Goal: Task Accomplishment & Management: Complete application form

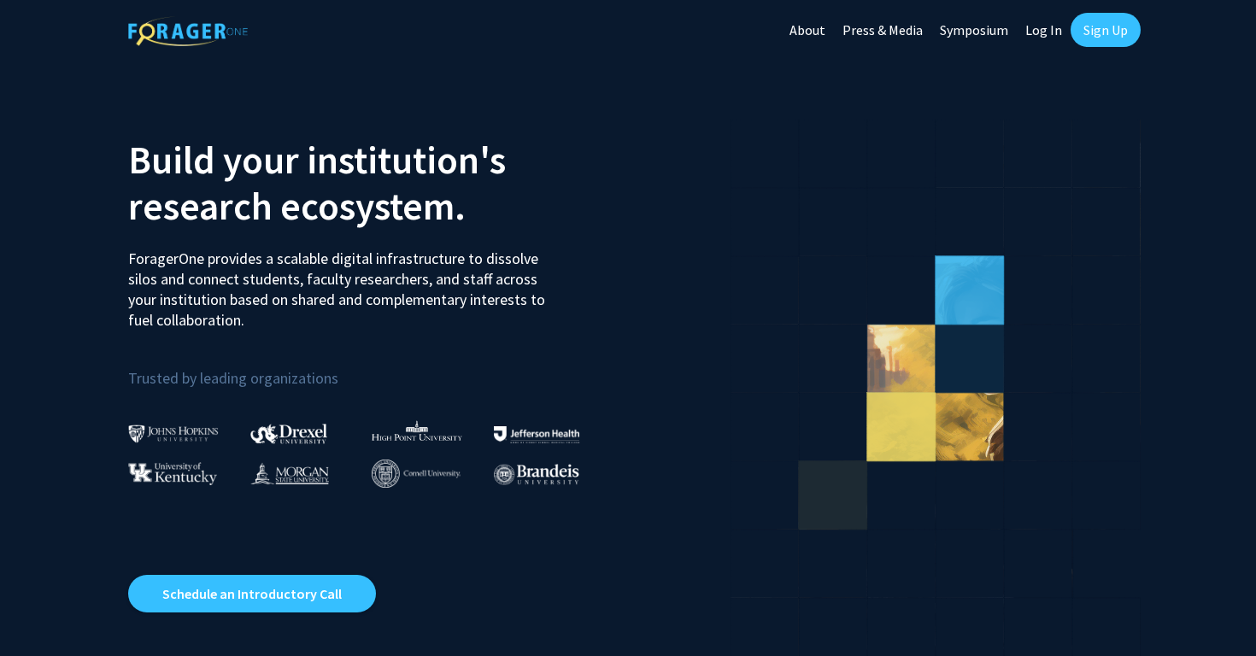
click at [1037, 32] on link "Log In" at bounding box center [1044, 30] width 54 height 60
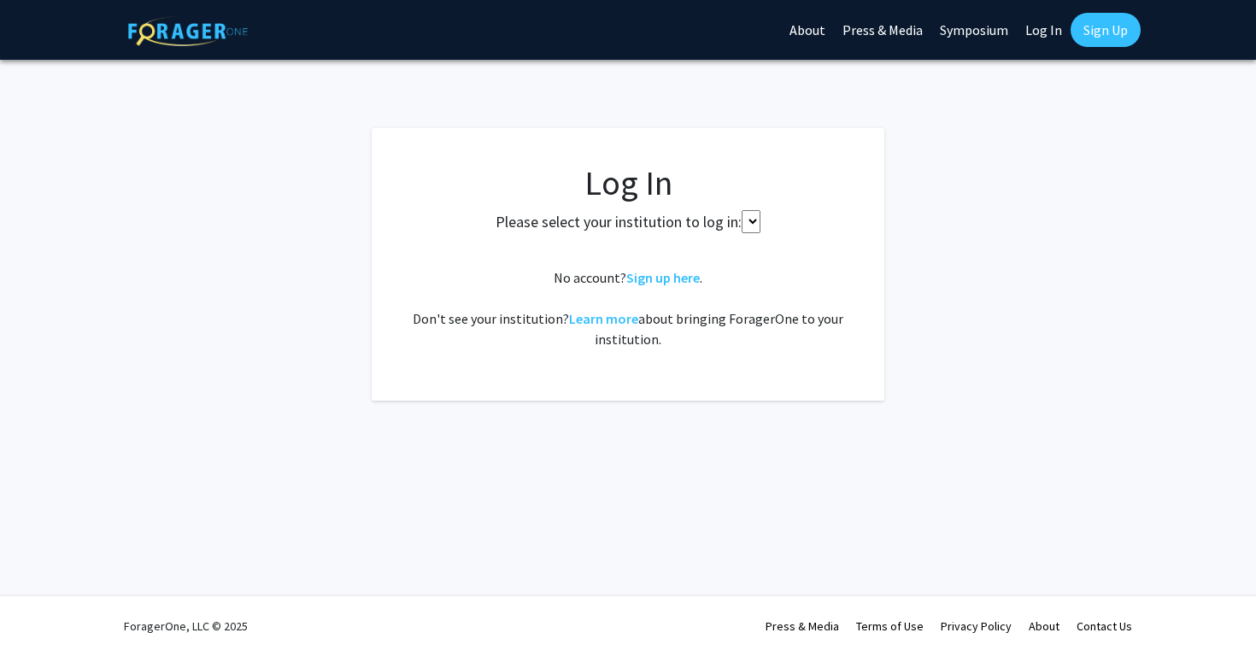
select select
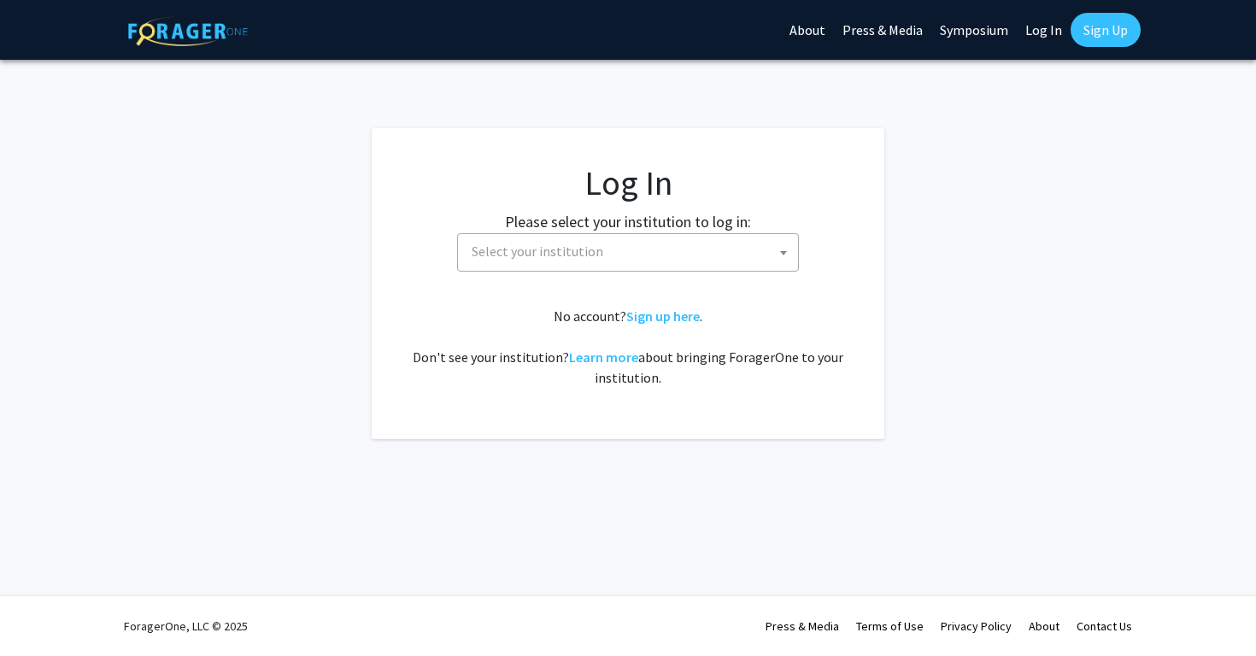
click at [646, 240] on span "Select your institution" at bounding box center [631, 251] width 333 height 35
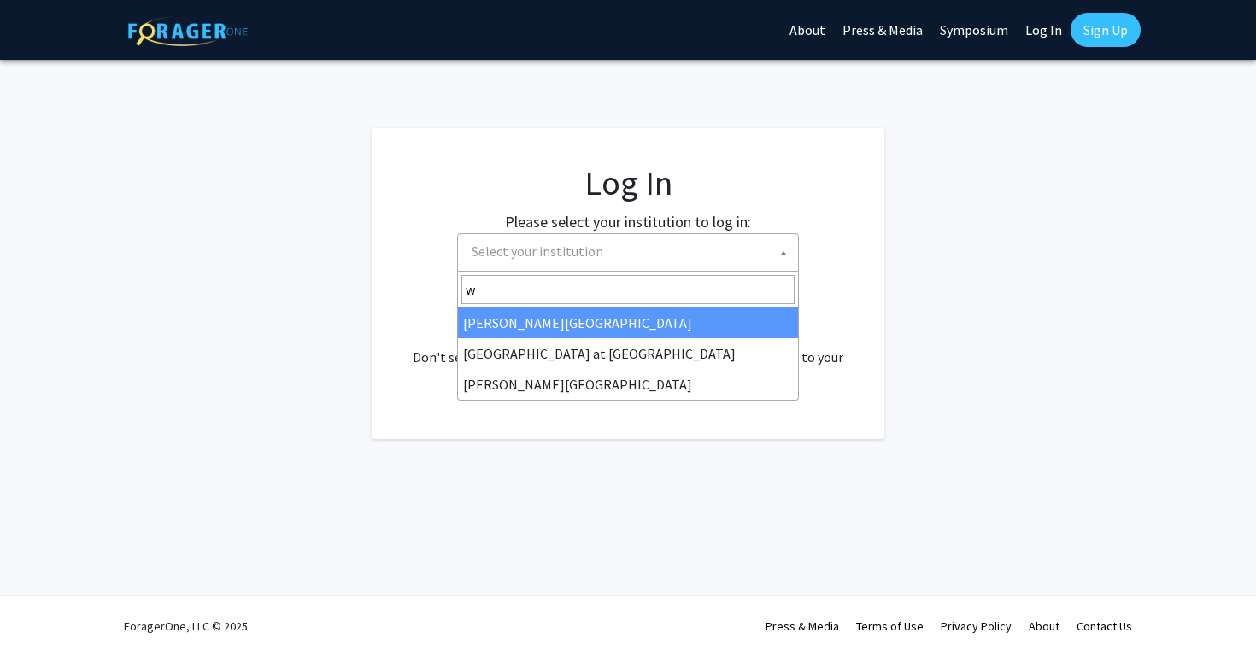
type input "wa"
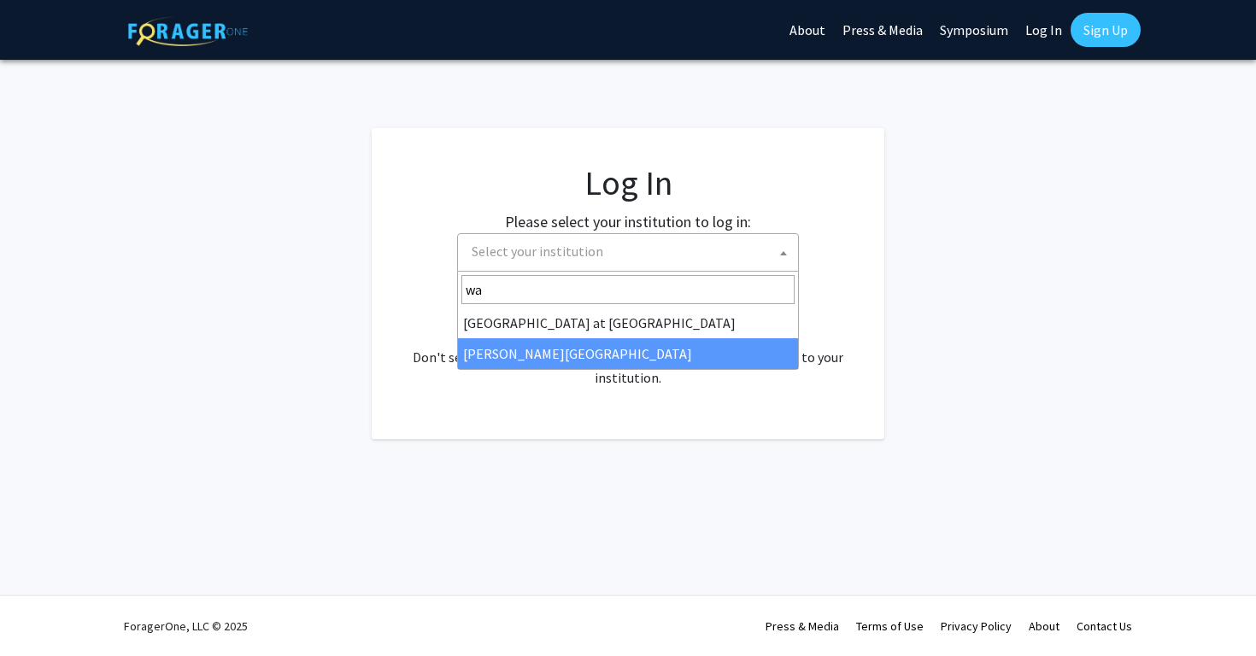
select select "21"
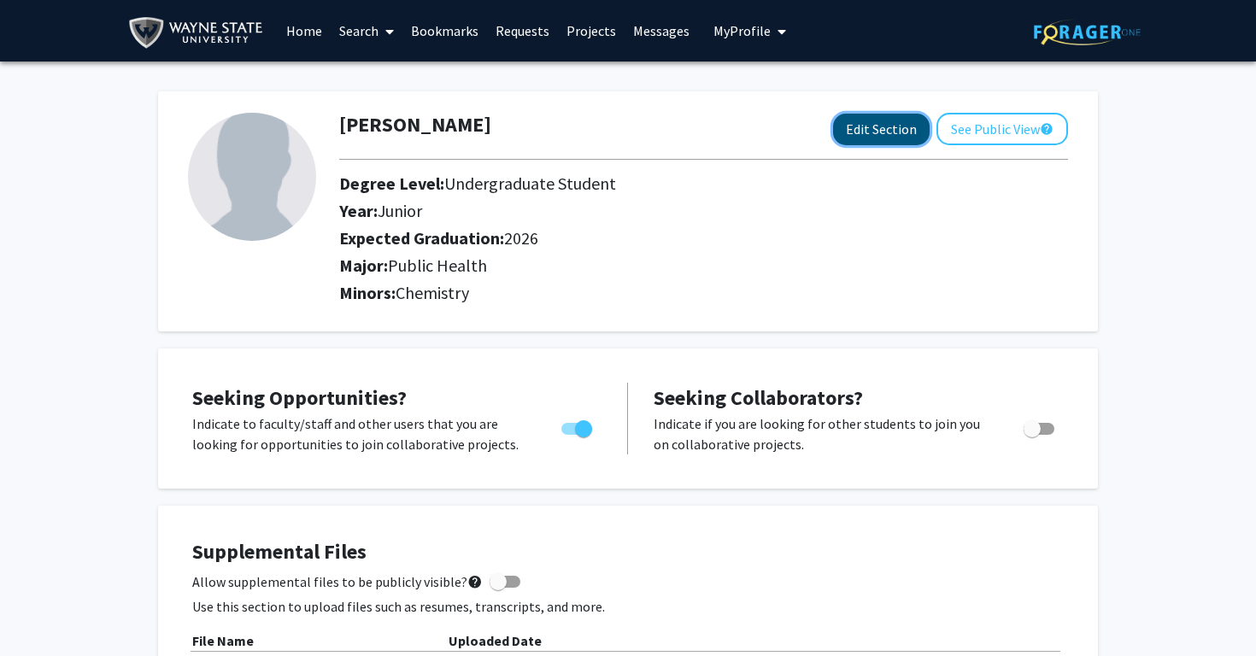
click at [870, 118] on button "Edit Section" at bounding box center [881, 130] width 97 height 32
select select "junior"
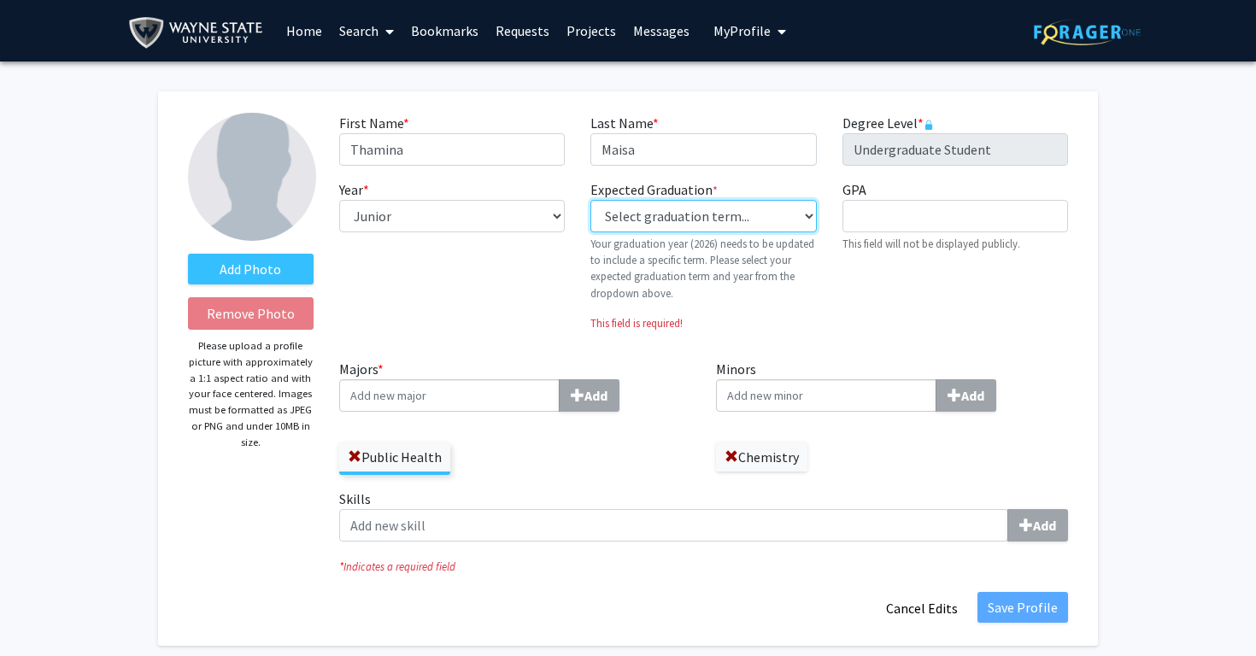
click at [666, 215] on select "Select graduation term... Previous: 2026 (Please select a specific term) Spring…" at bounding box center [703, 216] width 226 height 32
select select "37: winter_2026"
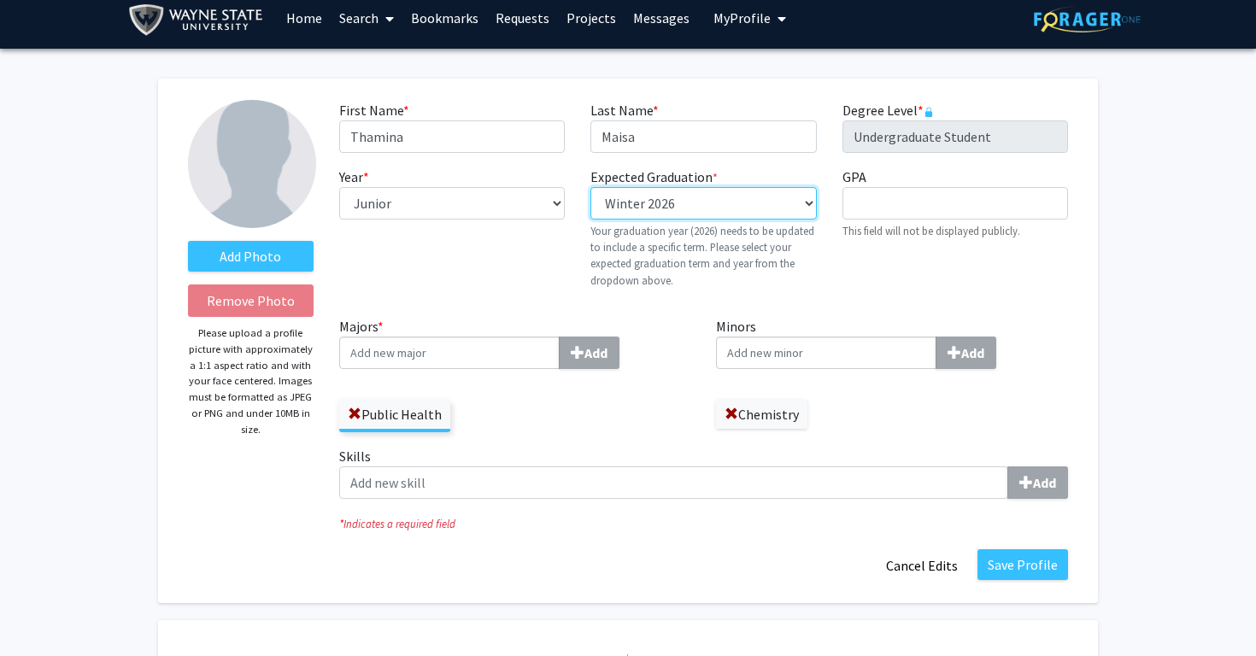
scroll to position [15, 0]
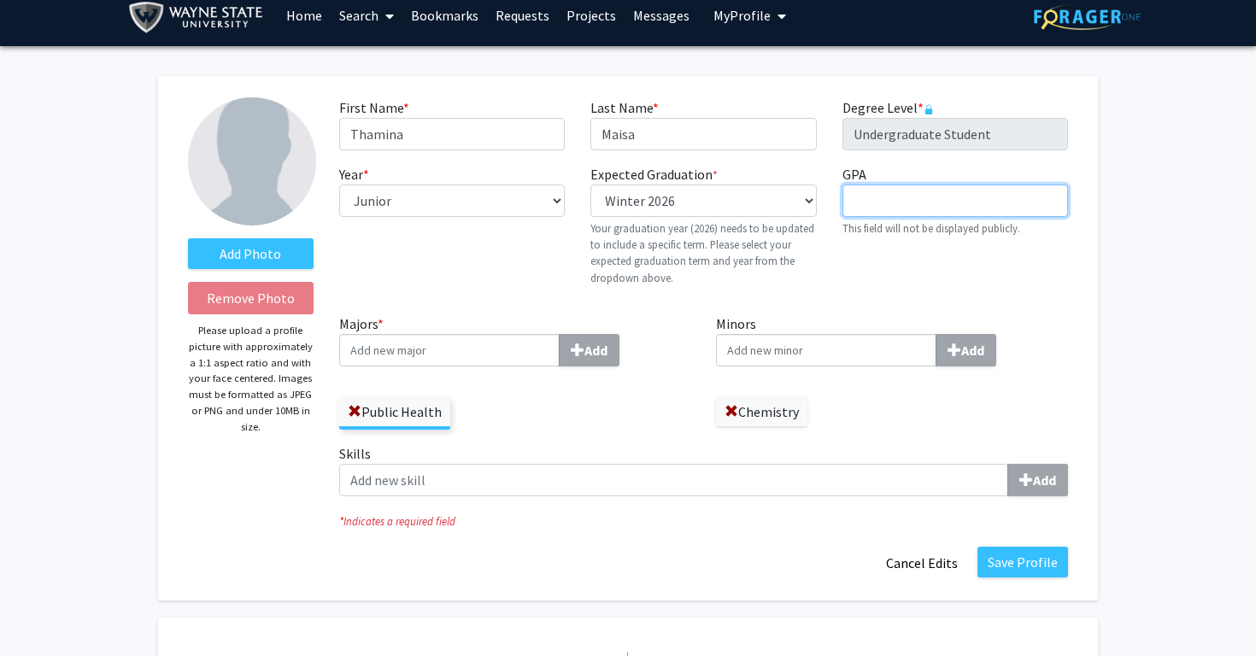
click at [932, 191] on input "GPA required" at bounding box center [955, 201] width 226 height 32
type input "3.55"
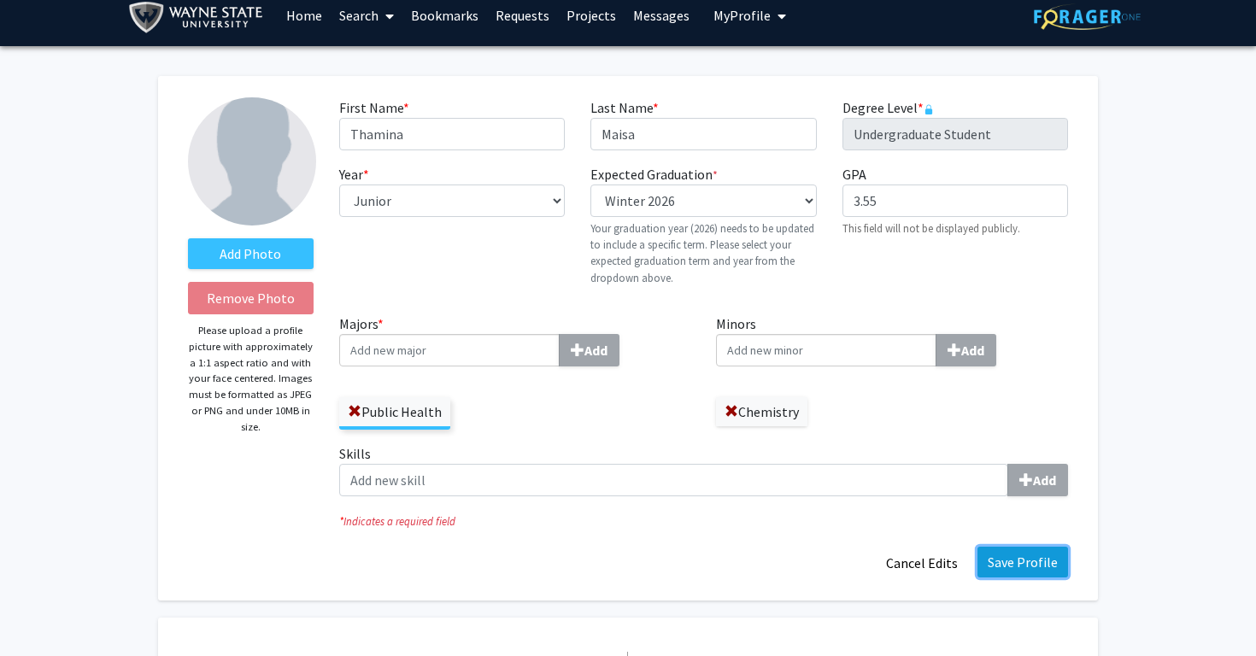
click at [1000, 547] on button "Save Profile" at bounding box center [1022, 562] width 91 height 31
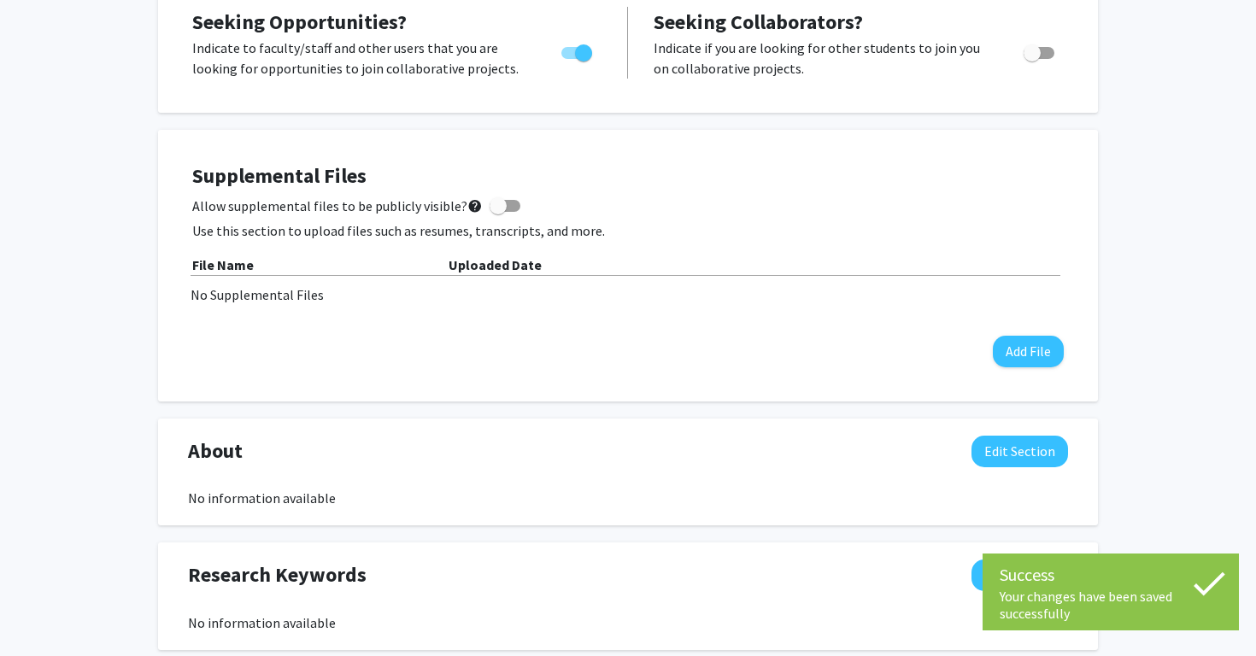
scroll to position [438, 0]
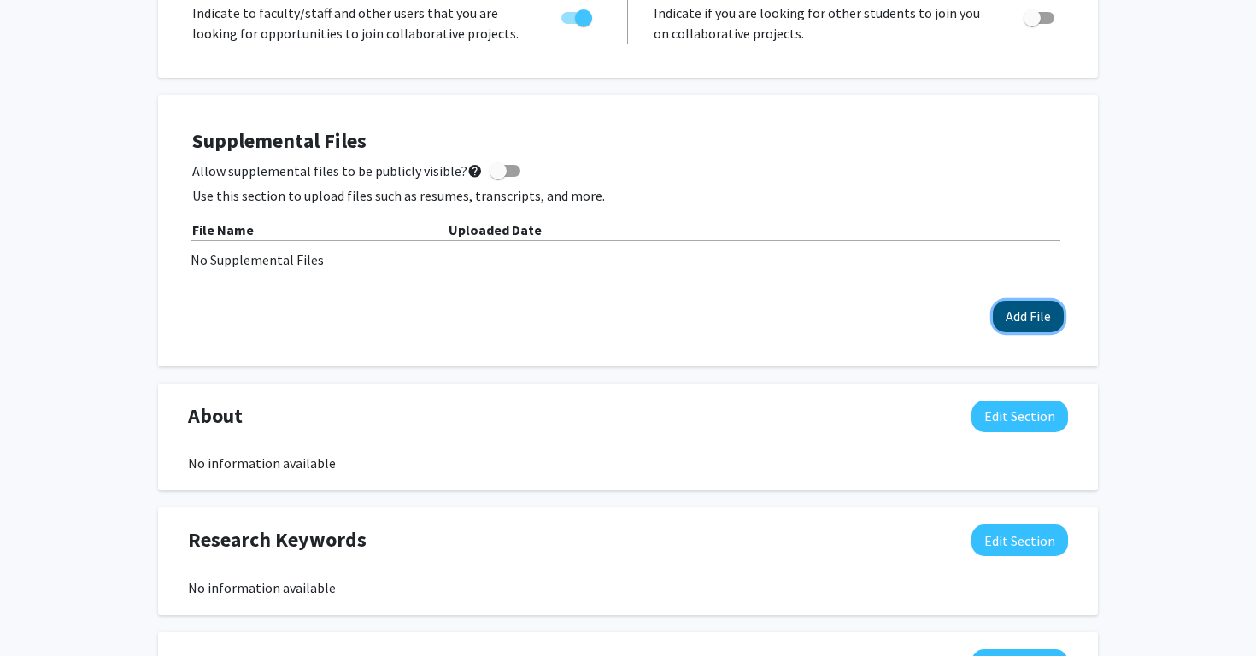
click at [1015, 314] on button "Add File" at bounding box center [1028, 317] width 71 height 32
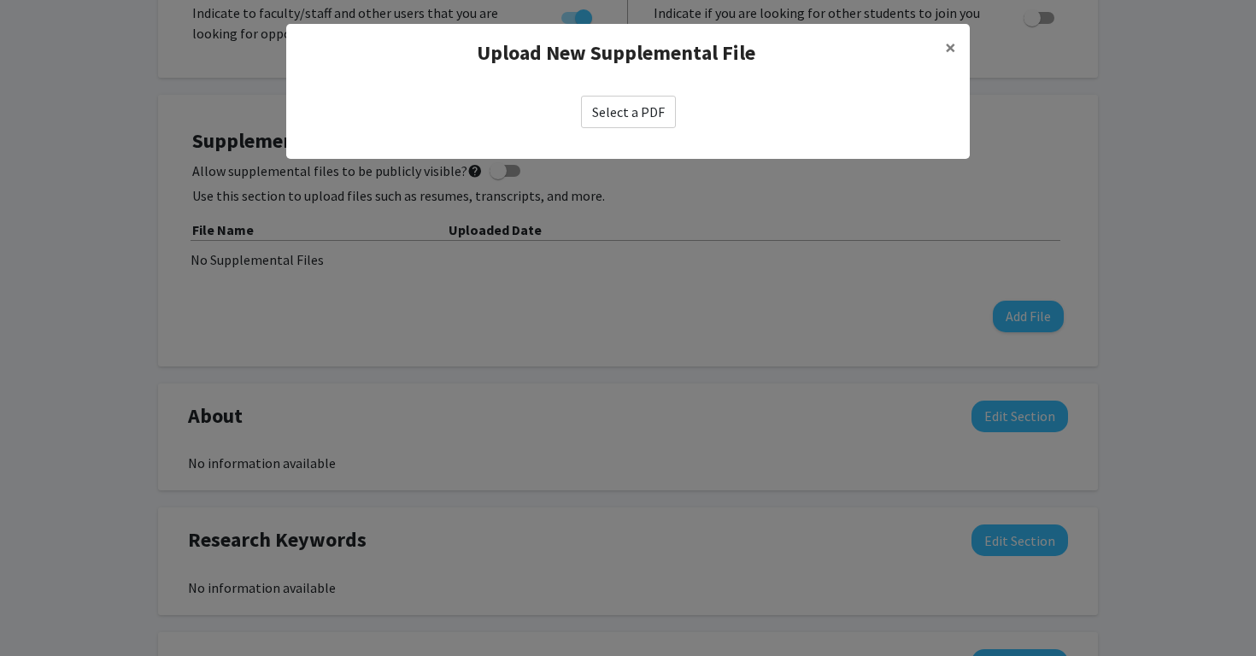
click at [617, 120] on label "Select a PDF" at bounding box center [628, 112] width 95 height 32
click at [0, 0] on input "Select a PDF" at bounding box center [0, 0] width 0 height 0
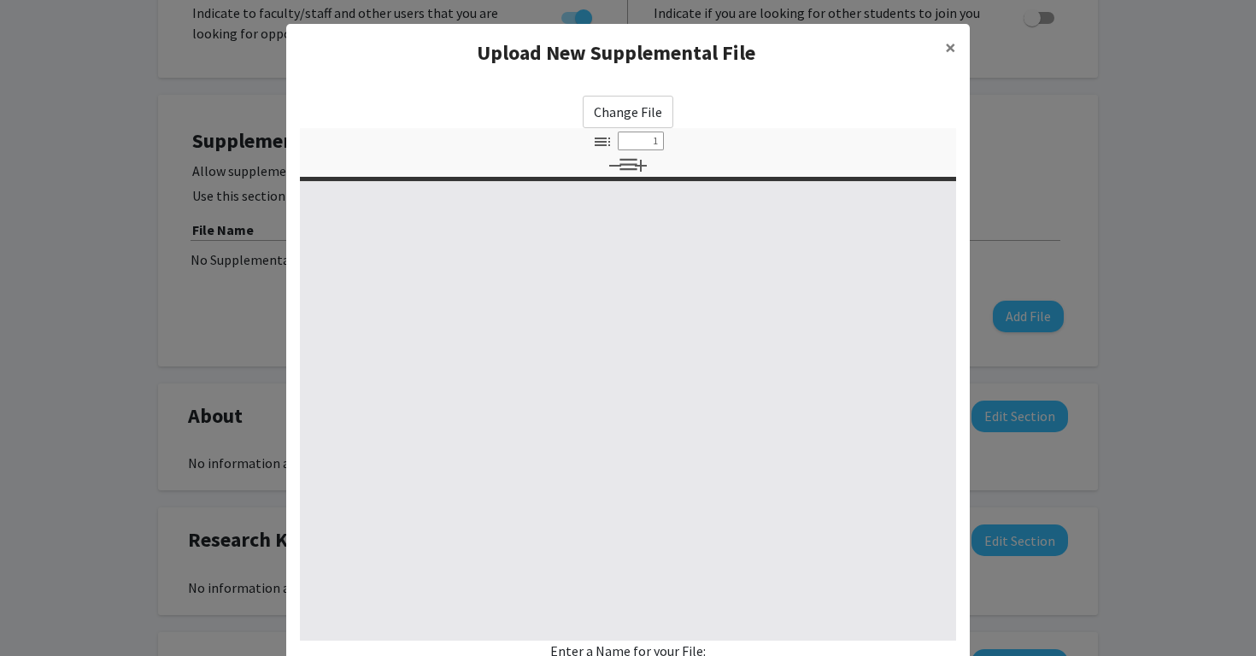
select select "custom"
type input "0"
select select "custom"
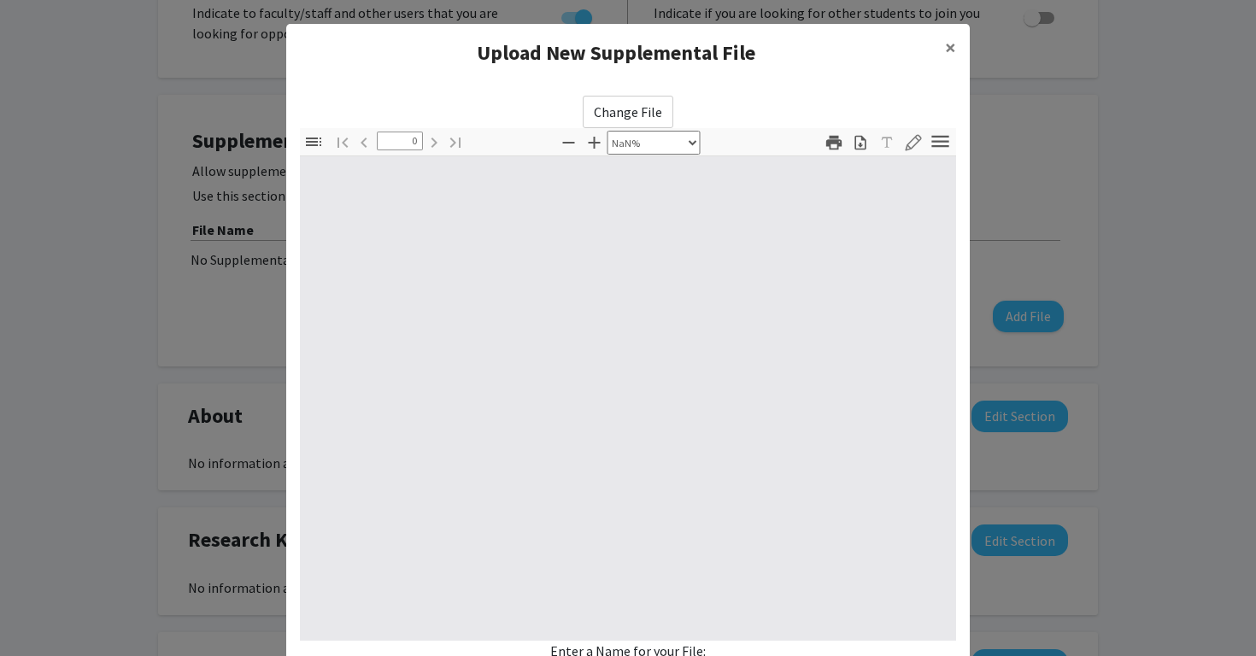
type input "1"
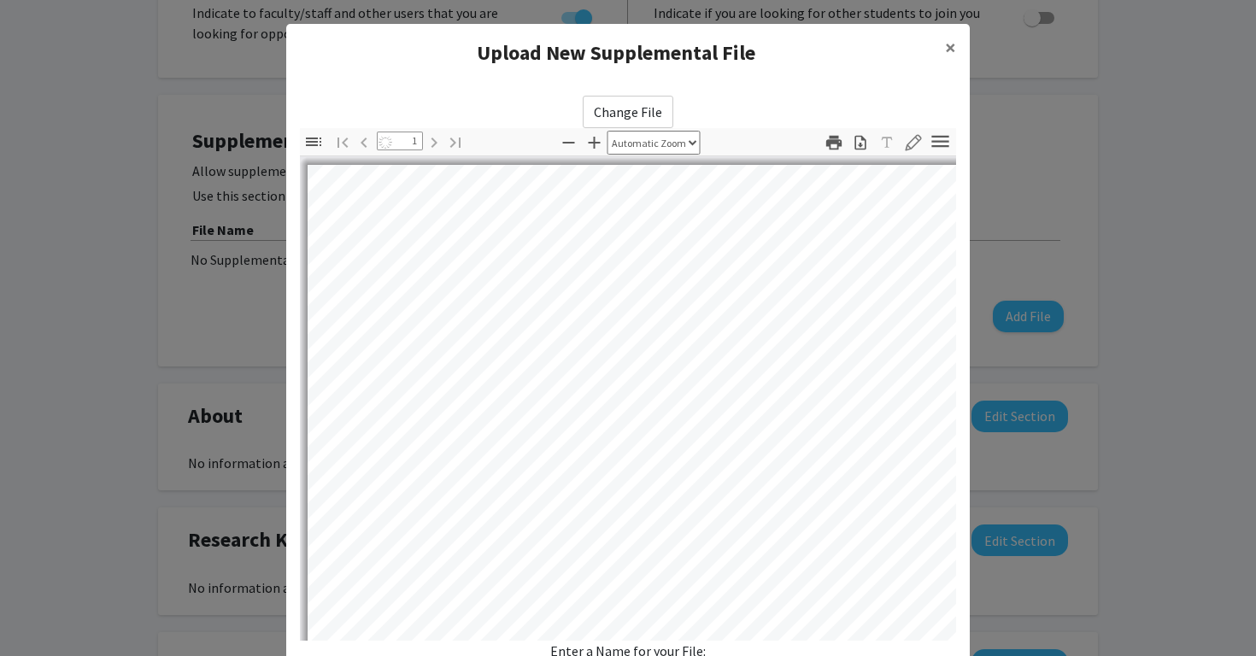
select select "auto"
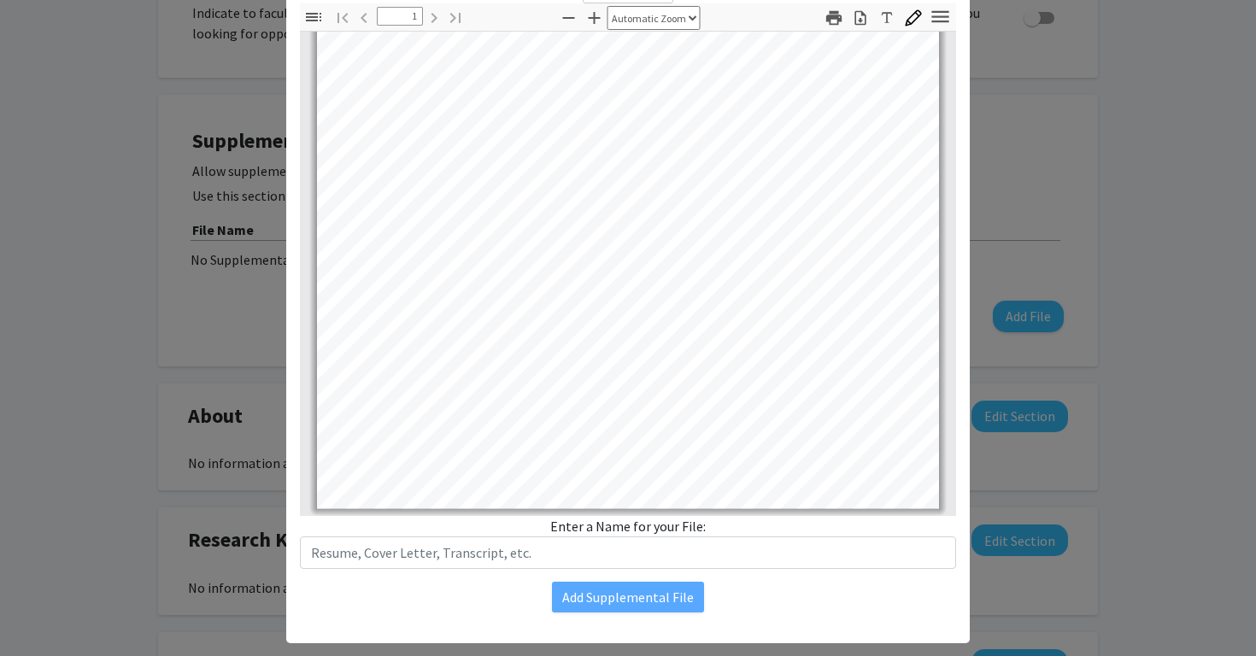
scroll to position [0, 0]
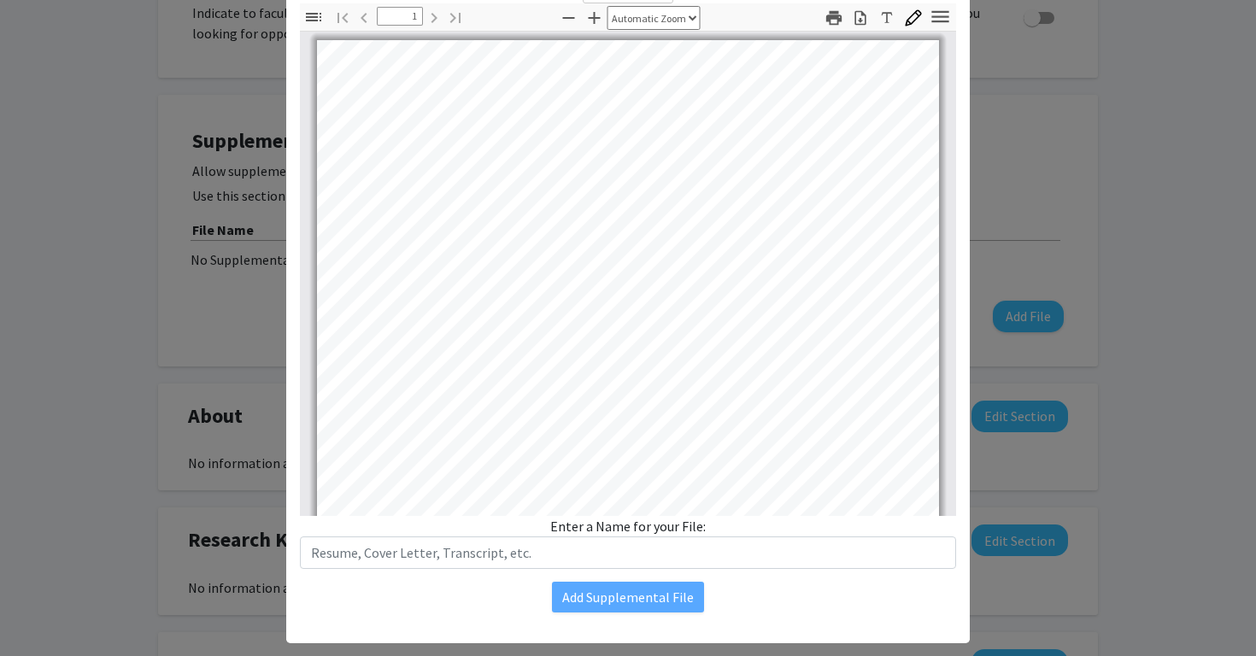
click at [656, 530] on div "Enter a Name for your File:" at bounding box center [628, 542] width 656 height 53
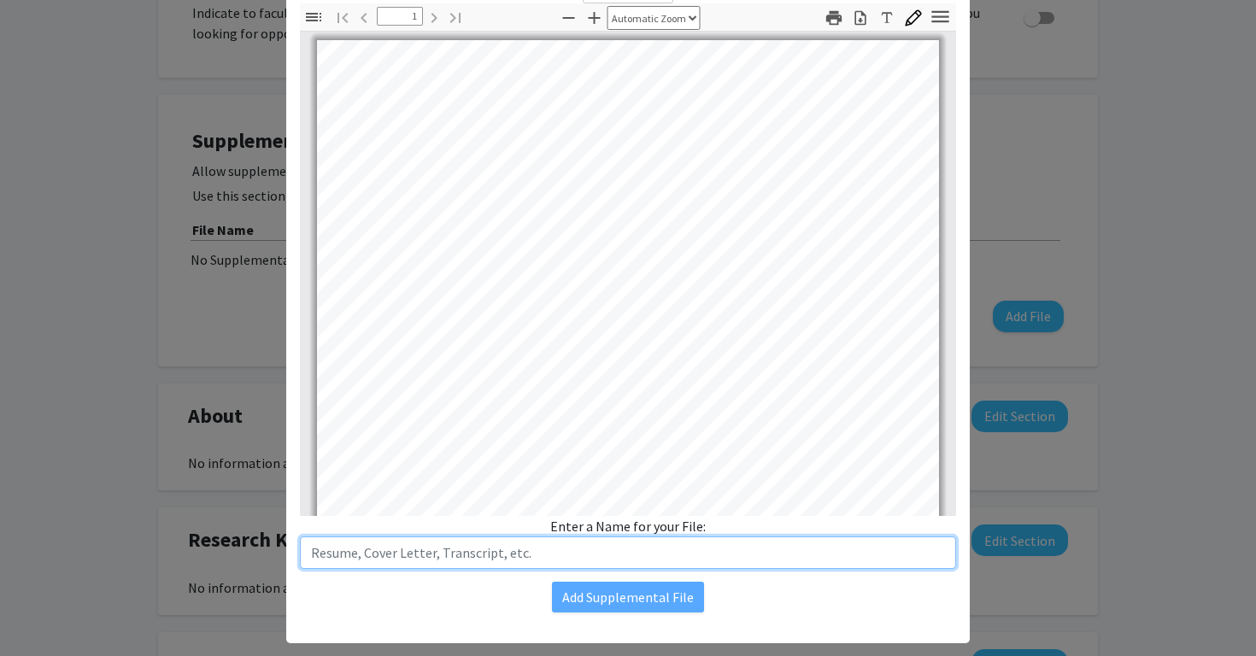
click at [689, 551] on input "text" at bounding box center [628, 553] width 656 height 32
type input "Resume"
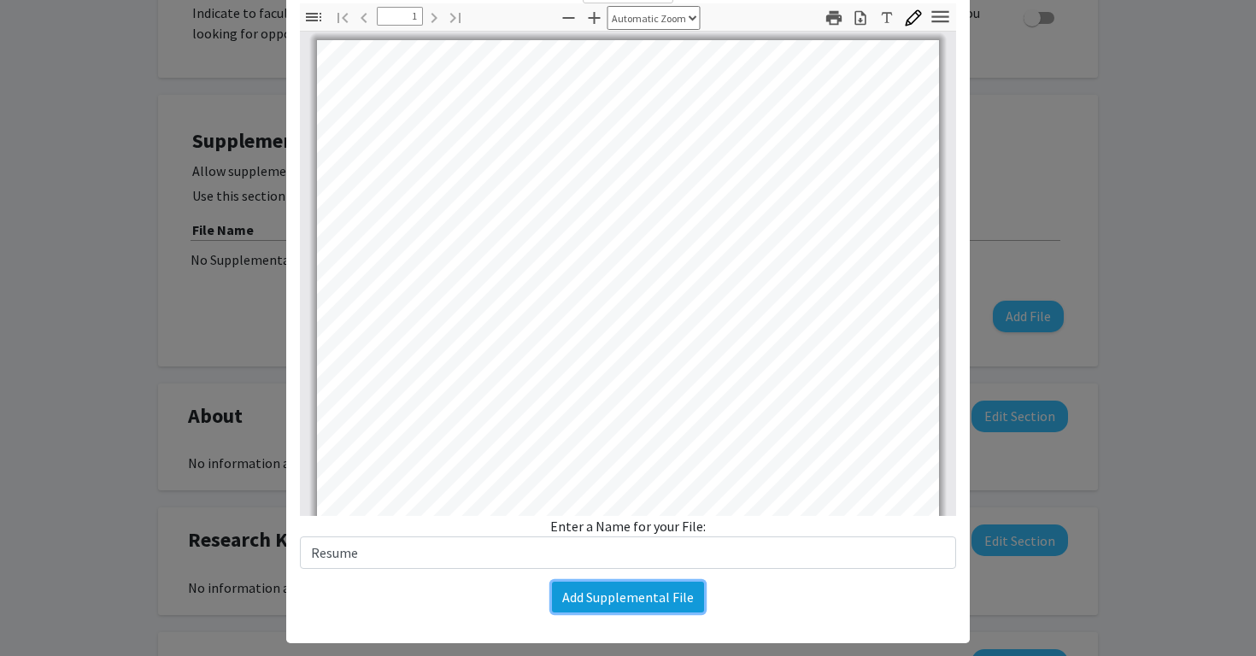
click at [678, 604] on button "Add Supplemental File" at bounding box center [628, 597] width 152 height 31
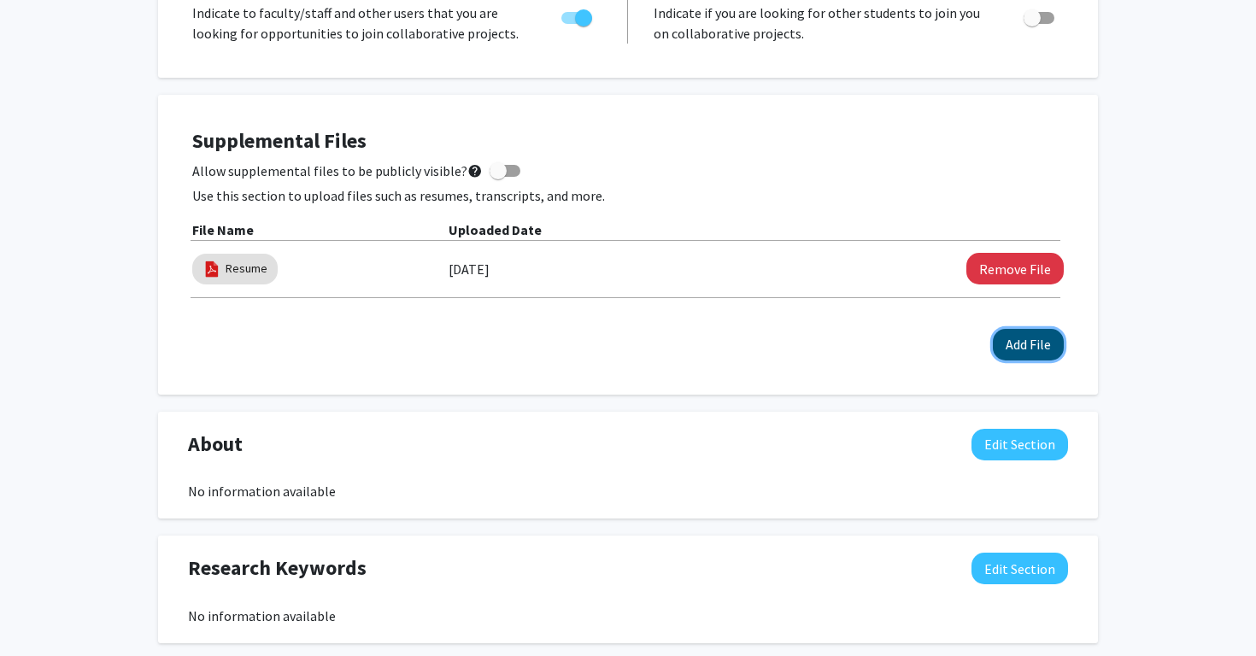
click at [1018, 345] on button "Add File" at bounding box center [1028, 345] width 71 height 32
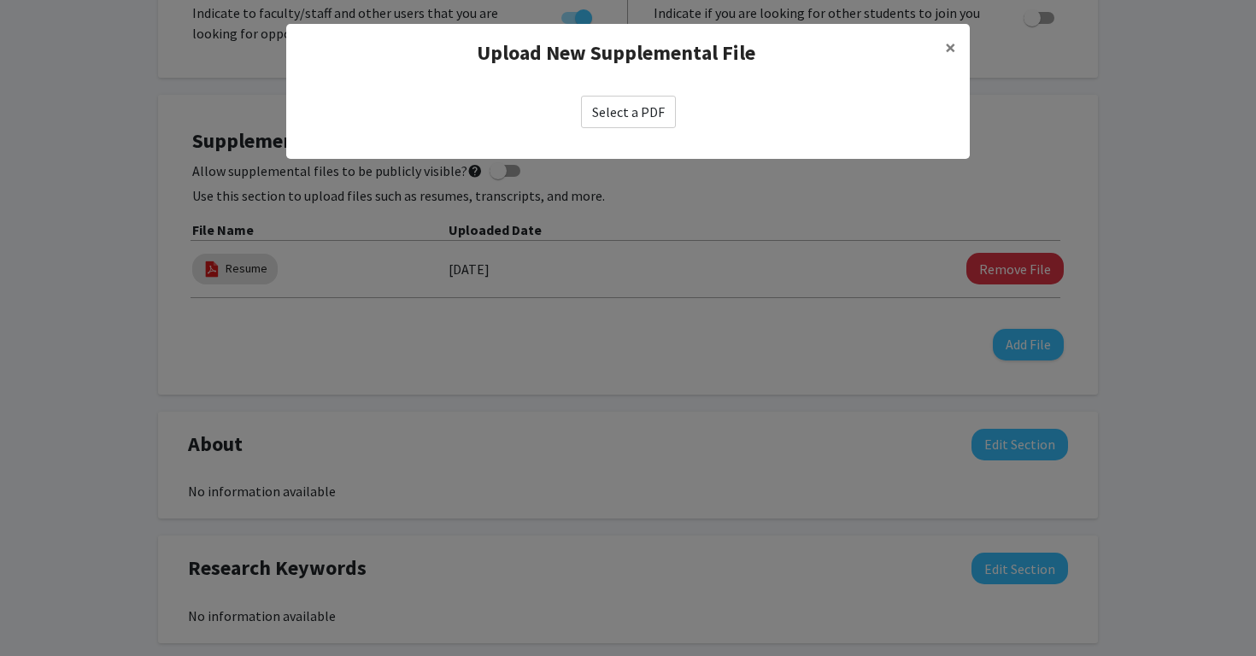
click at [622, 97] on label "Select a PDF" at bounding box center [628, 112] width 95 height 32
click at [0, 0] on input "Select a PDF" at bounding box center [0, 0] width 0 height 0
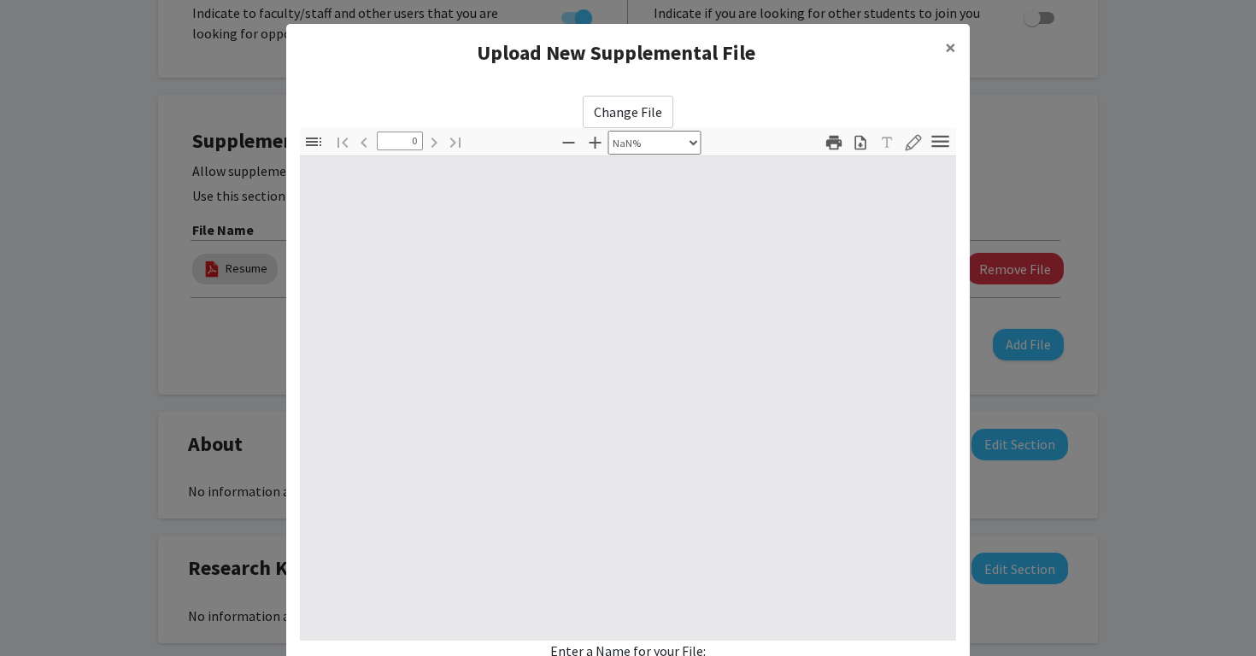
select select "auto"
type input "1"
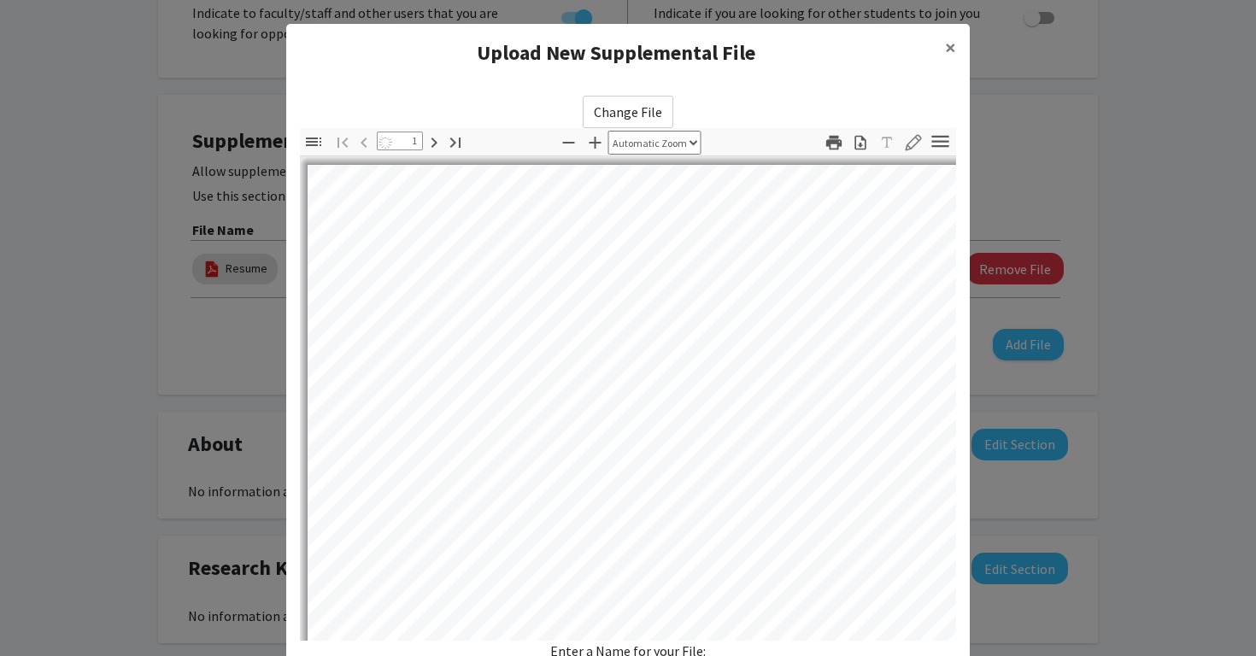
select select "auto"
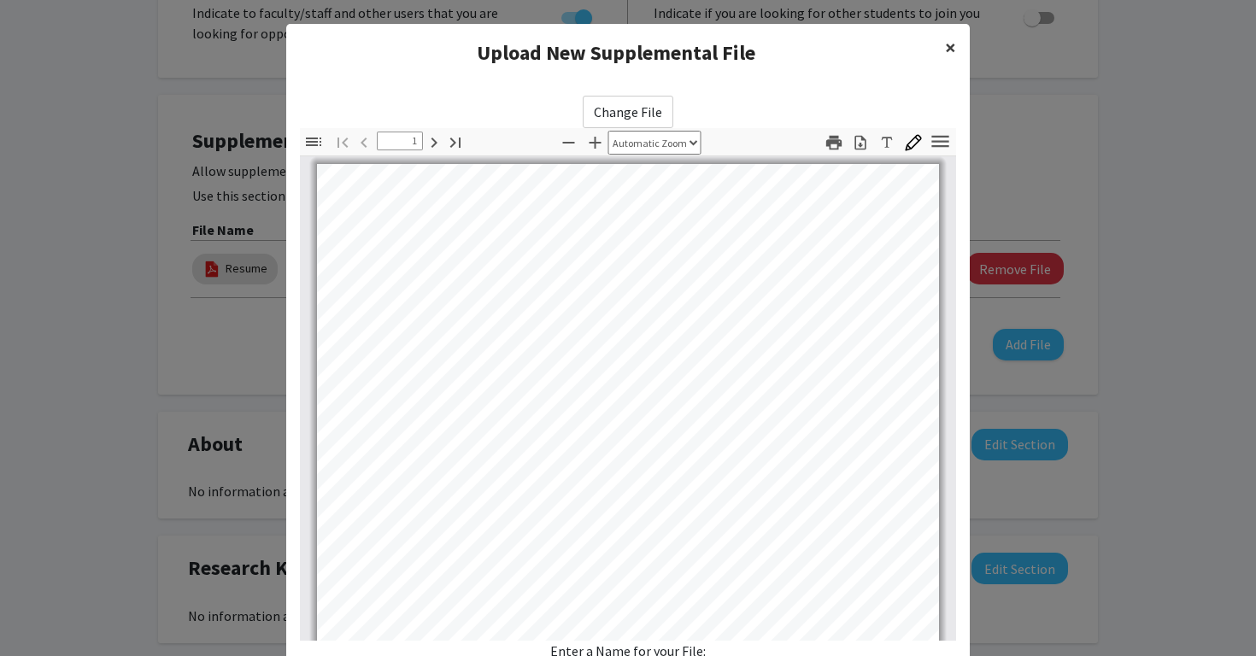
click at [952, 50] on span "×" at bounding box center [950, 47] width 11 height 26
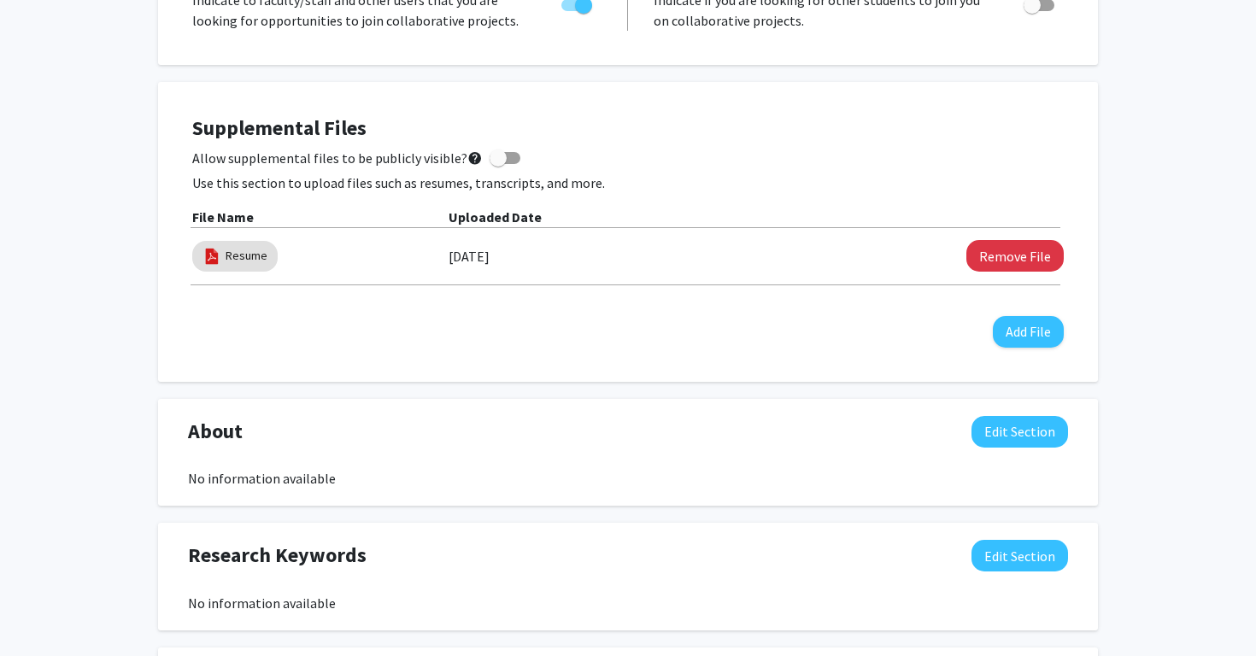
scroll to position [457, 0]
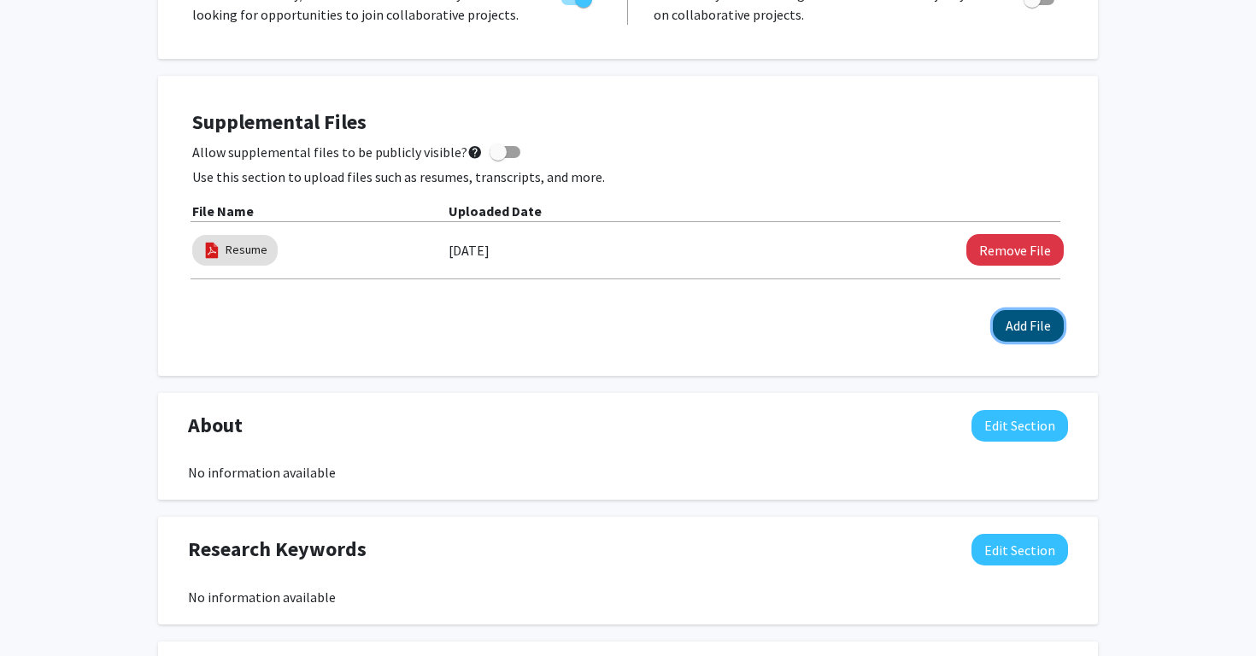
click at [1028, 329] on button "Add File" at bounding box center [1028, 326] width 71 height 32
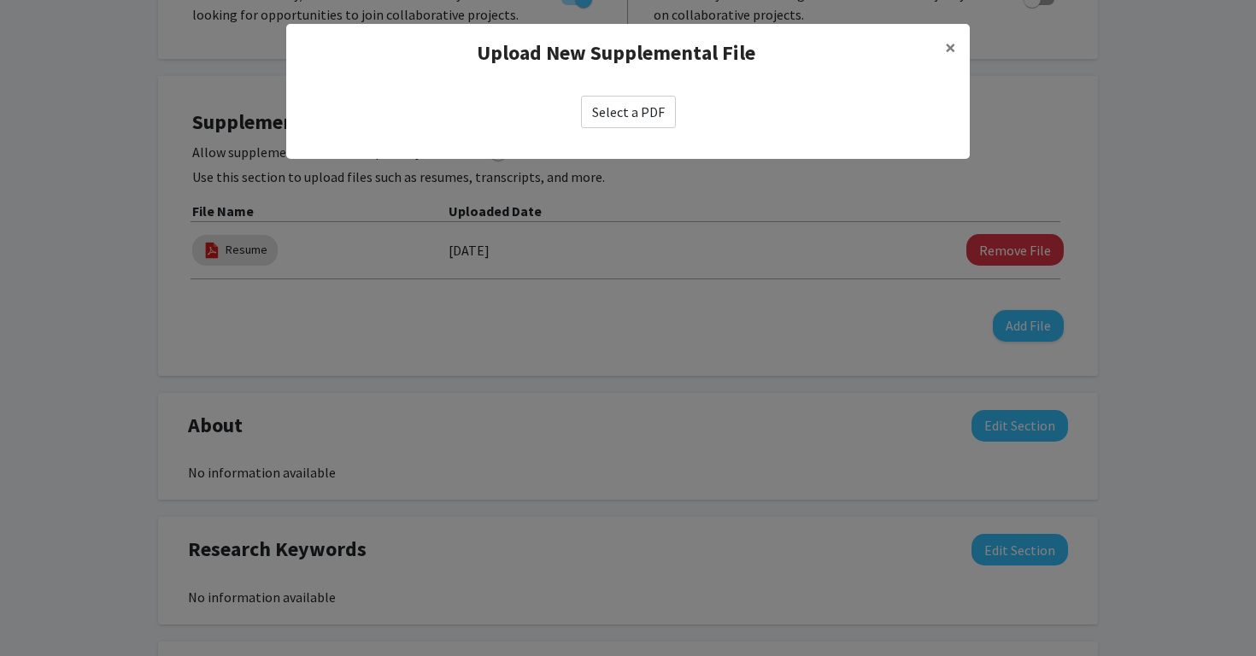
click at [640, 112] on label "Select a PDF" at bounding box center [628, 112] width 95 height 32
click at [0, 0] on input "Select a PDF" at bounding box center [0, 0] width 0 height 0
select select "custom"
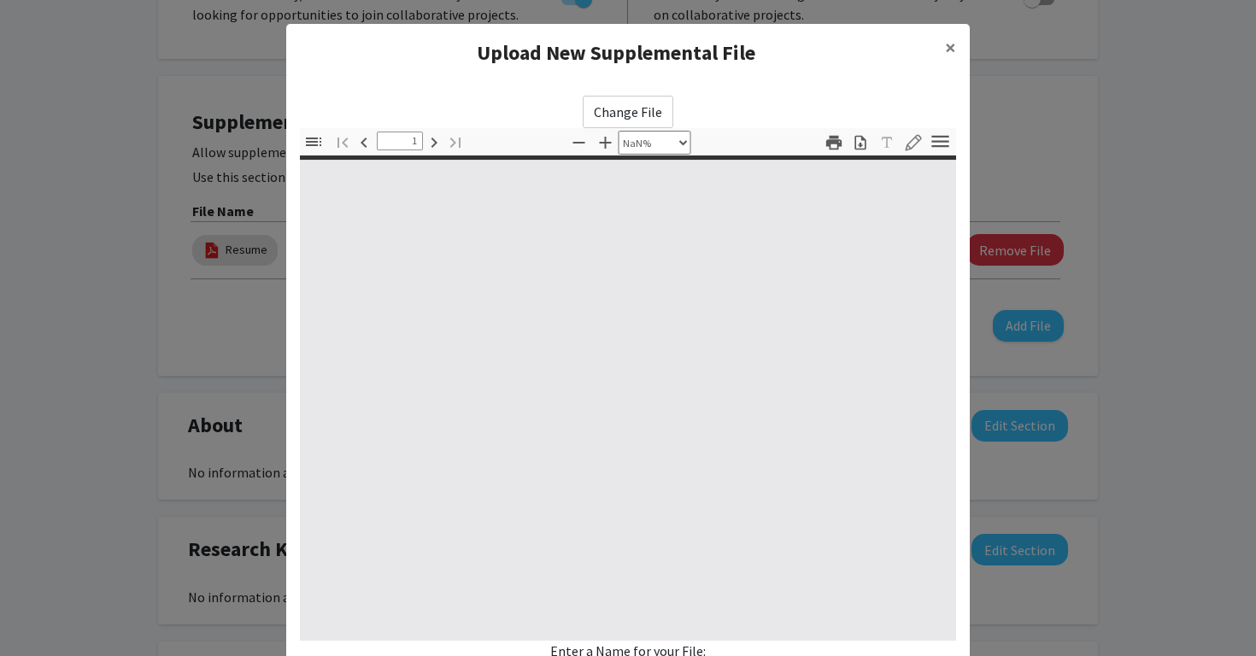
type input "0"
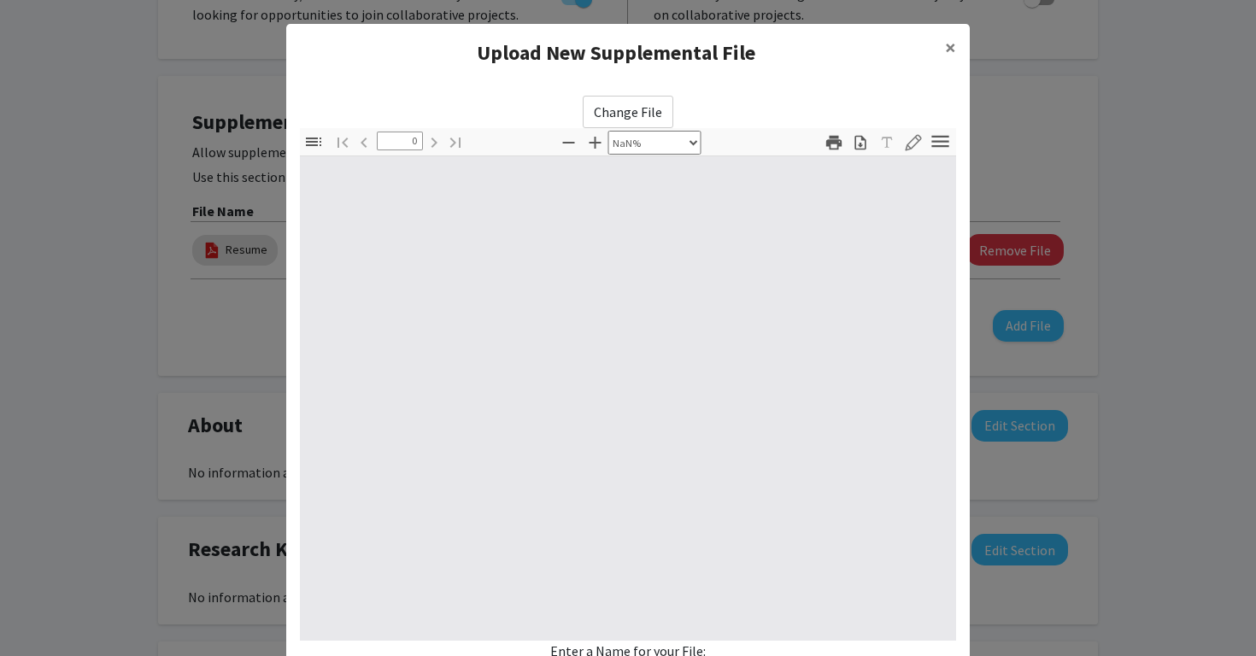
select select "auto"
type input "1"
select select "auto"
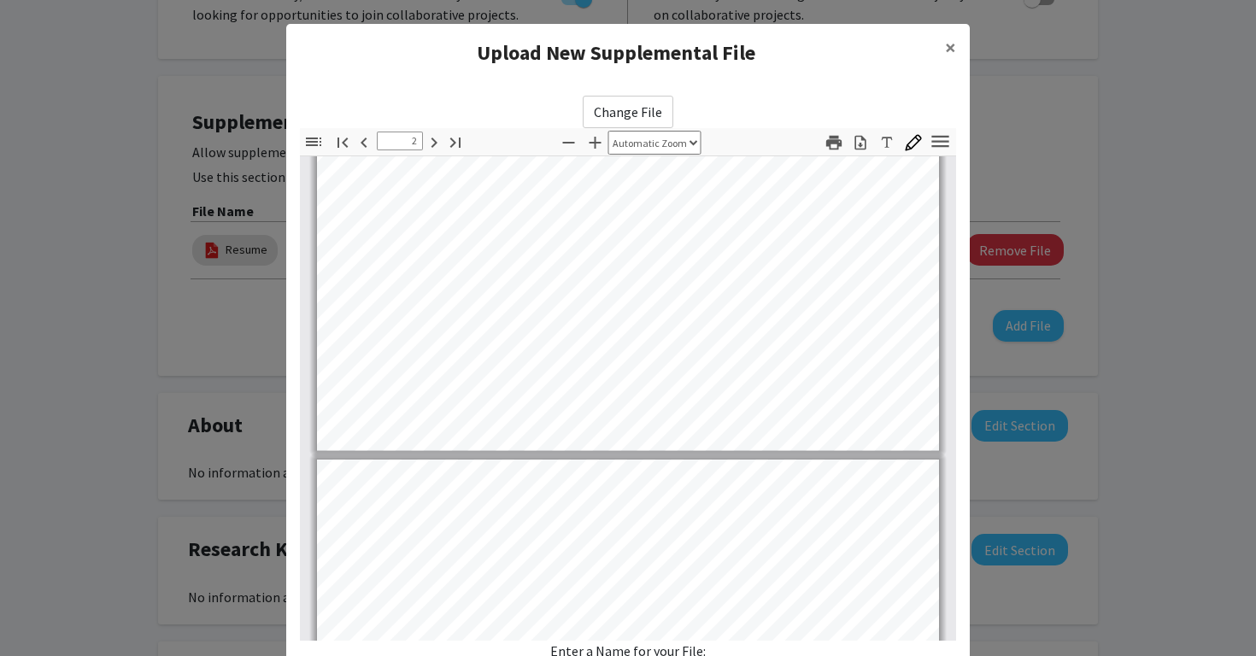
type input "3"
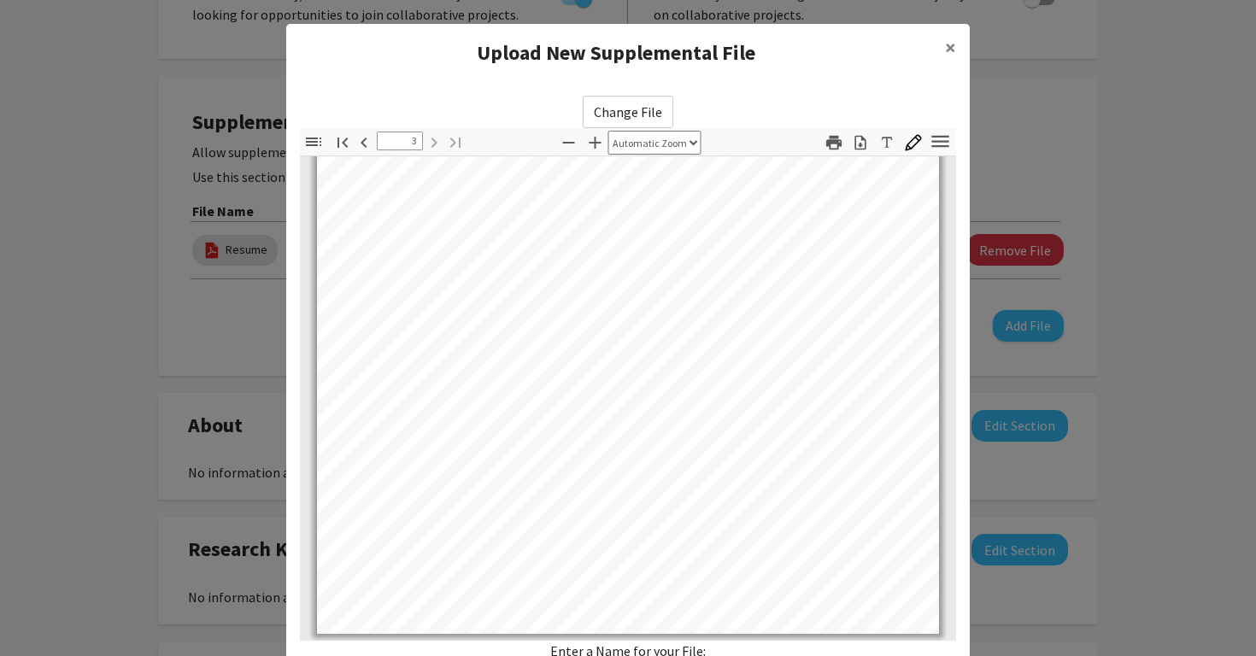
scroll to position [153, 0]
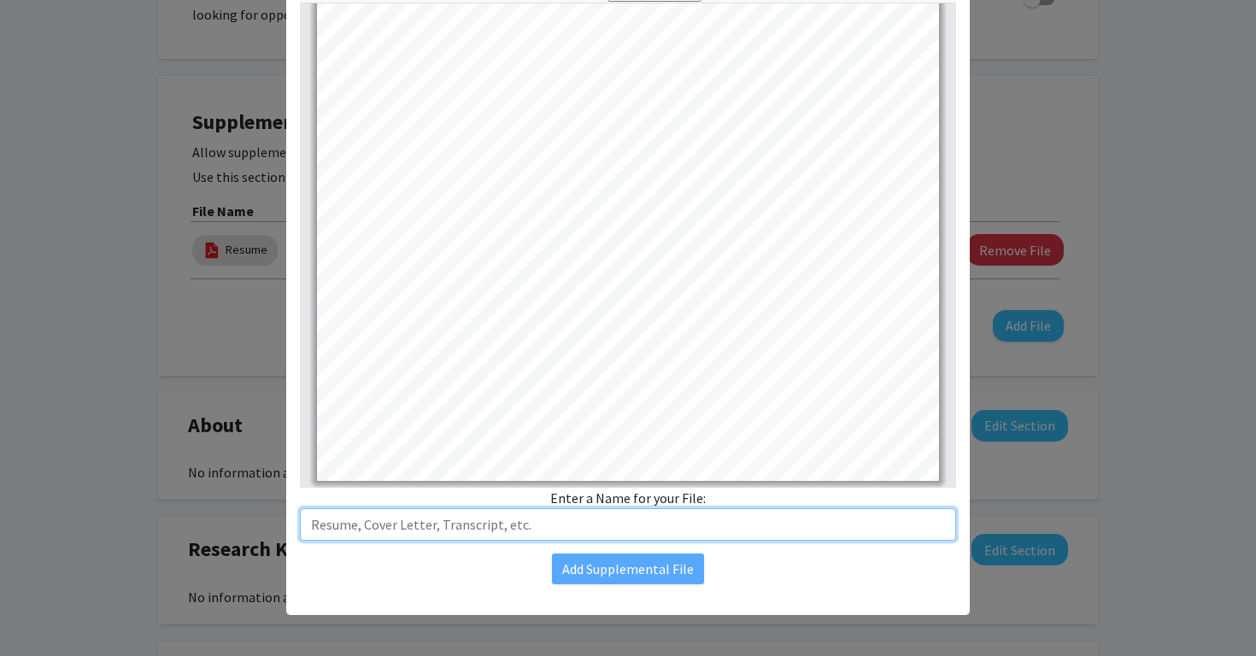
click at [619, 528] on input "text" at bounding box center [628, 524] width 656 height 32
type input "t"
type input "Transcript"
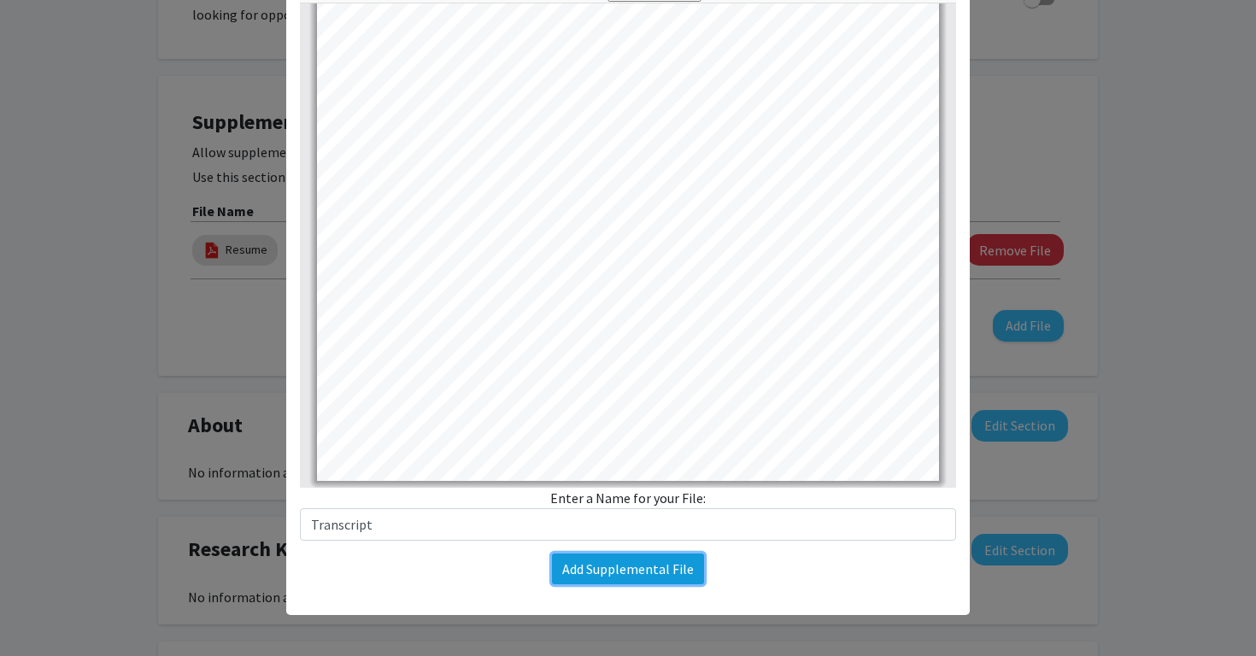
click at [658, 578] on button "Add Supplemental File" at bounding box center [628, 569] width 152 height 31
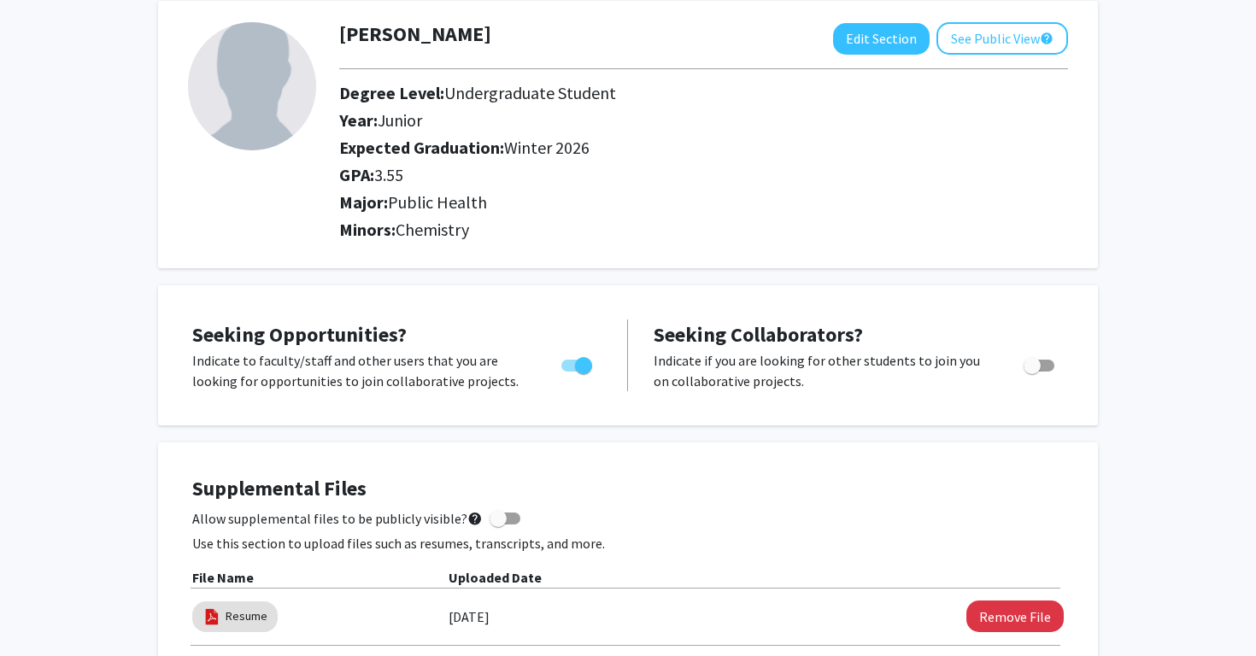
scroll to position [0, 0]
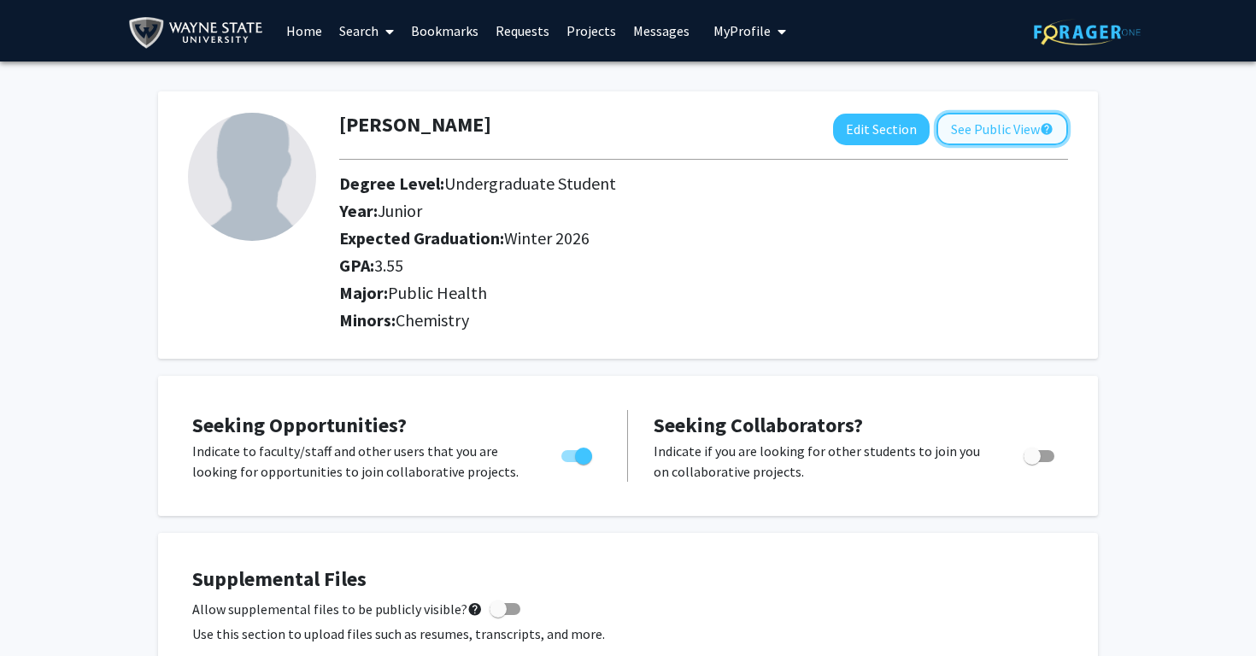
click at [1035, 127] on button "See Public View help" at bounding box center [1002, 129] width 132 height 32
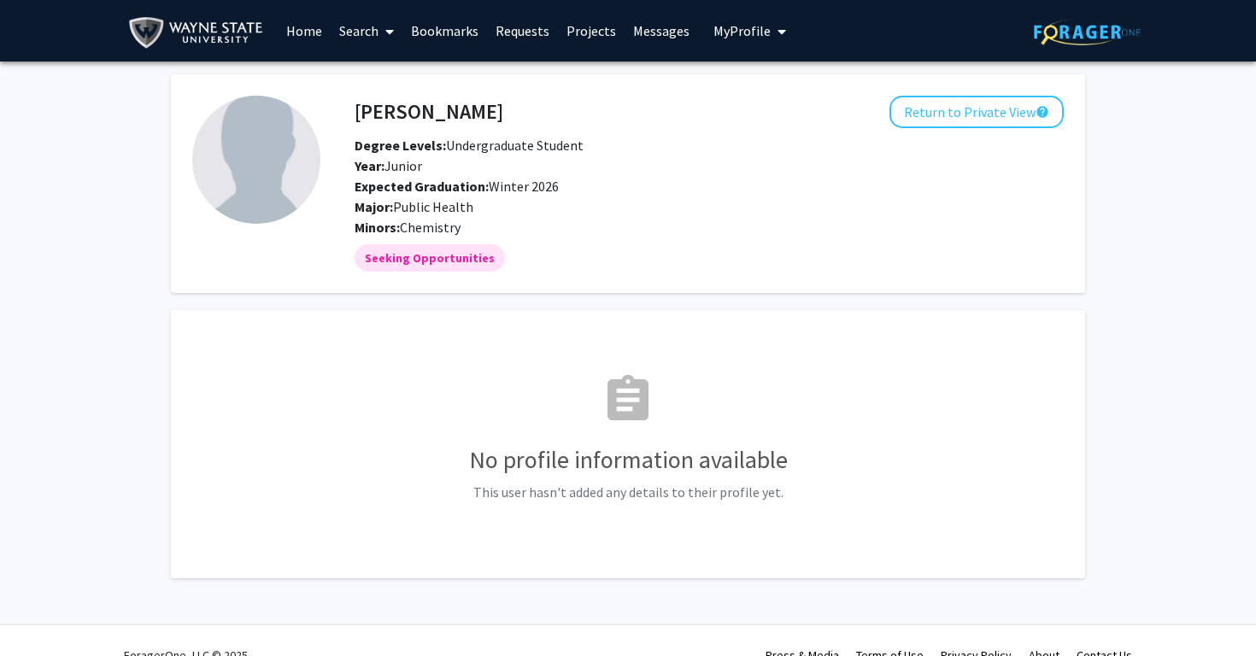
scroll to position [29, 0]
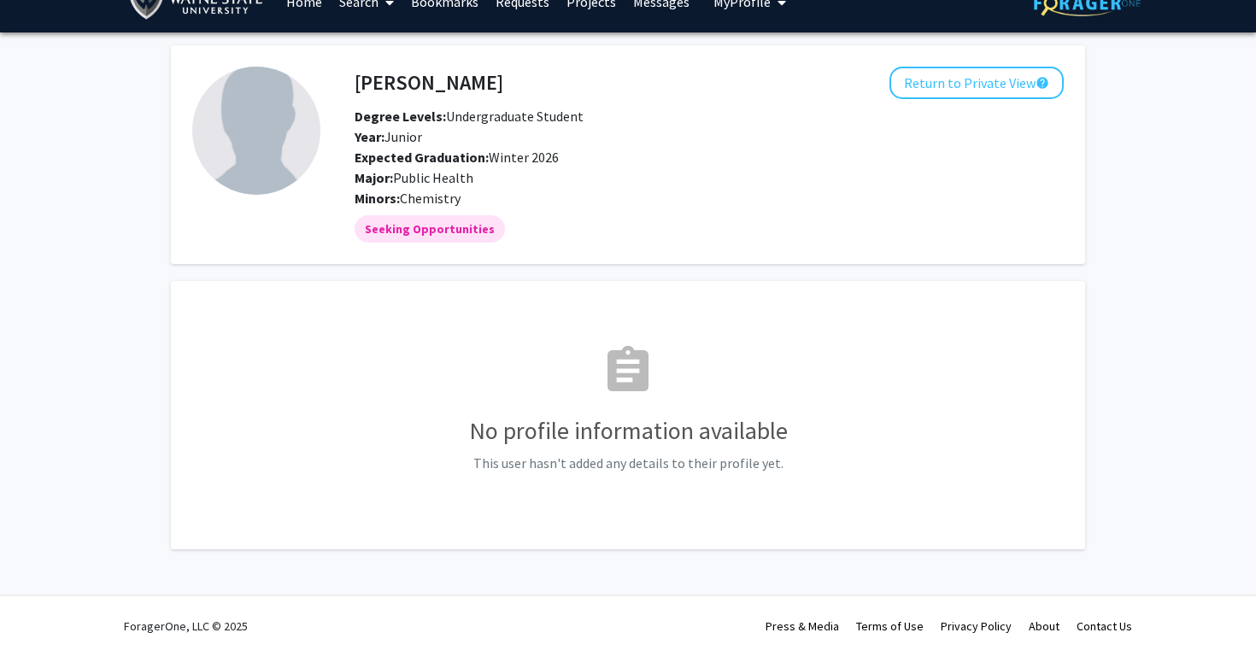
click at [647, 421] on h3 "No profile information available" at bounding box center [627, 431] width 871 height 29
click at [1010, 85] on button "Return to Private View help" at bounding box center [976, 83] width 174 height 32
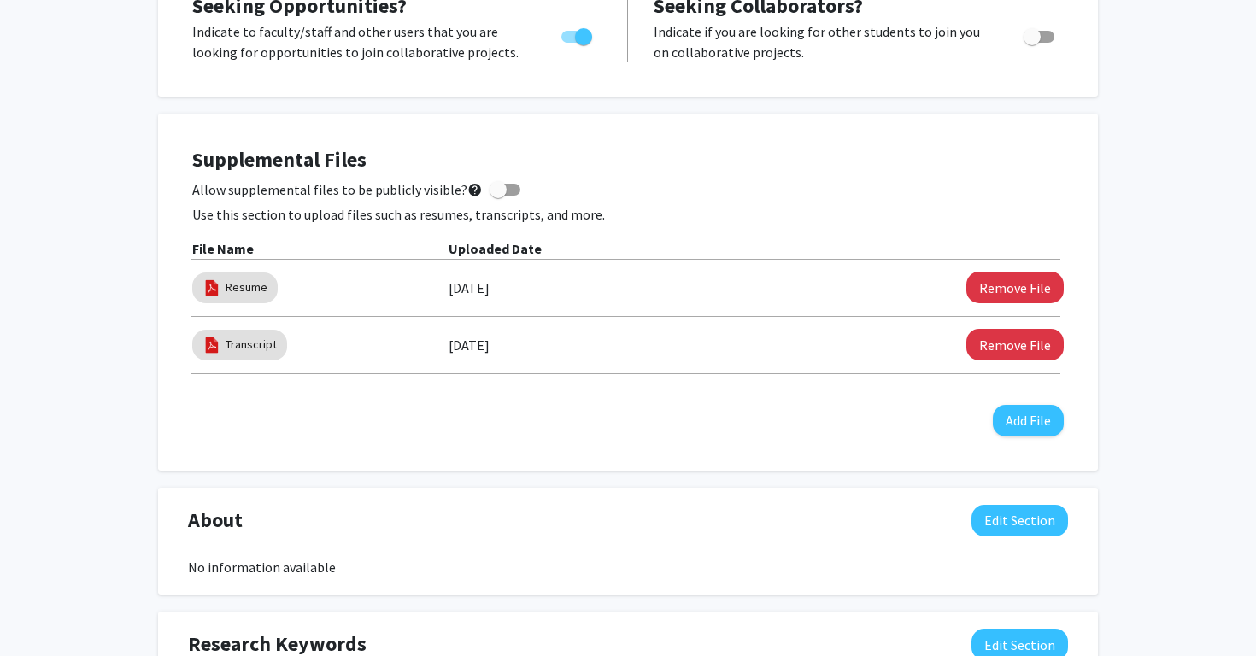
scroll to position [425, 0]
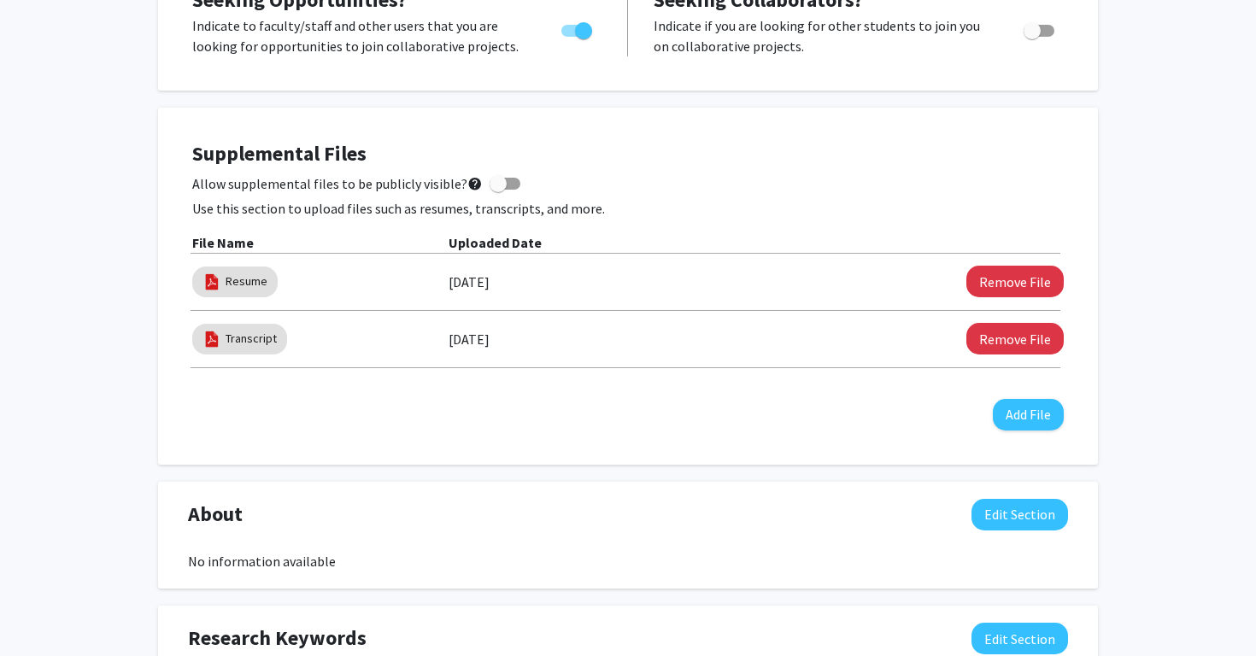
click at [490, 186] on span at bounding box center [498, 183] width 17 height 17
click at [497, 190] on input "Allow supplemental files to be publicly visible? help" at bounding box center [497, 190] width 1 height 1
checkbox input "true"
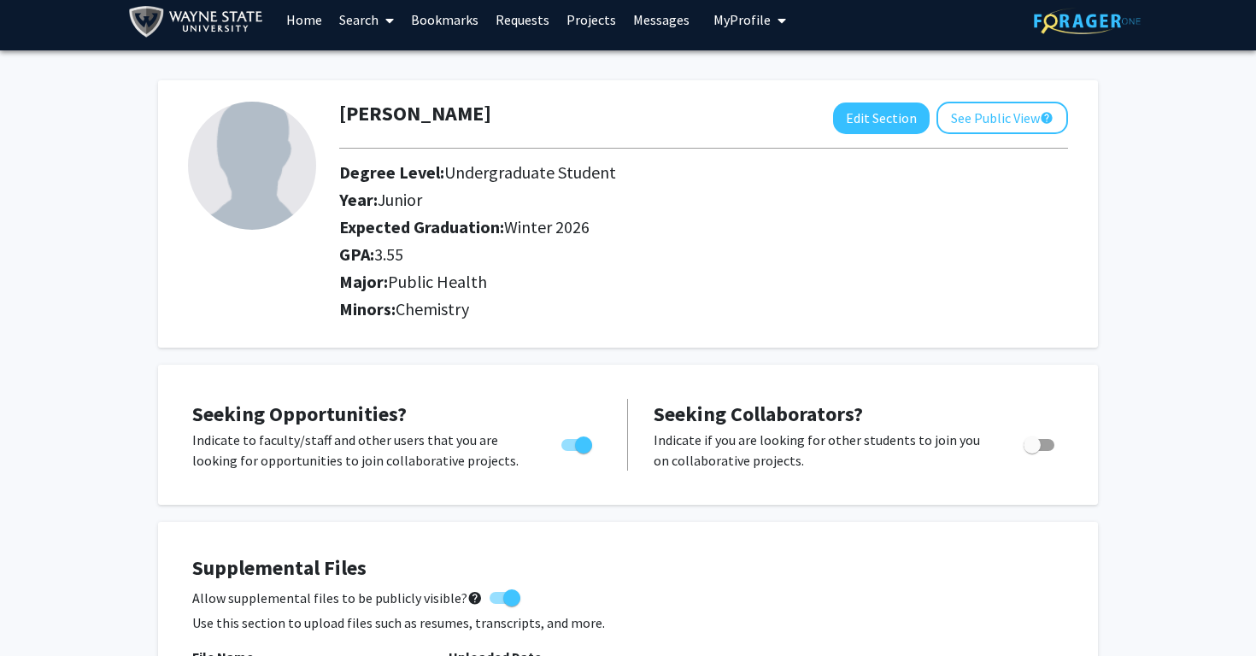
scroll to position [0, 0]
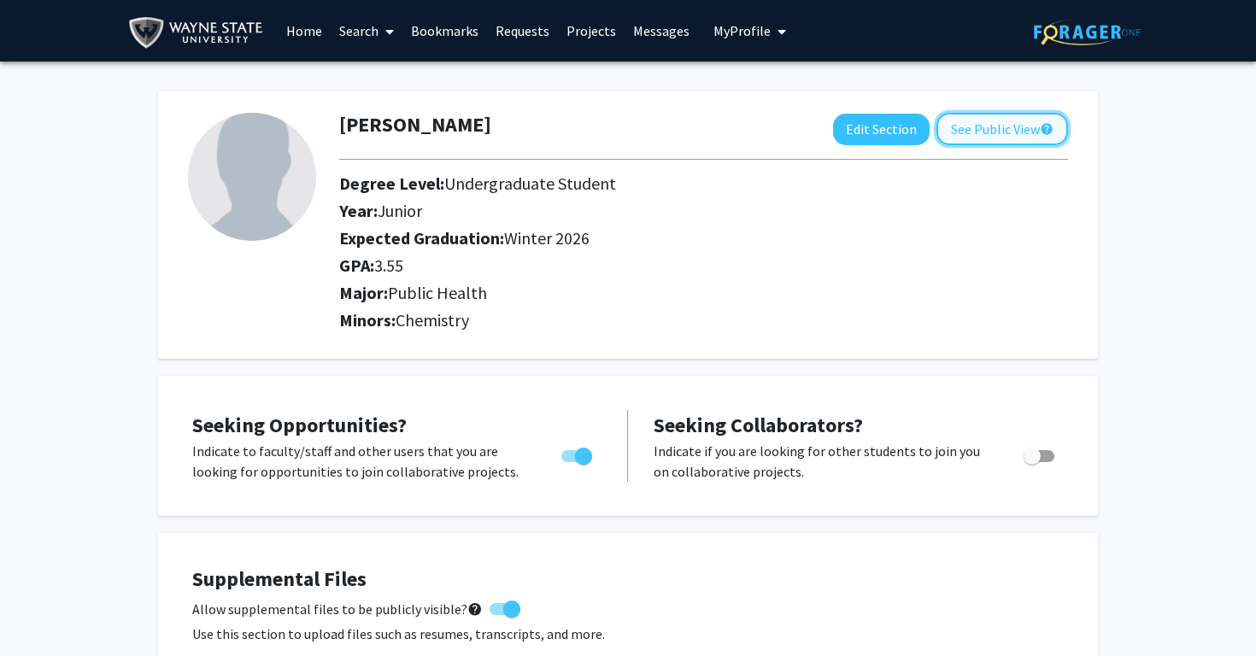
click at [970, 124] on button "See Public View help" at bounding box center [1002, 129] width 132 height 32
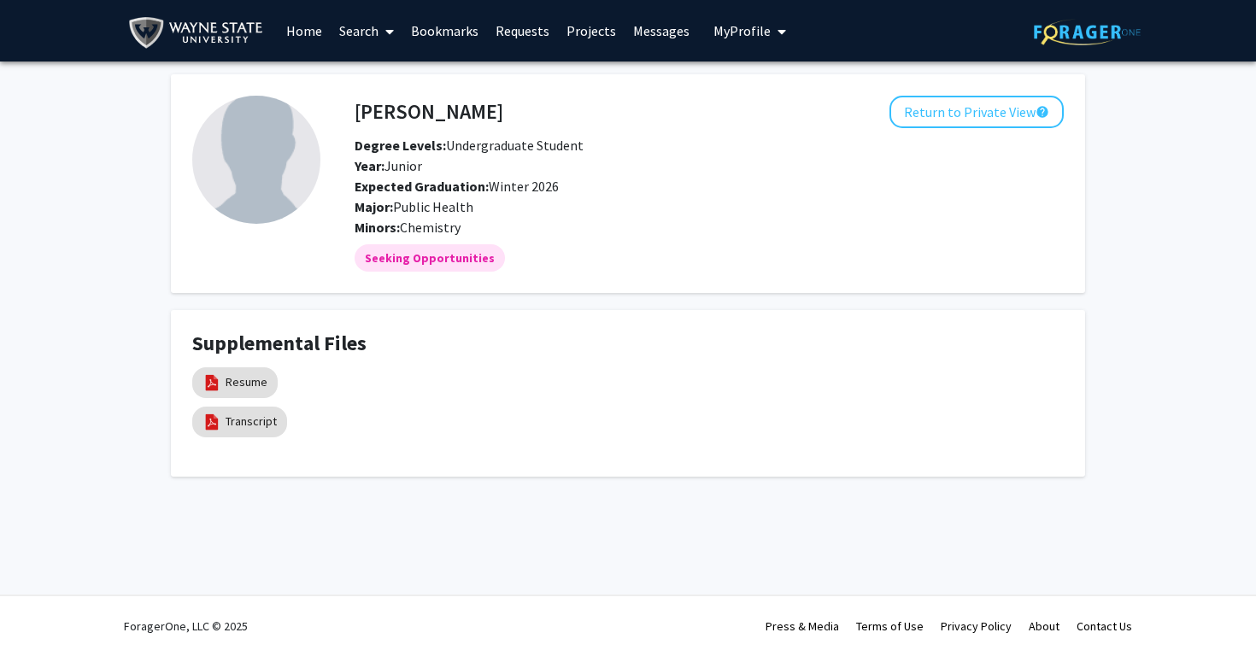
click at [593, 28] on link "Projects" at bounding box center [591, 31] width 67 height 60
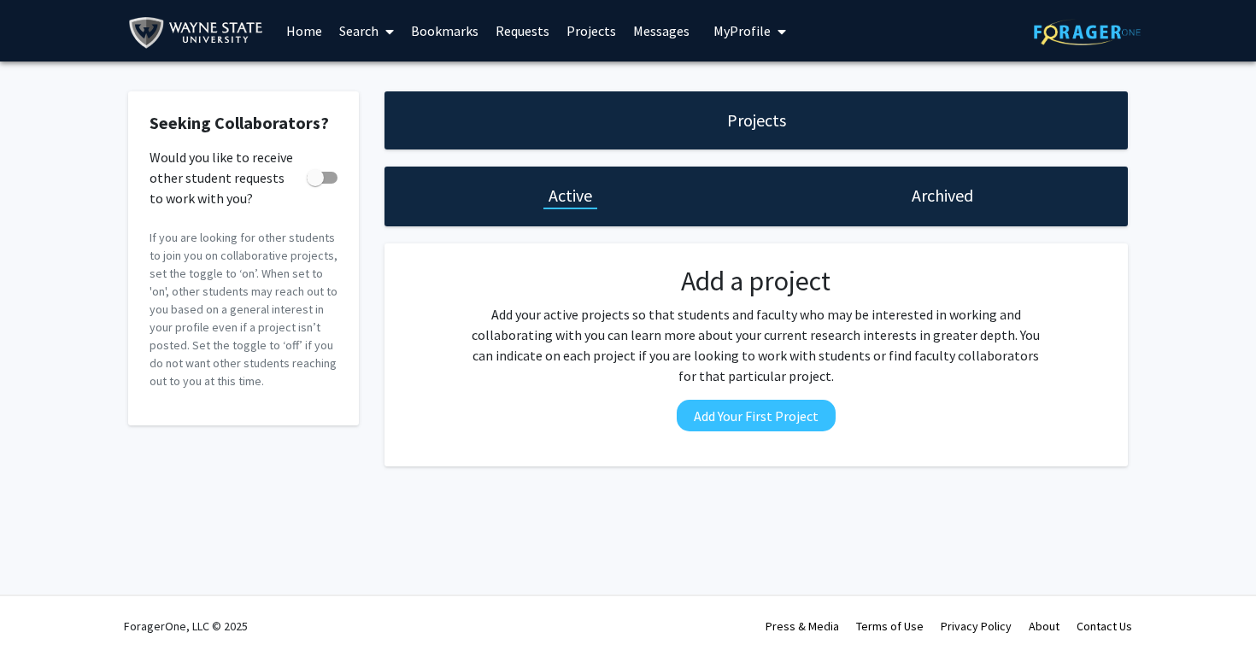
click at [343, 32] on link "Search" at bounding box center [367, 31] width 72 height 60
click at [367, 75] on span "Faculty/Staff" at bounding box center [394, 79] width 126 height 34
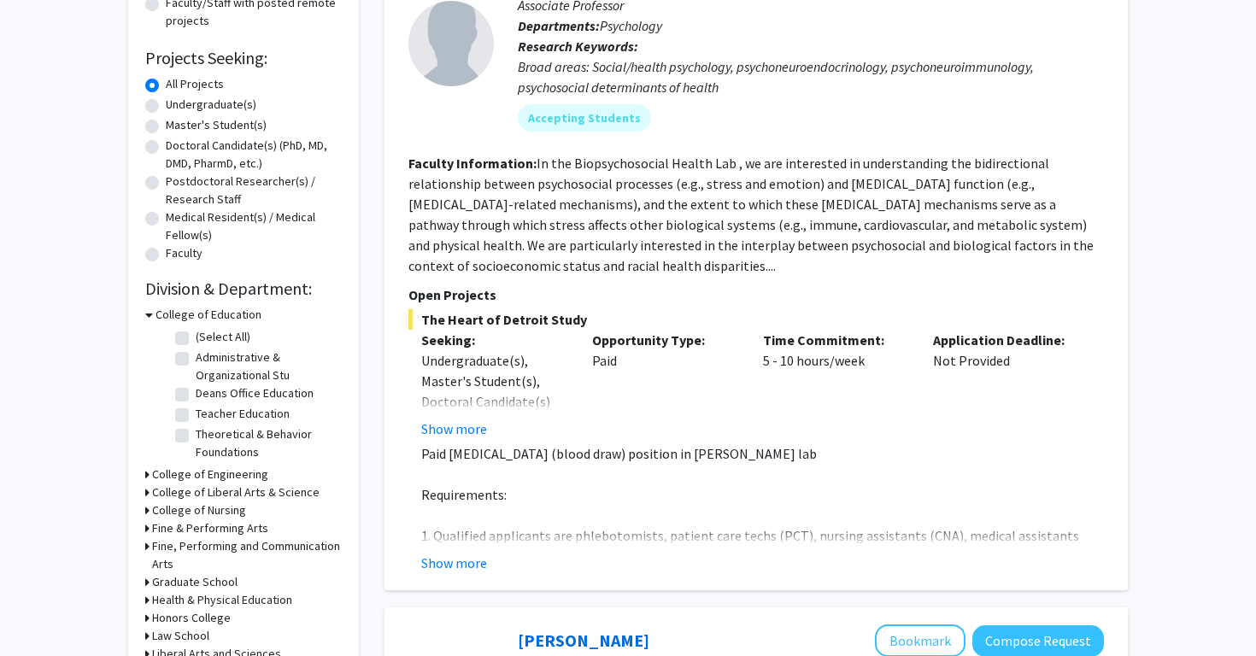
scroll to position [273, 0]
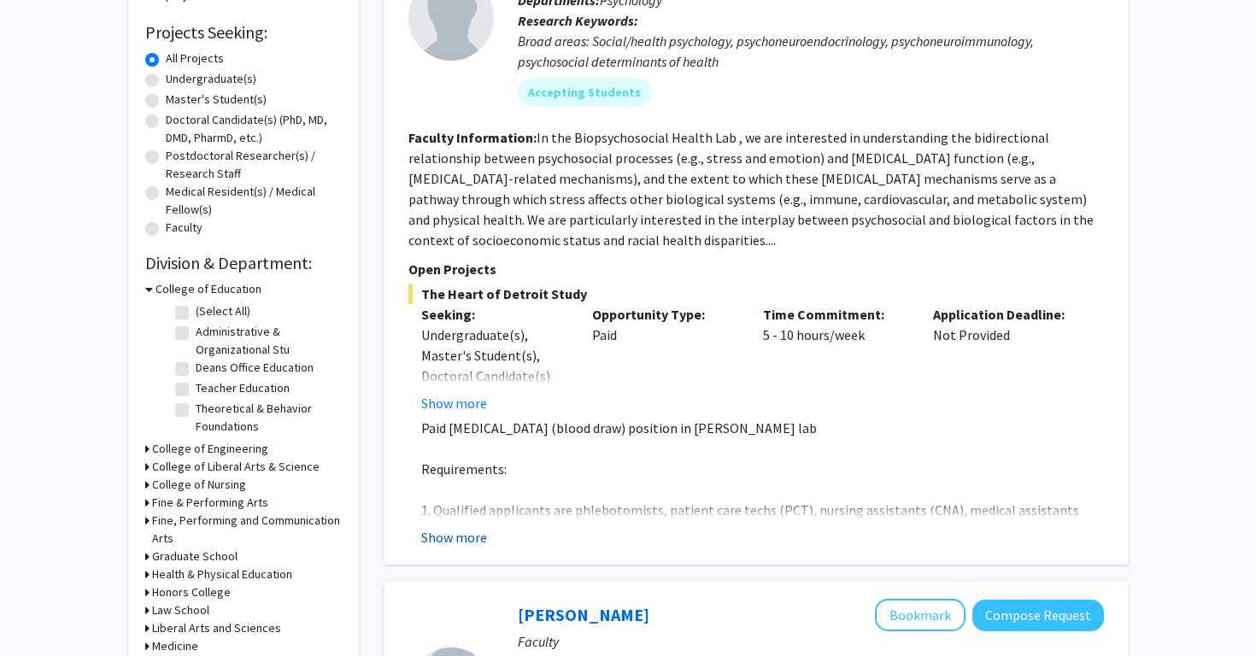
click at [445, 541] on button "Show more" at bounding box center [454, 537] width 66 height 21
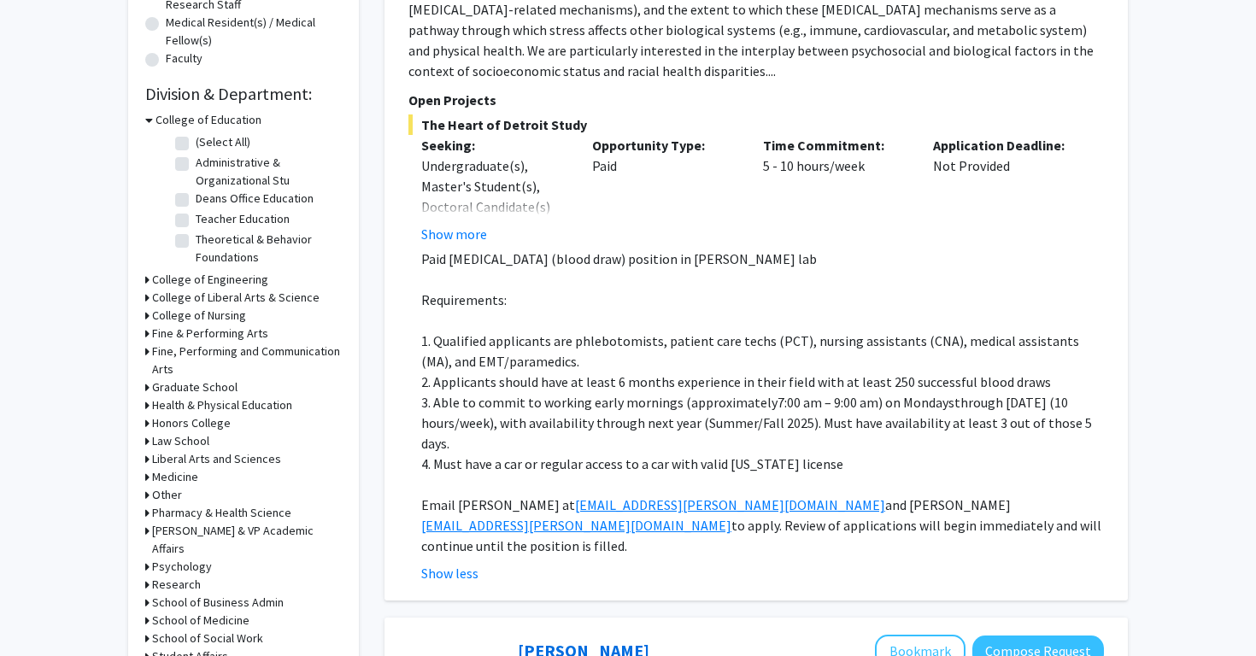
scroll to position [0, 0]
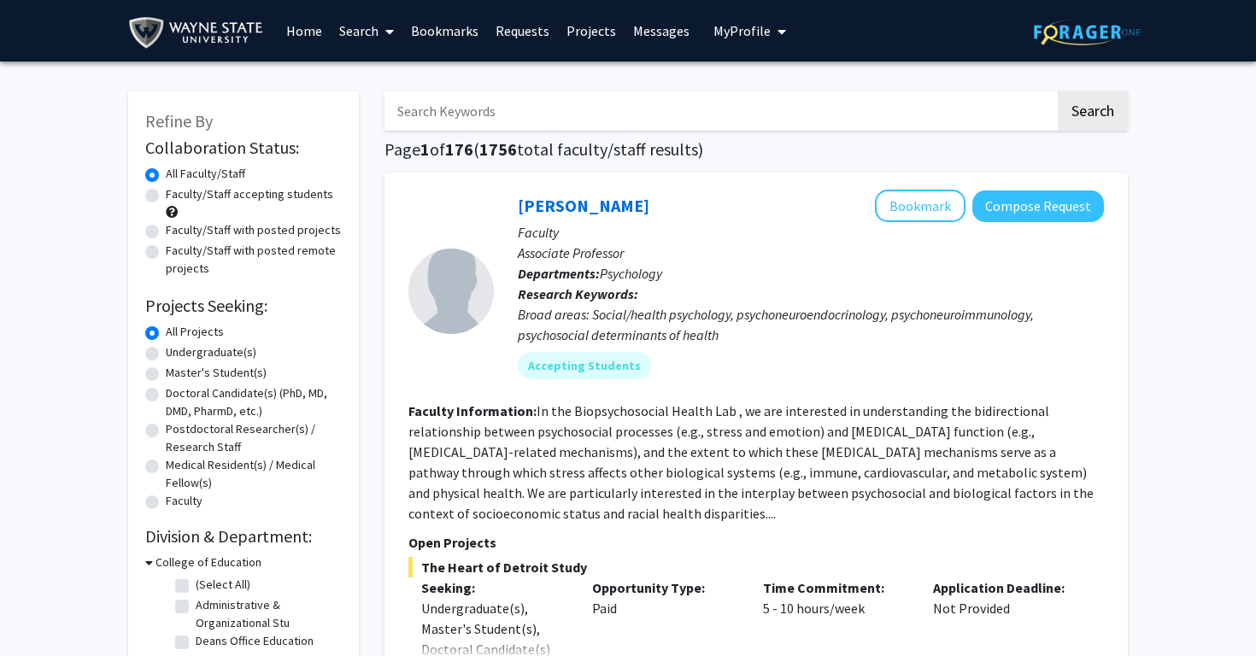
click at [197, 348] on label "Undergraduate(s)" at bounding box center [211, 352] width 91 height 18
click at [177, 348] on input "Undergraduate(s)" at bounding box center [171, 348] width 11 height 11
radio input "true"
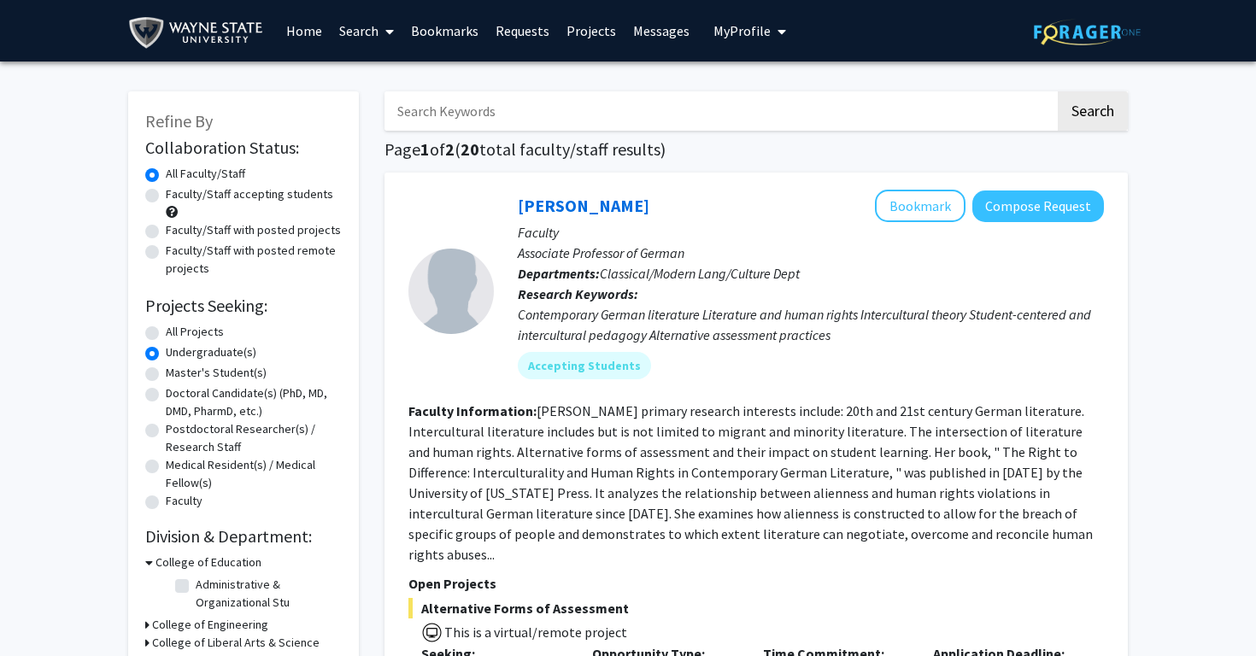
click at [159, 232] on div "Faculty/Staff with posted projects" at bounding box center [243, 231] width 196 height 21
click at [166, 232] on label "Faculty/Staff with posted projects" at bounding box center [253, 230] width 175 height 18
click at [166, 232] on input "Faculty/Staff with posted projects" at bounding box center [171, 226] width 11 height 11
radio input "true"
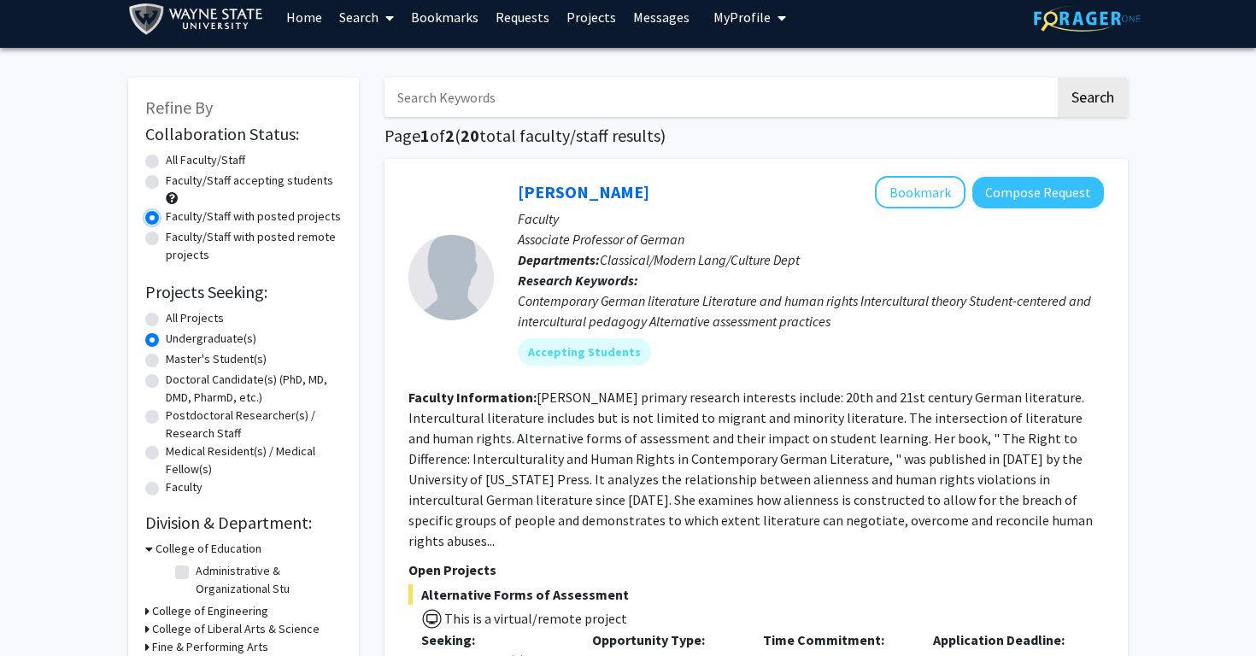
scroll to position [8, 0]
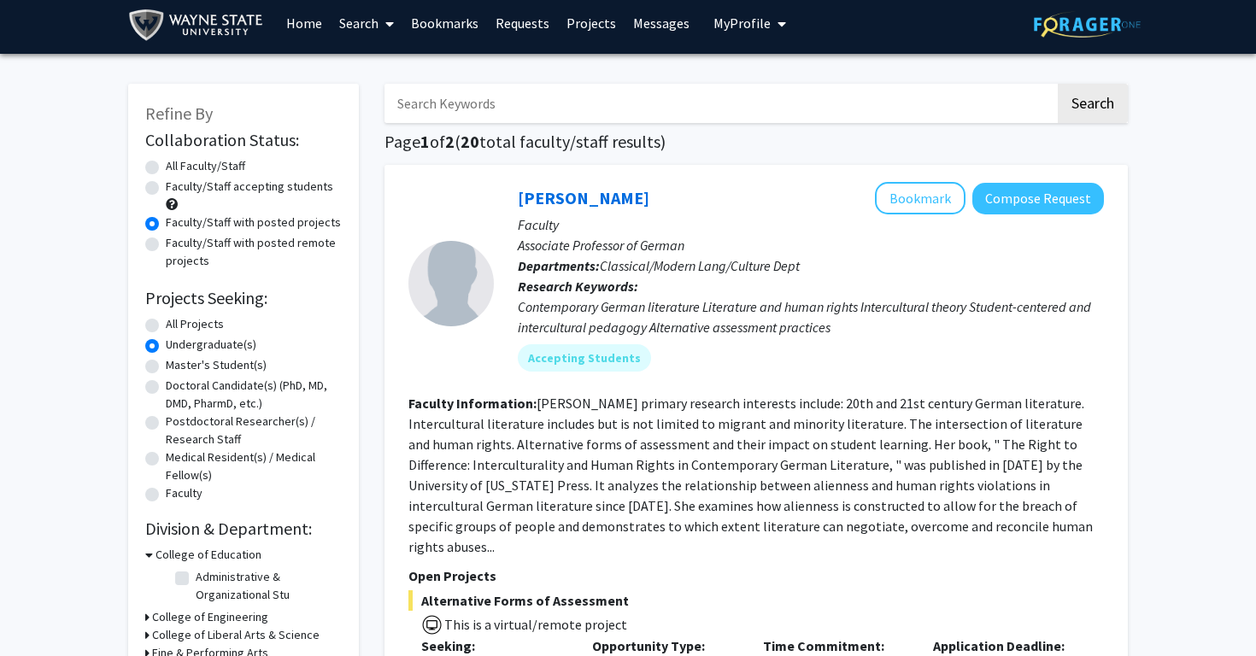
click at [557, 95] on input "Search Keywords" at bounding box center [719, 103] width 671 height 39
type input "Public Health"
click at [1058, 84] on button "Search" at bounding box center [1093, 103] width 70 height 39
radio input "true"
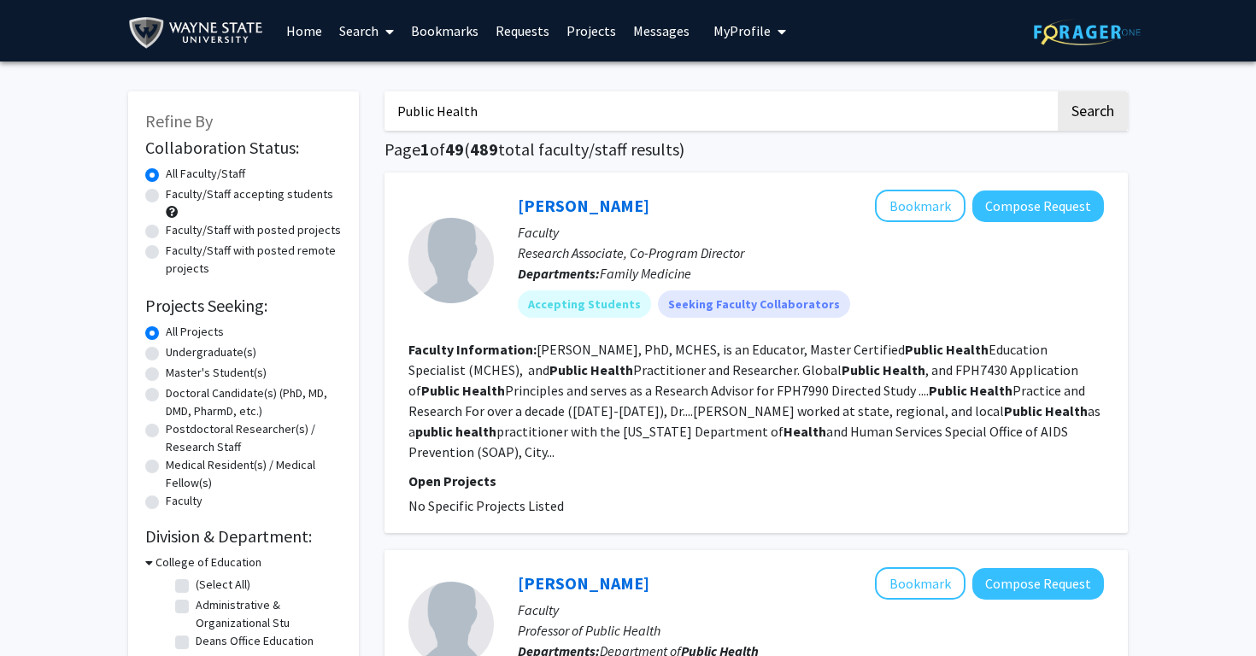
click at [166, 227] on label "Faculty/Staff with posted projects" at bounding box center [253, 230] width 175 height 18
click at [166, 227] on input "Faculty/Staff with posted projects" at bounding box center [171, 226] width 11 height 11
radio input "true"
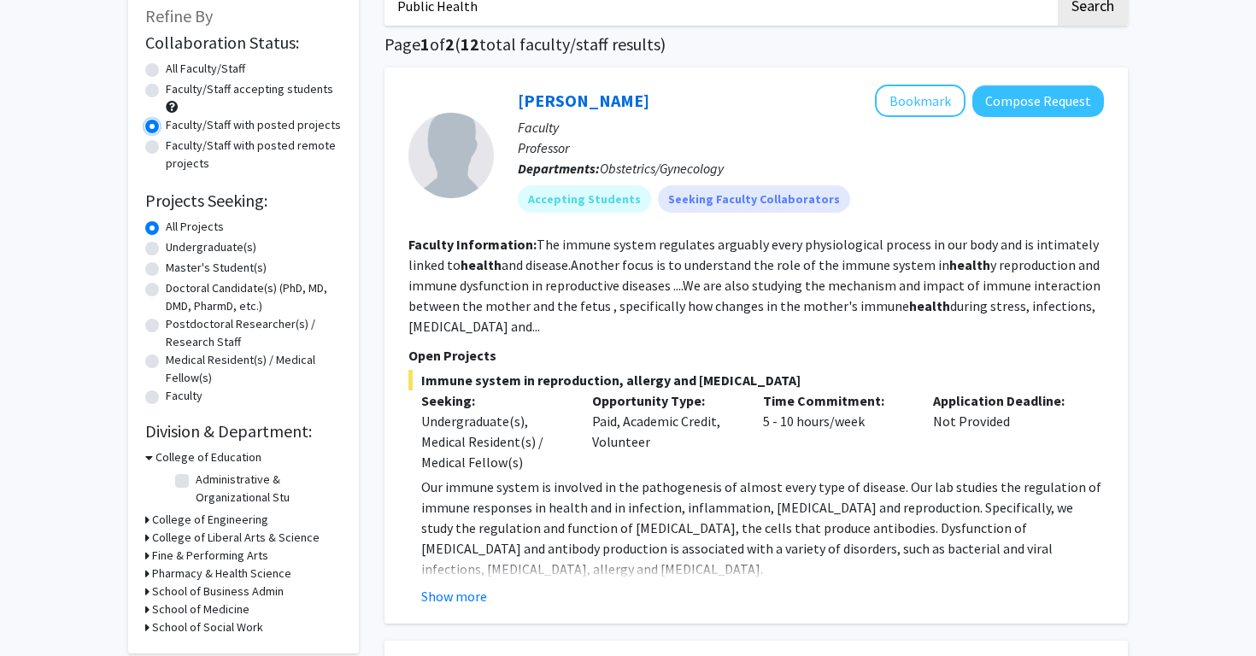
scroll to position [127, 0]
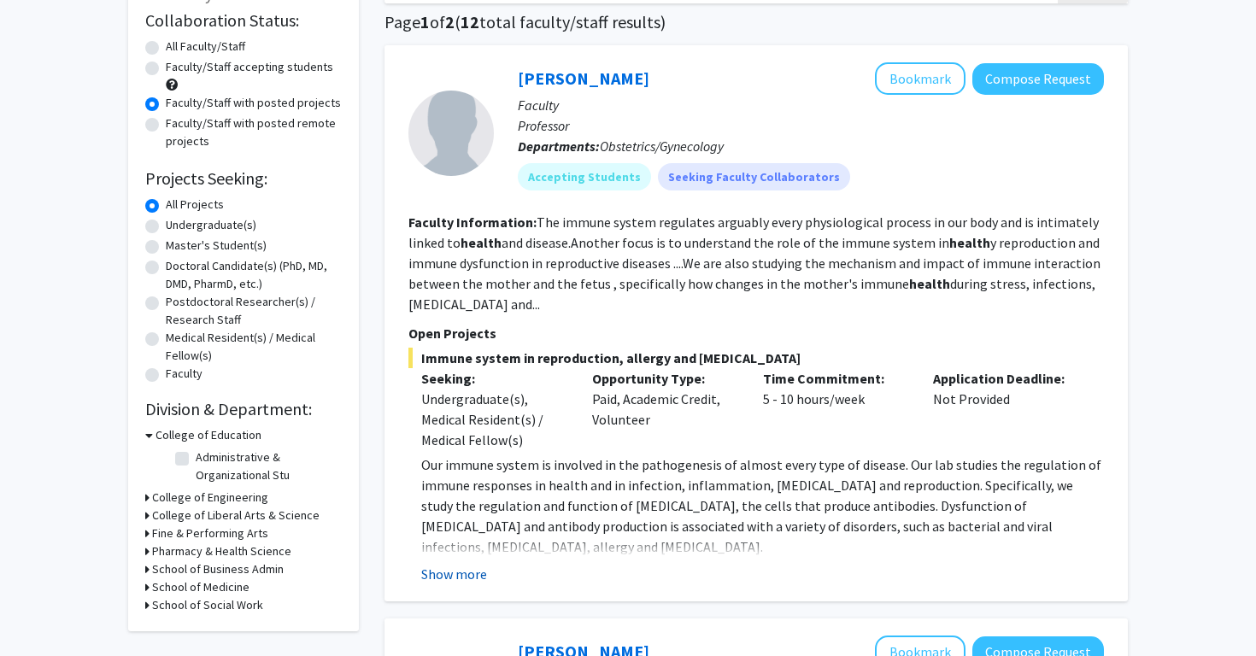
click at [450, 568] on button "Show more" at bounding box center [454, 574] width 66 height 21
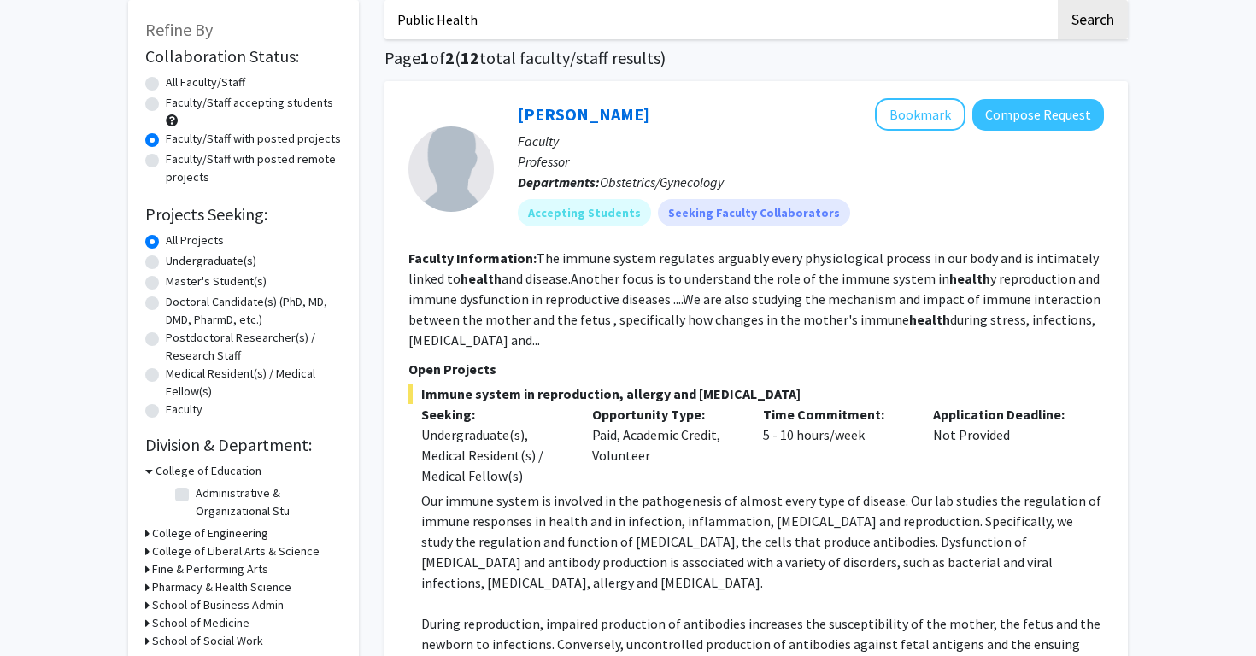
scroll to position [57, 0]
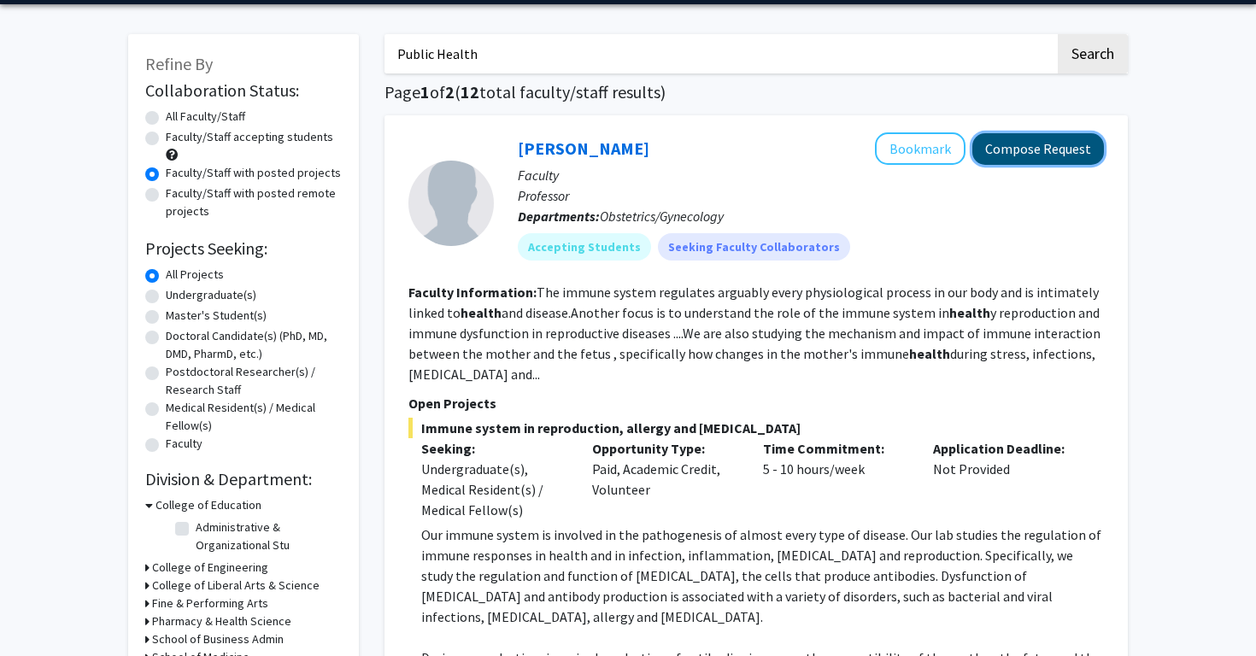
click at [1006, 144] on button "Compose Request" at bounding box center [1038, 149] width 132 height 32
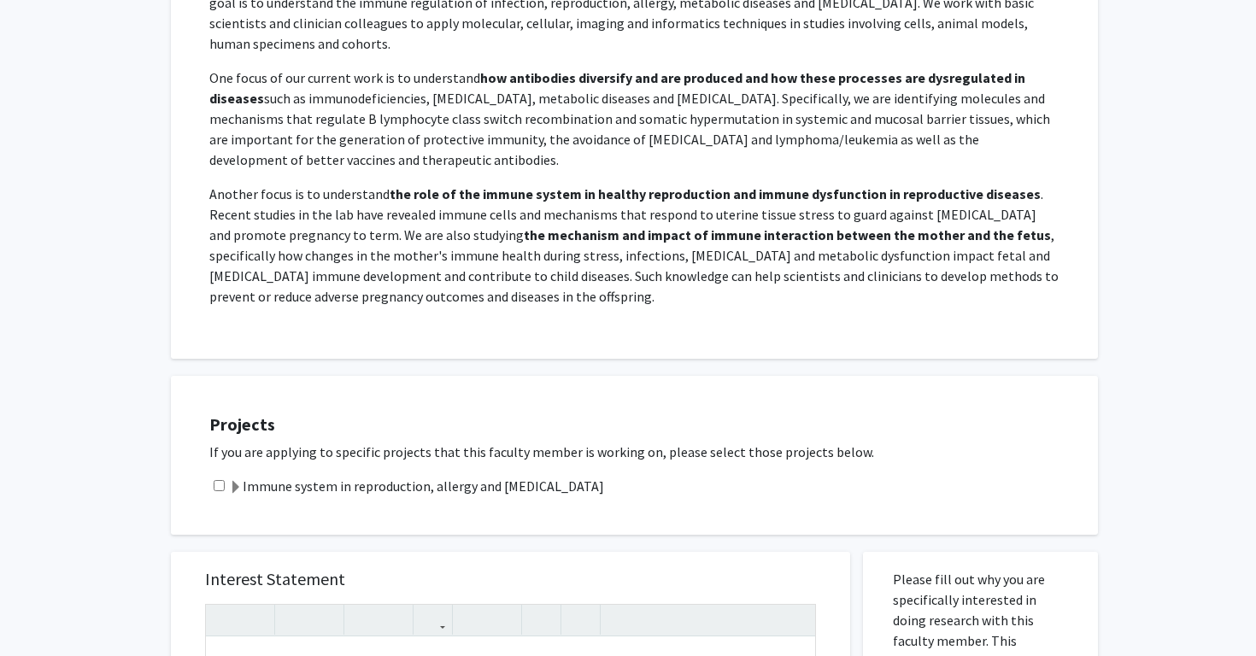
scroll to position [291, 0]
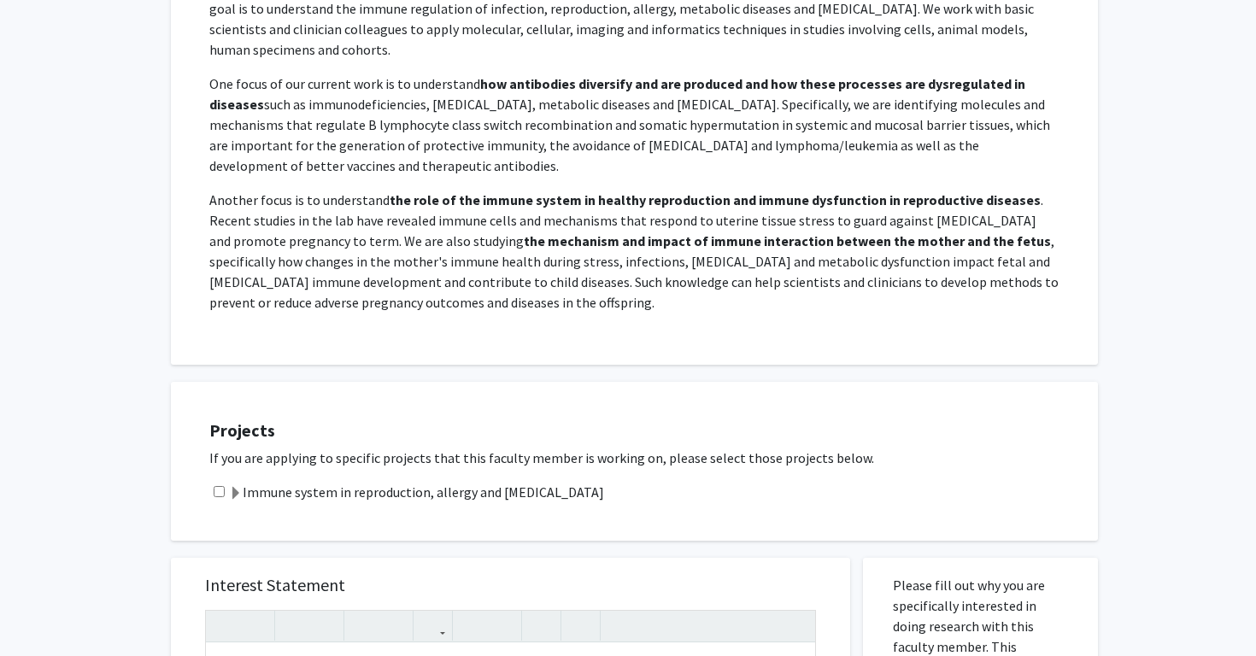
click at [220, 486] on input "checkbox" at bounding box center [219, 491] width 11 height 11
checkbox input "true"
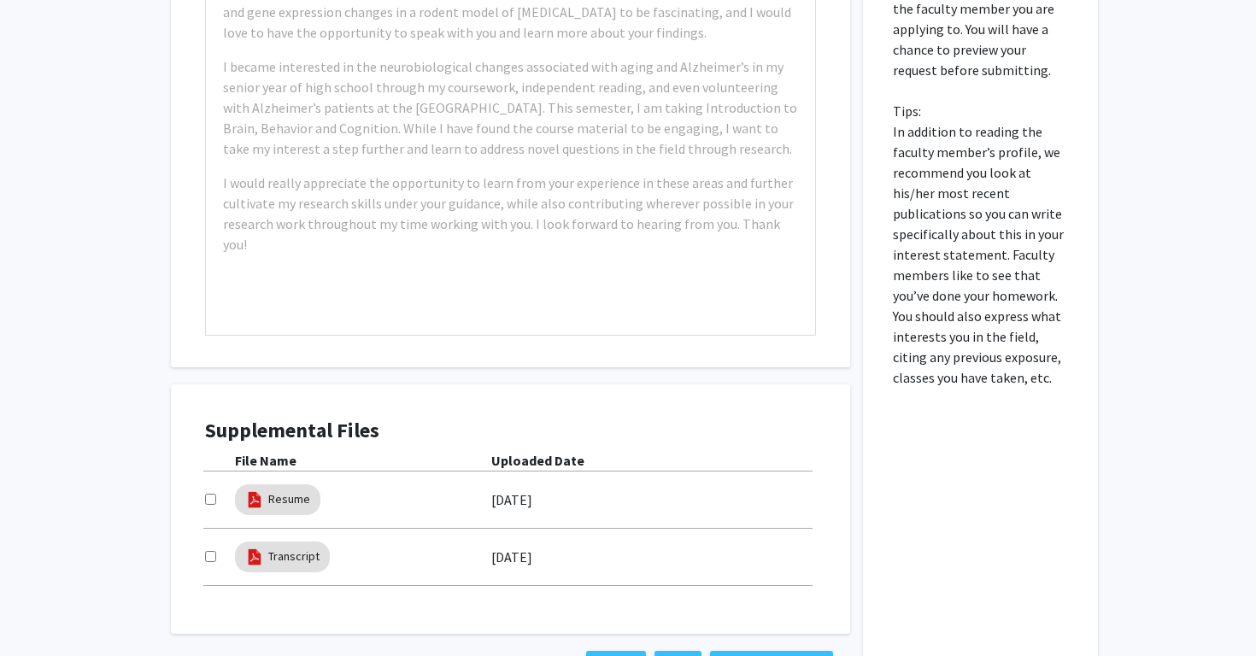
scroll to position [994, 0]
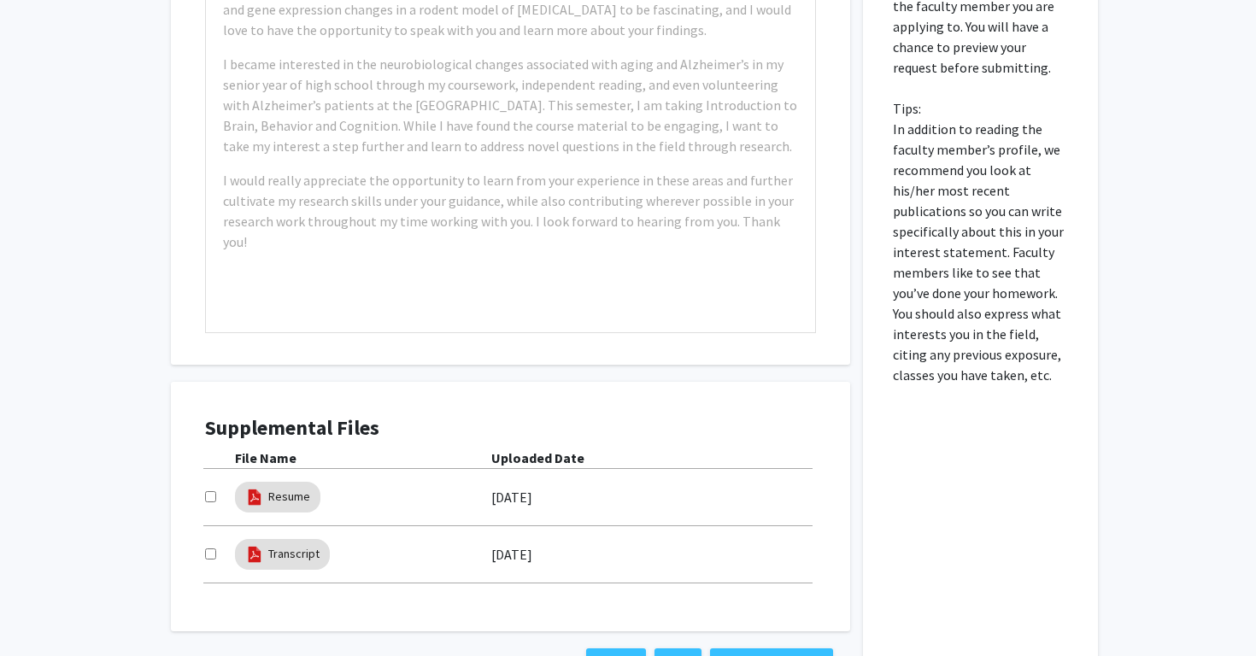
click at [212, 491] on input "checkbox" at bounding box center [210, 496] width 11 height 11
checkbox input "true"
click at [210, 548] on input "checkbox" at bounding box center [210, 553] width 11 height 11
checkbox input "true"
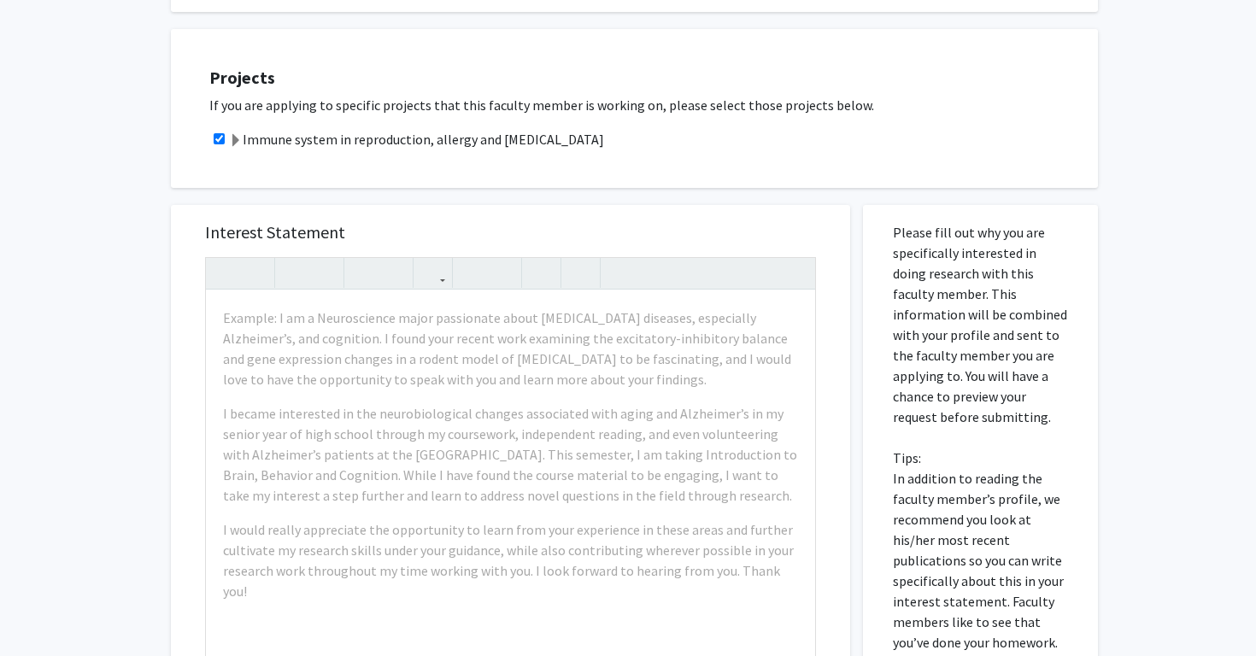
scroll to position [634, 0]
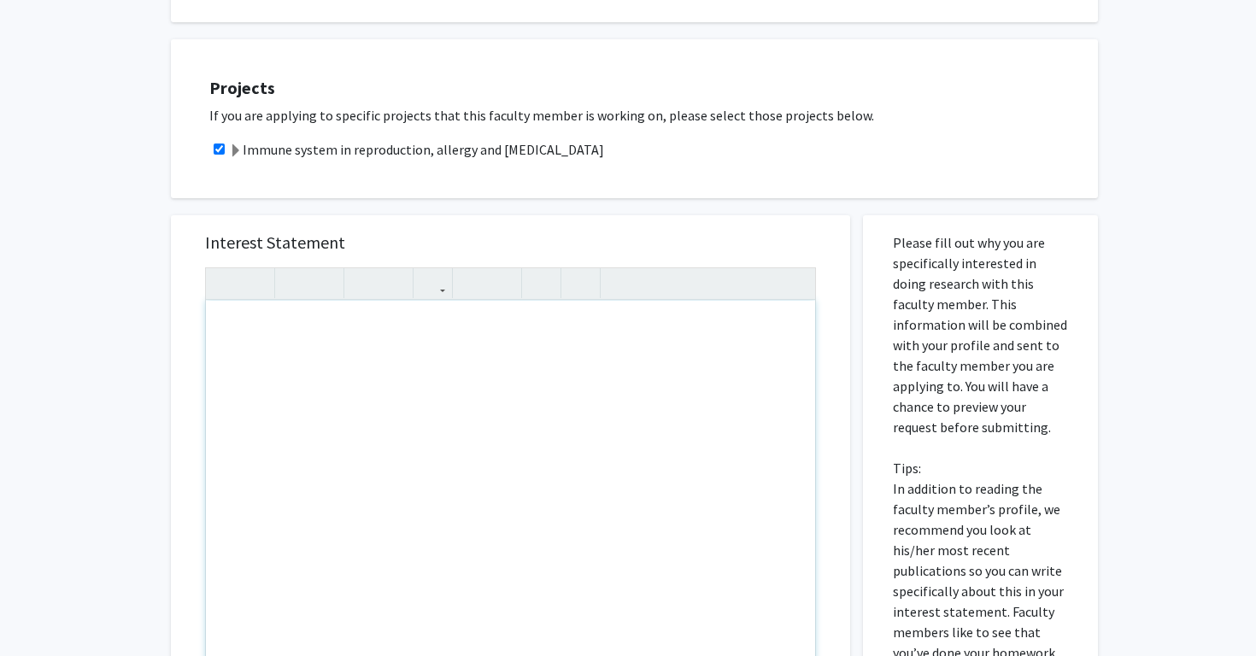
click at [351, 372] on div "Note to users with screen readers: Please press Alt+0 or Option+0 to deactivate…" at bounding box center [510, 496] width 609 height 391
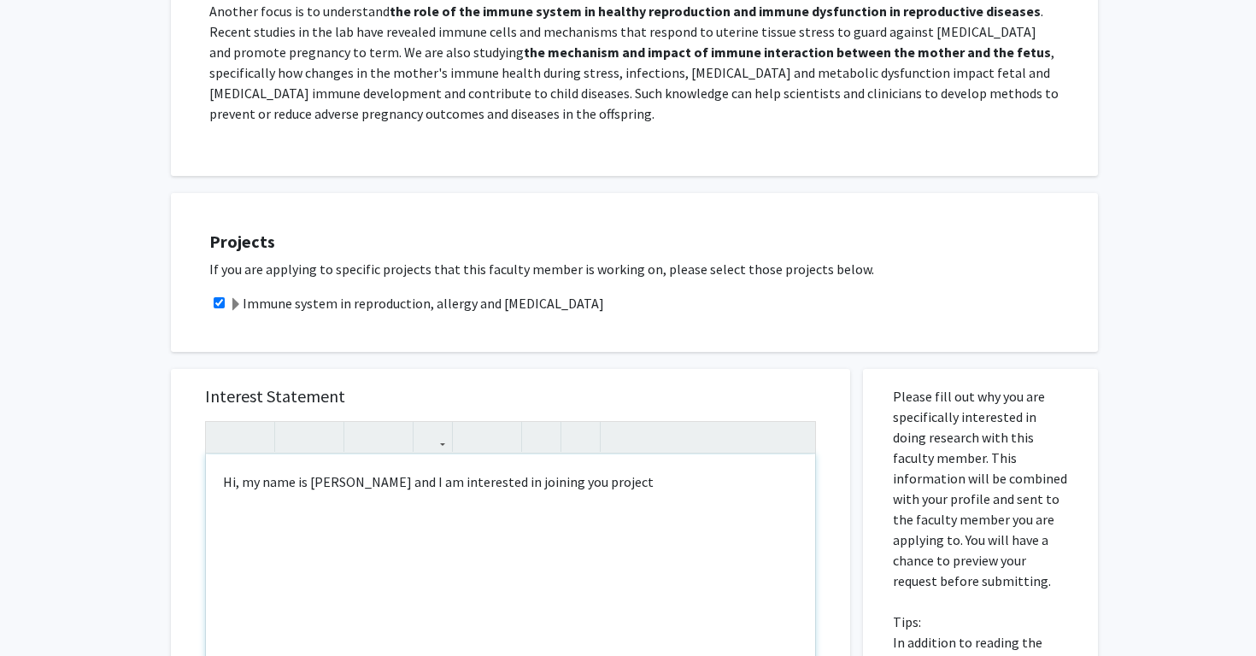
scroll to position [484, 0]
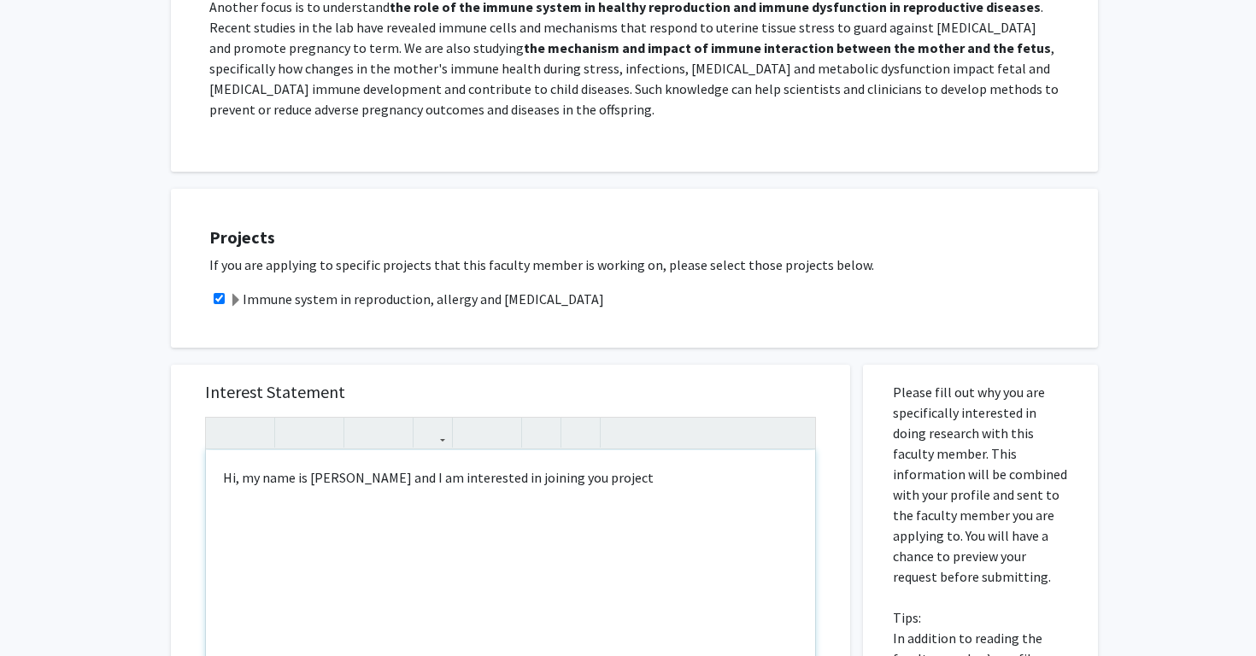
click at [590, 452] on div "Hi, my name is [PERSON_NAME] and I am interested in joining you project" at bounding box center [510, 645] width 609 height 391
click at [0, 0] on span "your project." at bounding box center [0, 0] width 0 height 0
click at [664, 466] on div "Hi, my name is [PERSON_NAME] and I am interested in joining your project." at bounding box center [510, 645] width 609 height 391
click at [402, 459] on div "Hi, my name is [PERSON_NAME] and I am interested in joining your project." at bounding box center [510, 645] width 609 height 391
click at [449, 458] on div "Hi, my name is [PERSON_NAME] and I am interested in joining your project." at bounding box center [510, 645] width 609 height 391
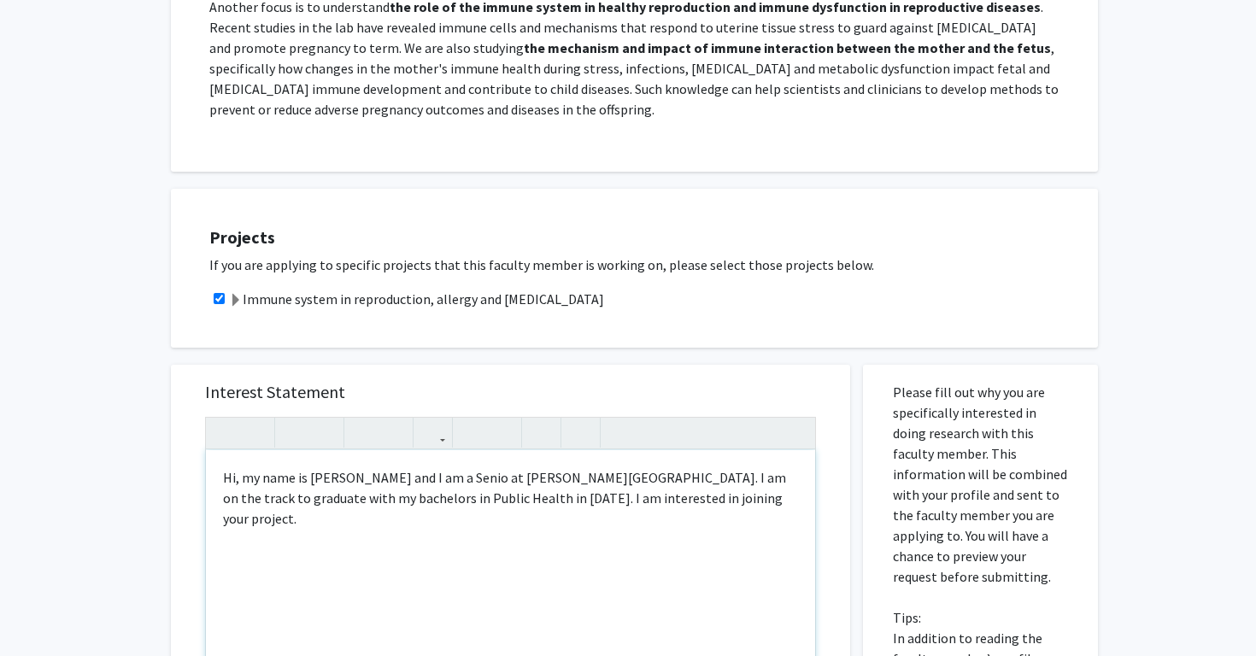
click at [772, 483] on div "Hi, my name is [PERSON_NAME] and I am a Senio at [PERSON_NAME][GEOGRAPHIC_DATA]…" at bounding box center [510, 645] width 609 height 391
type textarea "Hi, my name is [PERSON_NAME] and I am a Senio at [PERSON_NAME][GEOGRAPHIC_DATA]…"
click at [566, 472] on div "Hi, my name is [PERSON_NAME] and I am a Senio at [PERSON_NAME][GEOGRAPHIC_DATA]…" at bounding box center [510, 645] width 609 height 391
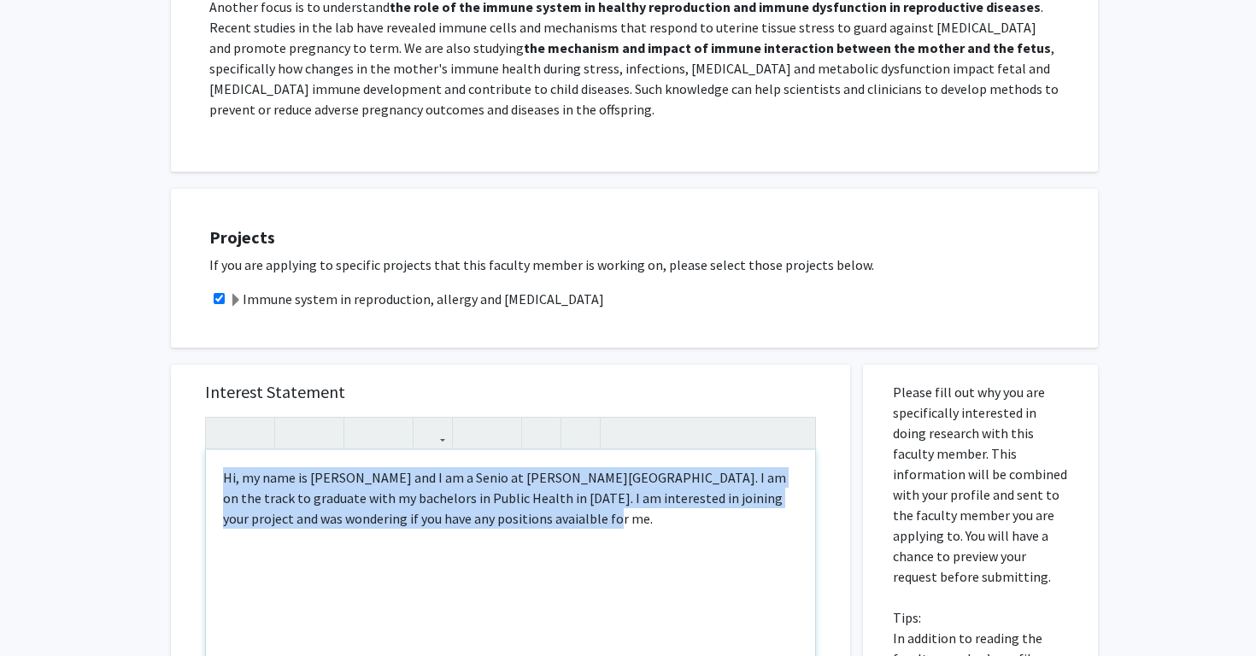
copy div "Hi, my name is [PERSON_NAME] and I am a Senio at [PERSON_NAME][GEOGRAPHIC_DATA]…"
click at [783, 267] on div "Projects If you are applying to specific projects that this faculty member is w…" at bounding box center [645, 268] width 906 height 116
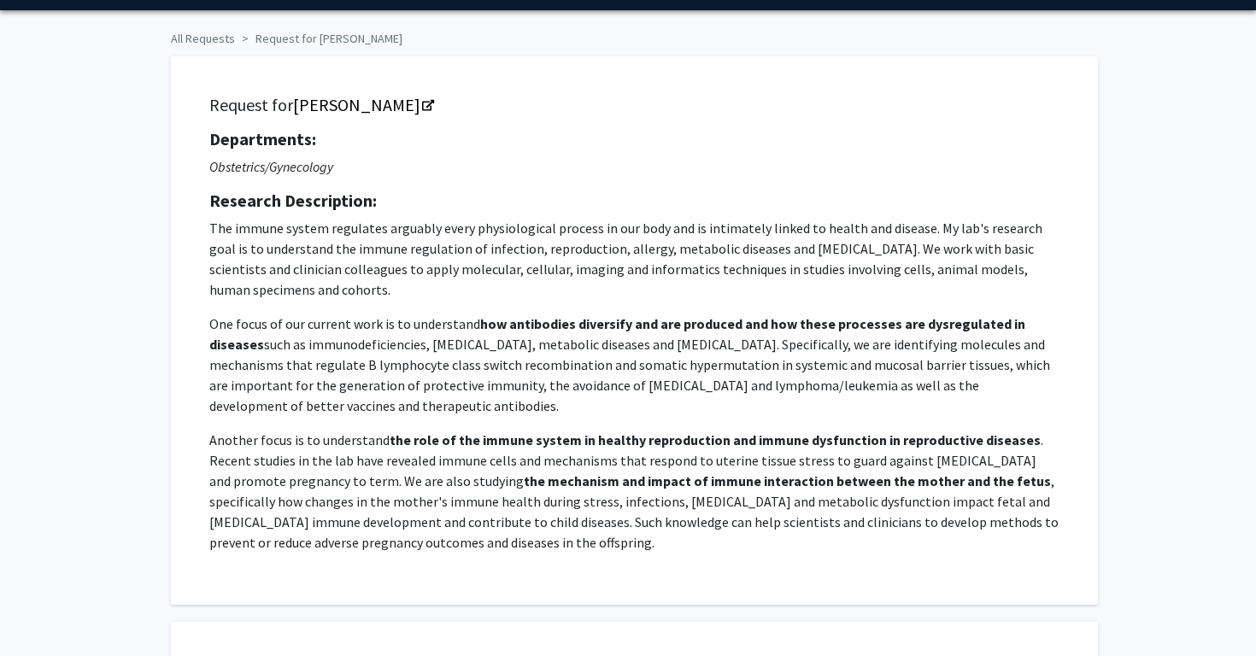
scroll to position [0, 0]
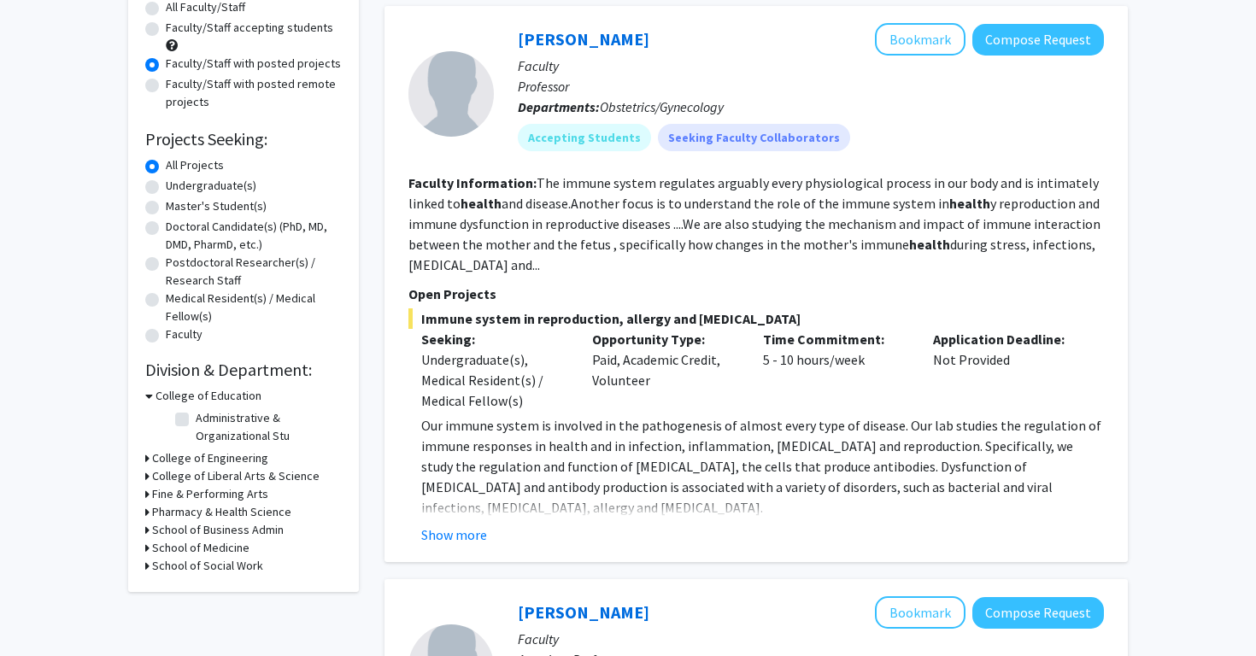
scroll to position [171, 0]
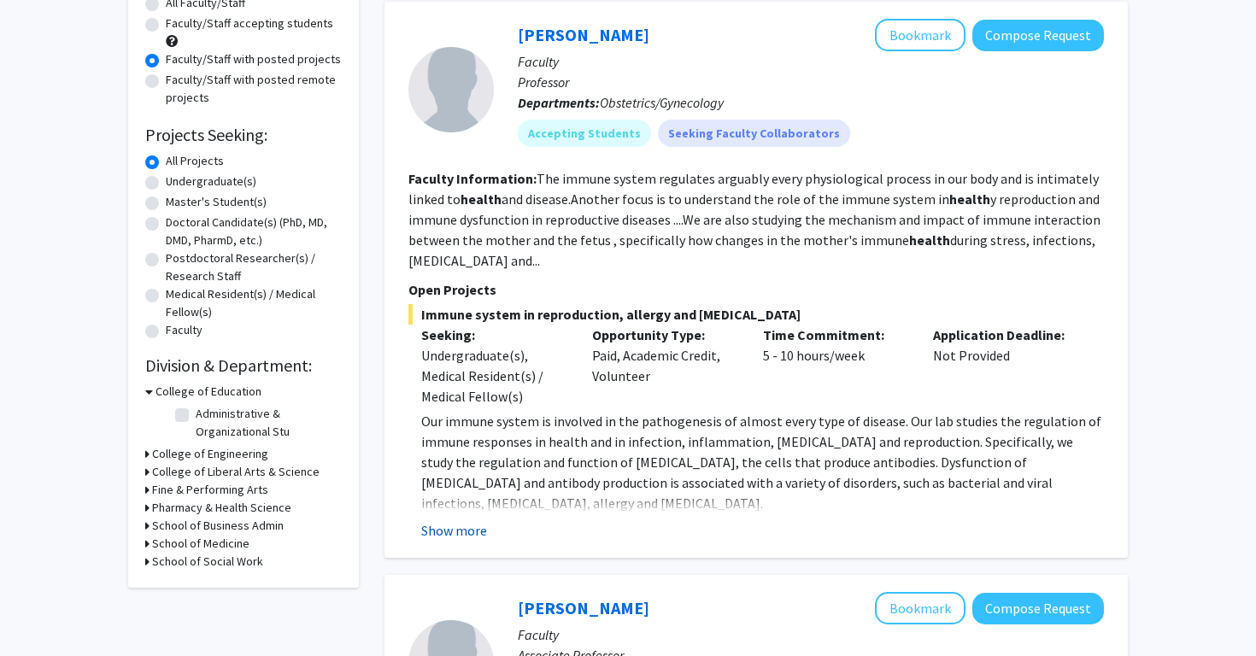
click at [469, 531] on button "Show more" at bounding box center [454, 530] width 66 height 21
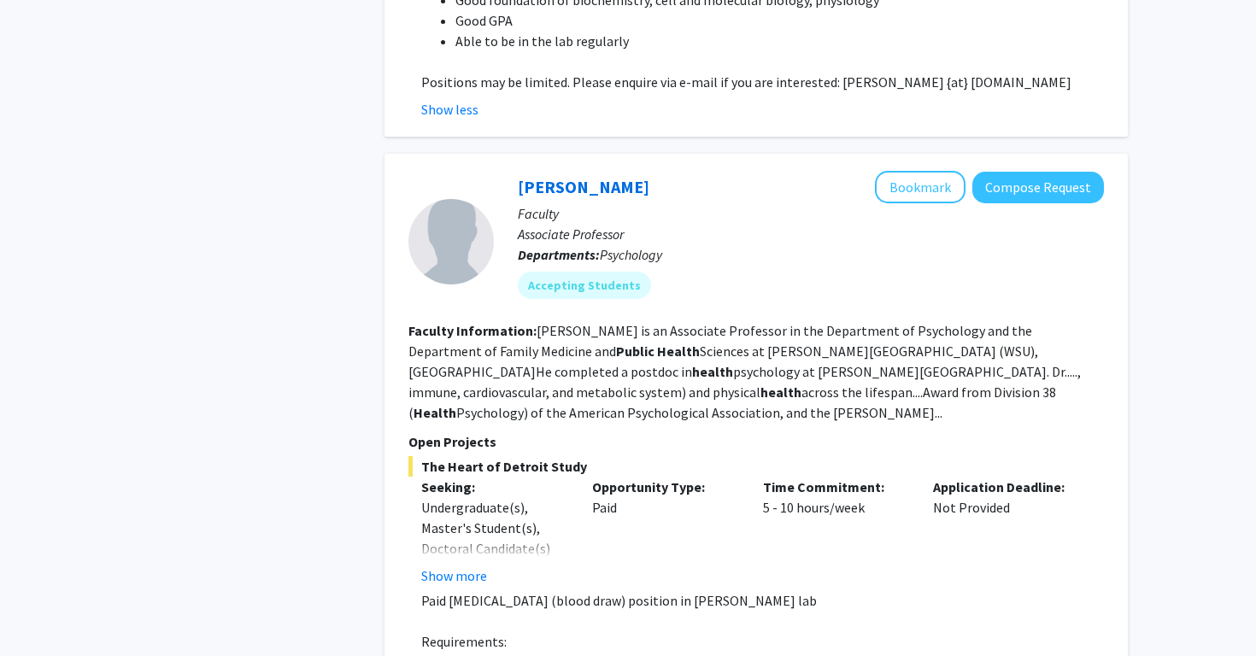
scroll to position [1211, 0]
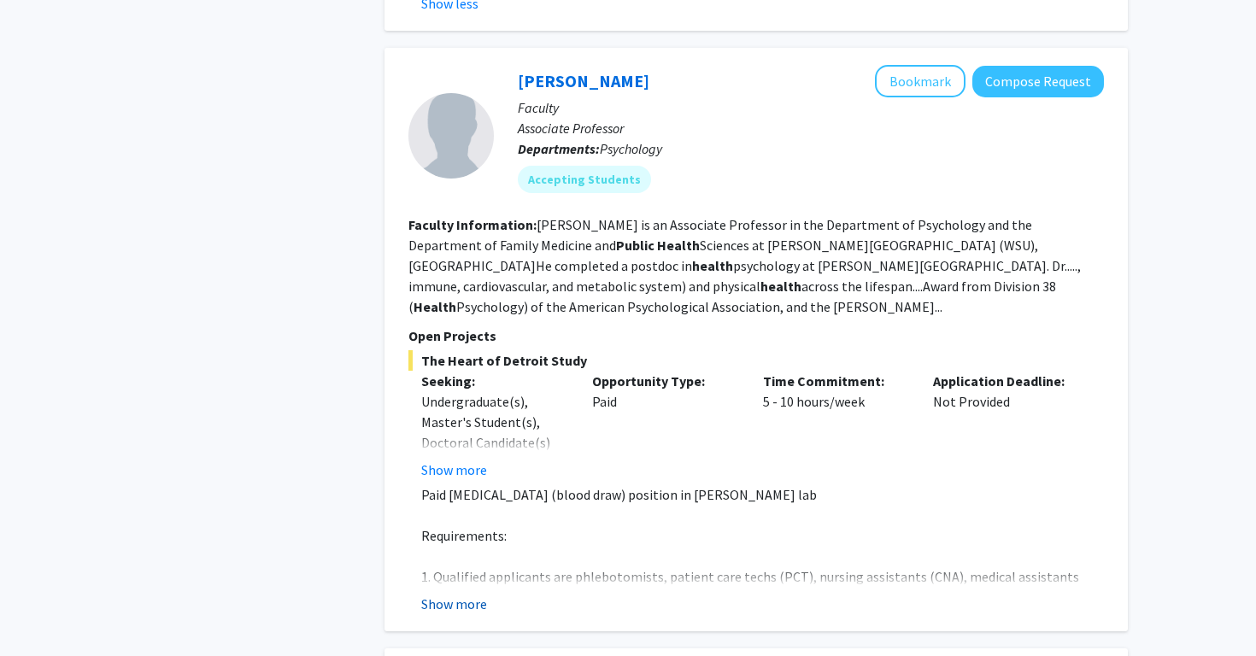
click at [467, 594] on button "Show more" at bounding box center [454, 604] width 66 height 21
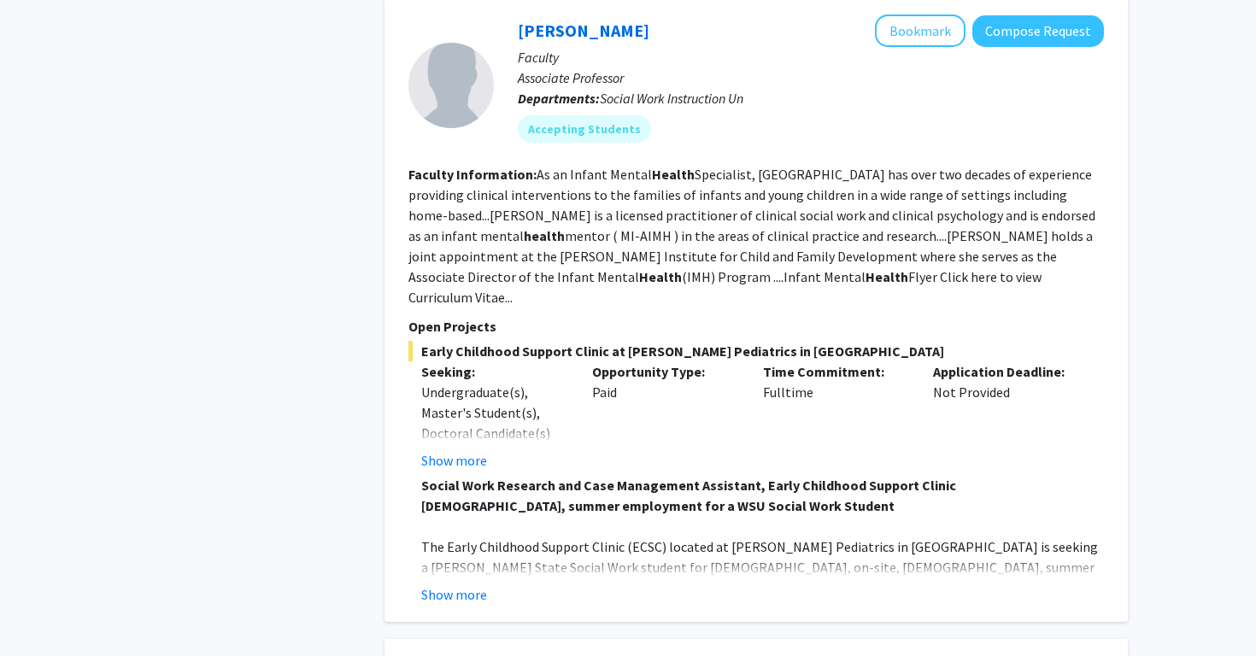
scroll to position [2095, 0]
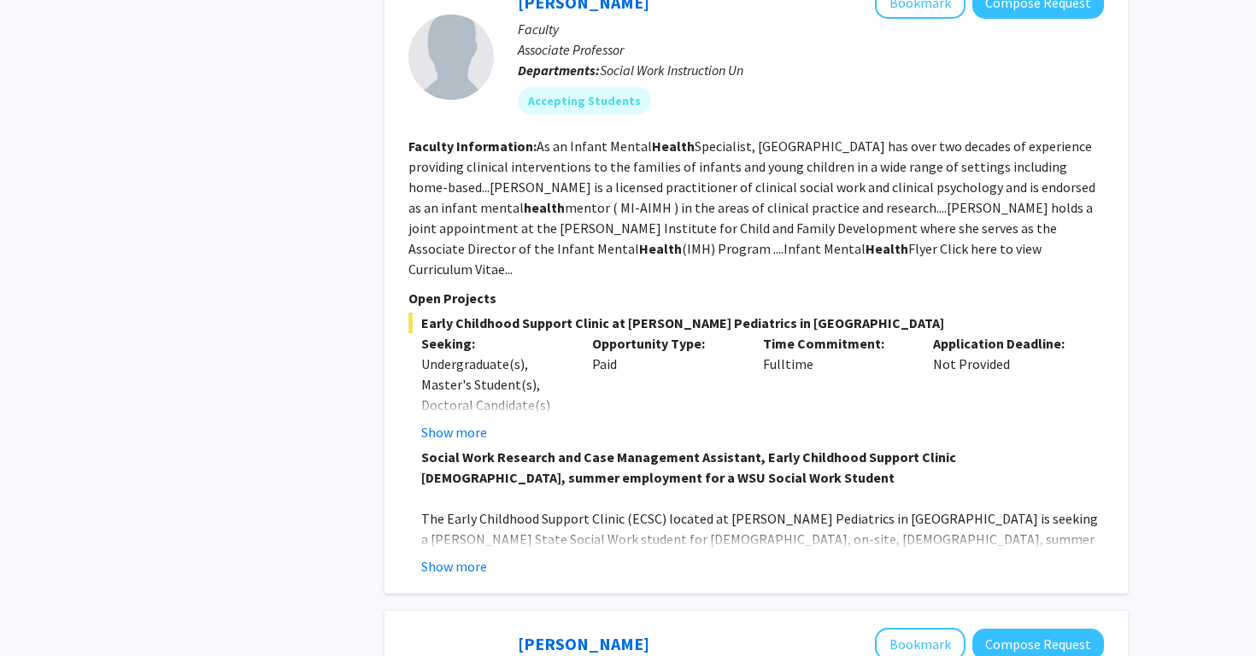
click at [462, 449] on fg-read-more "Social Work Research and Case Management Assistant, Early Childhood Support Cli…" at bounding box center [755, 512] width 695 height 130
click at [459, 556] on button "Show more" at bounding box center [454, 566] width 66 height 21
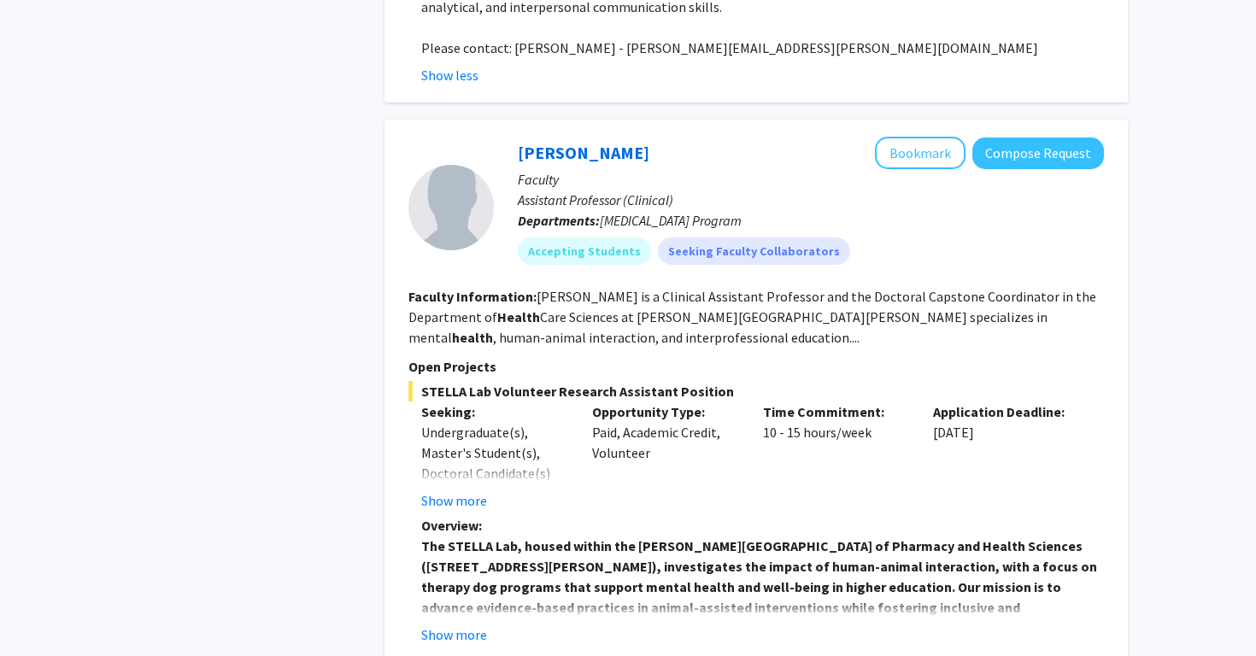
scroll to position [3064, 0]
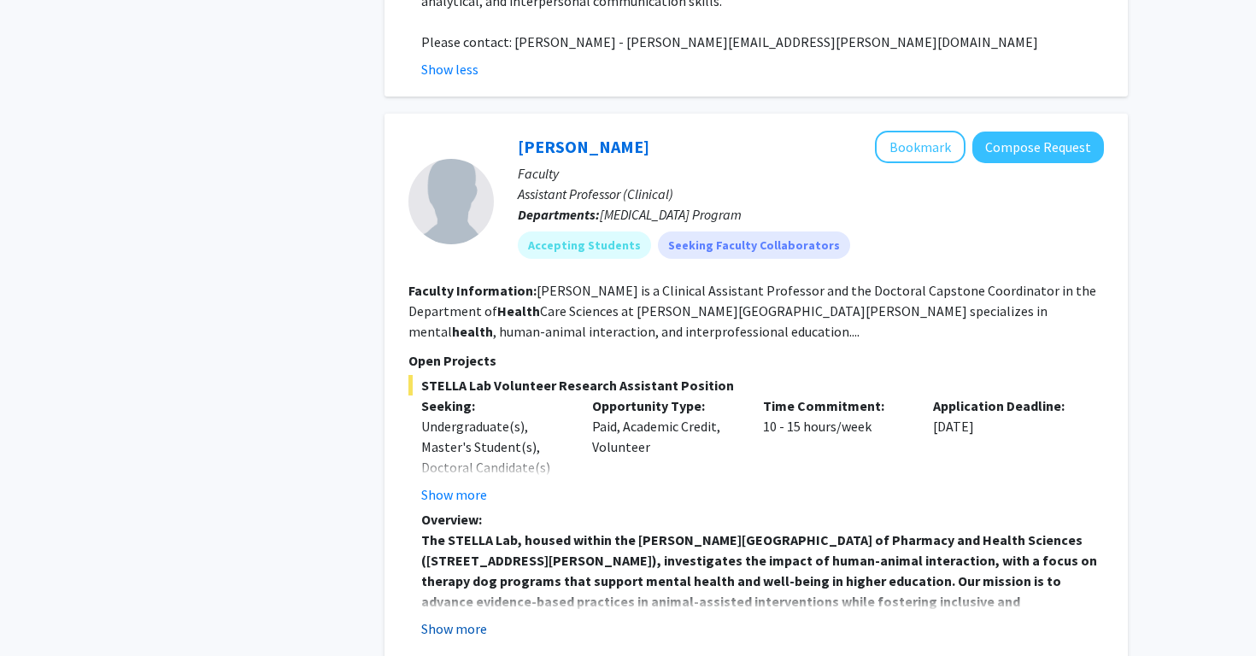
click at [451, 619] on button "Show more" at bounding box center [454, 629] width 66 height 21
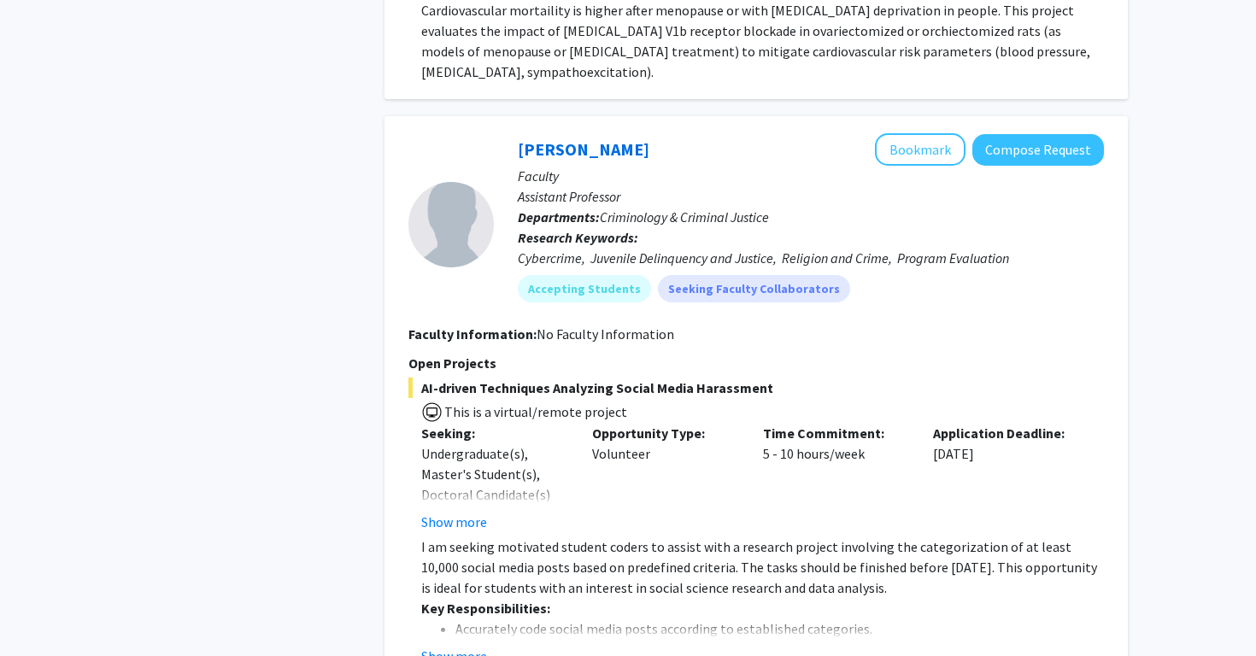
scroll to position [6113, 0]
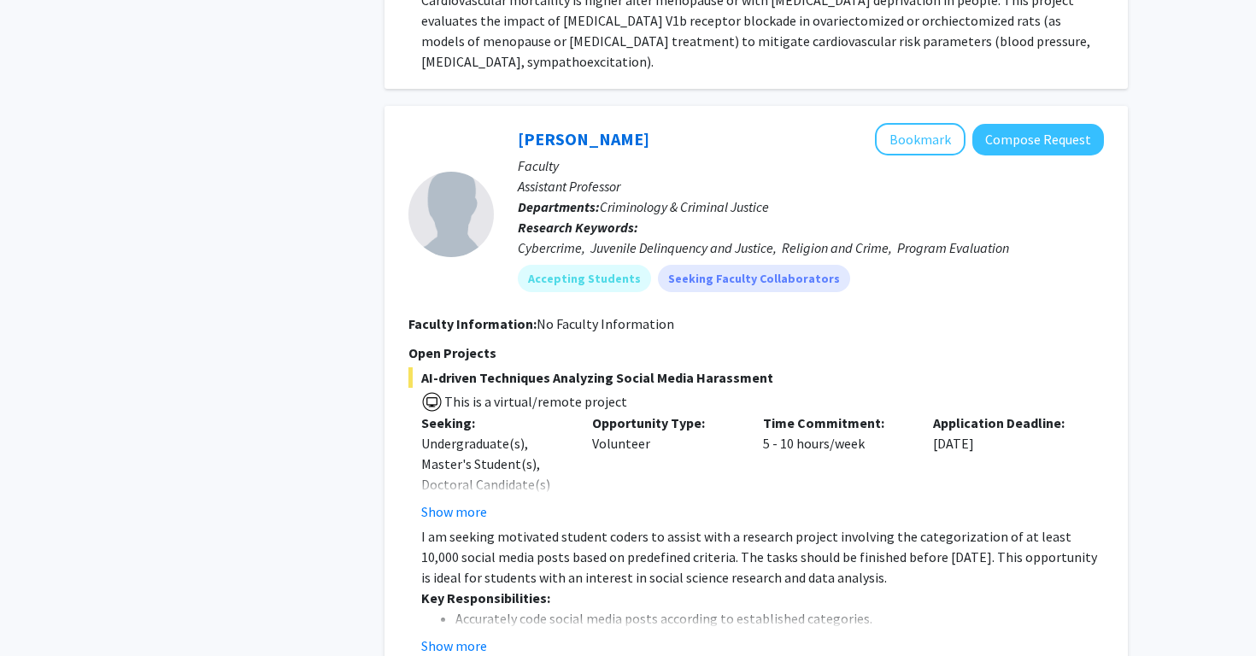
click at [608, 526] on p "I am seeking motivated student coders to assist with a research project involvi…" at bounding box center [762, 557] width 683 height 62
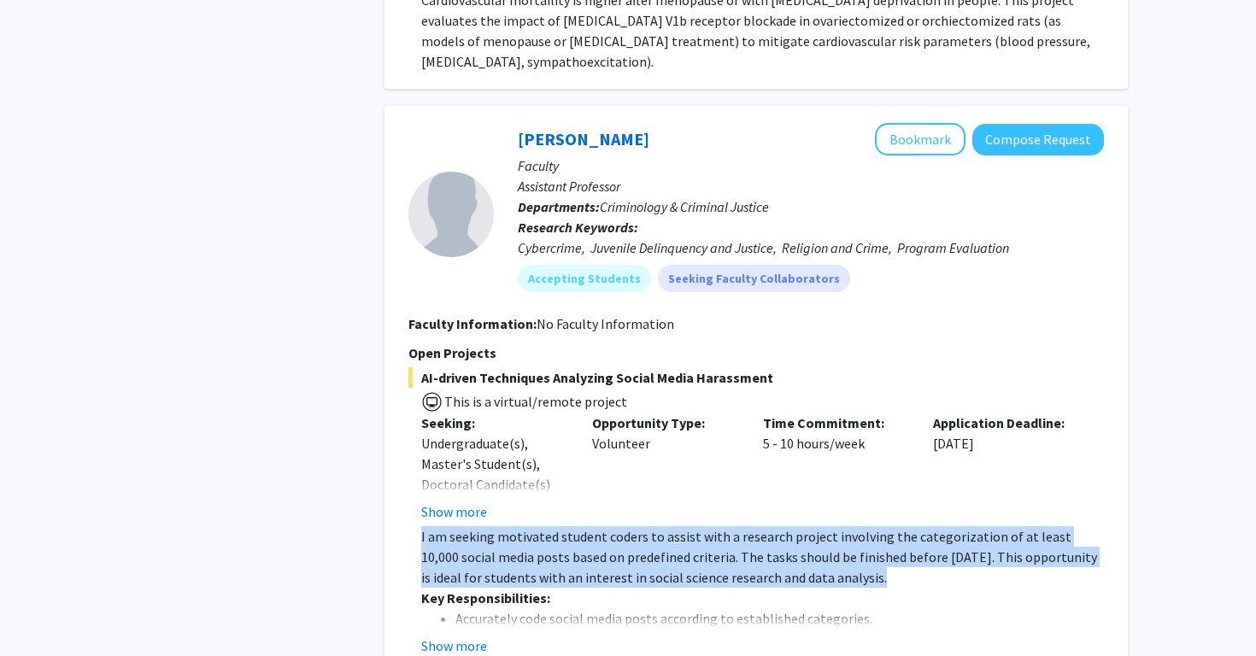
click at [606, 526] on p "I am seeking motivated student coders to assist with a research project involvi…" at bounding box center [762, 557] width 683 height 62
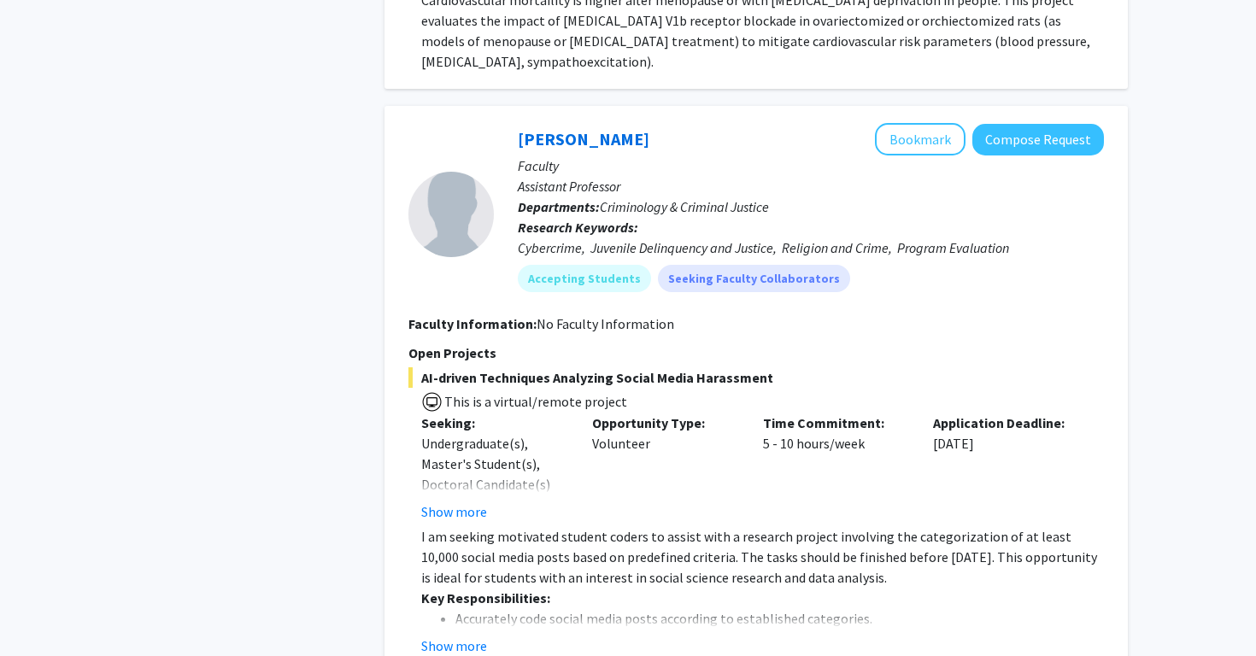
click at [606, 526] on p "I am seeking motivated student coders to assist with a research project involvi…" at bounding box center [762, 557] width 683 height 62
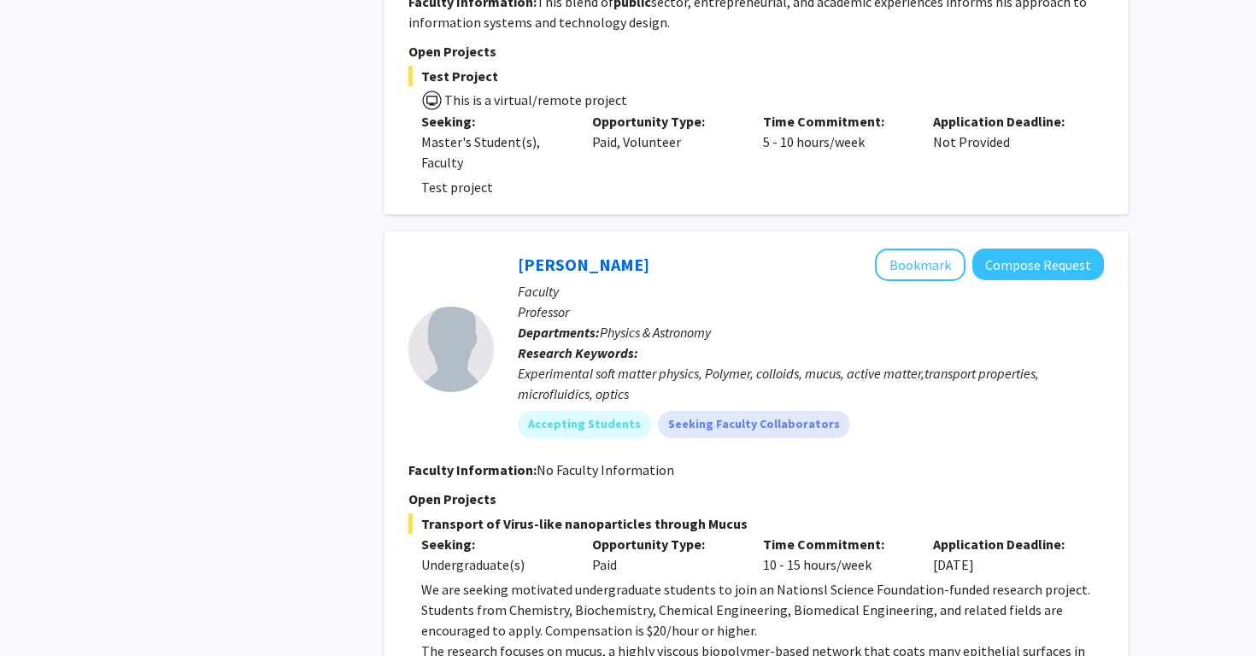
scroll to position [7287, 0]
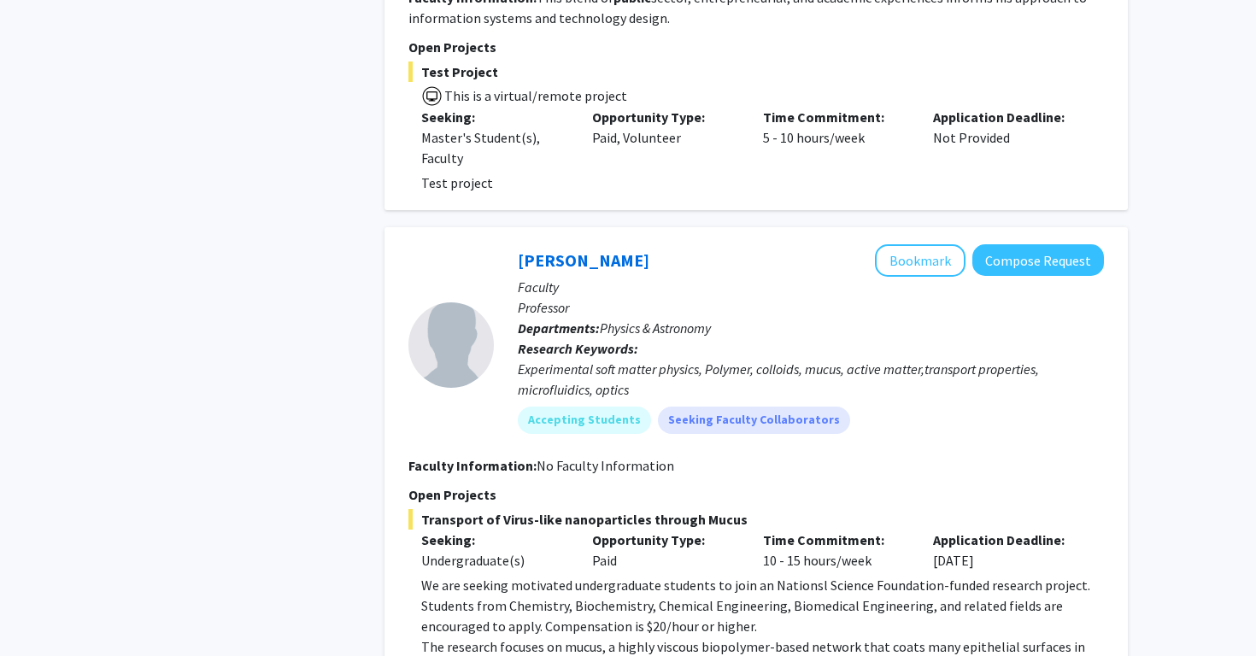
click at [691, 530] on div "Opportunity Type: Paid" at bounding box center [664, 550] width 171 height 41
click at [655, 575] on p "We are seeking motivated undergraduate students to join an Nationsl Science Fou…" at bounding box center [762, 606] width 683 height 62
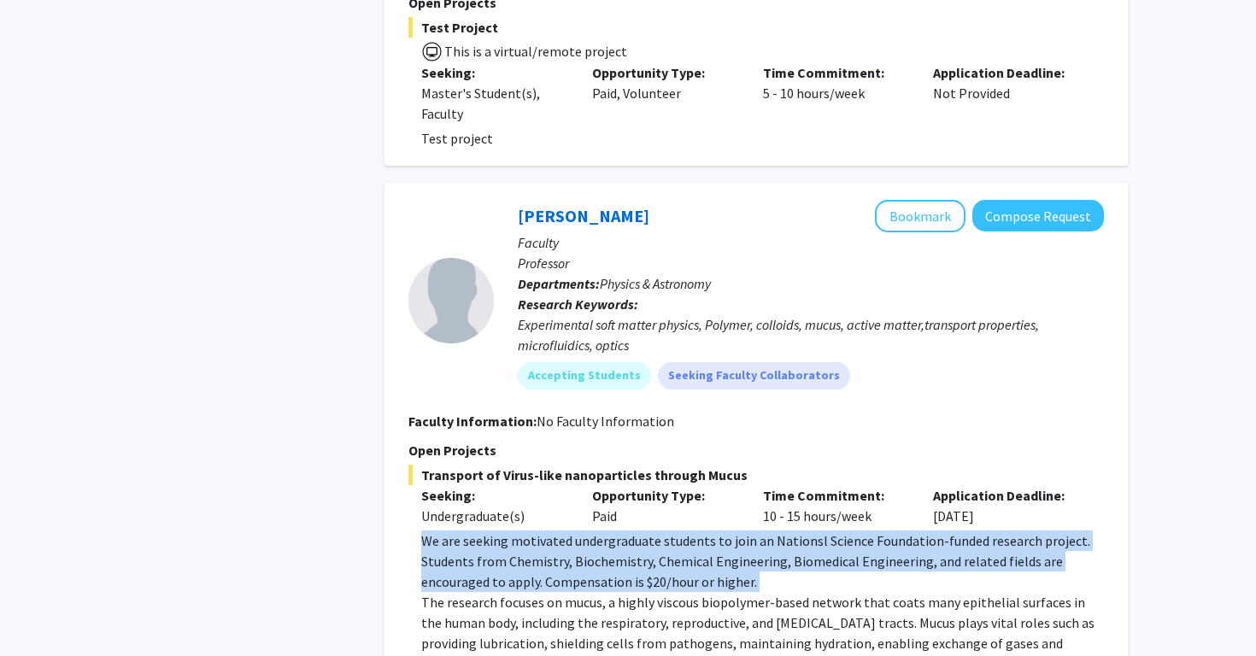
scroll to position [7337, 0]
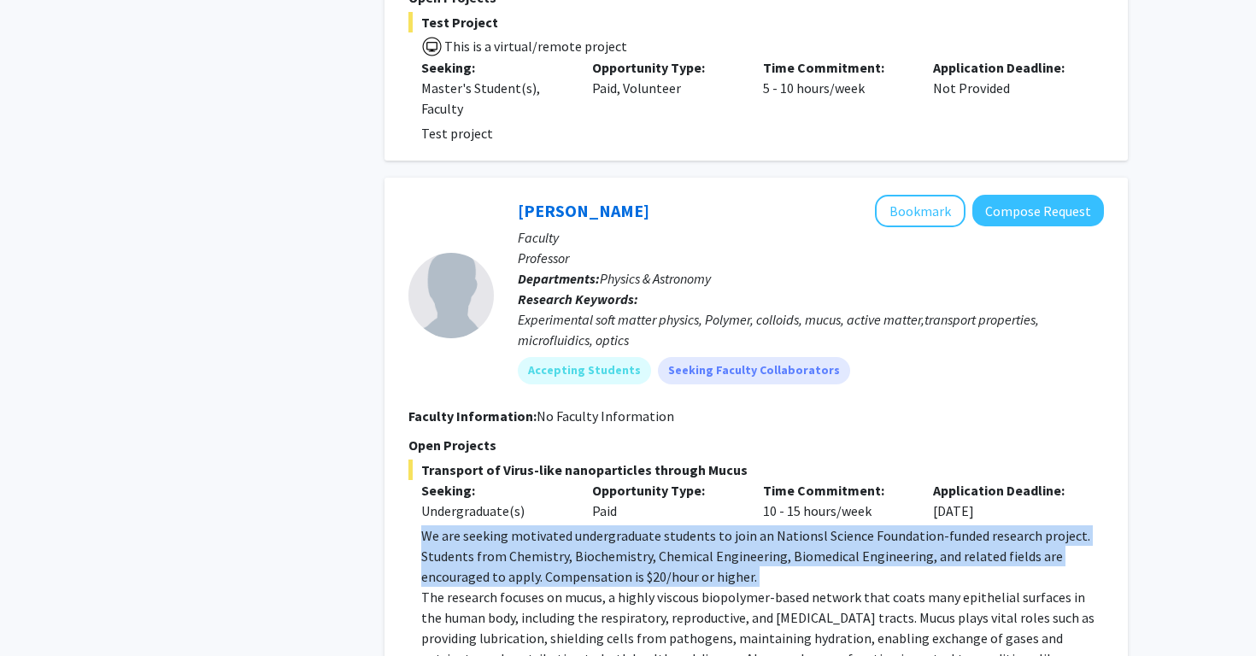
click at [706, 587] on p "The research focuses on mucus, a highly viscous biopolymer-based network that c…" at bounding box center [762, 669] width 683 height 164
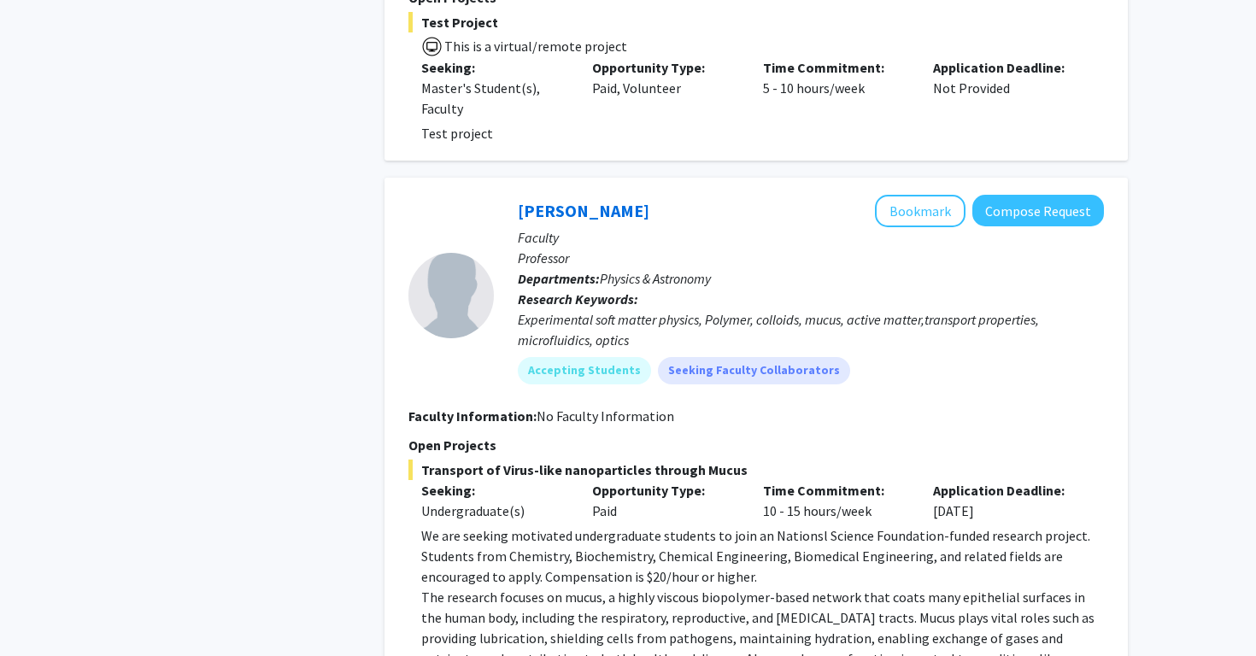
click at [706, 587] on p "The research focuses on mucus, a highly viscous biopolymer-based network that c…" at bounding box center [762, 669] width 683 height 164
drag, startPoint x: 689, startPoint y: 472, endPoint x: 862, endPoint y: 519, distance: 179.7
click at [862, 587] on p "The research focuses on mucus, a highly viscous biopolymer-based network that c…" at bounding box center [762, 669] width 683 height 164
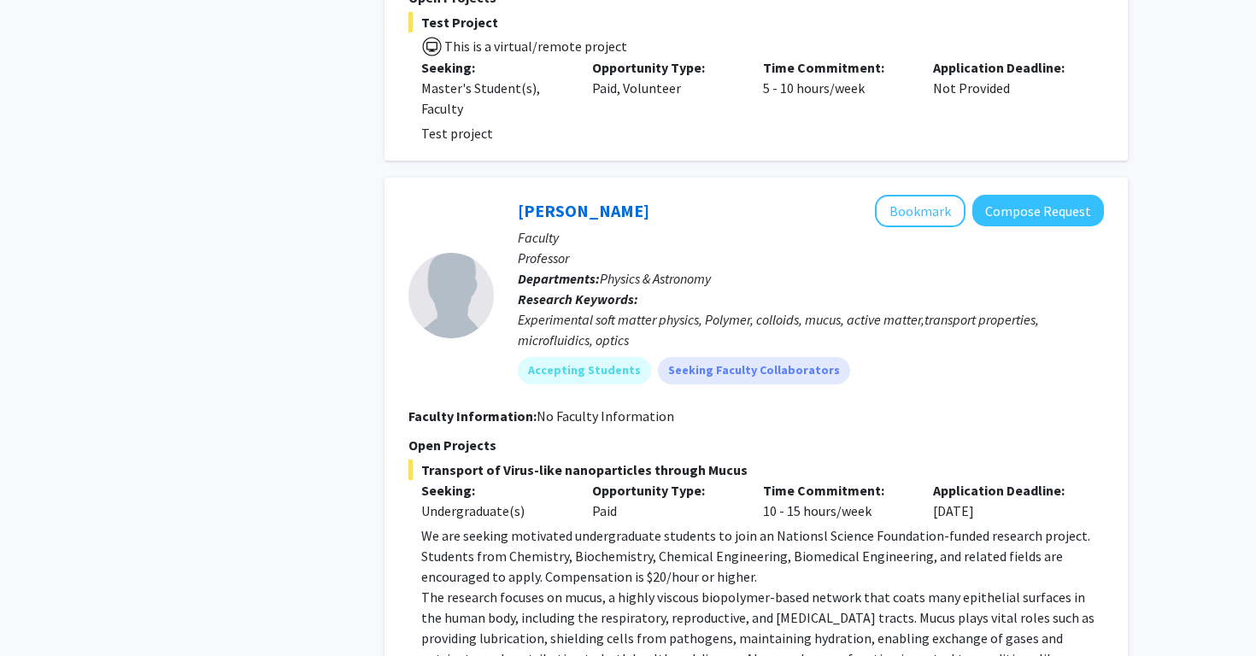
drag, startPoint x: 530, startPoint y: 495, endPoint x: 765, endPoint y: 548, distance: 241.7
click at [765, 548] on fg-read-more "We are seeking motivated undergraduate students to join an Nationsl Science Fou…" at bounding box center [755, 651] width 695 height 253
click at [707, 587] on p "The research focuses on mucus, a highly viscous biopolymer-based network that c…" at bounding box center [762, 669] width 683 height 164
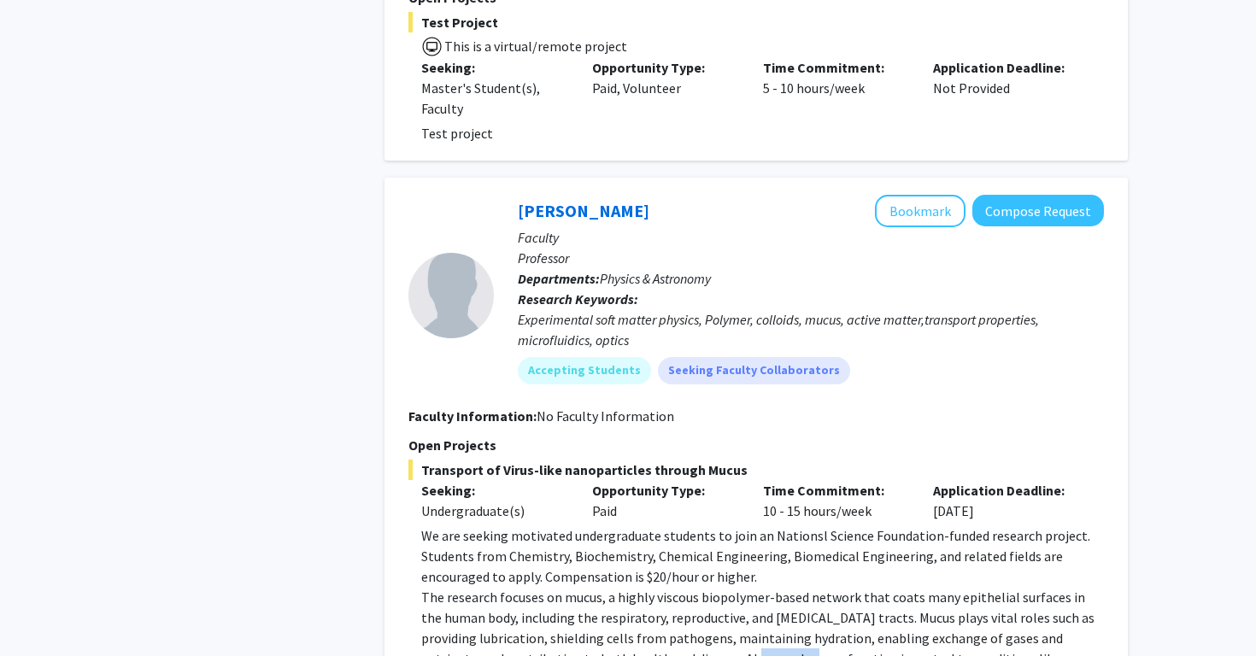
click at [707, 587] on p "The research focuses on mucus, a highly viscous biopolymer-based network that c…" at bounding box center [762, 669] width 683 height 164
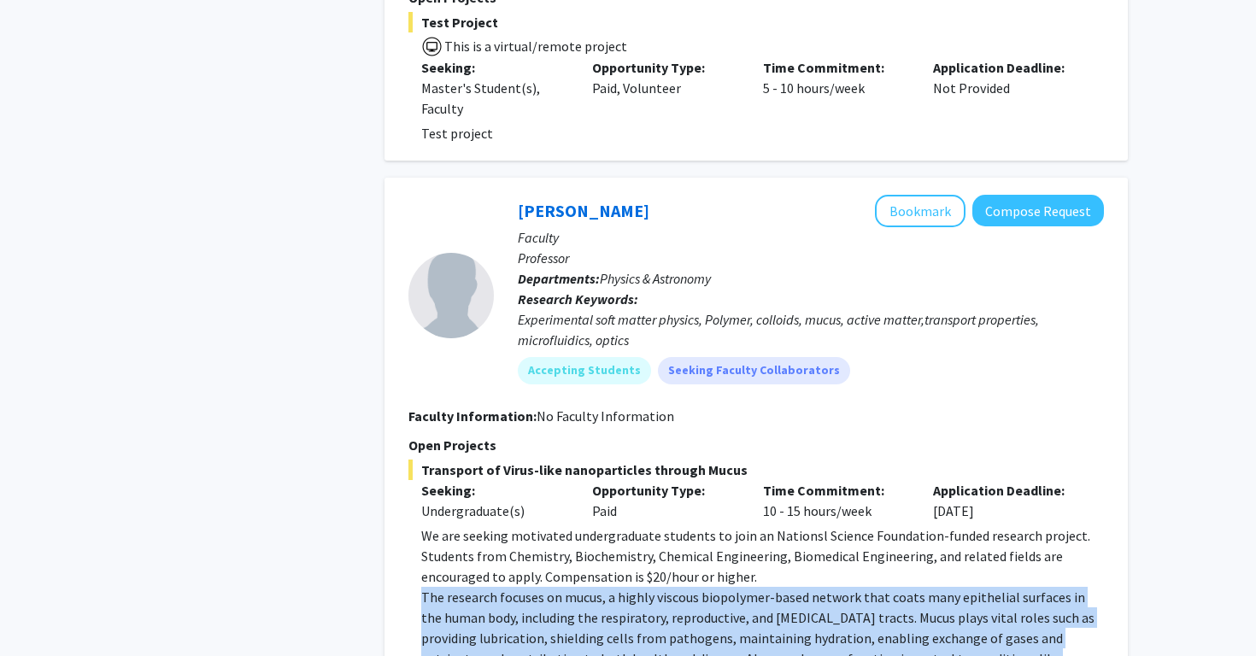
click at [688, 525] on p "We are seeking motivated undergraduate students to join an Nationsl Science Fou…" at bounding box center [762, 556] width 683 height 62
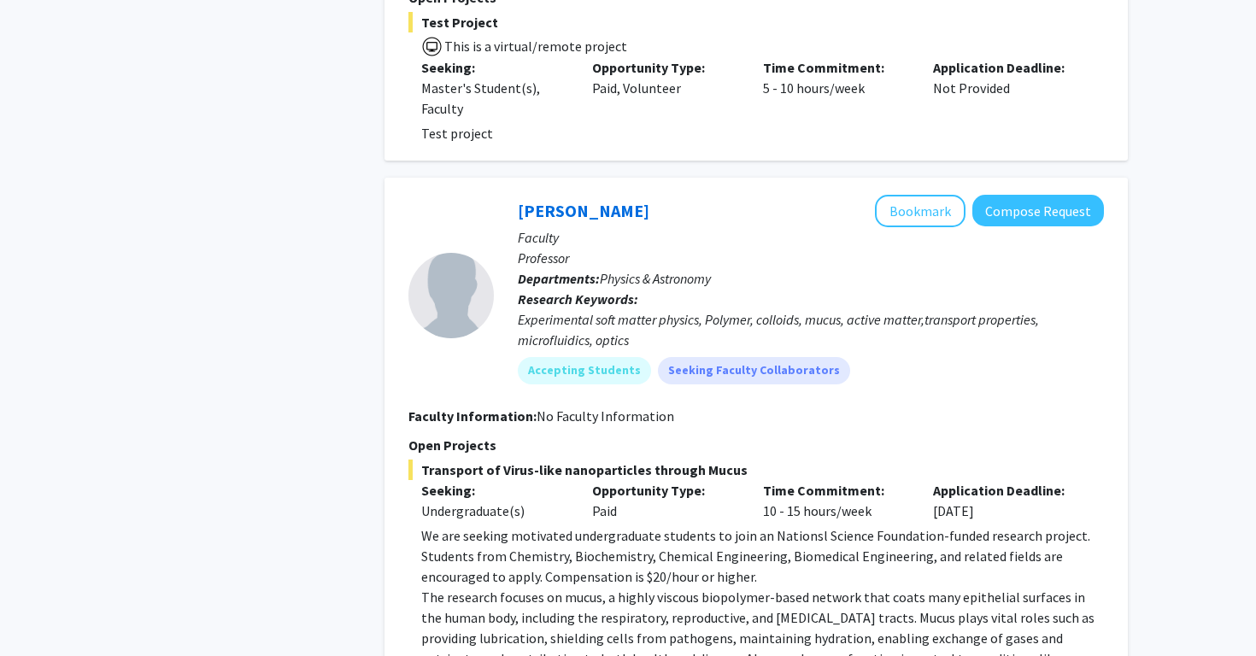
click at [688, 525] on p "We are seeking motivated undergraduate students to join an Nationsl Science Fou…" at bounding box center [762, 556] width 683 height 62
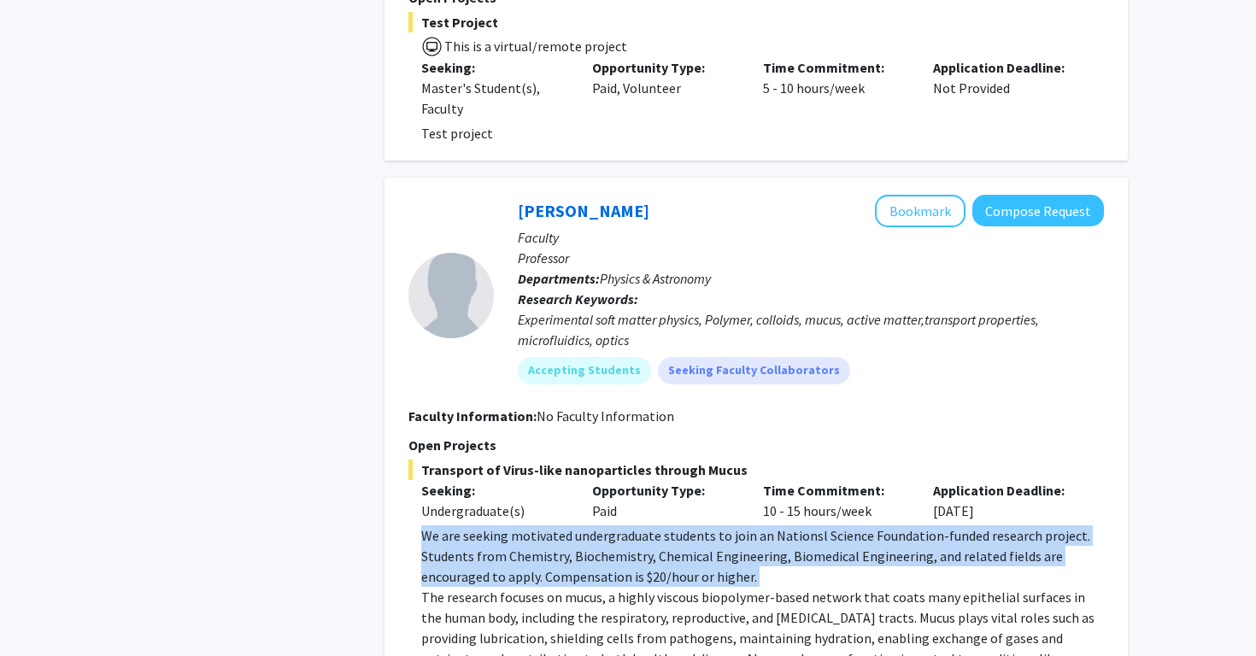
click at [651, 587] on p "The research focuses on mucus, a highly viscous biopolymer-based network that c…" at bounding box center [762, 669] width 683 height 164
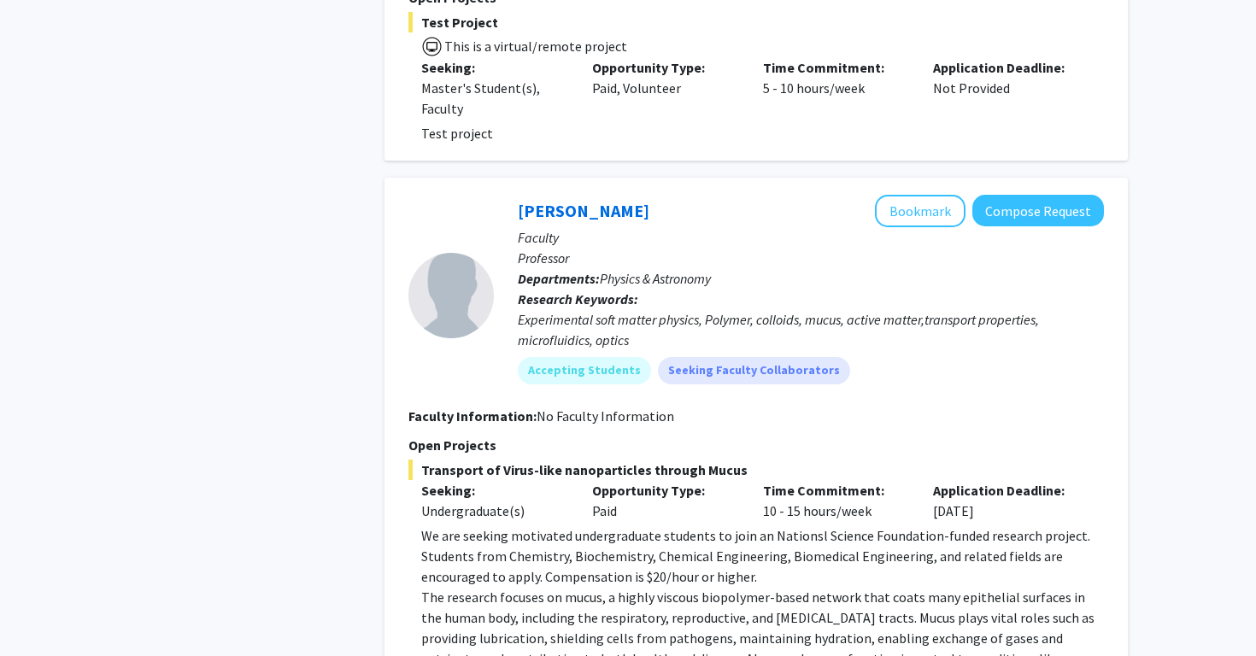
click at [651, 587] on p "The research focuses on mucus, a highly viscous biopolymer-based network that c…" at bounding box center [762, 669] width 683 height 164
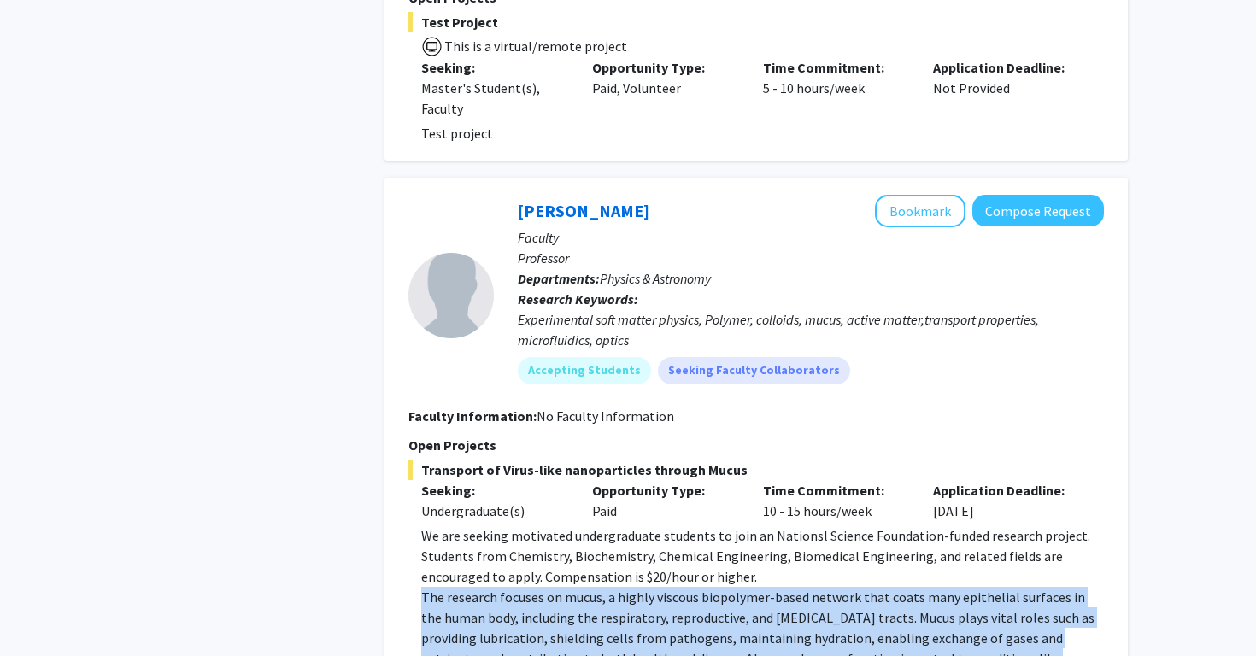
click at [659, 525] on p "We are seeking motivated undergraduate students to join an Nationsl Science Fou…" at bounding box center [762, 556] width 683 height 62
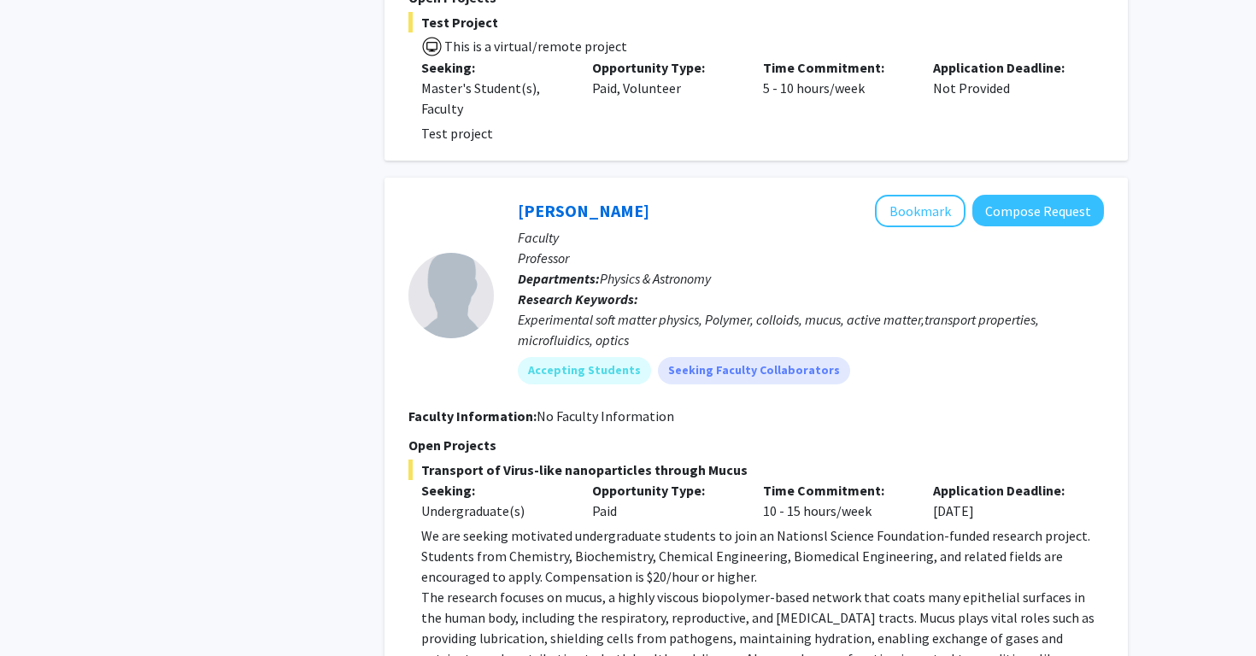
click at [659, 525] on p "We are seeking motivated undergraduate students to join an Nationsl Science Fou…" at bounding box center [762, 556] width 683 height 62
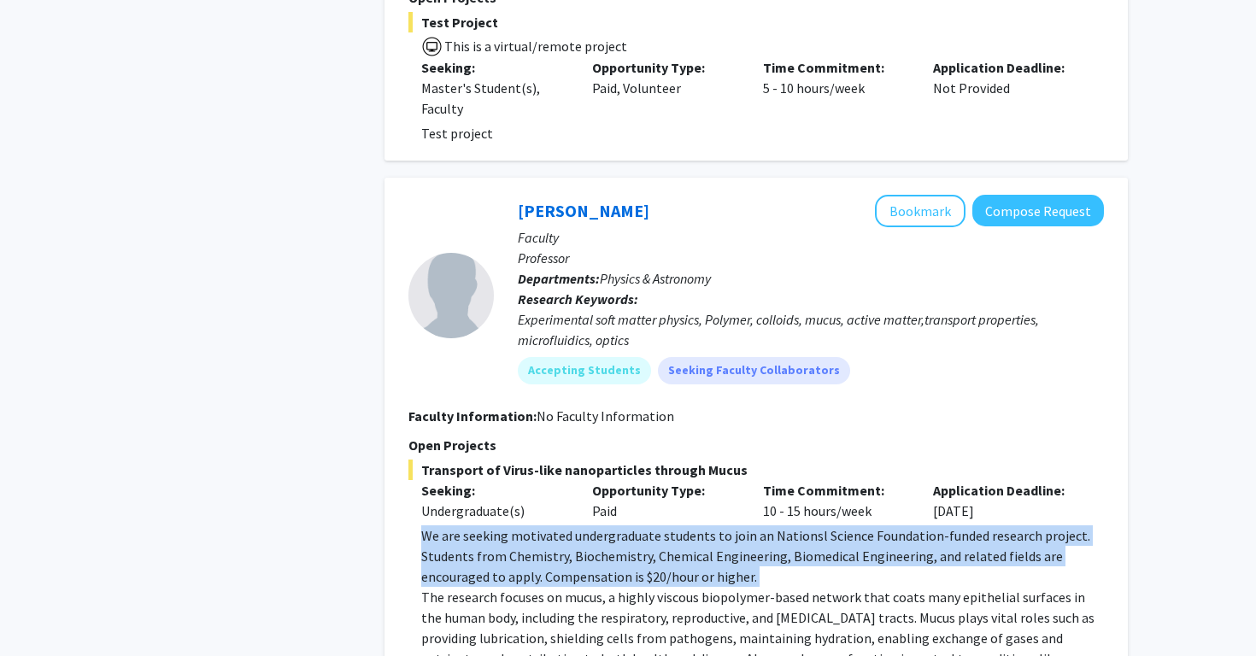
click at [656, 525] on p "We are seeking motivated undergraduate students to join an Nationsl Science Fou…" at bounding box center [762, 556] width 683 height 62
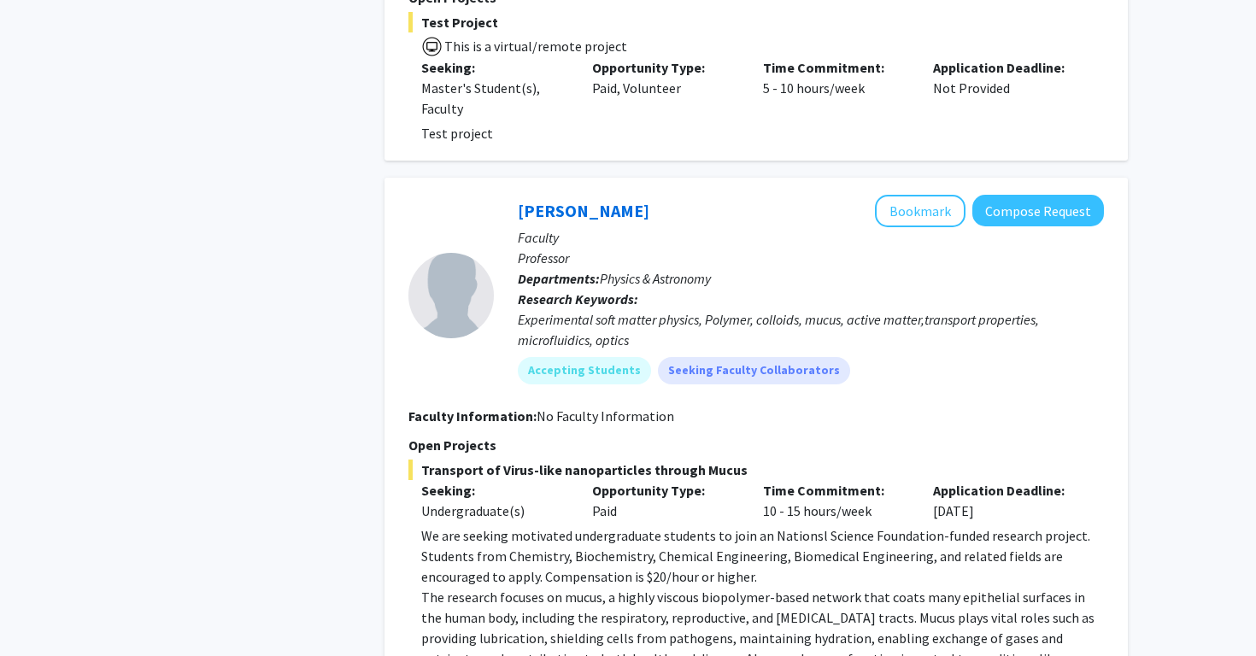
click at [656, 525] on p "We are seeking motivated undergraduate students to join an Nationsl Science Fou…" at bounding box center [762, 556] width 683 height 62
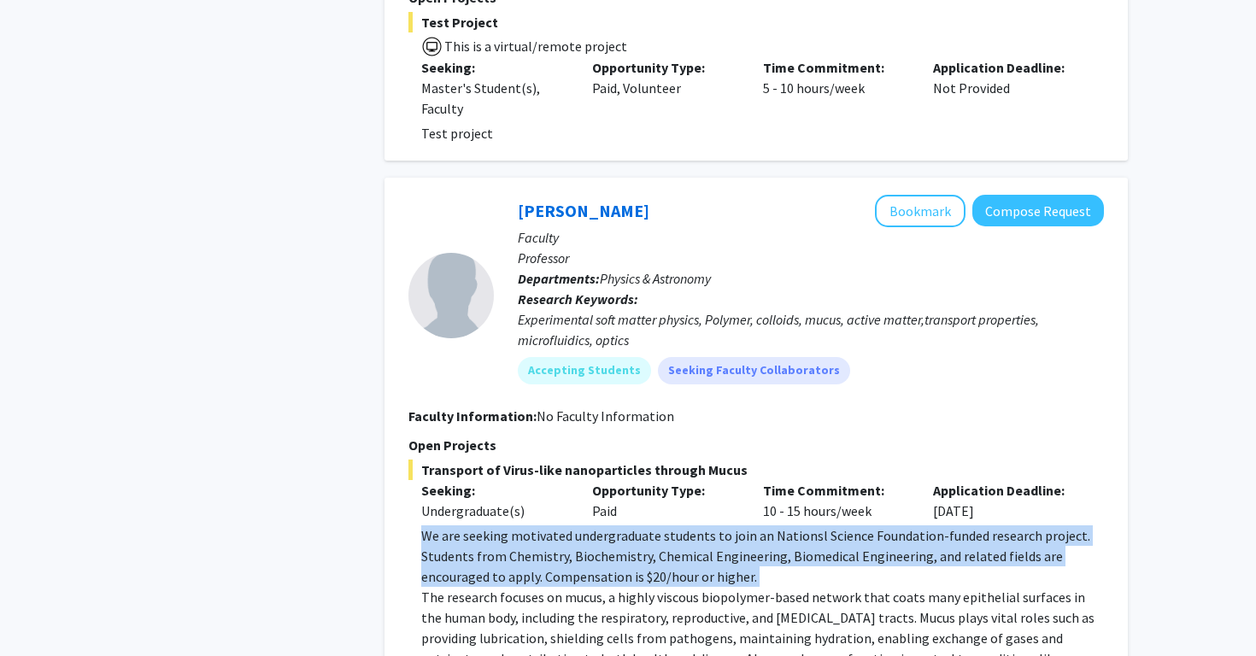
click at [656, 525] on p "We are seeking motivated undergraduate students to join an Nationsl Science Fou…" at bounding box center [762, 556] width 683 height 62
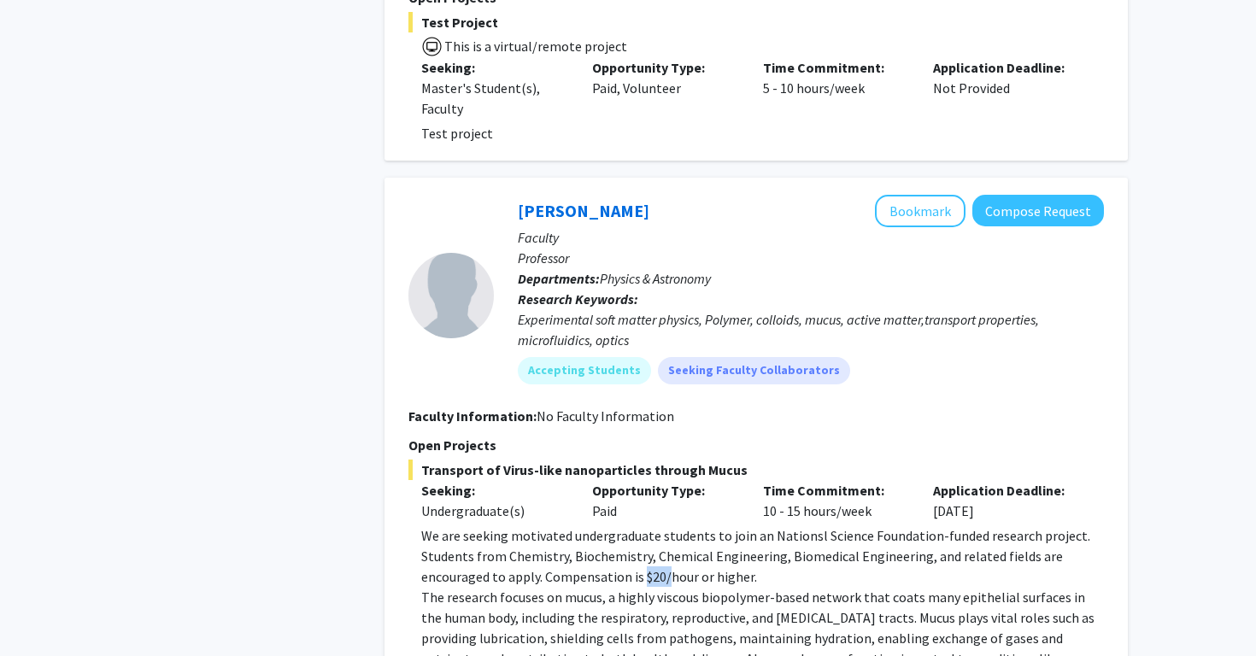
drag, startPoint x: 644, startPoint y: 390, endPoint x: 666, endPoint y: 390, distance: 22.2
click at [666, 525] on p "We are seeking motivated undergraduate students to join an Nationsl Science Fou…" at bounding box center [762, 556] width 683 height 62
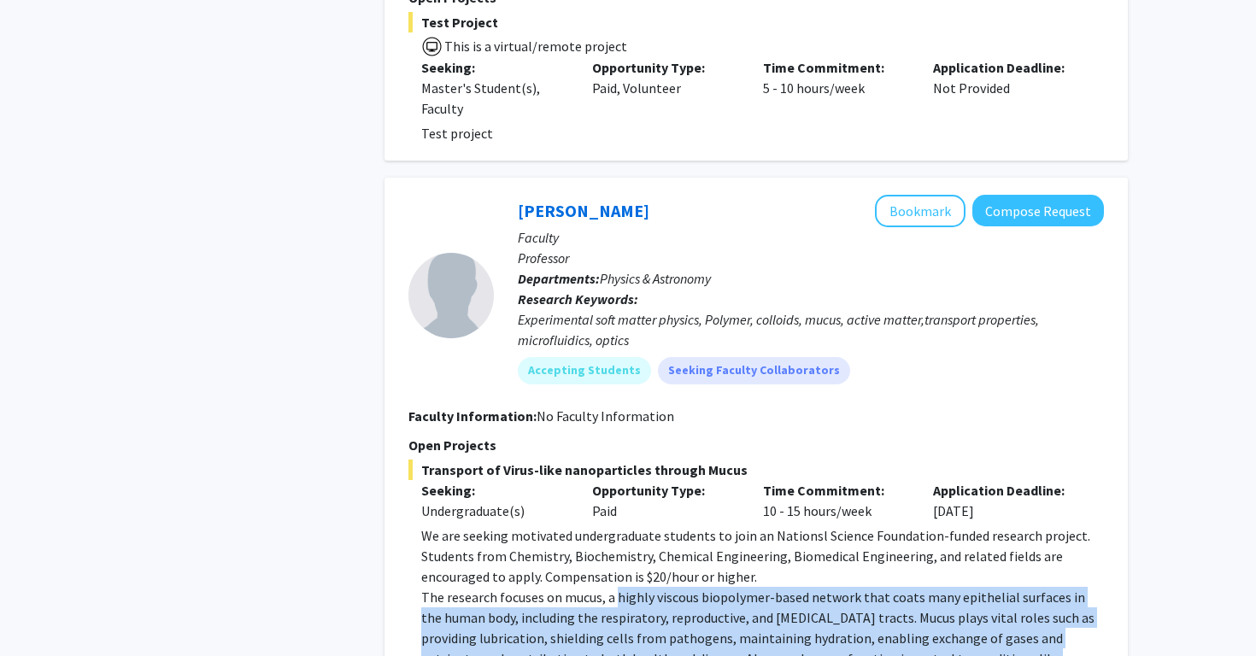
drag, startPoint x: 616, startPoint y: 413, endPoint x: 706, endPoint y: 515, distance: 135.6
click at [706, 587] on p "The research focuses on mucus, a highly viscous biopolymer-based network that c…" at bounding box center [762, 669] width 683 height 164
click at [703, 587] on p "The research focuses on mucus, a highly viscous biopolymer-based network that c…" at bounding box center [762, 669] width 683 height 164
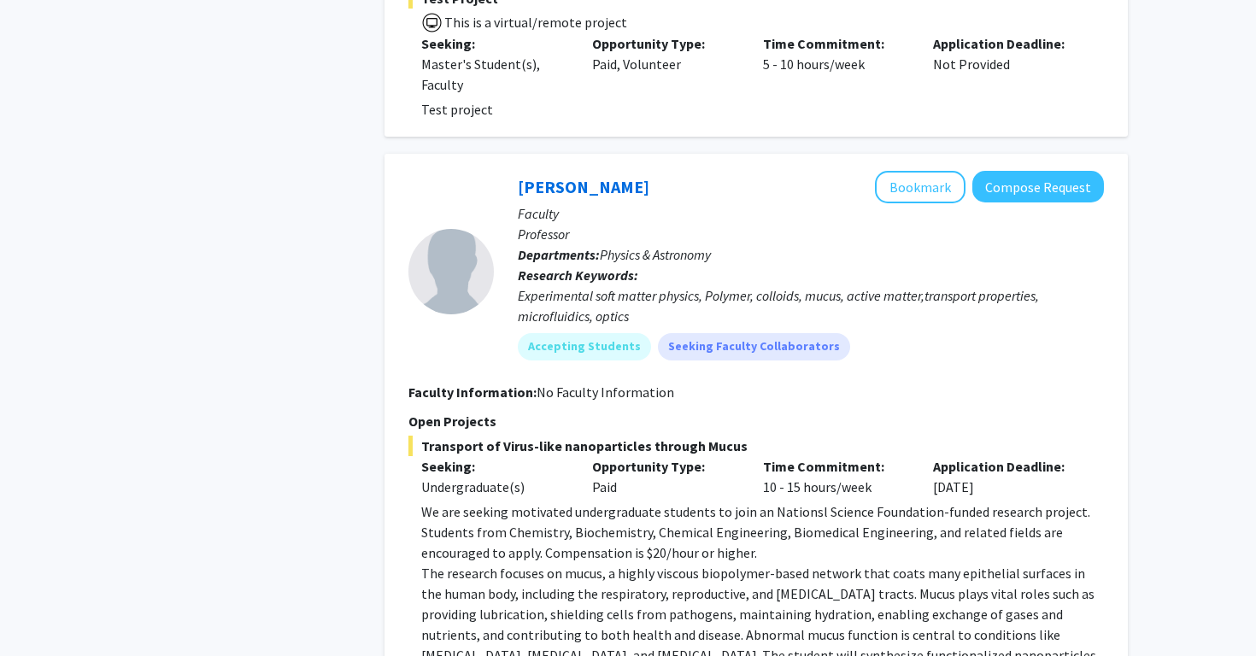
scroll to position [7363, 0]
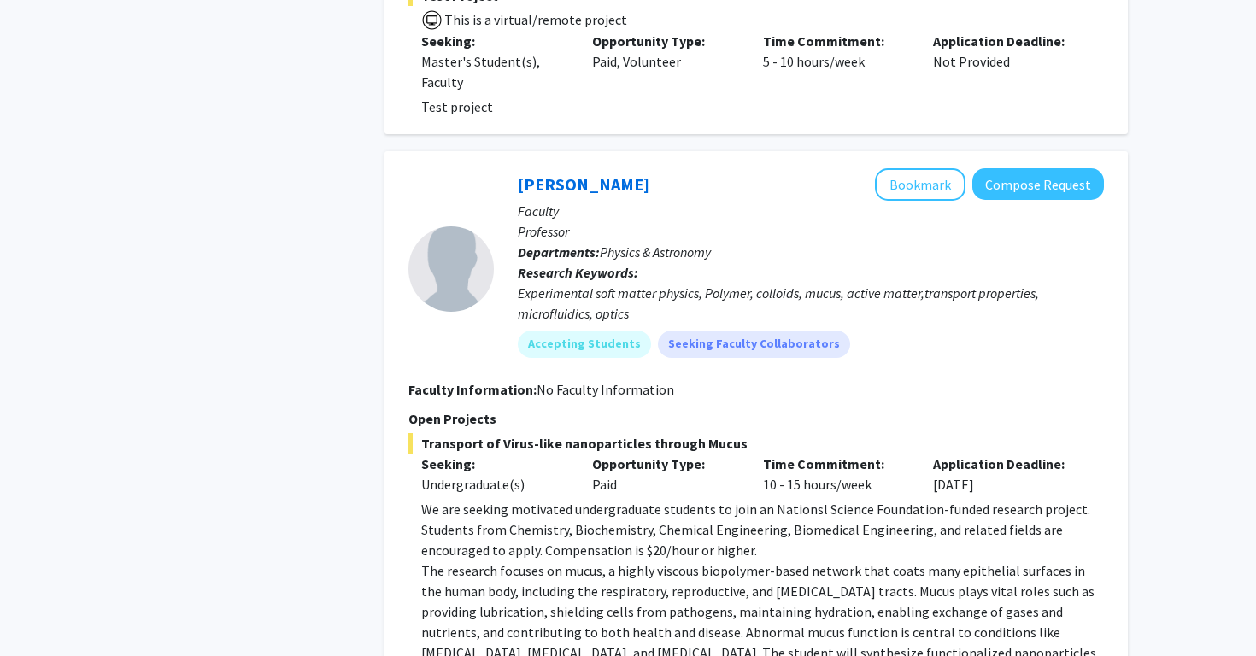
drag, startPoint x: 605, startPoint y: 479, endPoint x: 805, endPoint y: 522, distance: 204.4
click at [805, 522] on fg-read-more "We are seeking motivated undergraduate students to join an Nationsl Science Fou…" at bounding box center [755, 625] width 695 height 253
drag, startPoint x: 581, startPoint y: 484, endPoint x: 891, endPoint y: 513, distance: 311.4
click at [891, 560] on p "The research focuses on mucus, a highly viscous biopolymer-based network that c…" at bounding box center [762, 642] width 683 height 164
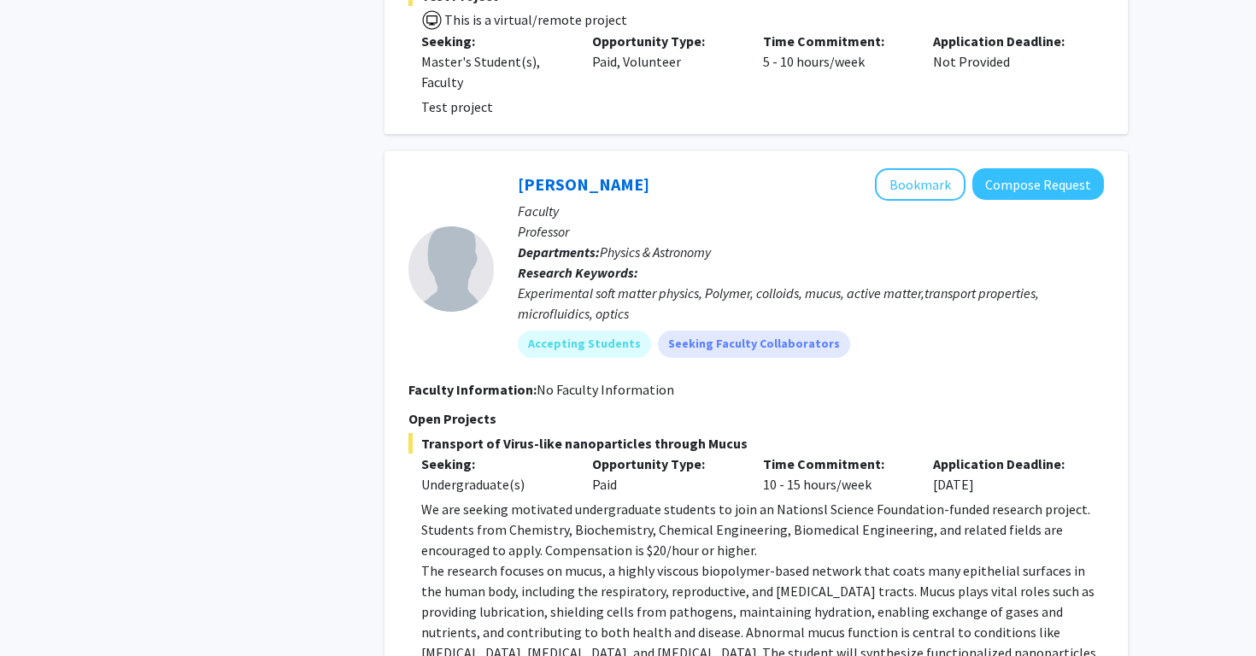
click at [891, 560] on p "The research focuses on mucus, a highly viscous biopolymer-based network that c…" at bounding box center [762, 642] width 683 height 164
click at [707, 560] on p "The research focuses on mucus, a highly viscous biopolymer-based network that c…" at bounding box center [762, 642] width 683 height 164
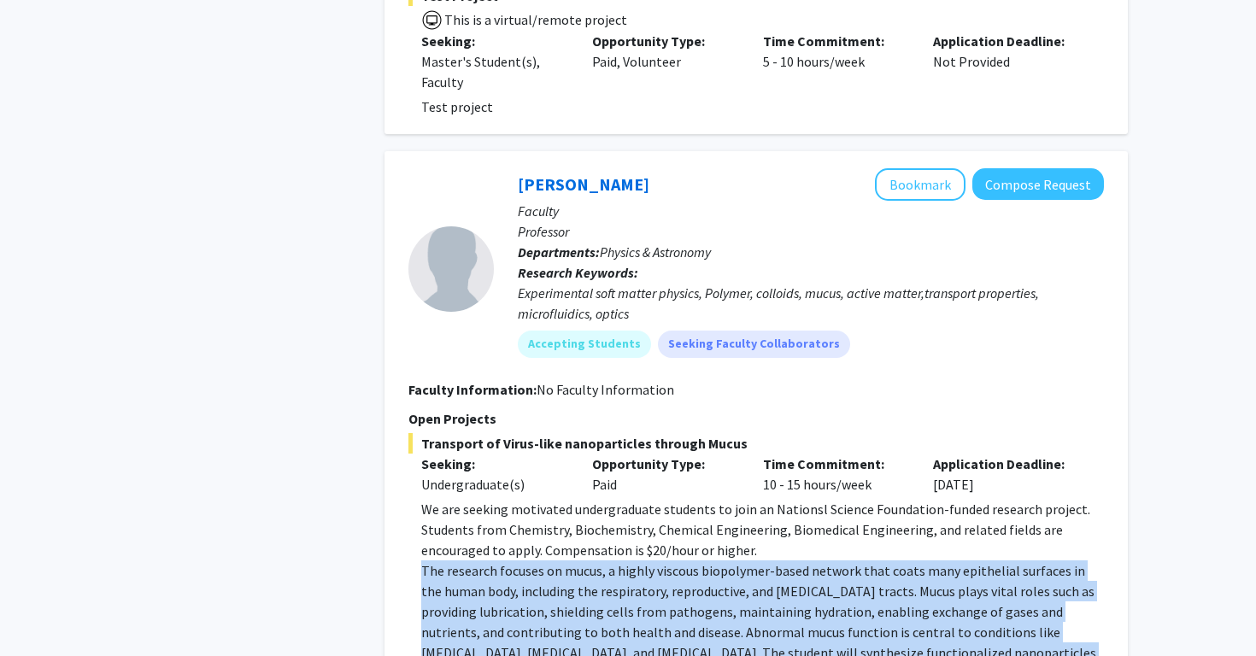
click at [656, 499] on p "We are seeking motivated undergraduate students to join an Nationsl Science Fou…" at bounding box center [762, 530] width 683 height 62
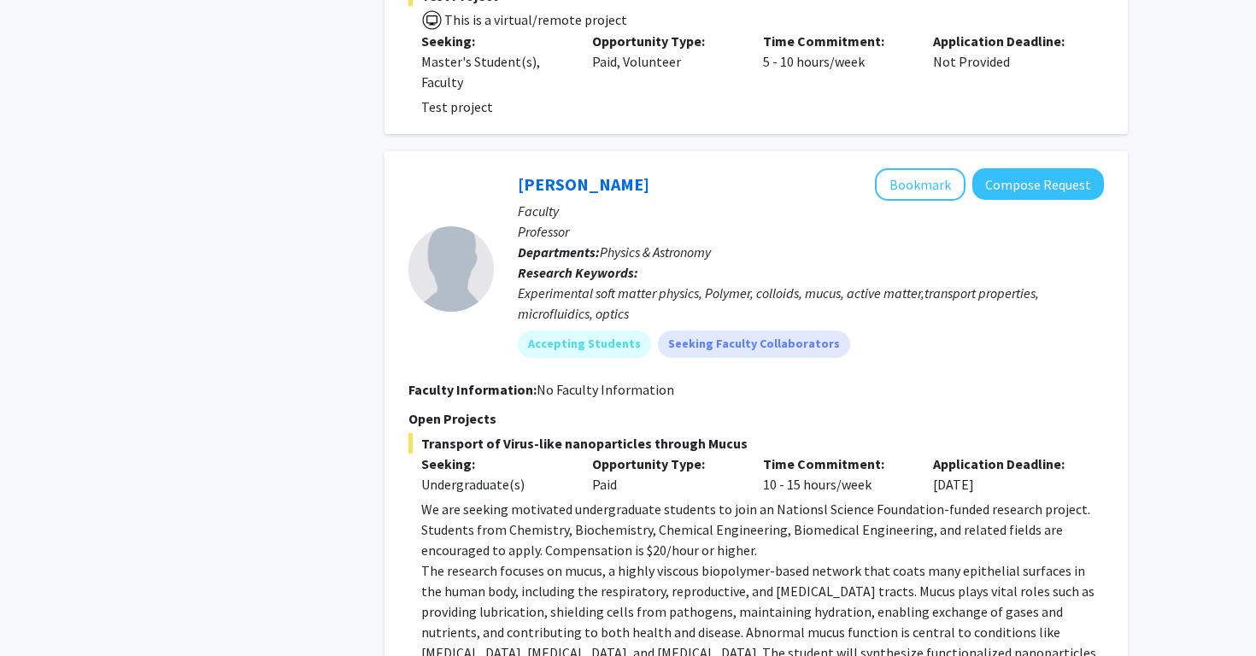
click at [656, 499] on p "We are seeking motivated undergraduate students to join an Nationsl Science Fou…" at bounding box center [762, 530] width 683 height 62
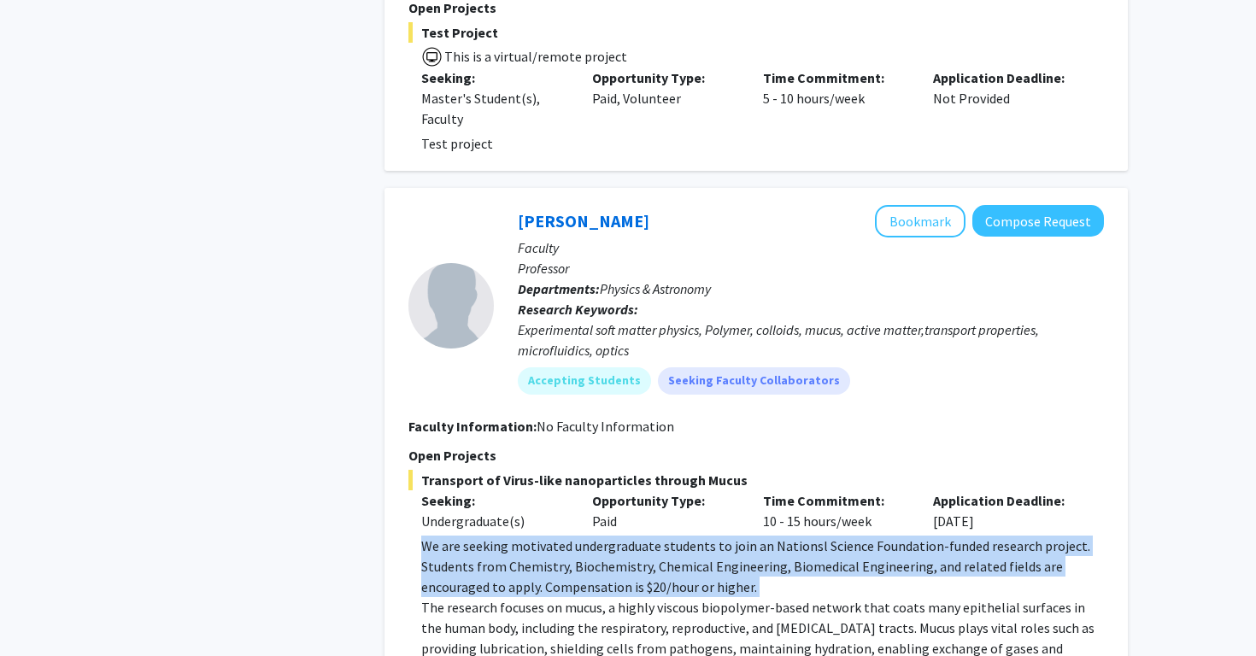
scroll to position [7338, 0]
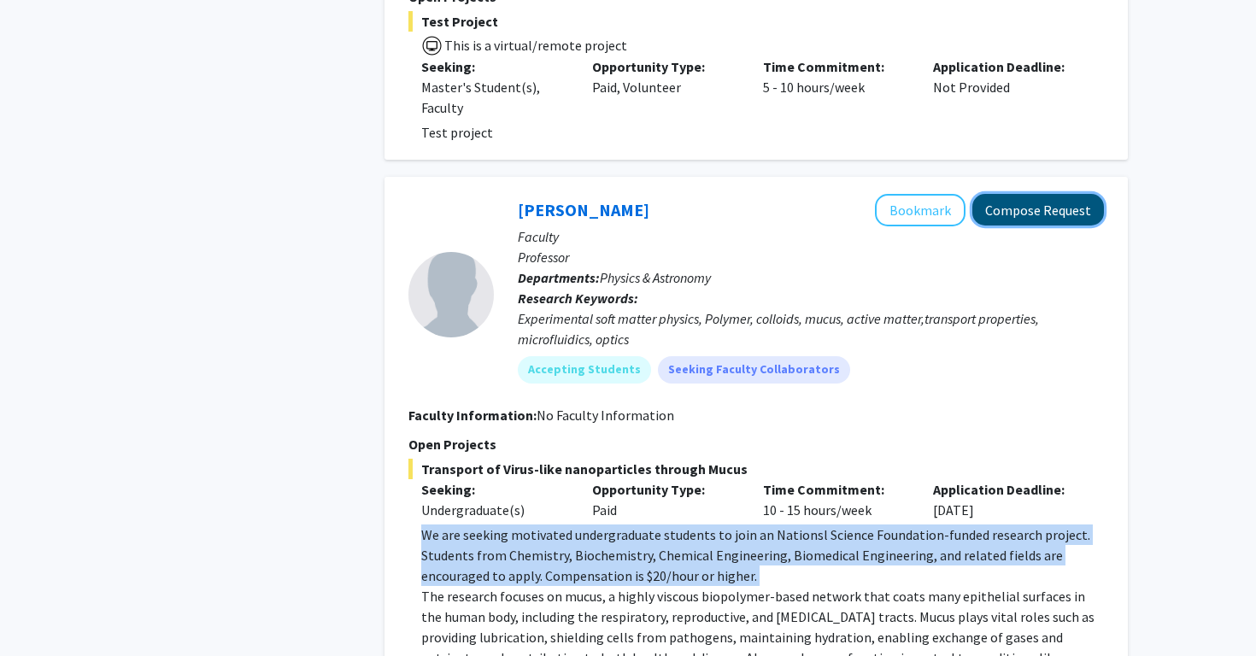
click at [1012, 194] on button "Compose Request" at bounding box center [1038, 210] width 132 height 32
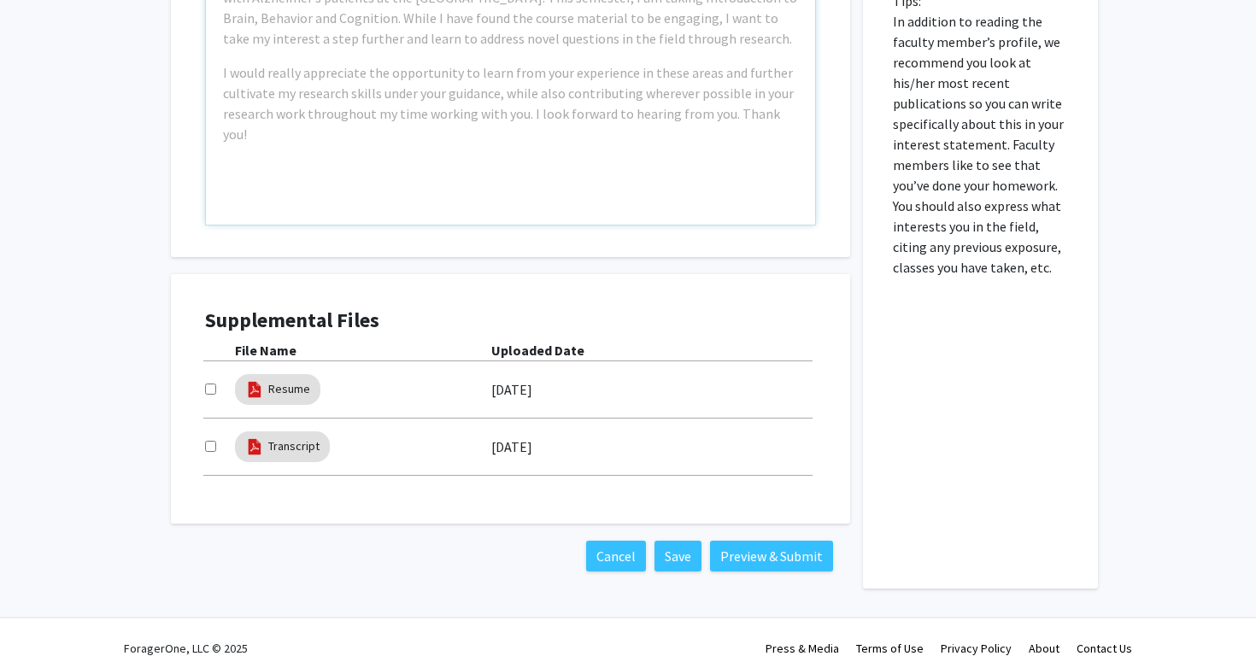
scroll to position [790, 0]
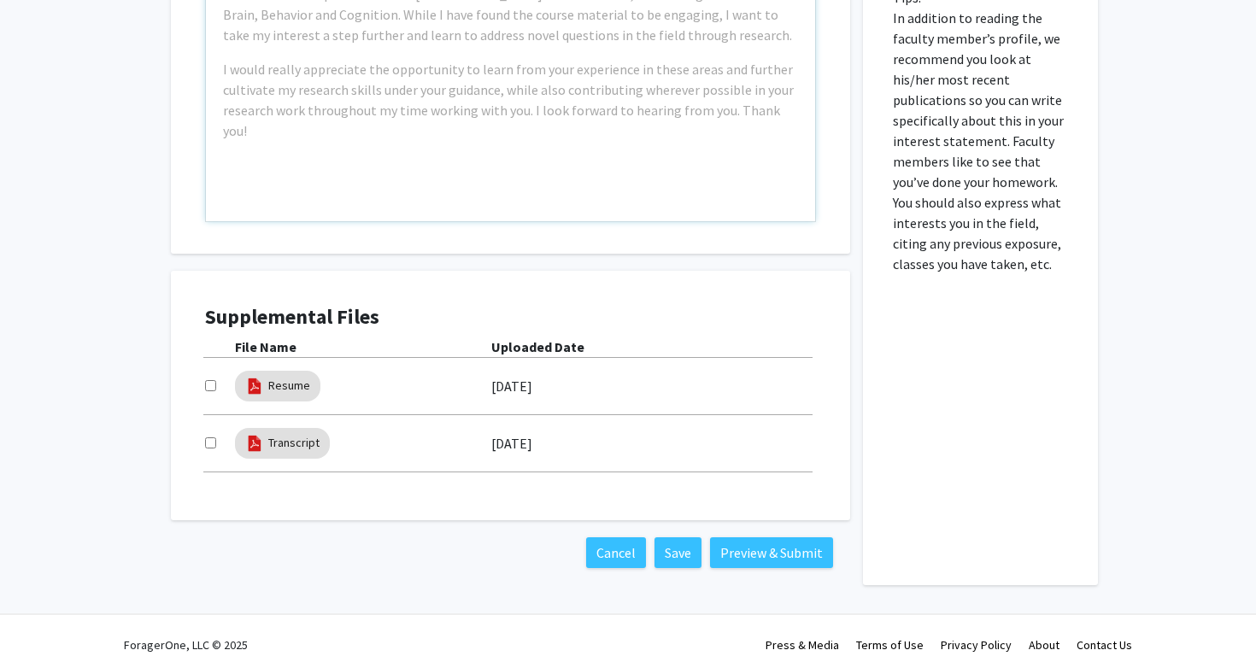
click at [664, 142] on div "Example: I am a Neuroscience major passionate about [MEDICAL_DATA] diseases, es…" at bounding box center [510, 25] width 609 height 391
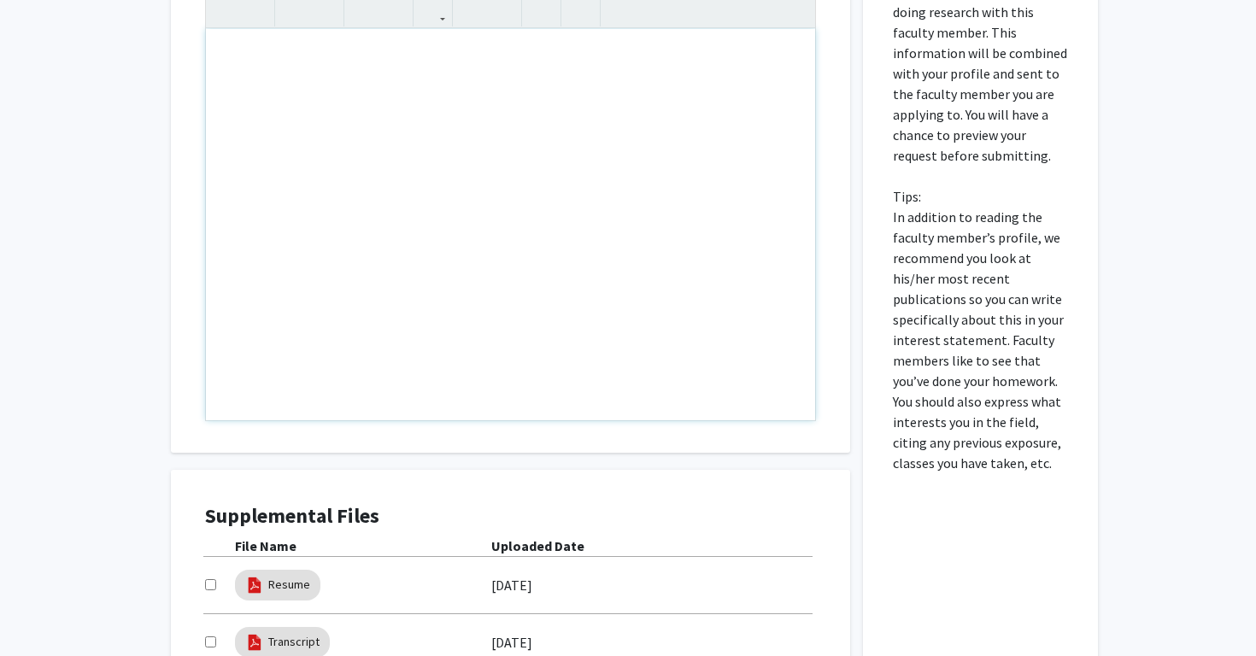
scroll to position [453, 0]
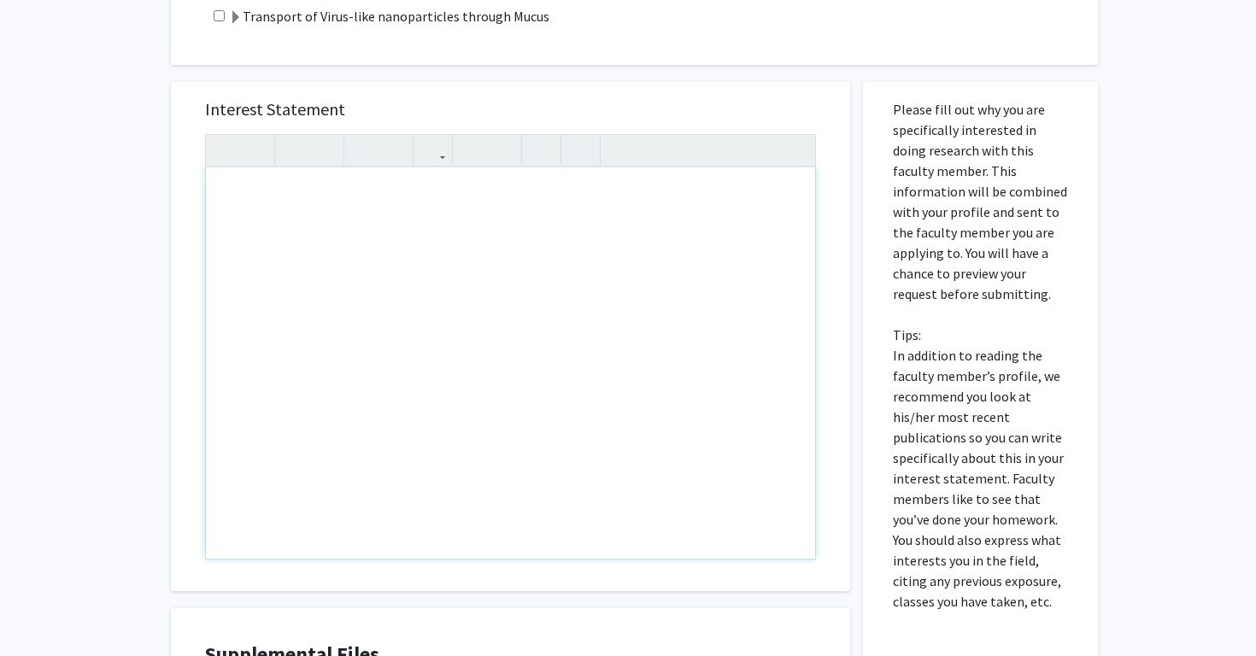
click at [390, 223] on div "Note to users with screen readers: Please press Alt+0 or Option+0 to deactivate…" at bounding box center [510, 362] width 609 height 391
paste div "Note to users with screen readers: Please press Alt+0 or Option+0 to deactivate…"
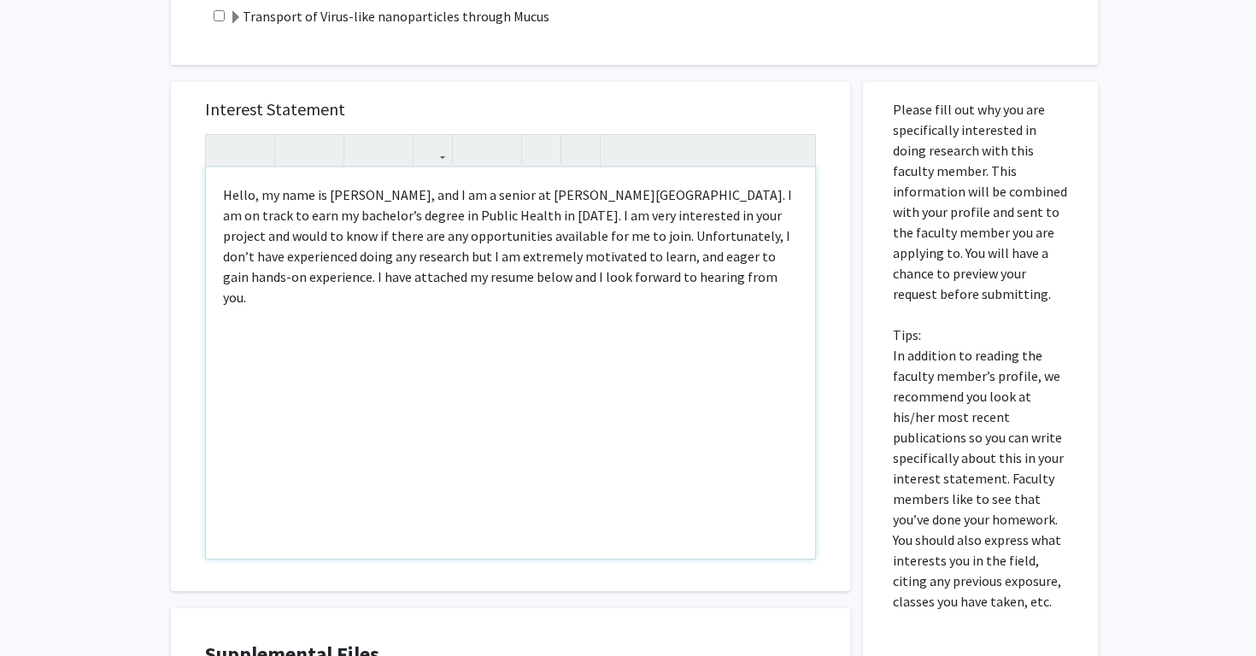
type textarea "<p>Hello, my name is [PERSON_NAME], and I am a senior at [PERSON_NAME][GEOGRAPH…"
click at [773, 246] on p "Hello, my name is [PERSON_NAME], and I am a senior at [PERSON_NAME][GEOGRAPHIC_…" at bounding box center [510, 246] width 575 height 123
click at [0, 0] on span "experience" at bounding box center [0, 0] width 0 height 0
click at [304, 254] on p "Hello, my name is [PERSON_NAME], and I am a senior at [PERSON_NAME][GEOGRAPHIC_…" at bounding box center [510, 236] width 575 height 103
click at [0, 0] on qb-div "Add a comma research ," at bounding box center [0, 0] width 0 height 0
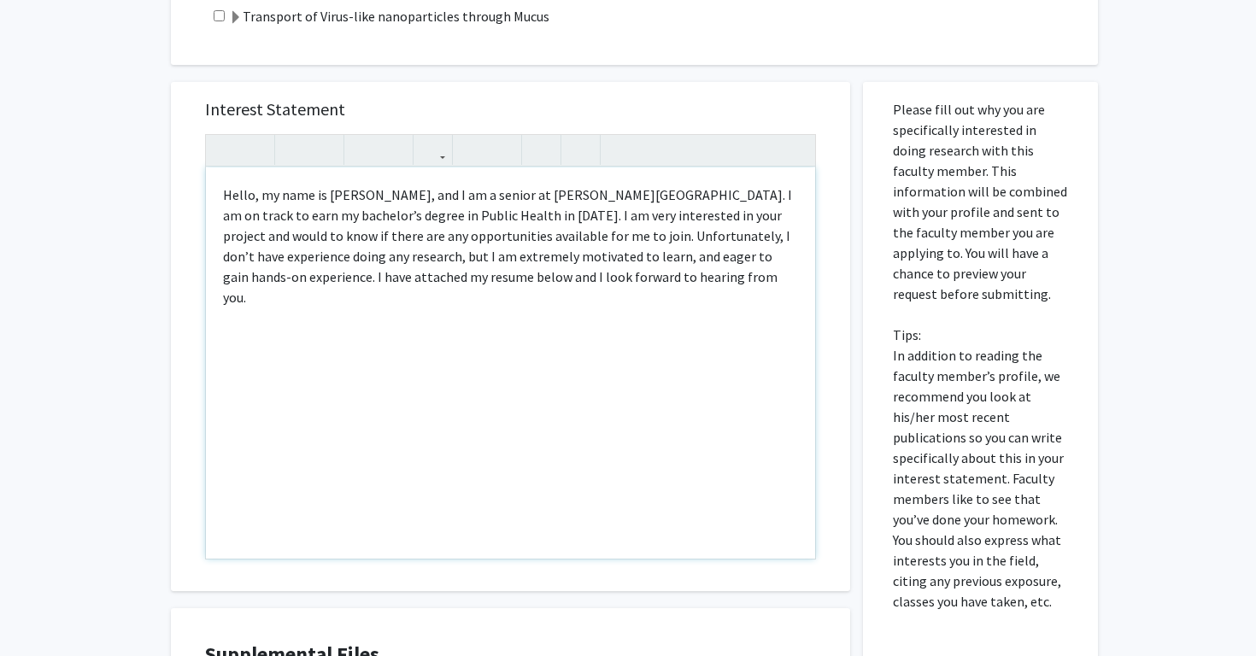
click at [0, 0] on span "," at bounding box center [0, 0] width 0 height 0
click at [571, 226] on p "Hello, my name is [PERSON_NAME], and I am a senior at [PERSON_NAME][GEOGRAPHIC_…" at bounding box center [510, 236] width 575 height 103
click at [747, 252] on p "Hello, my name is [PERSON_NAME], and I am a senior at [PERSON_NAME][GEOGRAPHIC_…" at bounding box center [510, 236] width 575 height 103
click at [0, 0] on span "would" at bounding box center [0, 0] width 0 height 0
click at [0, 0] on qb-div "Add a comma below ," at bounding box center [0, 0] width 0 height 0
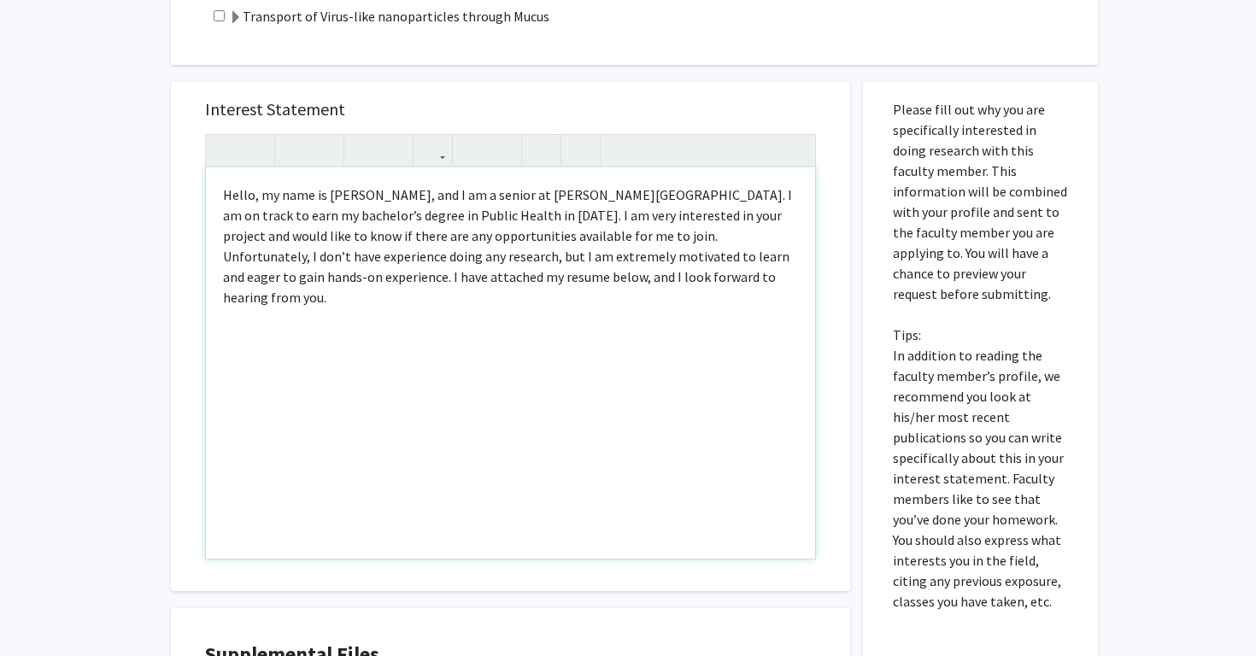
click at [384, 419] on div "Hello, my name is [PERSON_NAME], and I am a senior at [PERSON_NAME][GEOGRAPHIC_…" at bounding box center [510, 362] width 609 height 391
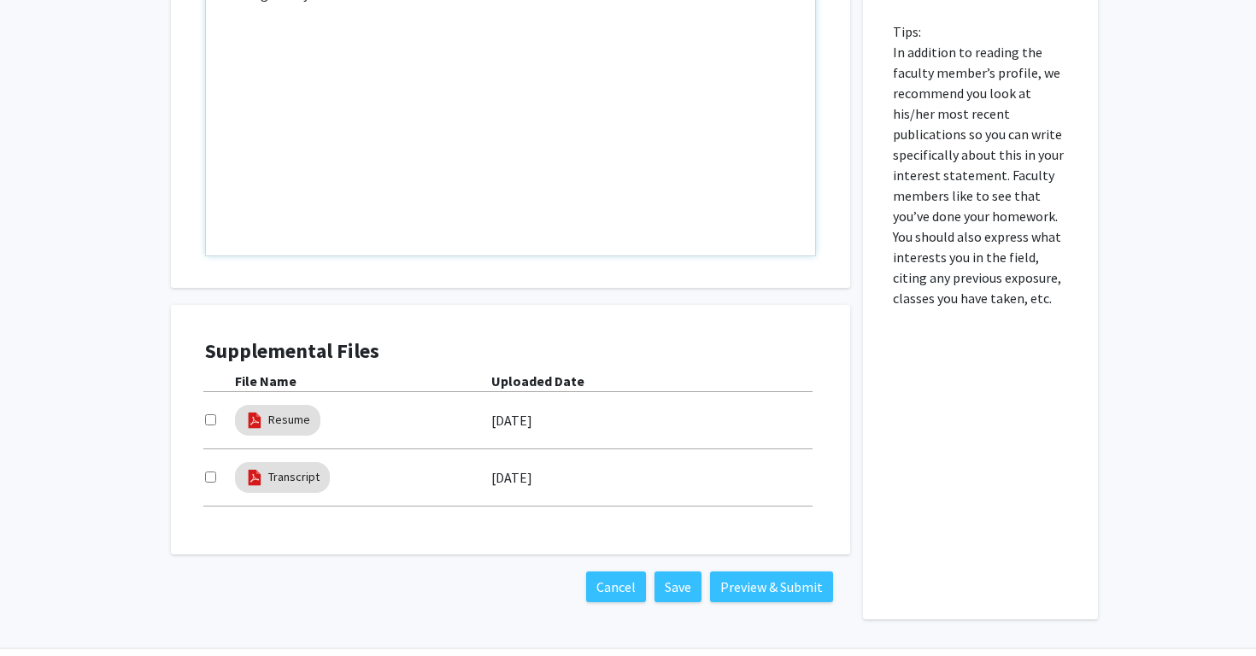
scroll to position [764, 0]
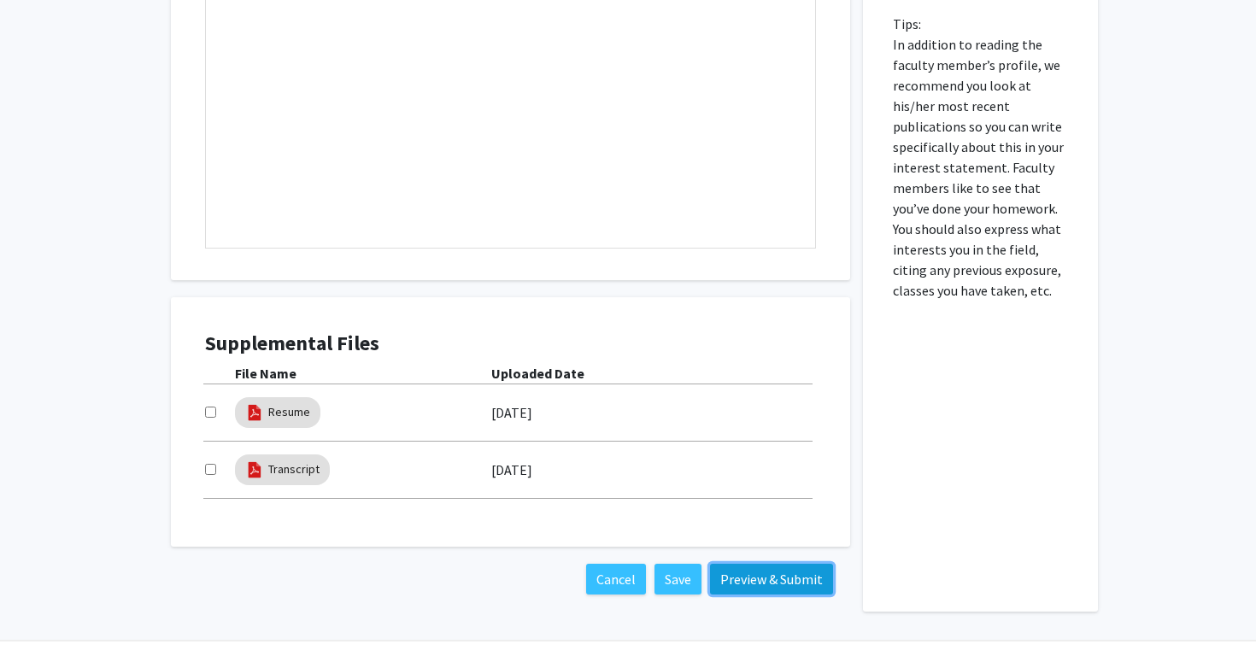
click at [783, 580] on button "Preview & Submit" at bounding box center [771, 579] width 123 height 31
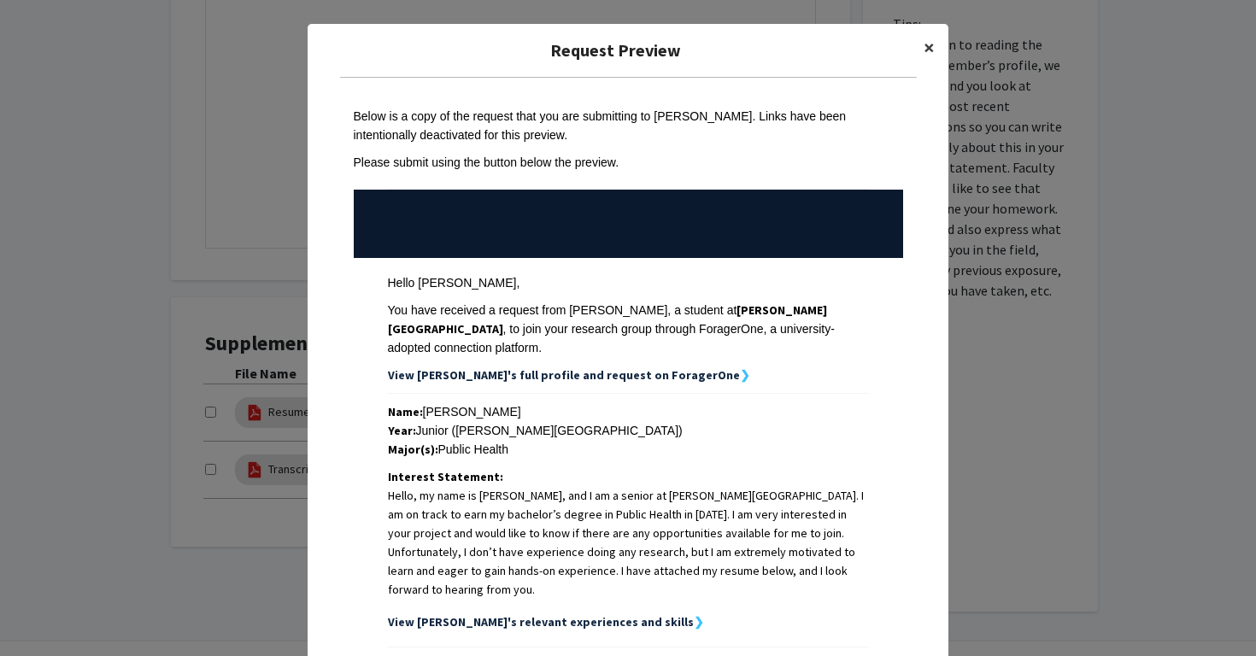
click at [932, 39] on span "×" at bounding box center [929, 47] width 11 height 26
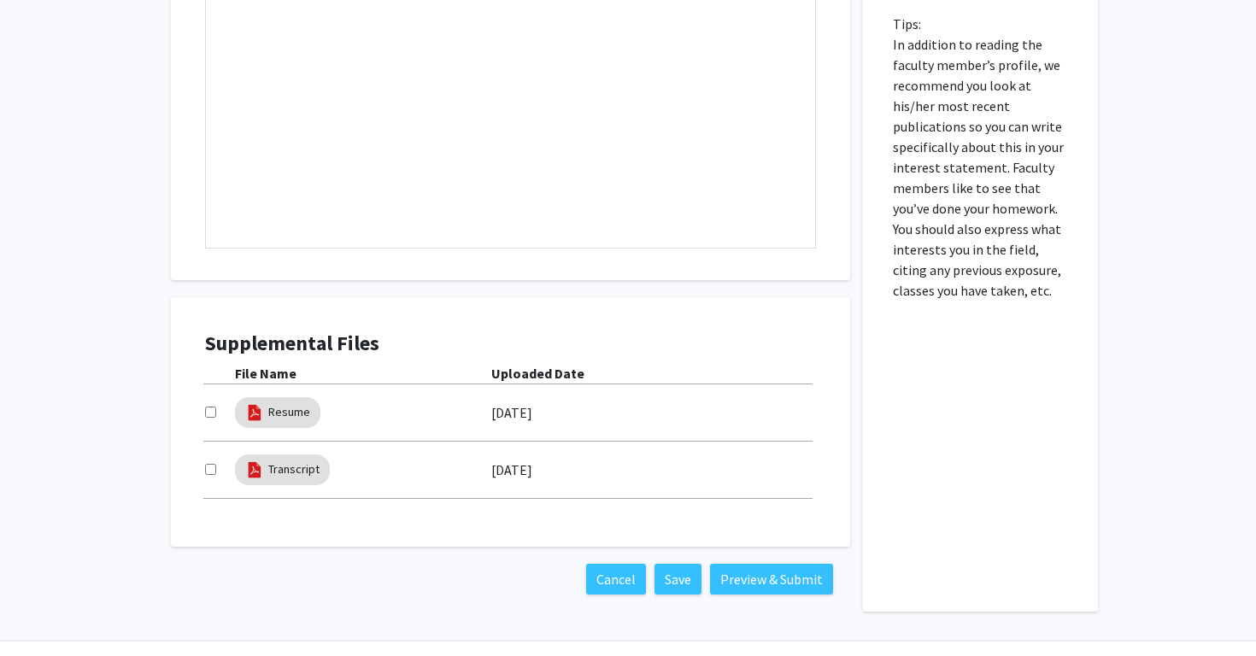
click at [207, 412] on input "checkbox" at bounding box center [210, 412] width 11 height 11
checkbox input "true"
click at [206, 470] on input "checkbox" at bounding box center [210, 469] width 11 height 11
checkbox input "true"
click at [750, 589] on button "Preview & Submit" at bounding box center [771, 579] width 123 height 31
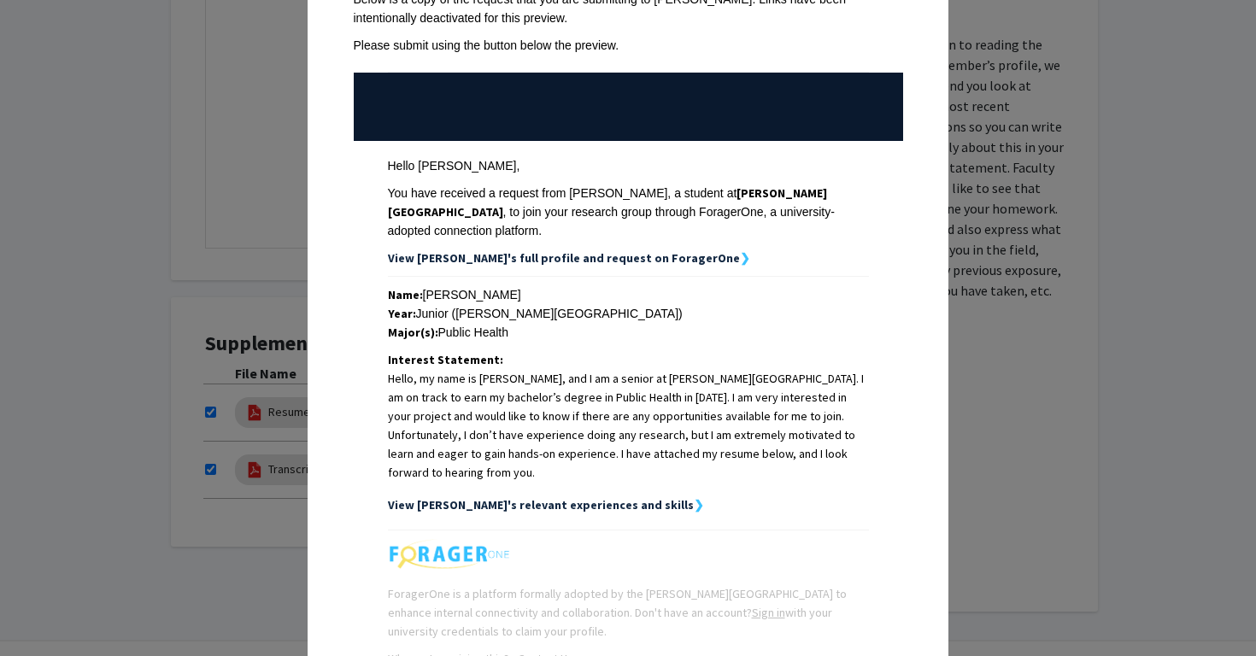
scroll to position [217, 0]
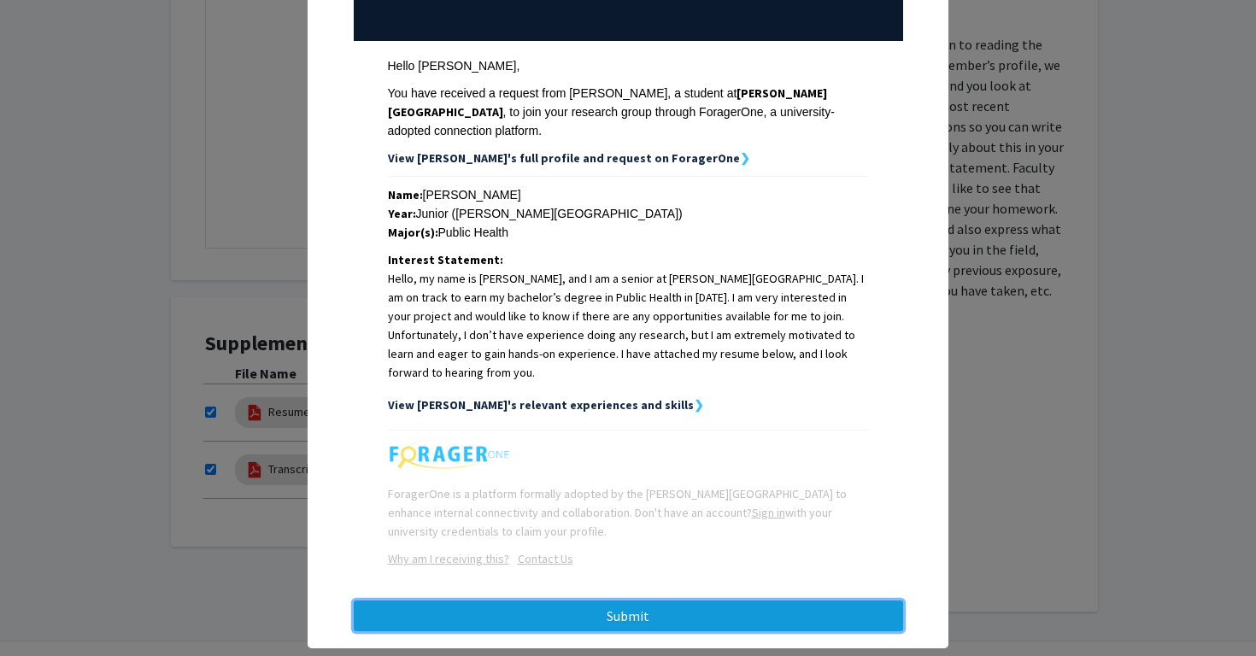
click at [611, 601] on button "Submit" at bounding box center [628, 616] width 549 height 31
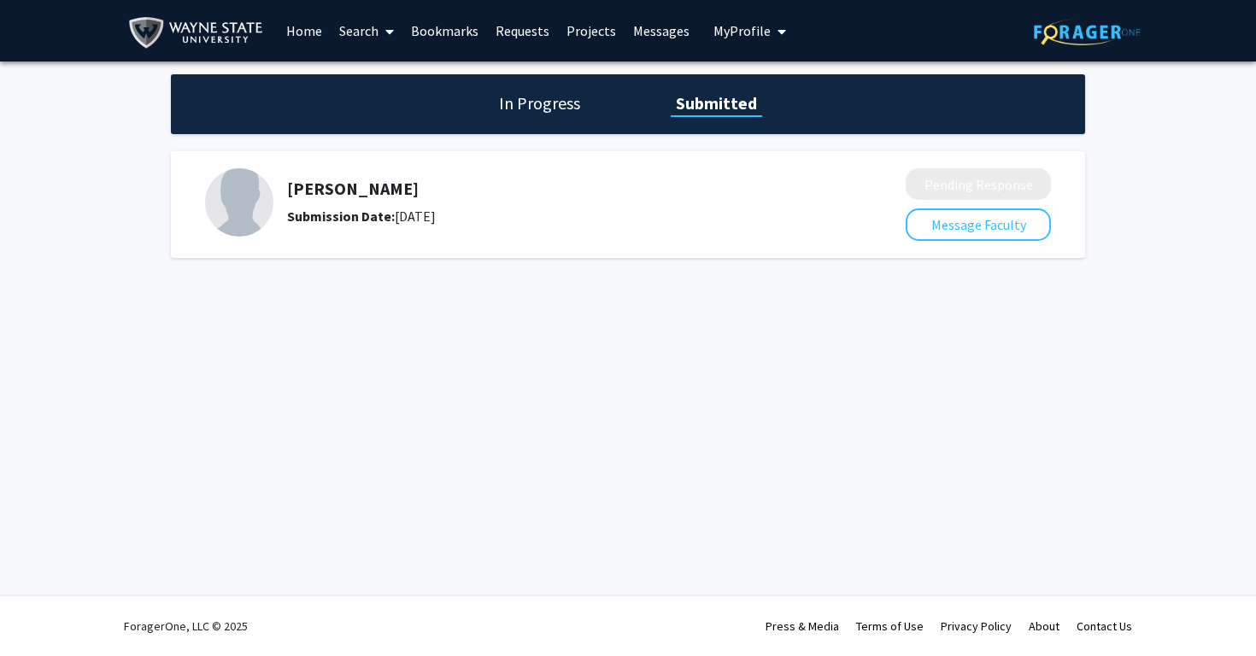
click at [566, 97] on h1 "In Progress" at bounding box center [539, 103] width 91 height 24
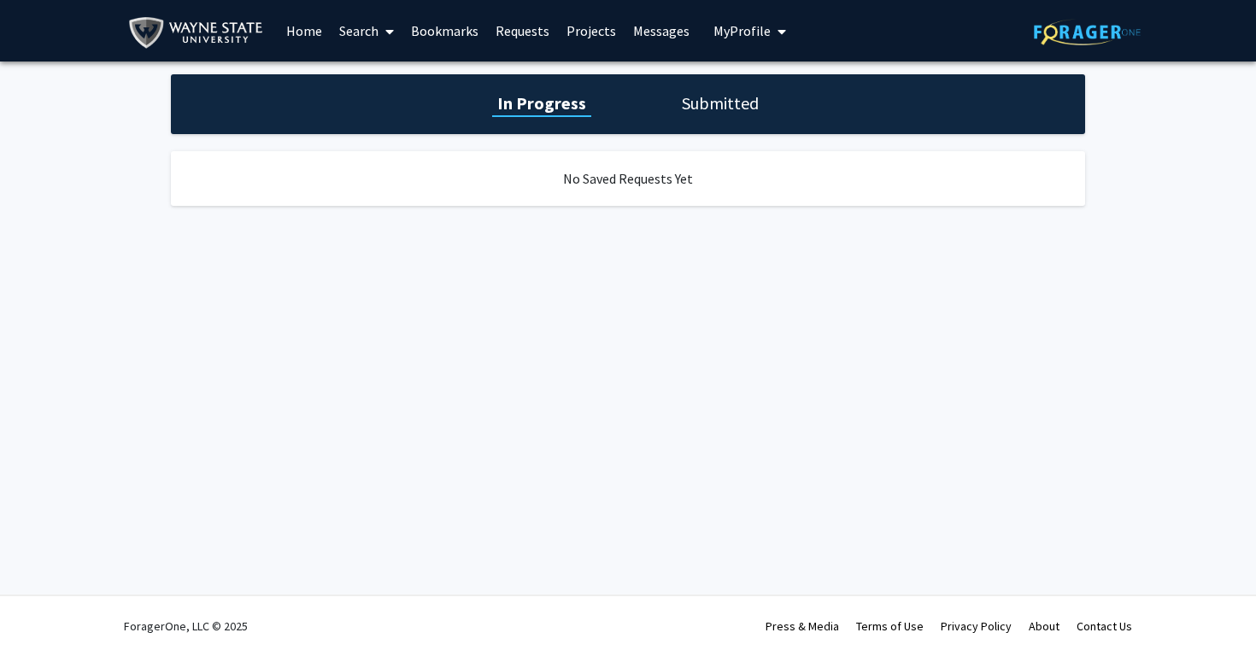
click at [699, 100] on h1 "Submitted" at bounding box center [720, 103] width 87 height 24
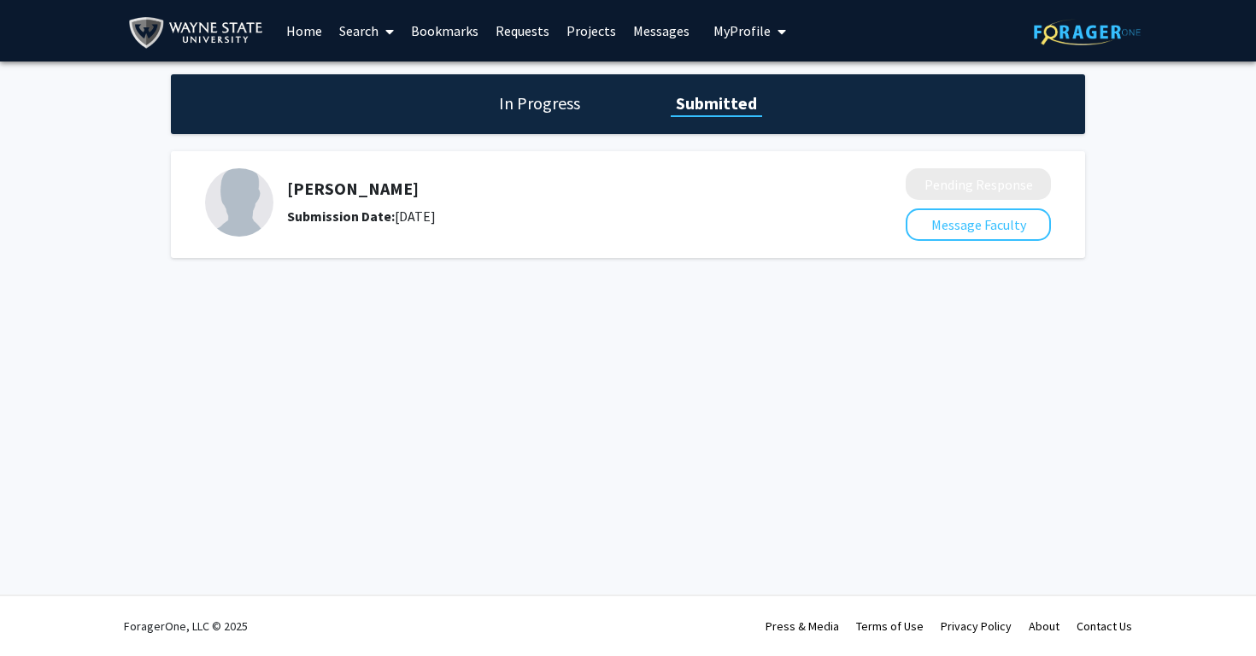
click at [722, 26] on span "My Profile" at bounding box center [741, 30] width 57 height 17
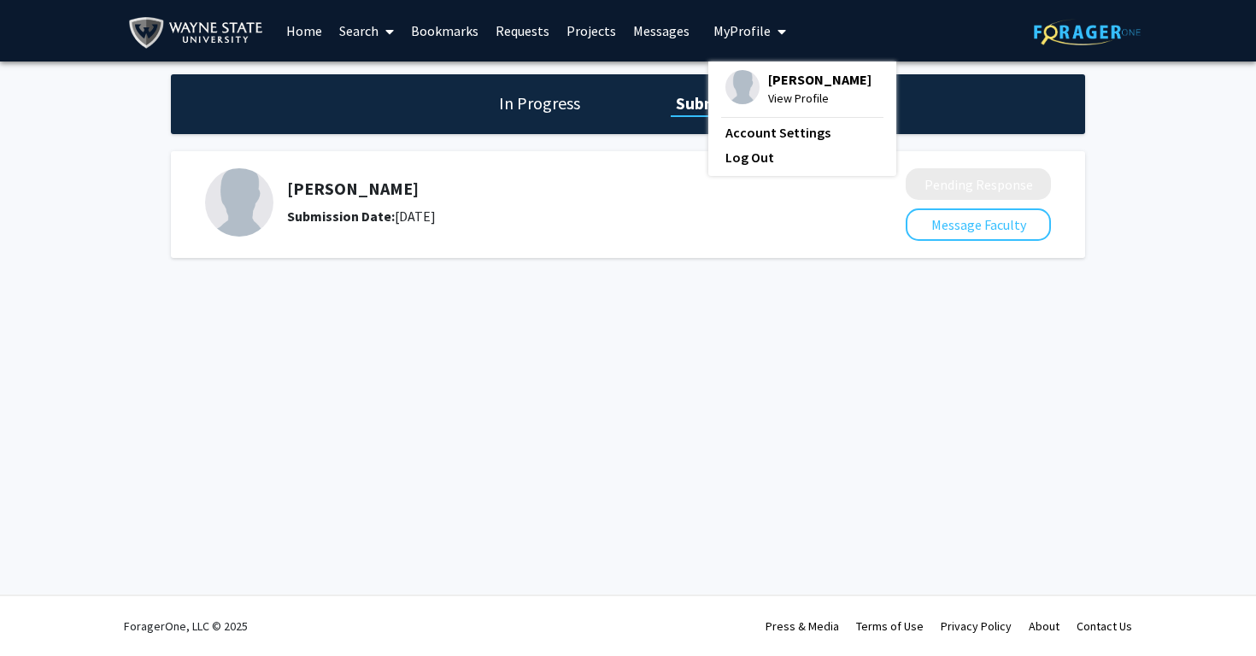
click at [437, 32] on link "Bookmarks" at bounding box center [444, 31] width 85 height 60
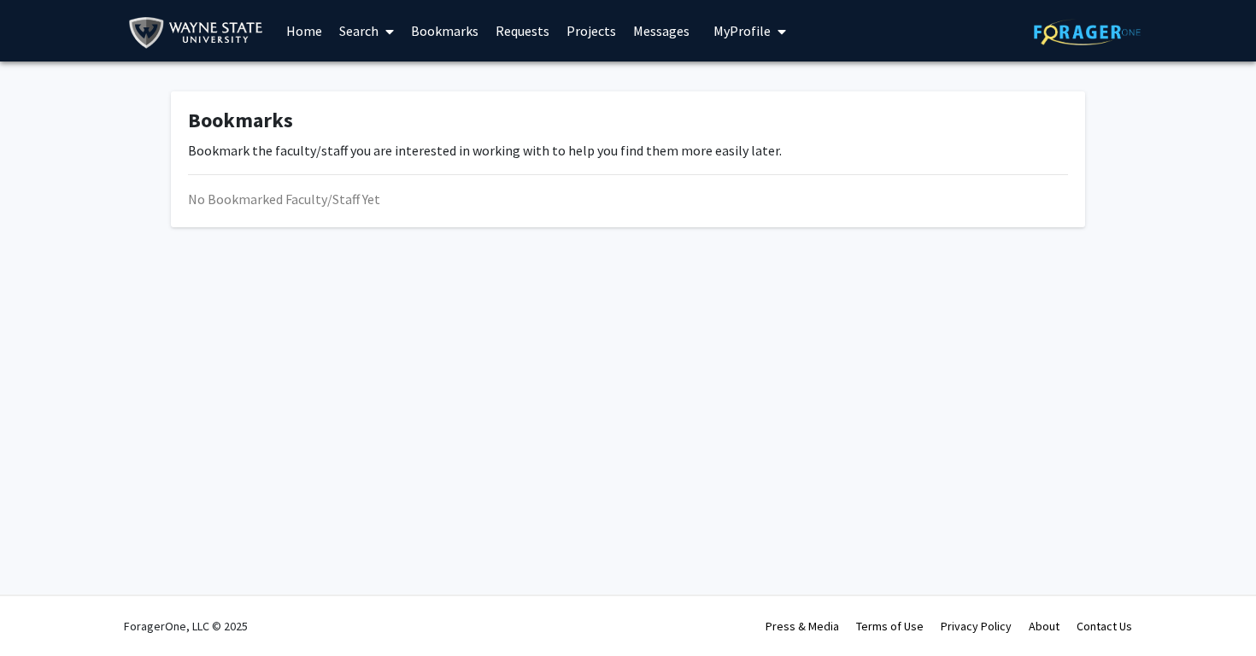
click at [355, 28] on link "Search" at bounding box center [367, 31] width 72 height 60
click at [308, 28] on link "Home" at bounding box center [304, 31] width 53 height 60
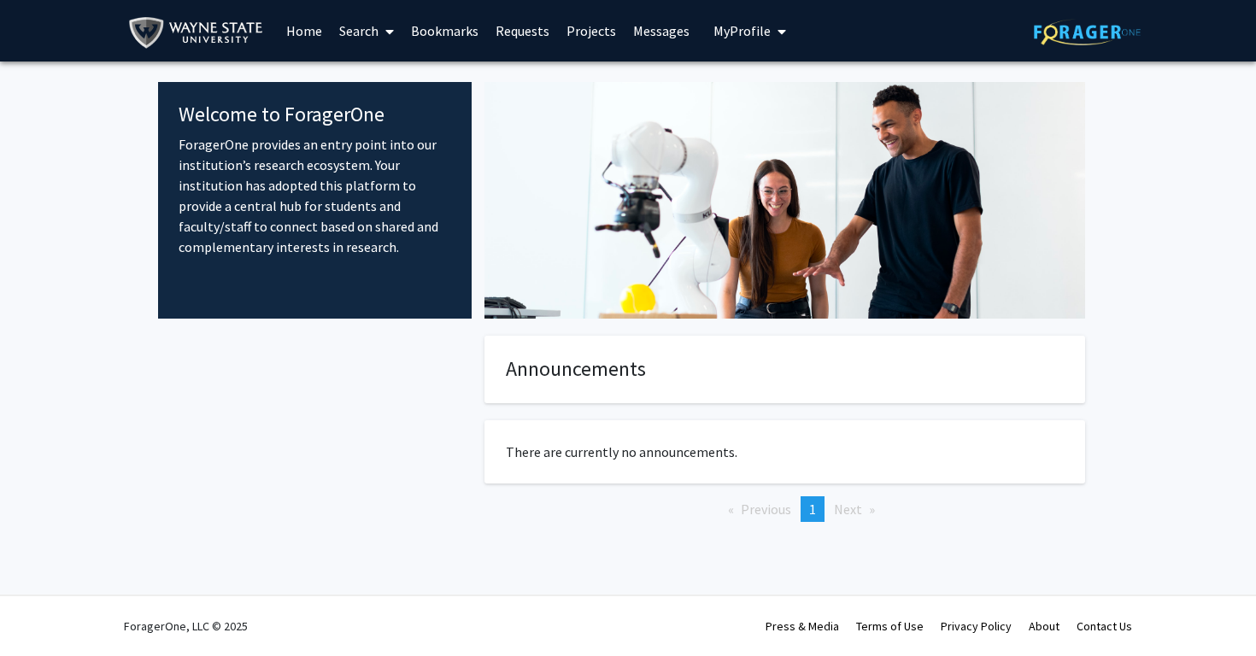
click at [361, 24] on link "Search" at bounding box center [367, 31] width 72 height 60
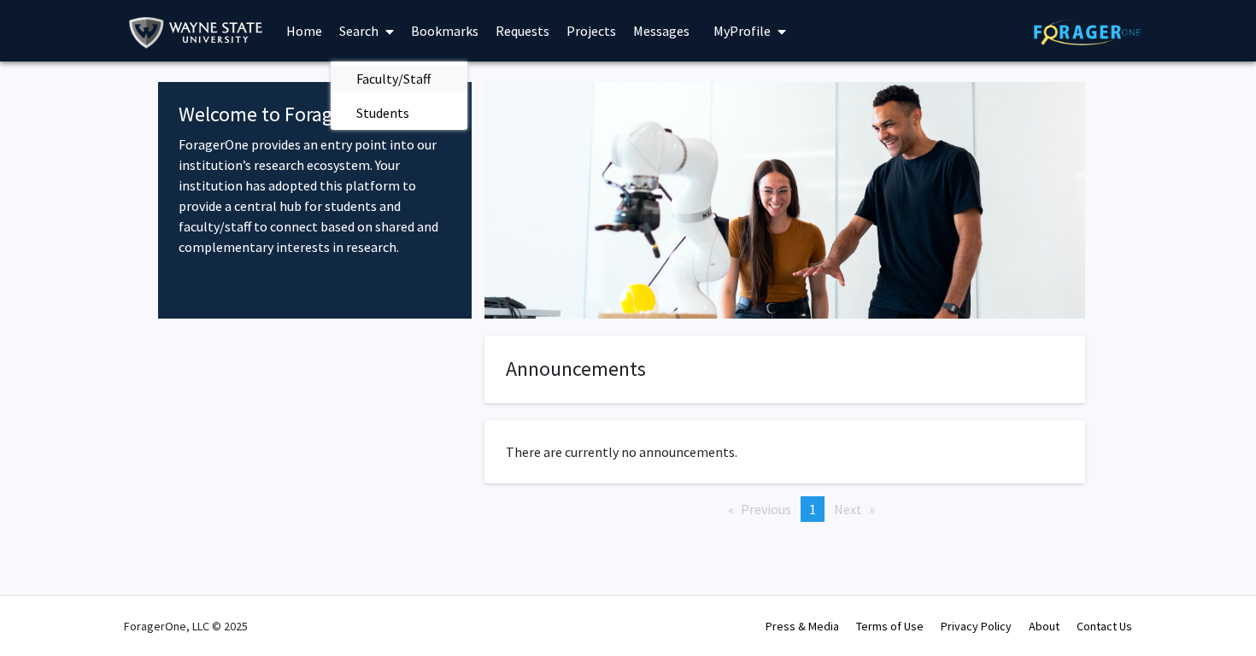
click at [375, 76] on span "Faculty/Staff" at bounding box center [394, 79] width 126 height 34
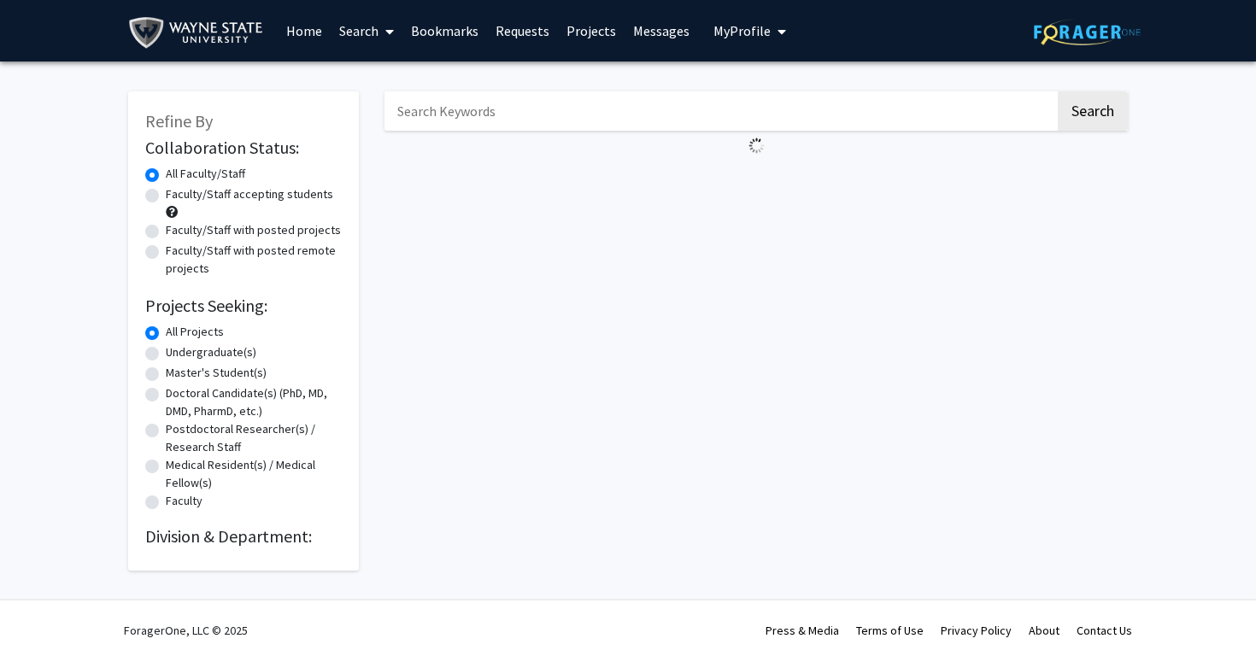
click at [196, 234] on label "Faculty/Staff with posted projects" at bounding box center [253, 230] width 175 height 18
click at [177, 232] on input "Faculty/Staff with posted projects" at bounding box center [171, 226] width 11 height 11
radio input "true"
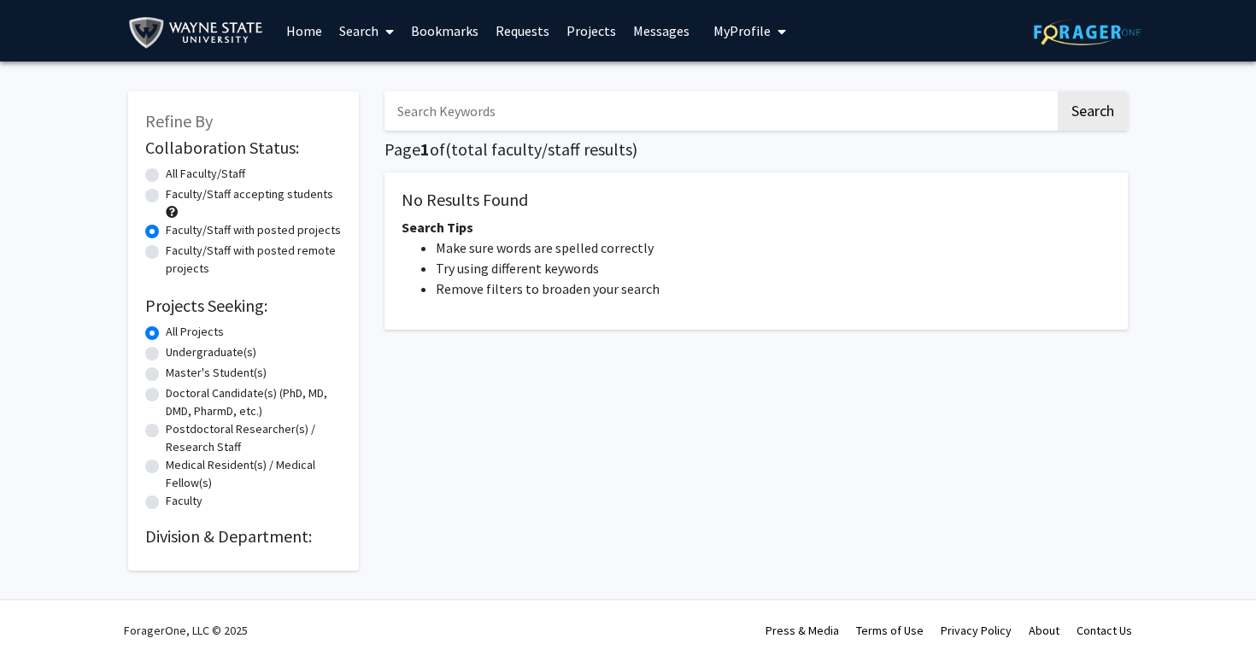
click at [196, 234] on label "Faculty/Staff with posted projects" at bounding box center [253, 230] width 175 height 18
click at [177, 232] on input "Faculty/Staff with posted projects" at bounding box center [171, 226] width 11 height 11
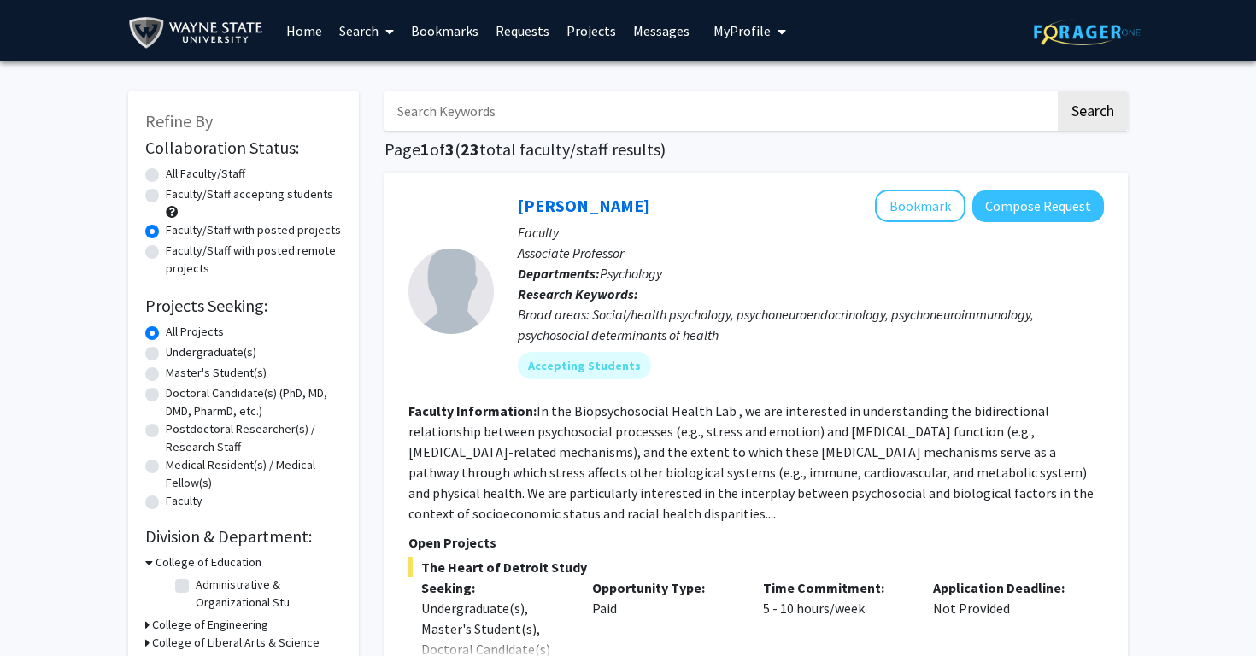
click at [180, 356] on label "Undergraduate(s)" at bounding box center [211, 352] width 91 height 18
click at [177, 355] on input "Undergraduate(s)" at bounding box center [171, 348] width 11 height 11
radio input "true"
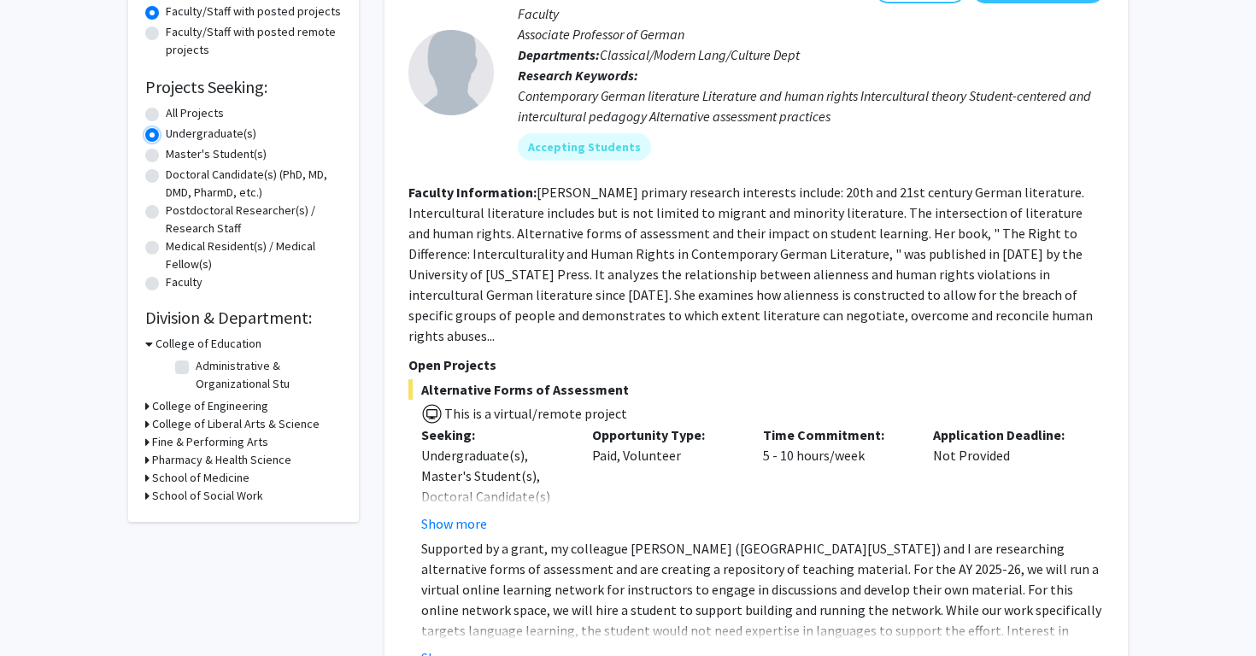
scroll to position [226, 0]
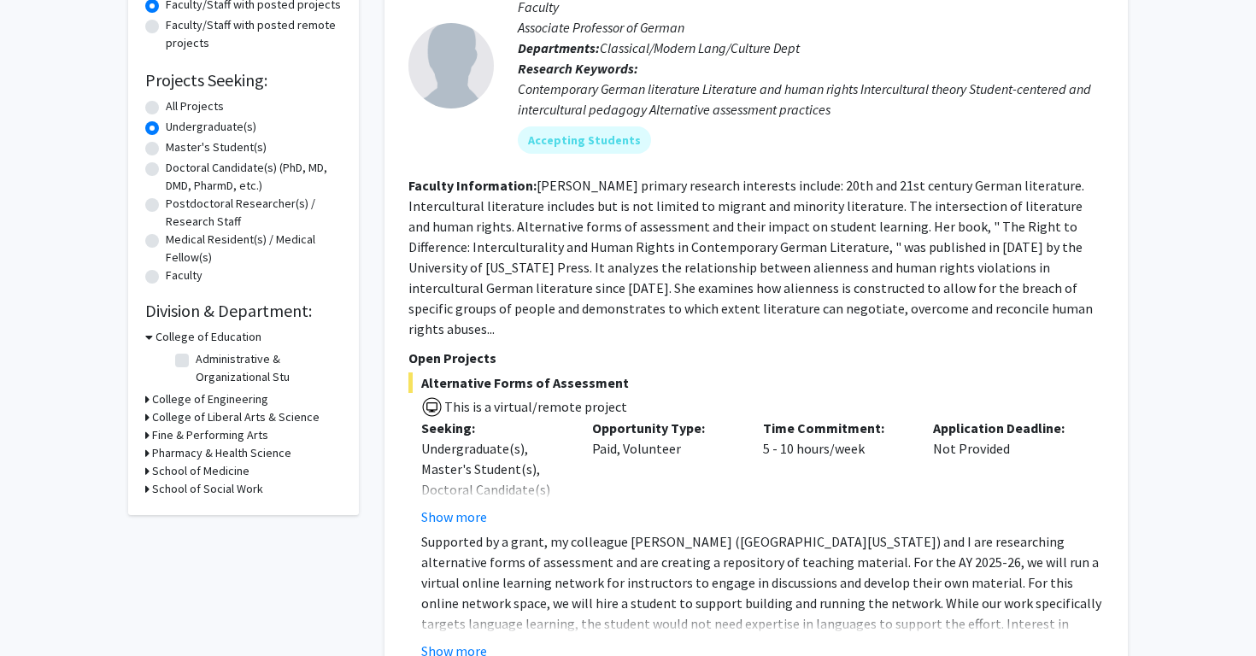
click at [217, 413] on h3 "College of Liberal Arts & Science" at bounding box center [235, 417] width 167 height 18
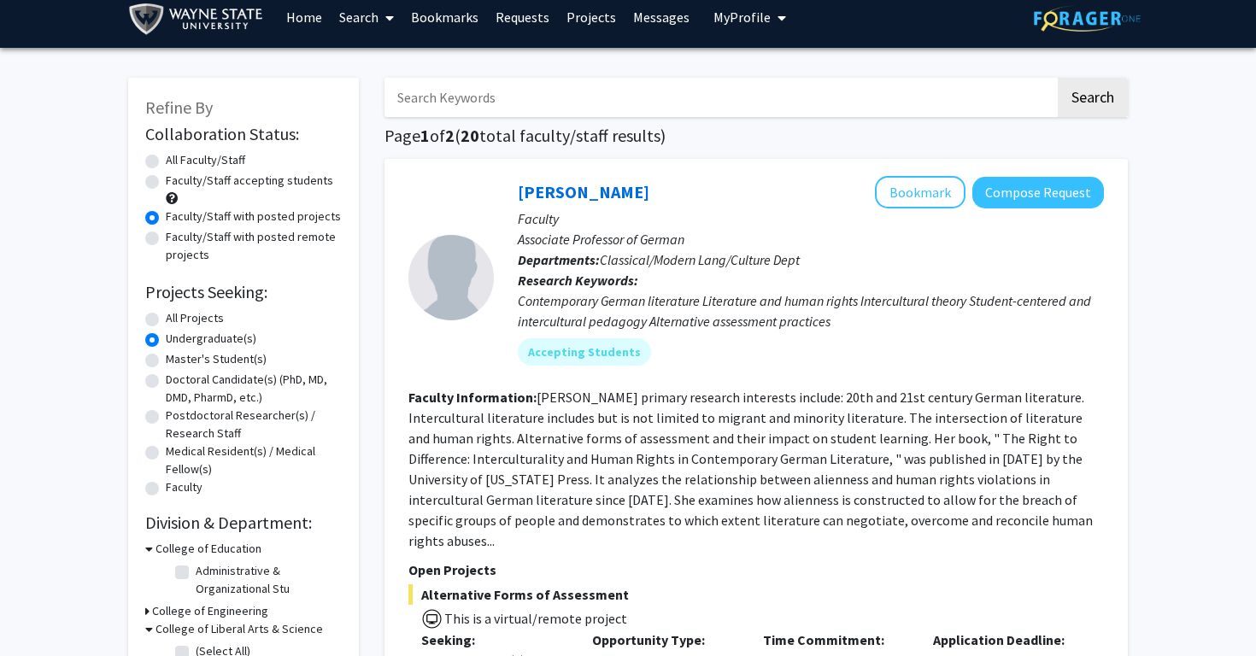
scroll to position [0, 0]
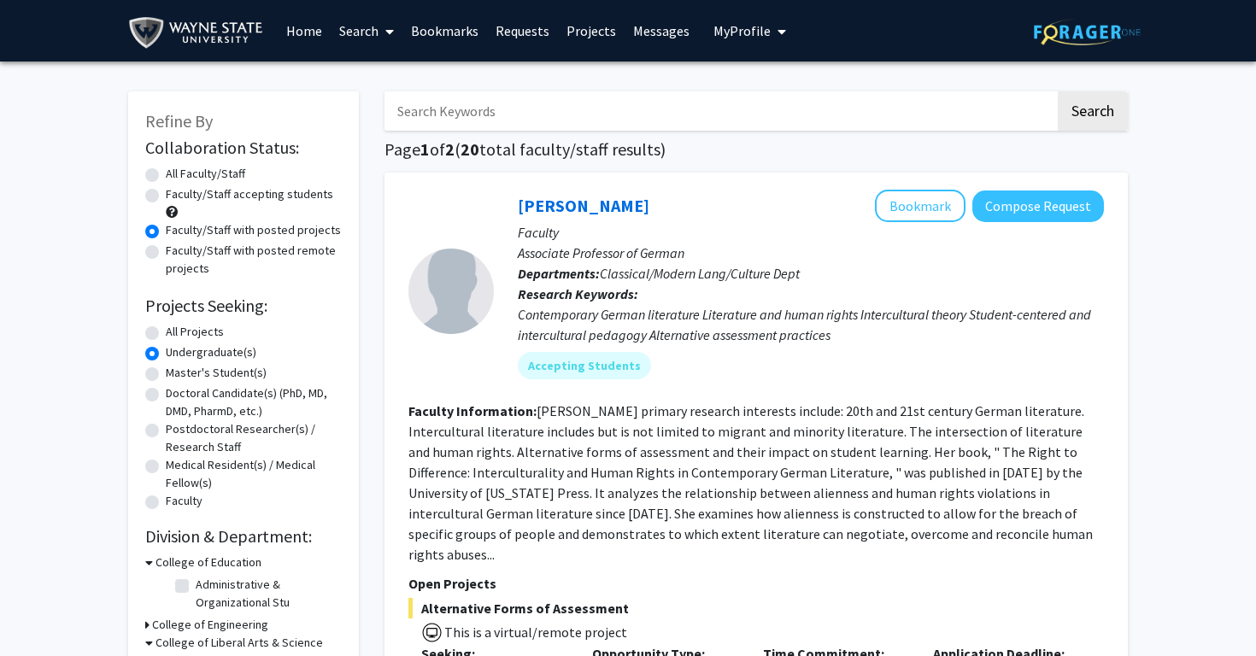
click at [580, 116] on input "Search Keywords" at bounding box center [719, 110] width 671 height 39
type input "Public Health"
click at [1058, 91] on button "Search" at bounding box center [1093, 110] width 70 height 39
radio input "true"
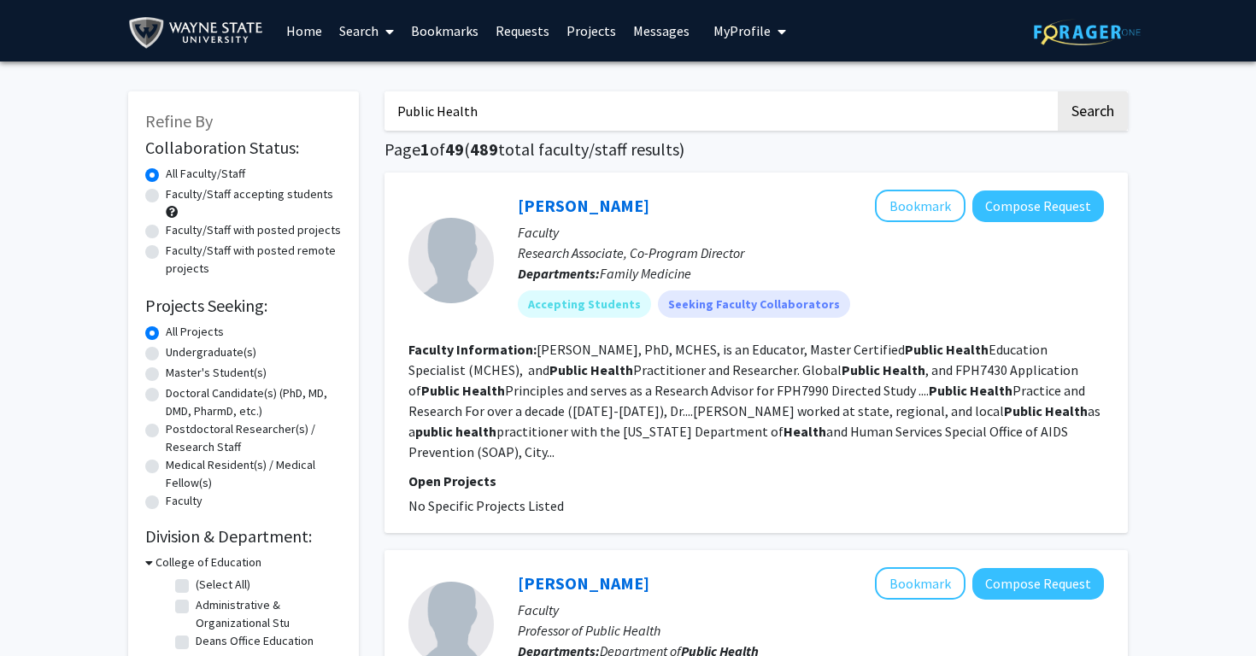
click at [166, 233] on label "Faculty/Staff with posted projects" at bounding box center [253, 230] width 175 height 18
click at [166, 232] on input "Faculty/Staff with posted projects" at bounding box center [171, 226] width 11 height 11
radio input "true"
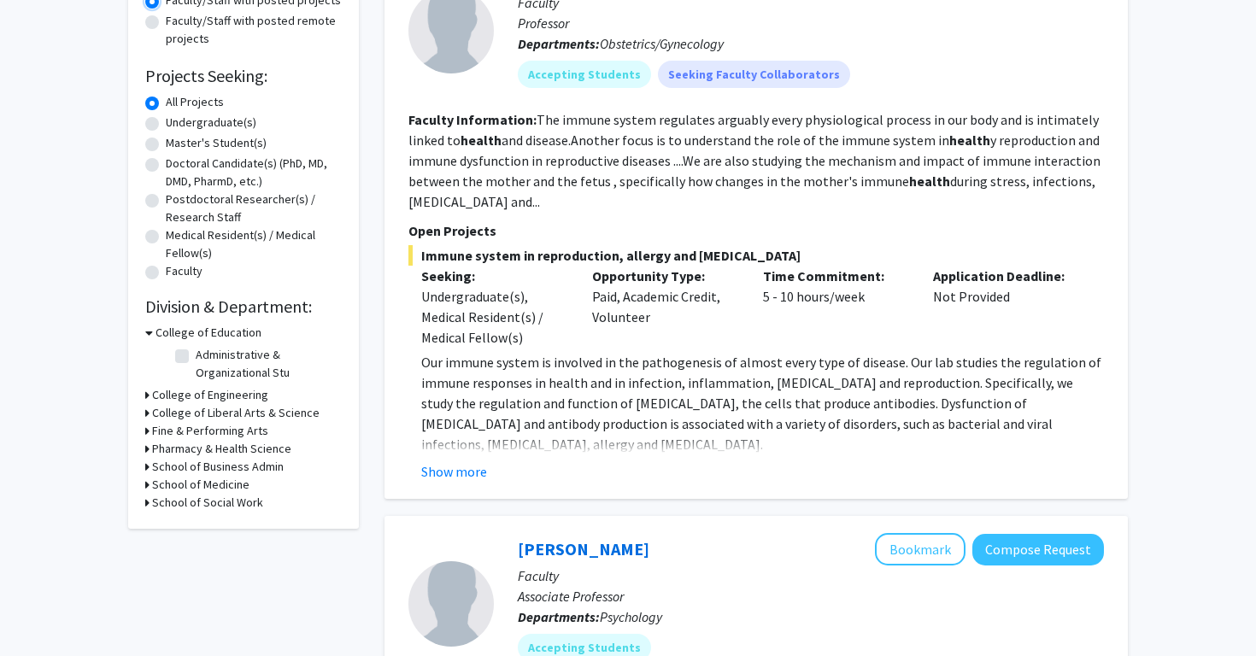
scroll to position [235, 0]
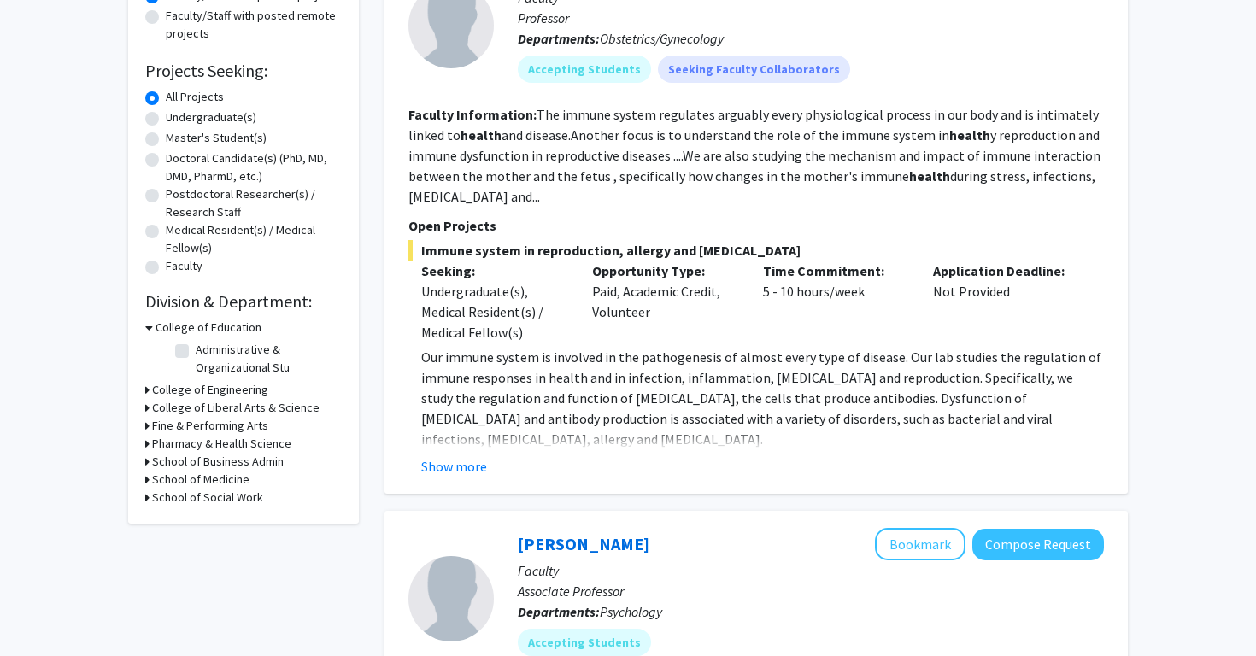
click at [453, 449] on fg-read-more "Our immune system is involved in the pathogenesis of almost every type of disea…" at bounding box center [755, 412] width 695 height 130
click at [453, 457] on button "Show more" at bounding box center [454, 466] width 66 height 21
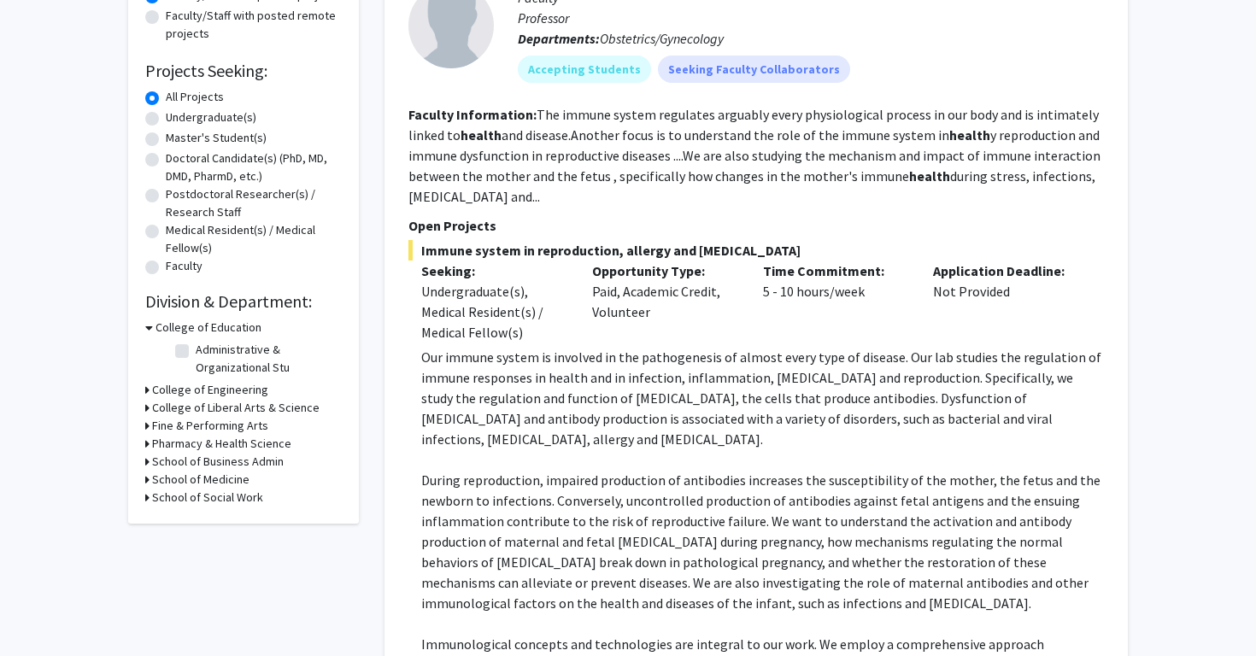
click at [453, 457] on p at bounding box center [762, 459] width 683 height 21
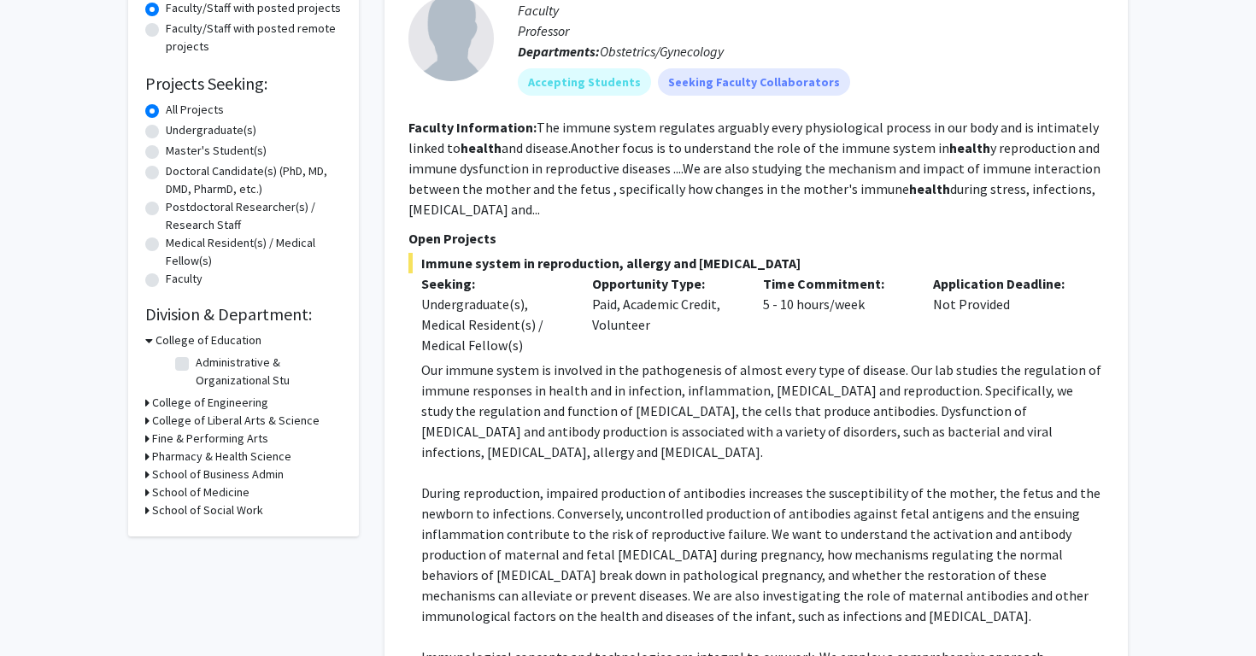
scroll to position [224, 0]
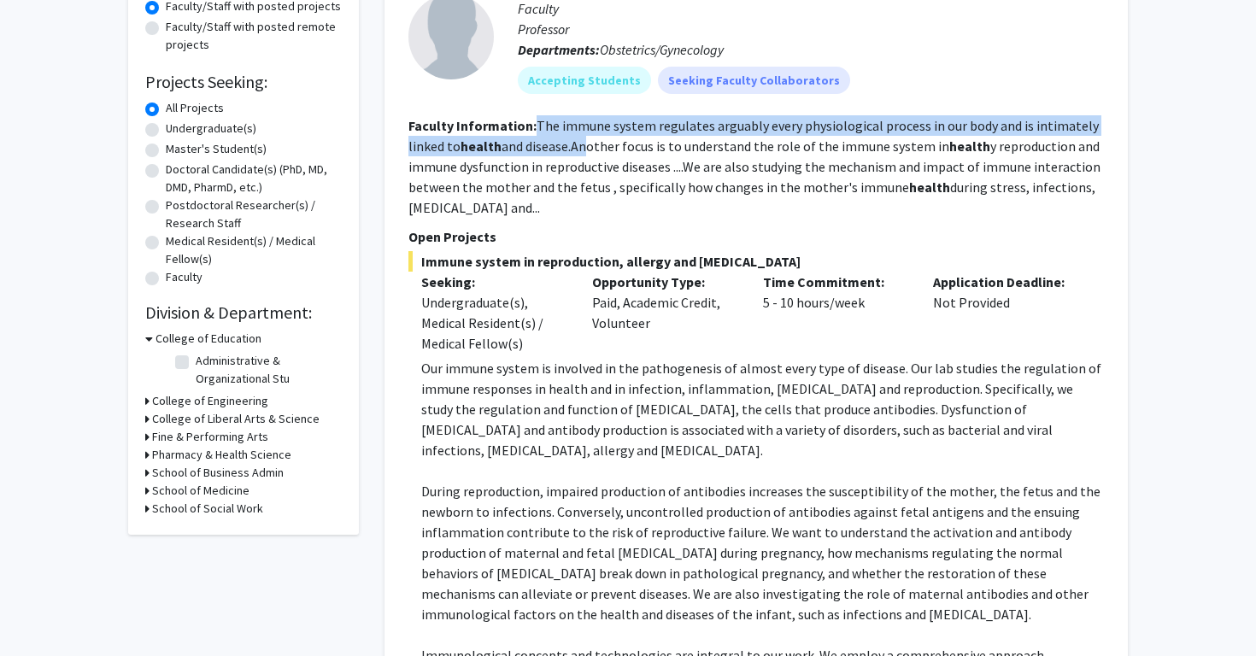
drag, startPoint x: 536, startPoint y: 126, endPoint x: 580, endPoint y: 137, distance: 45.8
click at [580, 137] on fg-read-more "The immune system regulates arguably every physiological process in our body an…" at bounding box center [754, 166] width 692 height 99
click at [575, 132] on fg-read-more "The immune system regulates arguably every physiological process in our body an…" at bounding box center [754, 166] width 692 height 99
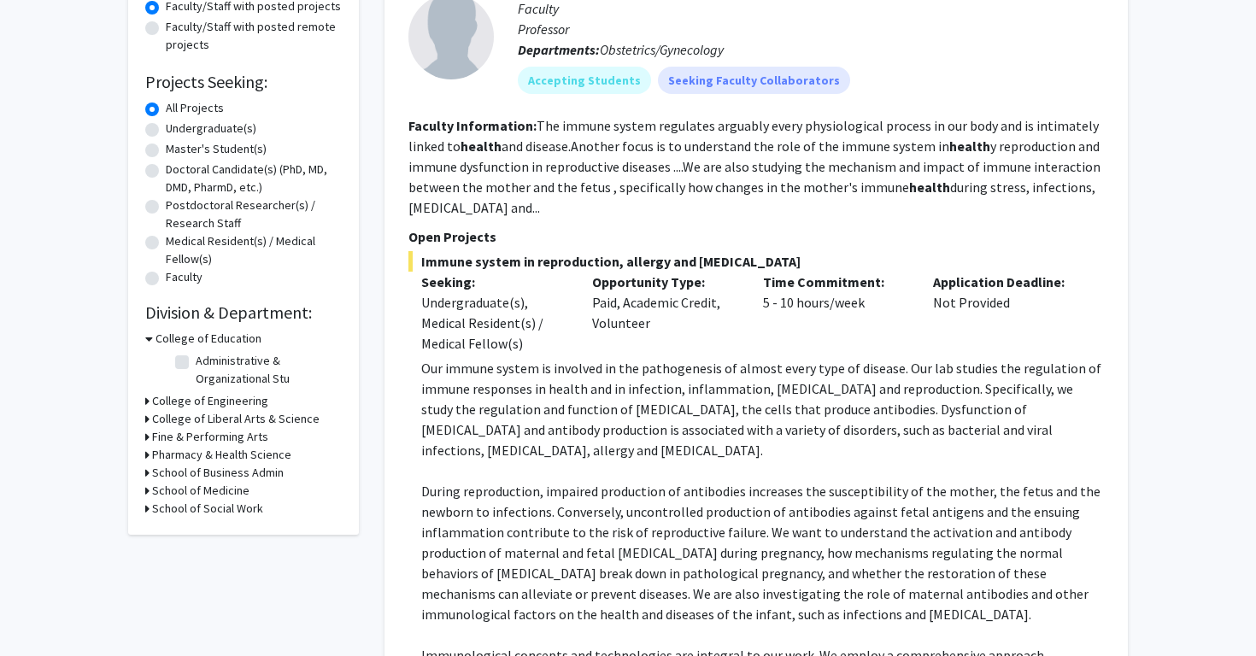
scroll to position [229, 0]
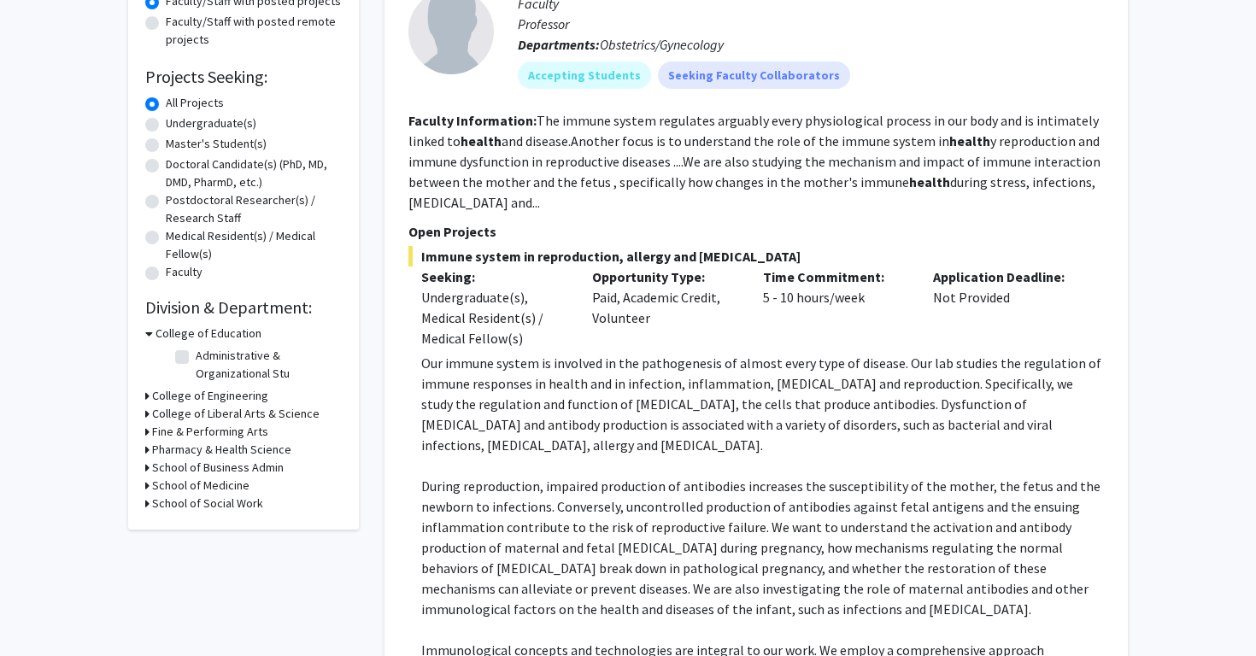
click at [627, 185] on fg-read-more "The immune system regulates arguably every physiological process in our body an…" at bounding box center [754, 161] width 692 height 99
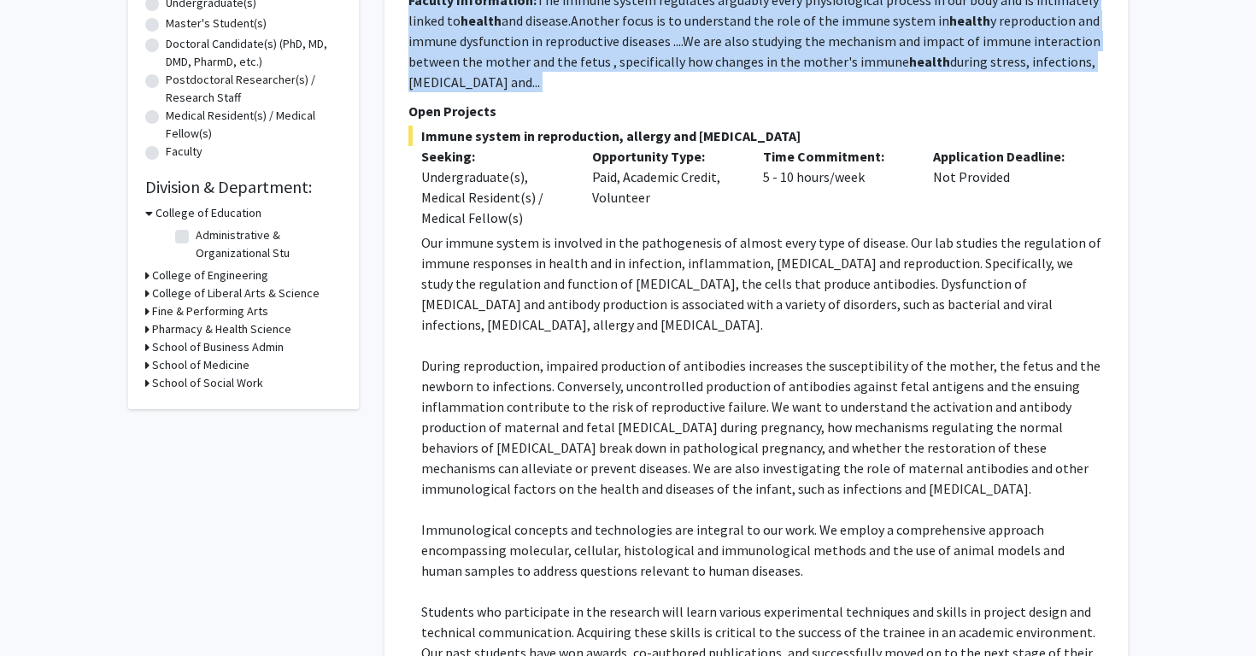
scroll to position [350, 0]
click at [538, 237] on span "Our immune system is involved in the pathogenesis of almost every type of disea…" at bounding box center [761, 282] width 680 height 99
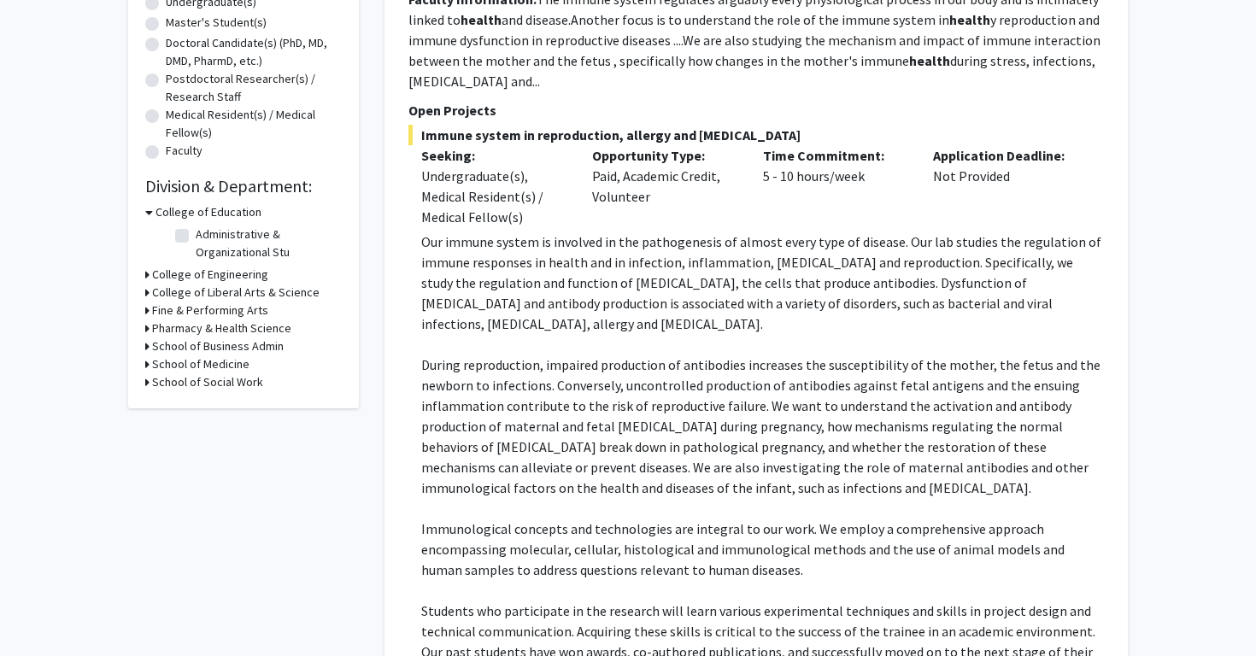
click at [538, 237] on span "Our immune system is involved in the pathogenesis of almost every type of disea…" at bounding box center [761, 282] width 680 height 99
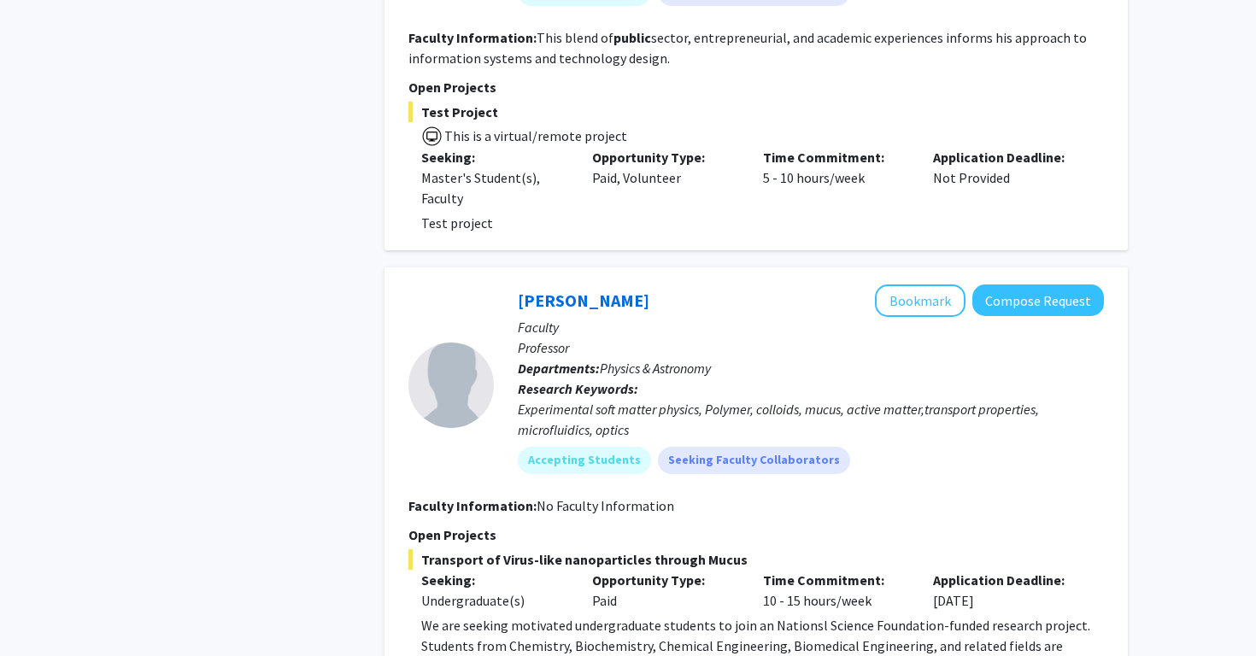
scroll to position [6063, 0]
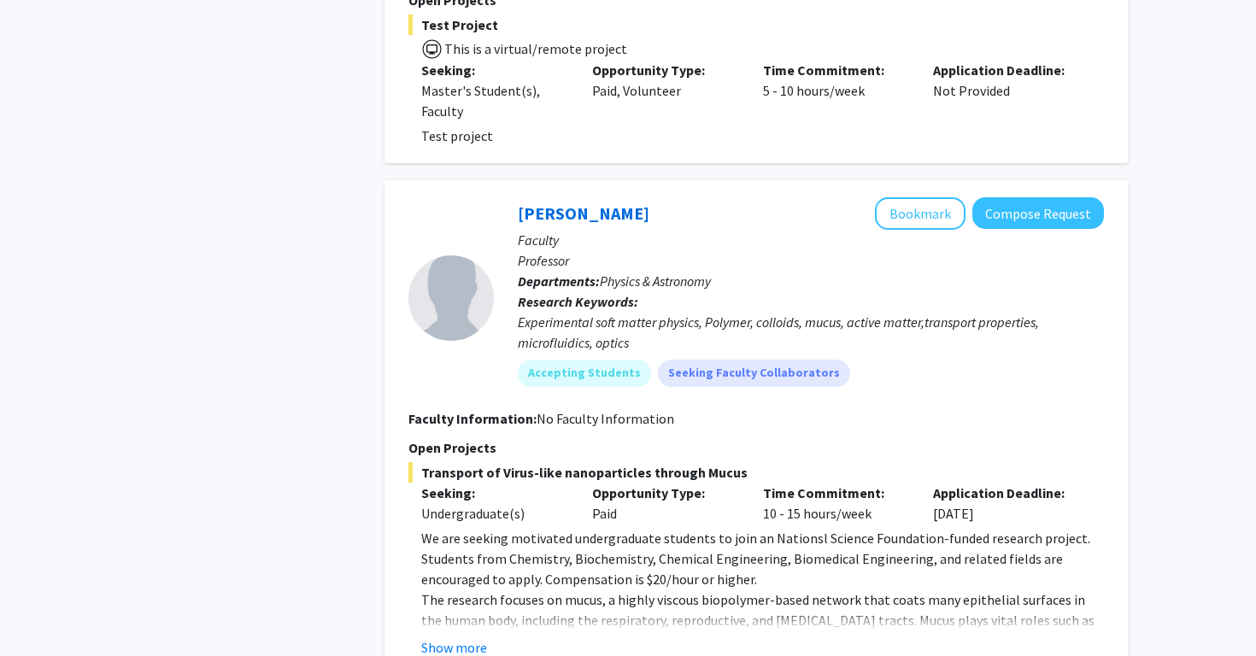
click at [580, 312] on div "Experimental soft matter physics, Polymer, colloids, mucus, active matter,trans…" at bounding box center [811, 332] width 586 height 41
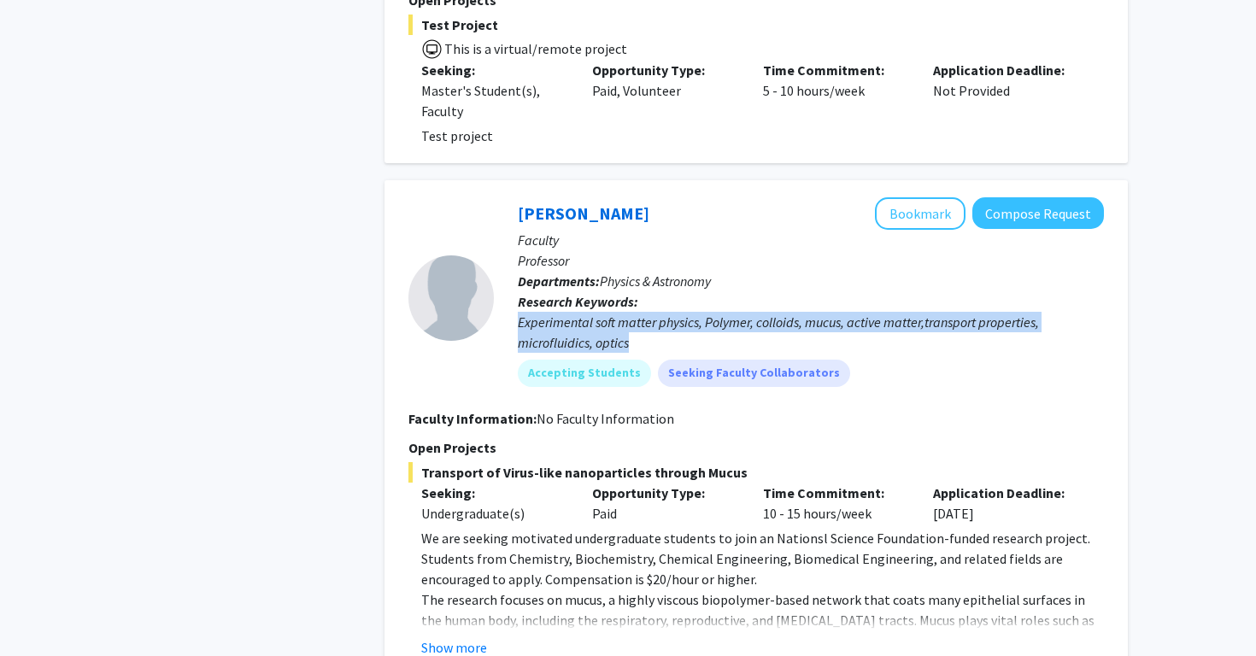
click at [543, 462] on span "Transport of Virus-like nanoparticles through Mucus" at bounding box center [755, 472] width 695 height 21
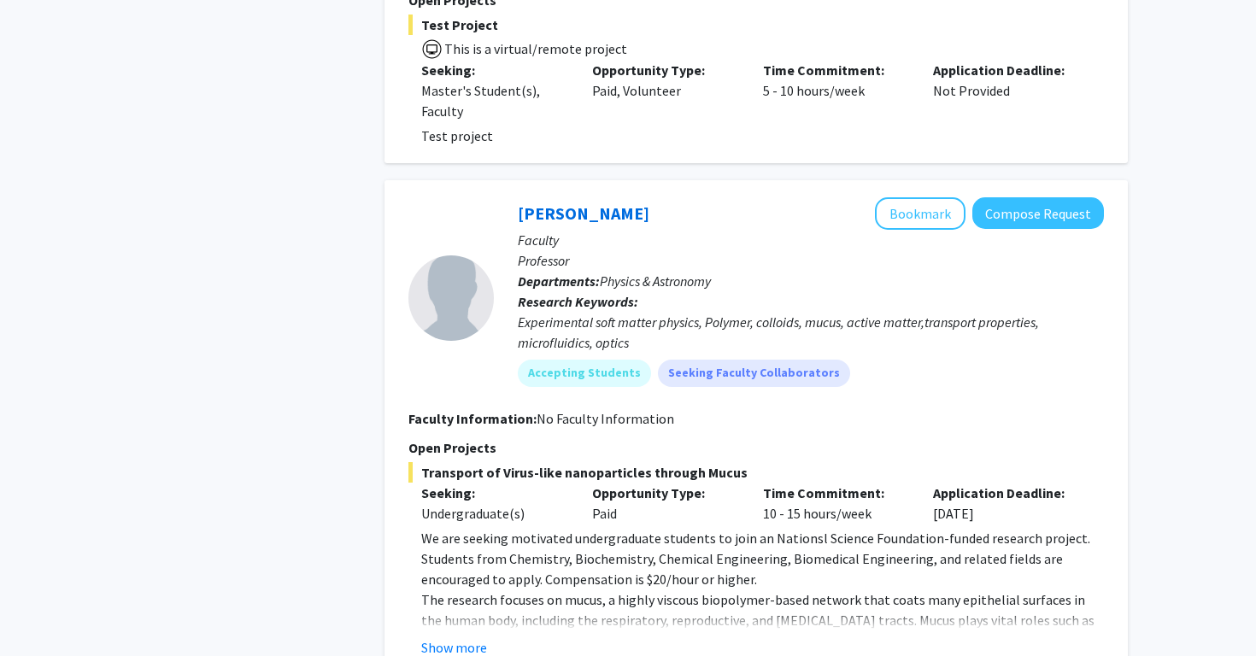
click at [543, 462] on span "Transport of Virus-like nanoparticles through Mucus" at bounding box center [755, 472] width 695 height 21
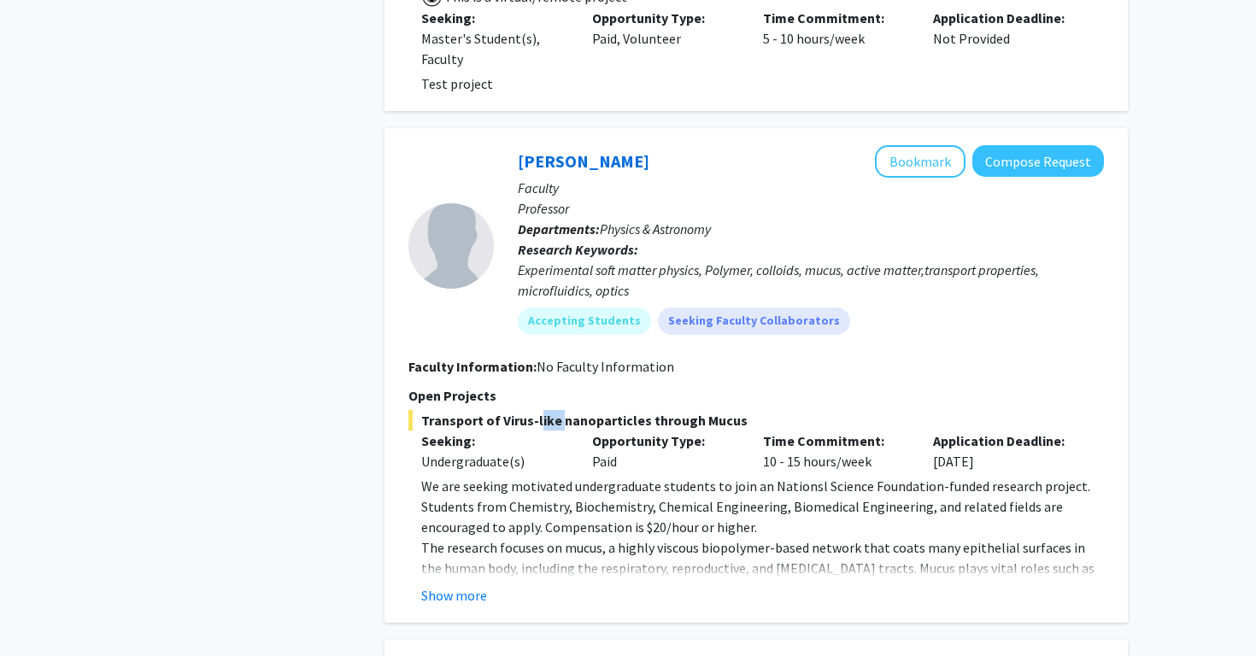
scroll to position [6131, 0]
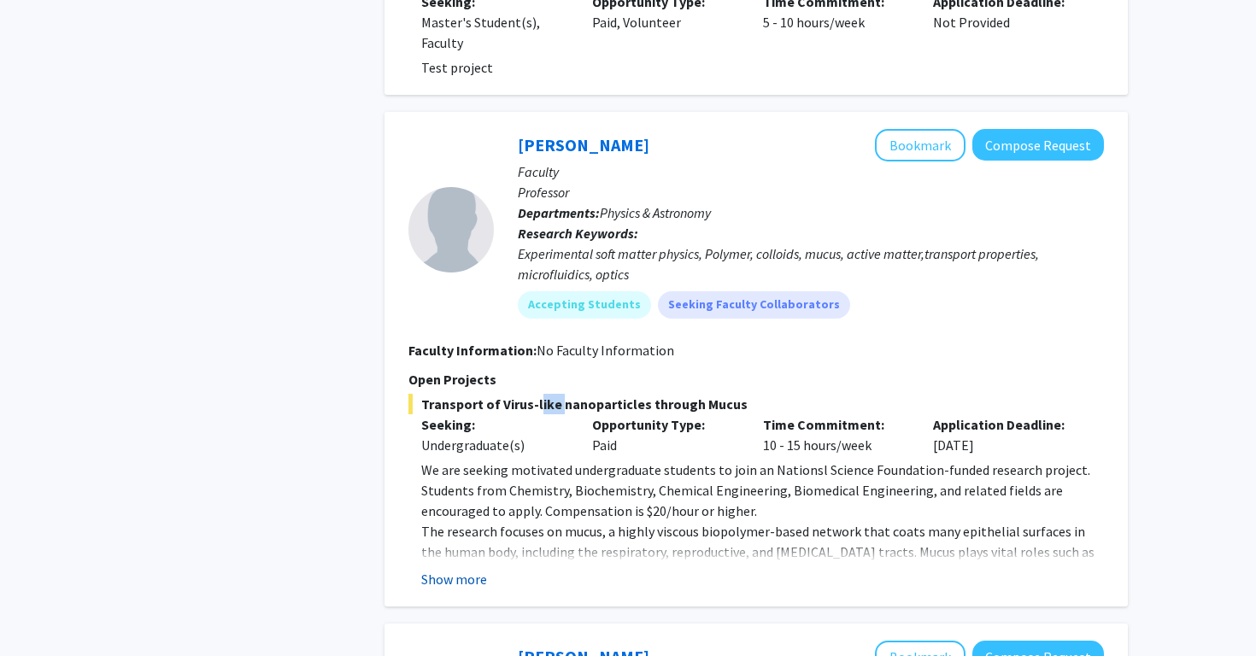
click at [464, 569] on button "Show more" at bounding box center [454, 579] width 66 height 21
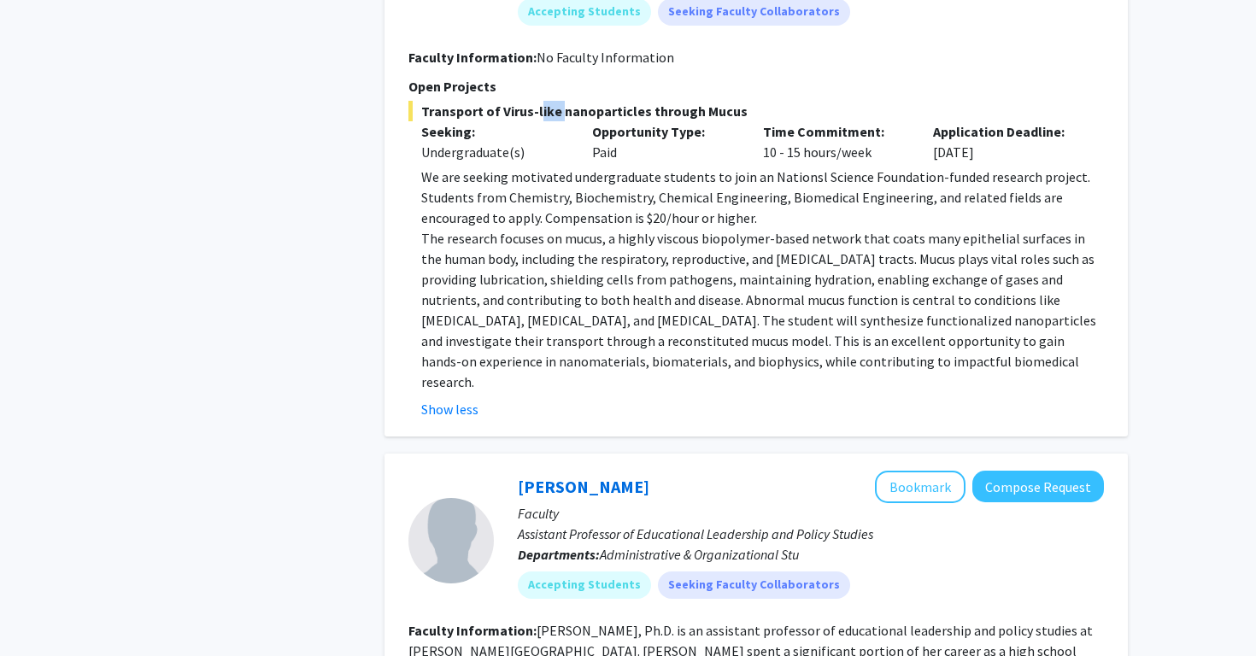
scroll to position [6429, 0]
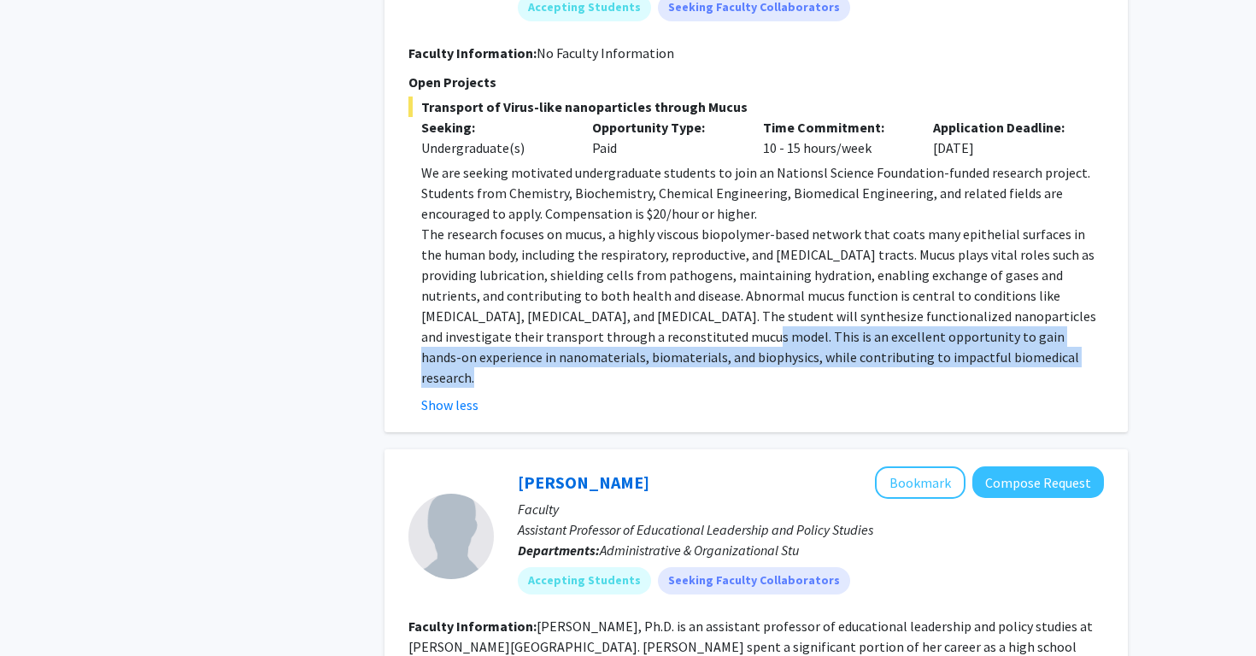
drag, startPoint x: 586, startPoint y: 234, endPoint x: 734, endPoint y: 271, distance: 152.3
click at [734, 271] on fg-read-more "We are seeking motivated undergraduate students to join an Nationsl Science Fou…" at bounding box center [755, 288] width 695 height 253
click at [666, 249] on p "The research focuses on mucus, a highly viscous biopolymer-based network that c…" at bounding box center [762, 306] width 683 height 164
drag, startPoint x: 587, startPoint y: 235, endPoint x: 756, endPoint y: 265, distance: 171.8
click at [756, 265] on fg-read-more "We are seeking motivated undergraduate students to join an Nationsl Science Fou…" at bounding box center [755, 288] width 695 height 253
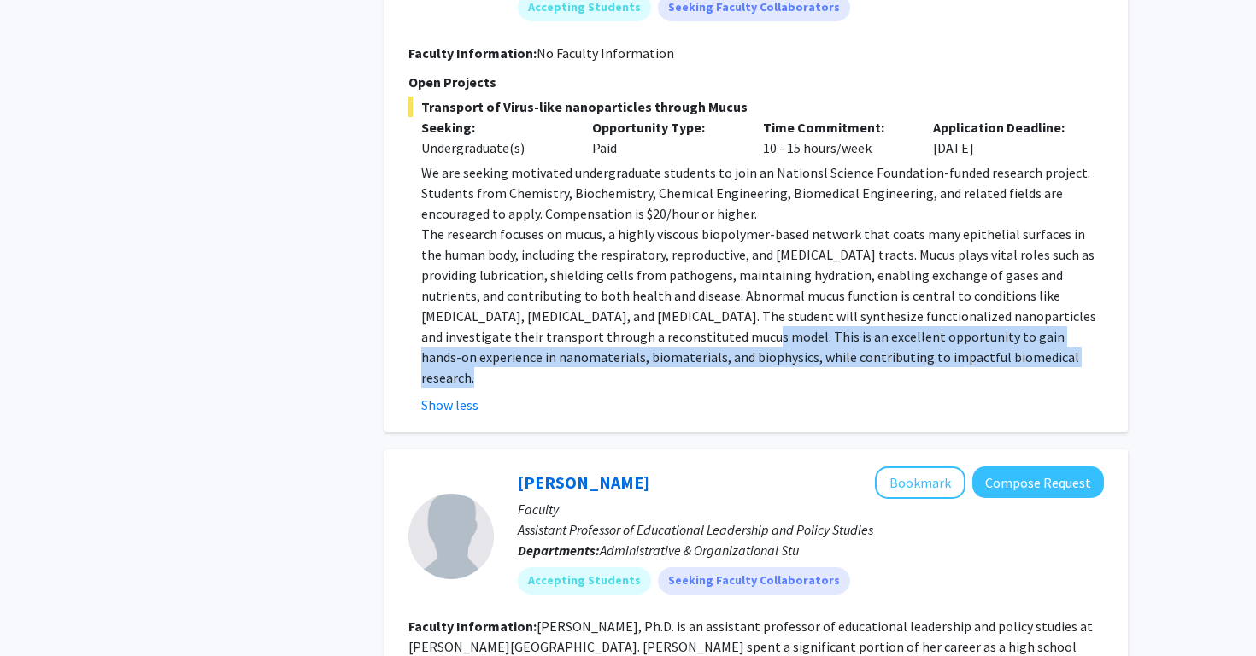
click at [756, 265] on fg-read-more "We are seeking motivated undergraduate students to join an Nationsl Science Fou…" at bounding box center [755, 288] width 695 height 253
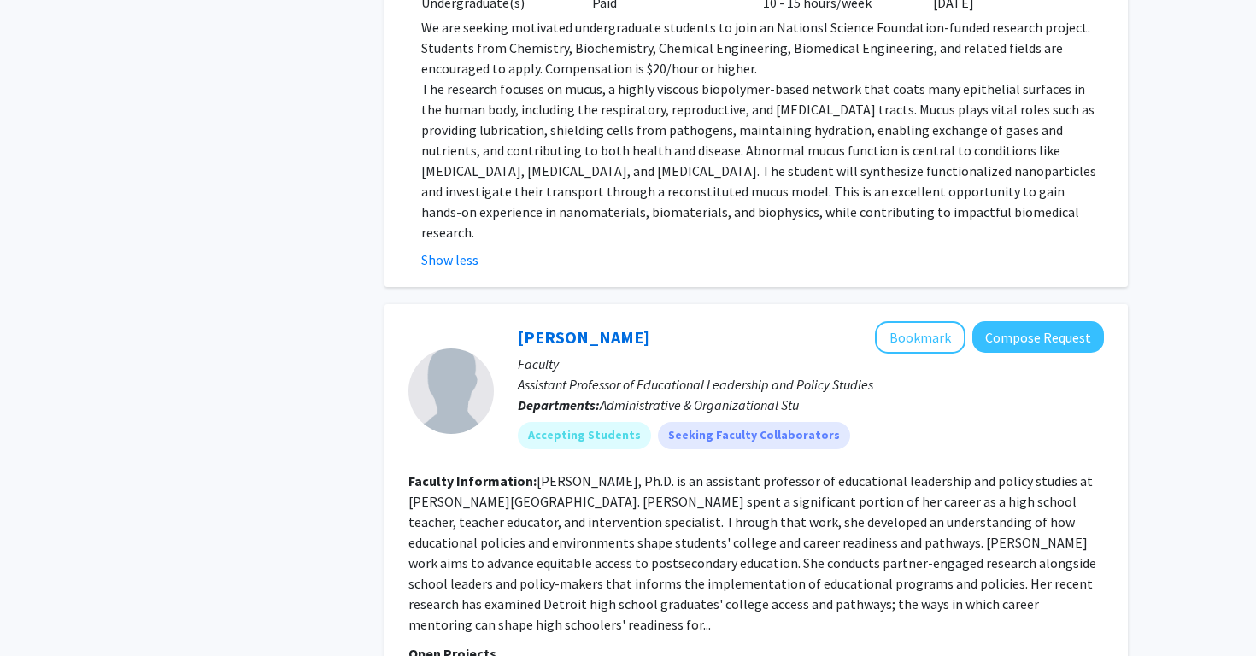
scroll to position [6588, 0]
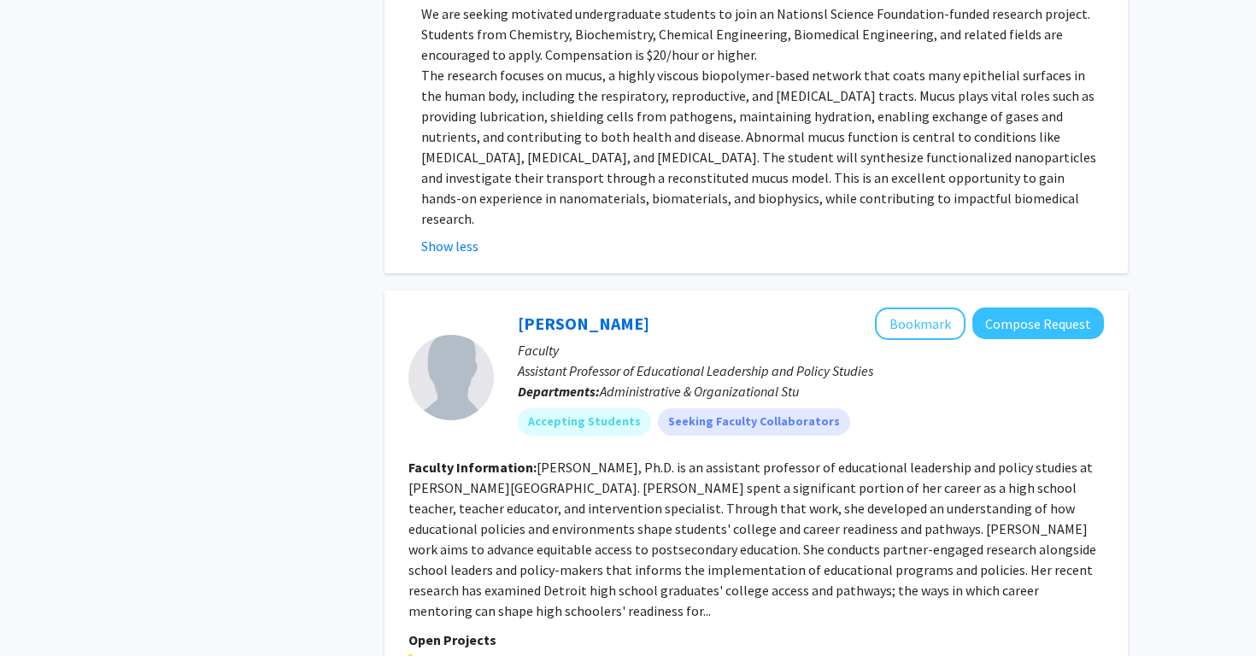
click at [678, 459] on fg-read-more "[PERSON_NAME], Ph.D. is an assistant professor of educational leadership and po…" at bounding box center [752, 539] width 688 height 161
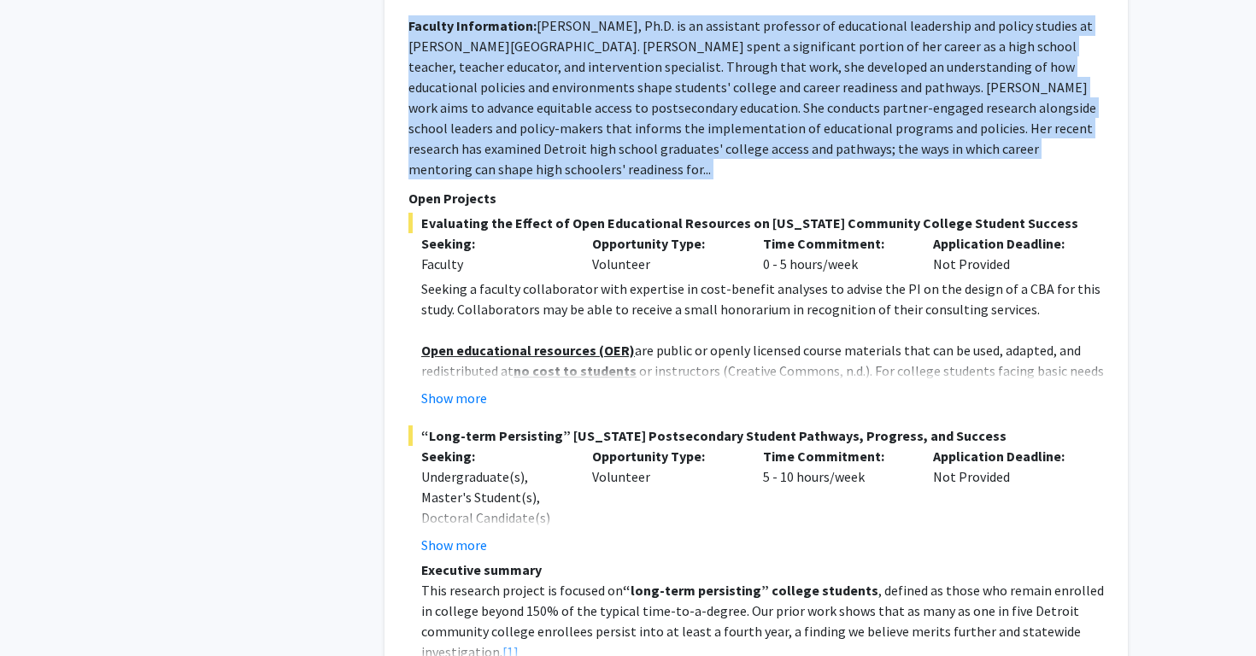
scroll to position [7146, 0]
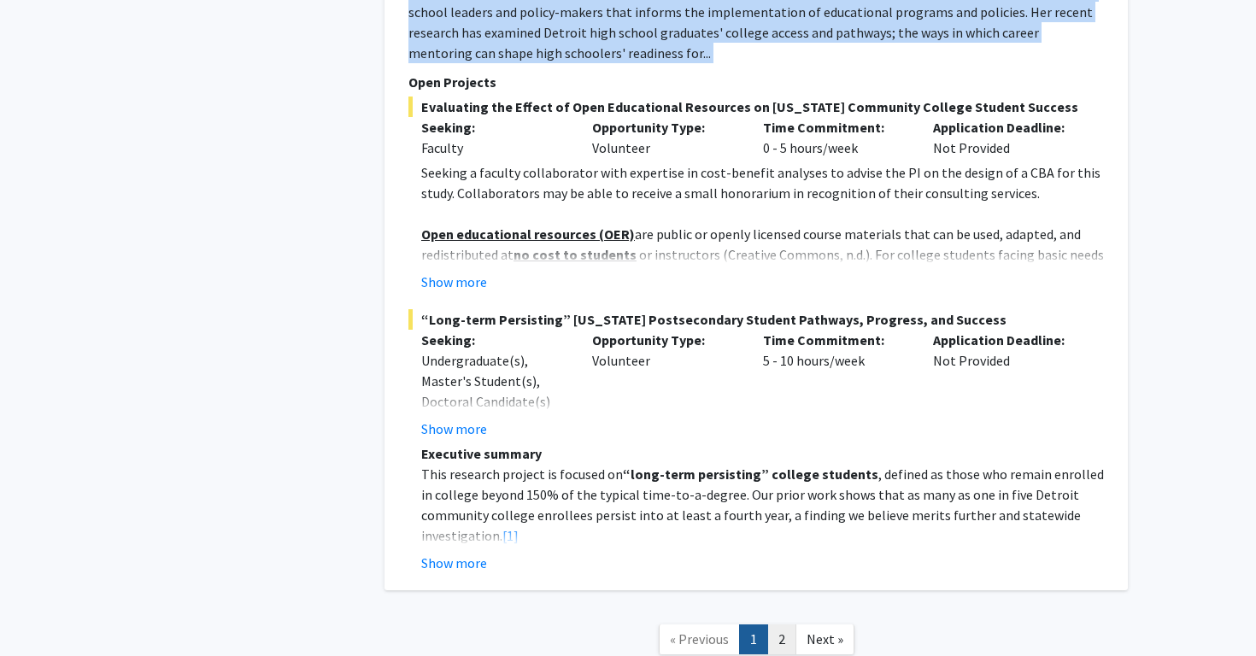
click at [773, 625] on link "2" at bounding box center [781, 640] width 29 height 30
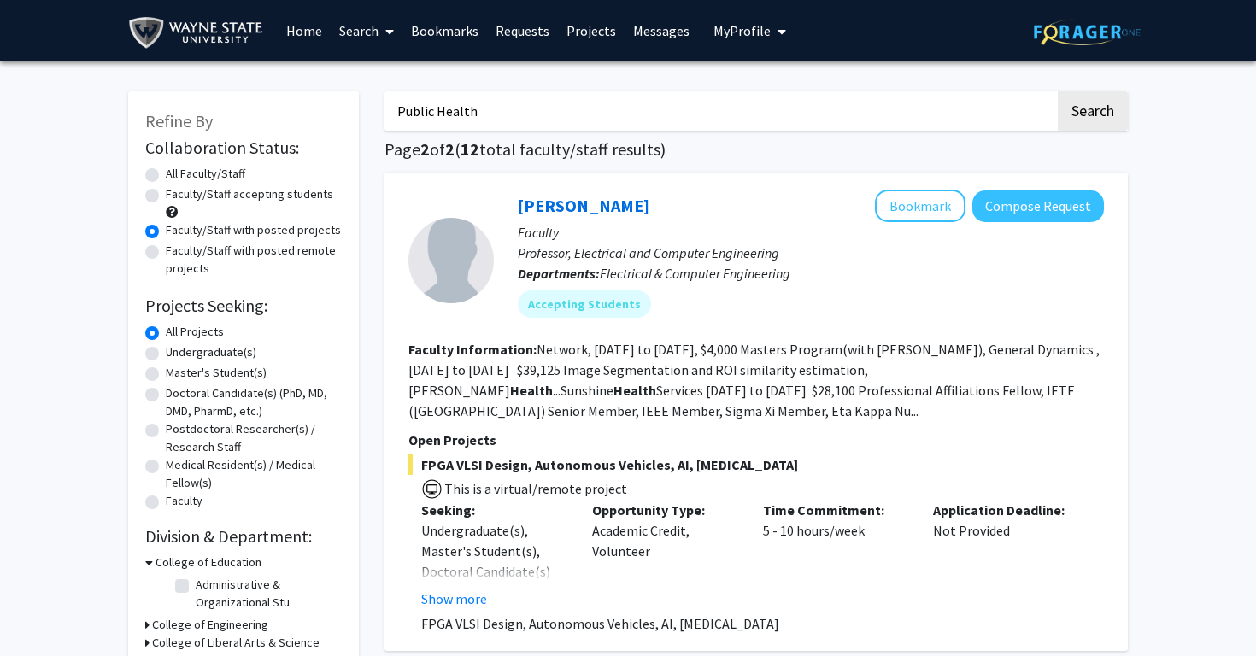
click at [636, 382] on fg-read-more "Network, [DATE] to [DATE], $4,000 Masters Program(with [PERSON_NAME]), General …" at bounding box center [753, 380] width 691 height 79
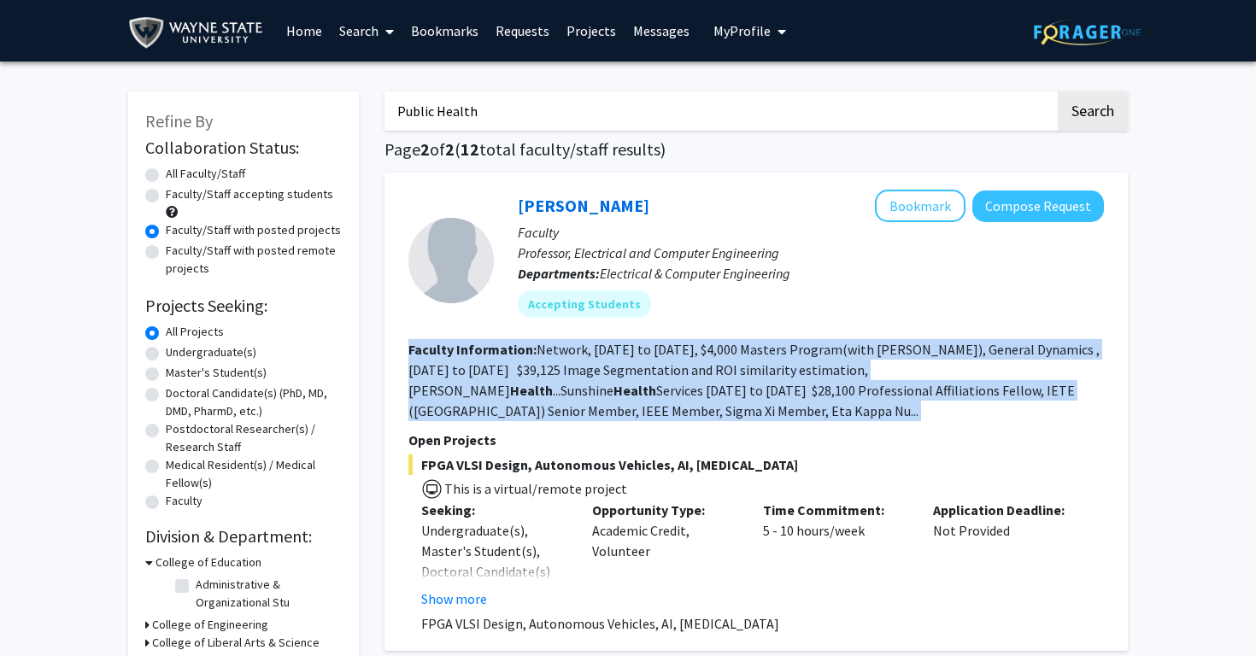
click at [636, 382] on fg-read-more "Network, [DATE] to [DATE], $4,000 Masters Program(with [PERSON_NAME]), General …" at bounding box center [753, 380] width 691 height 79
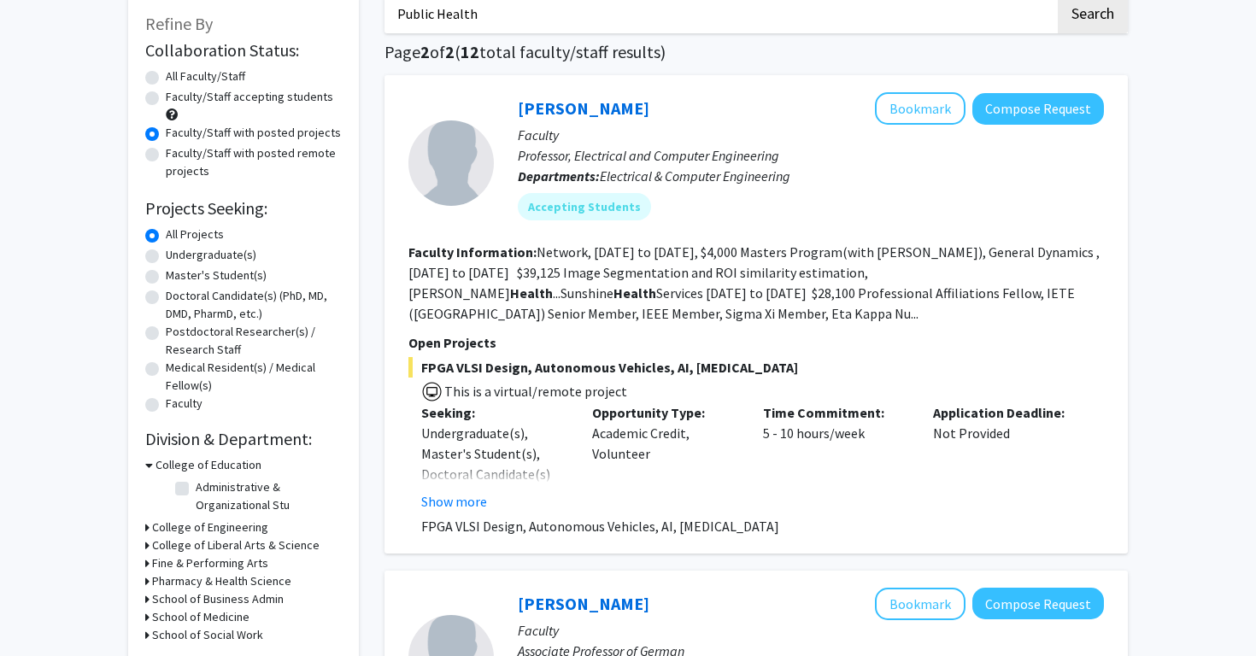
scroll to position [103, 0]
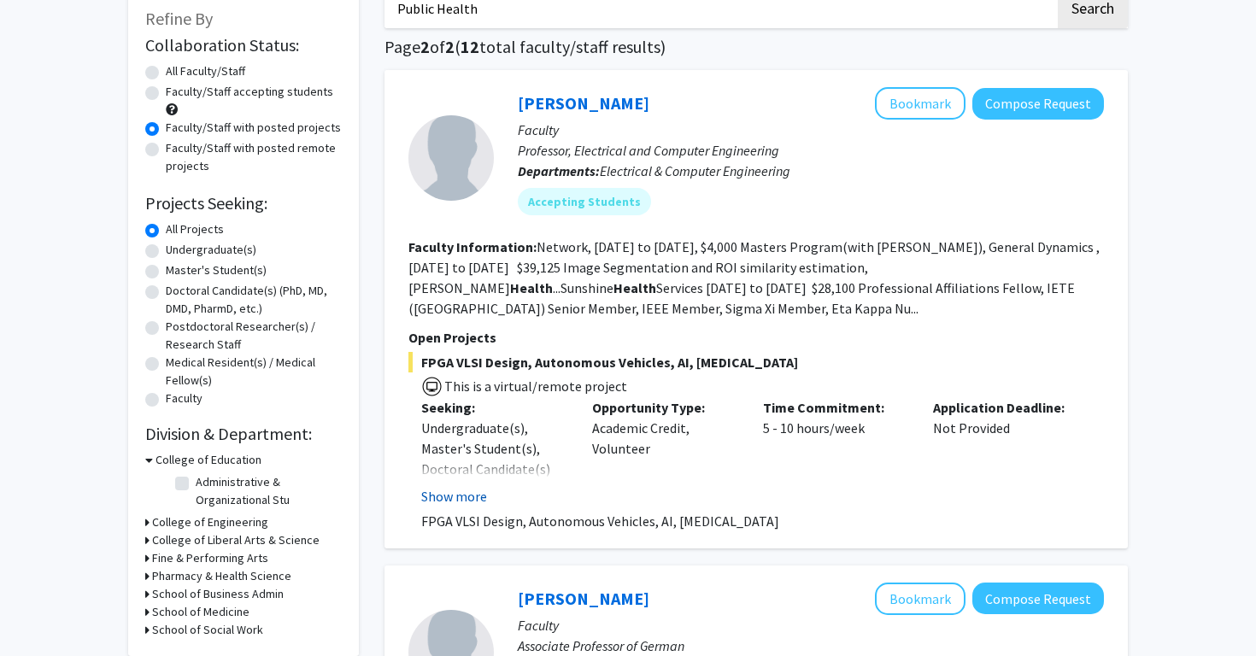
click at [470, 496] on button "Show more" at bounding box center [454, 496] width 66 height 21
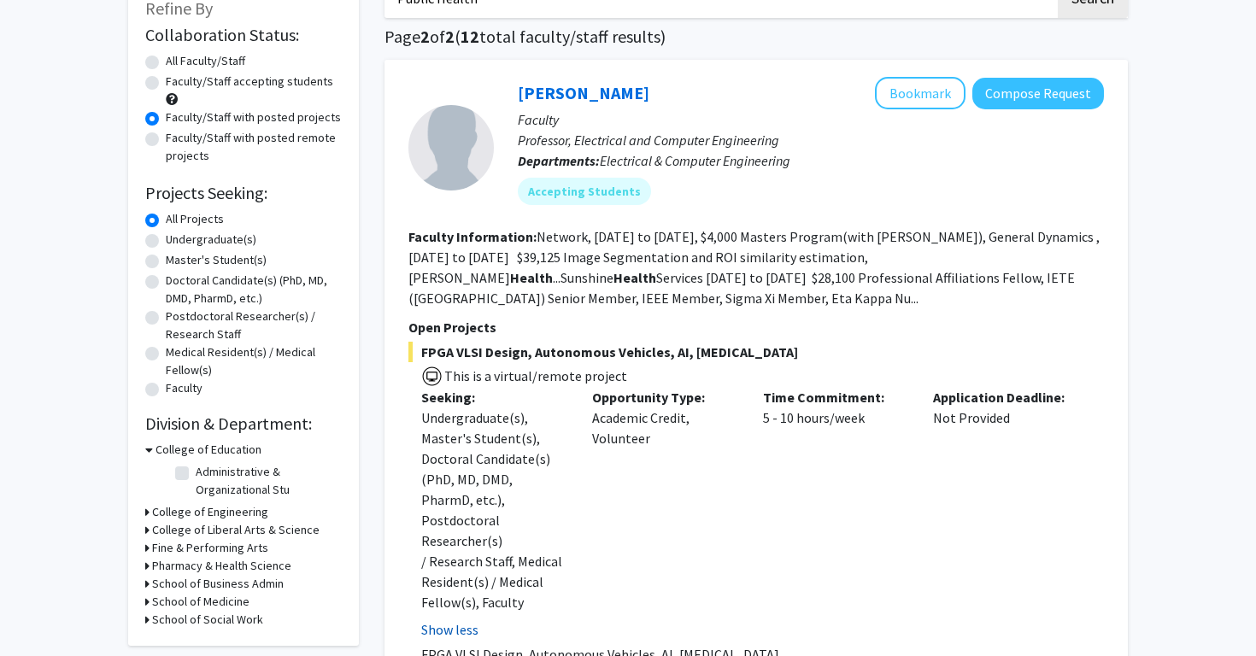
scroll to position [82, 0]
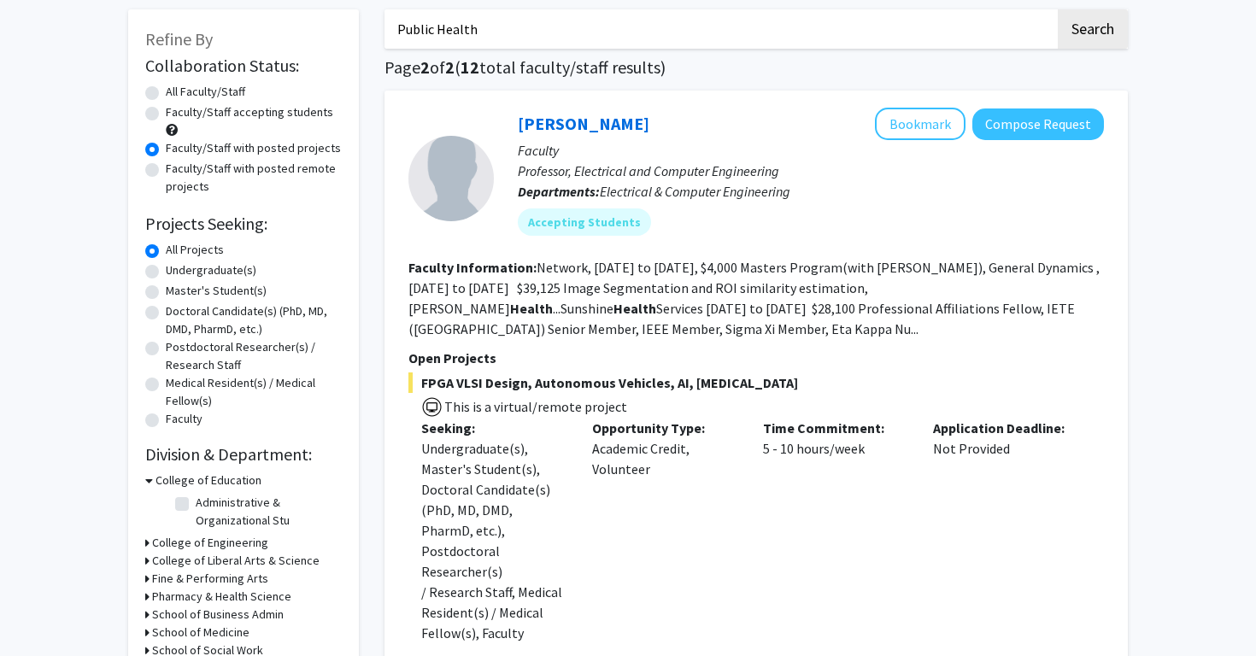
click at [701, 285] on fg-read-more "Network, [DATE] to [DATE], $4,000 Masters Program(with [PERSON_NAME]), General …" at bounding box center [753, 298] width 691 height 79
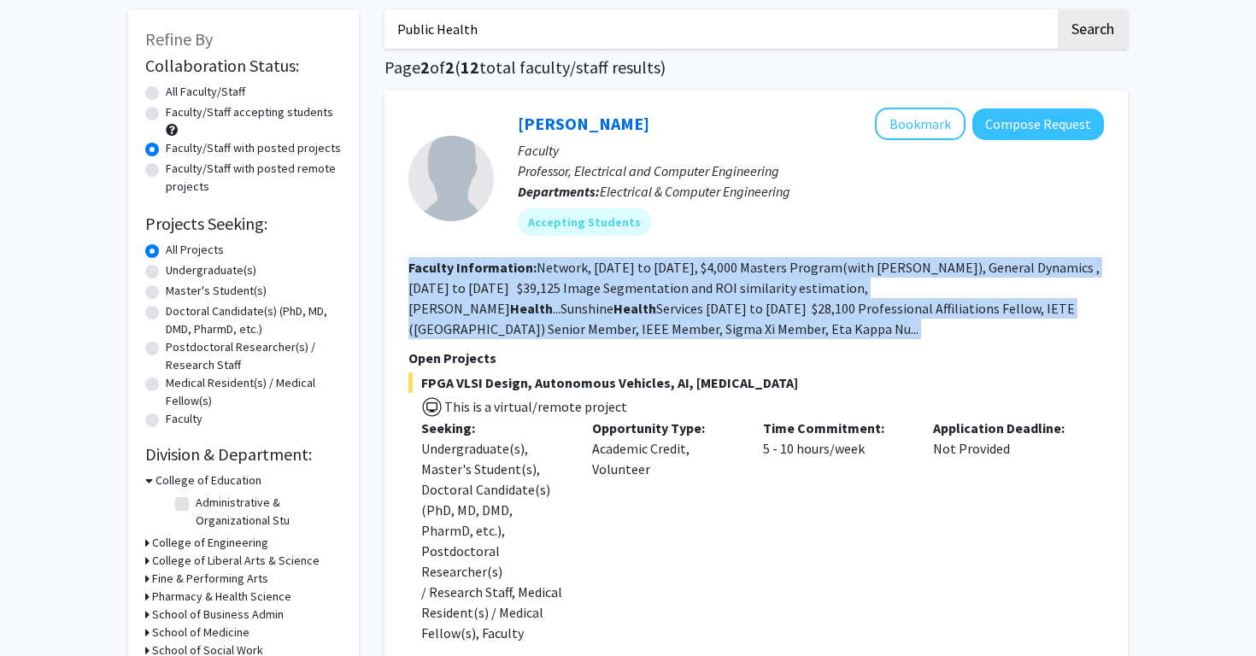
click at [701, 285] on fg-read-more "Network, [DATE] to [DATE], $4,000 Masters Program(with [PERSON_NAME]), General …" at bounding box center [753, 298] width 691 height 79
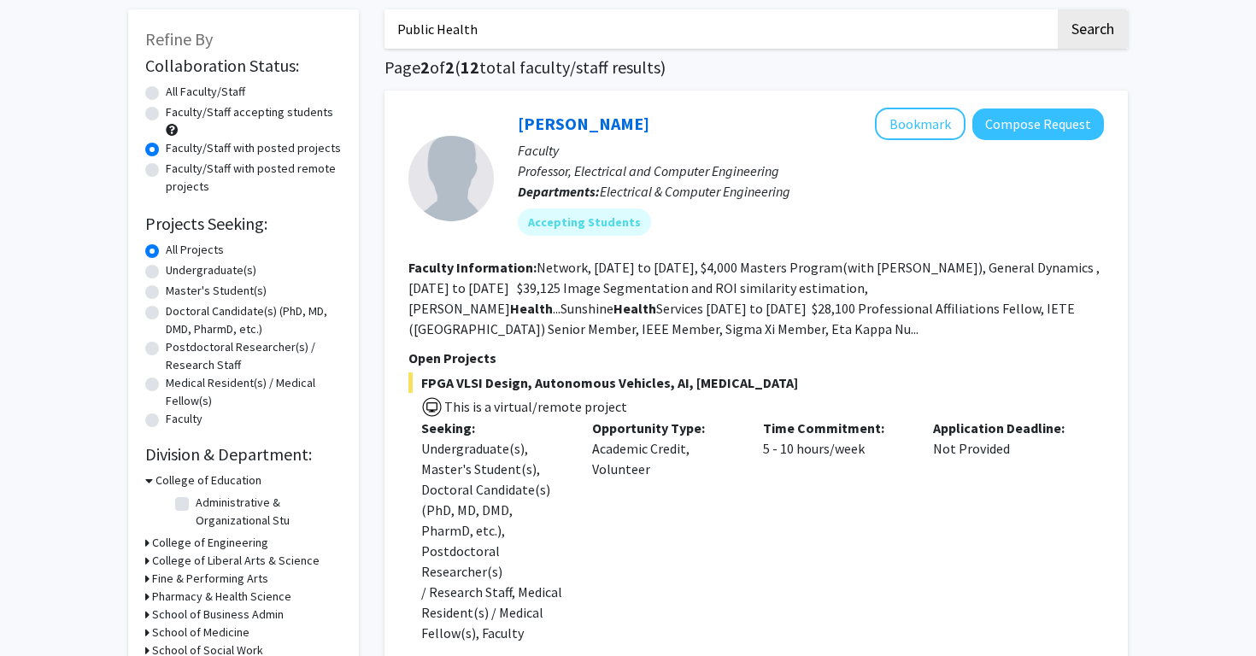
click at [649, 375] on span "FPGA VLSI Design, Autonomous Vehicles, AI, [MEDICAL_DATA]" at bounding box center [755, 382] width 695 height 21
click at [619, 405] on span "This is a virtual/remote project" at bounding box center [535, 406] width 185 height 17
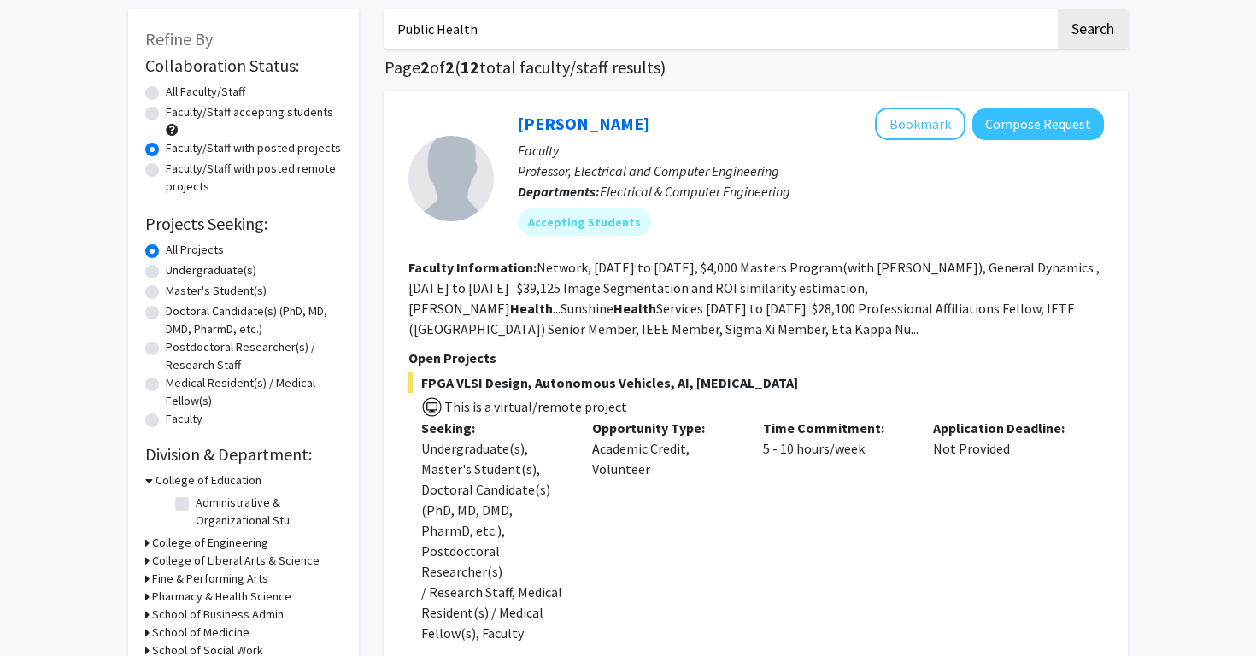
click at [619, 405] on span "This is a virtual/remote project" at bounding box center [535, 406] width 185 height 17
click at [518, 462] on div "Undergraduate(s), Master's Student(s), Doctoral Candidate(s) (PhD, MD, DMD, Pha…" at bounding box center [493, 540] width 145 height 205
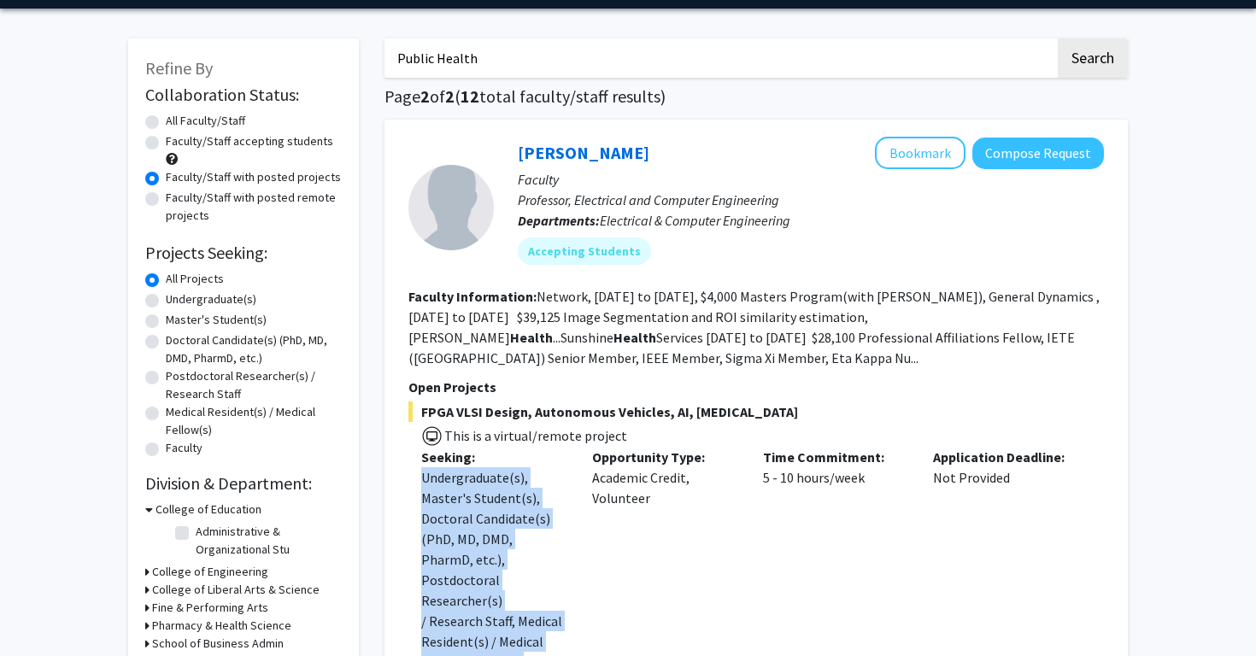
scroll to position [48, 0]
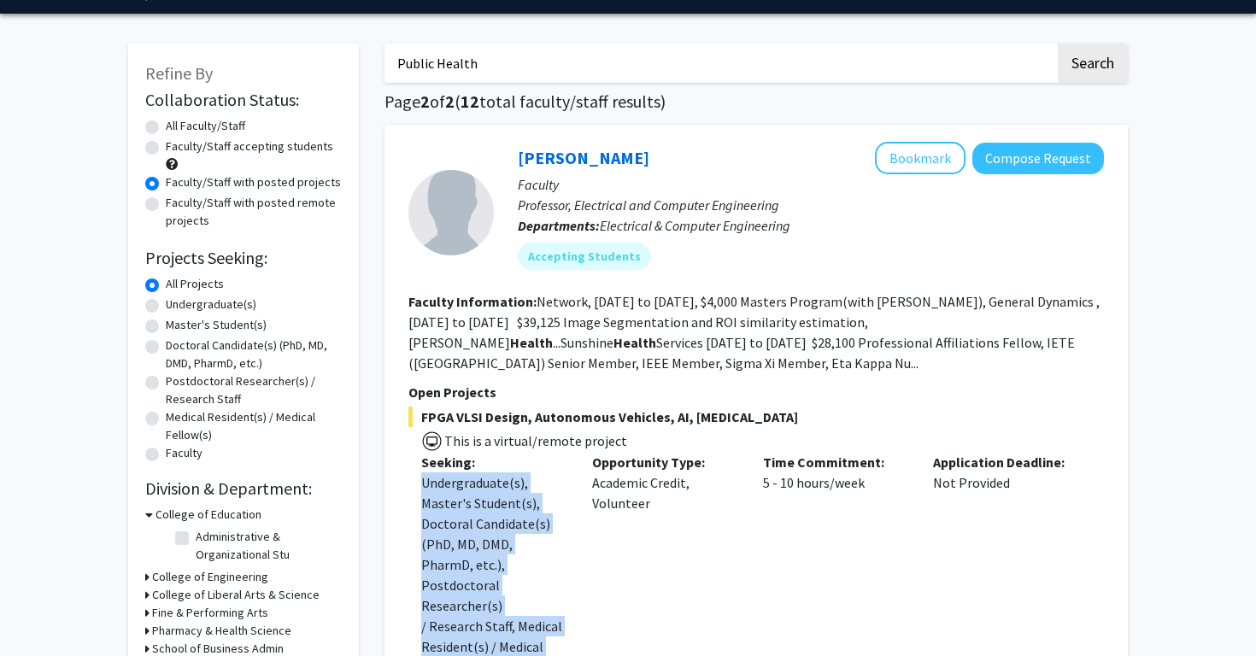
click at [601, 333] on fg-read-more "Network, [DATE] to [DATE], $4,000 Masters Program(with [PERSON_NAME]), General …" at bounding box center [753, 332] width 691 height 79
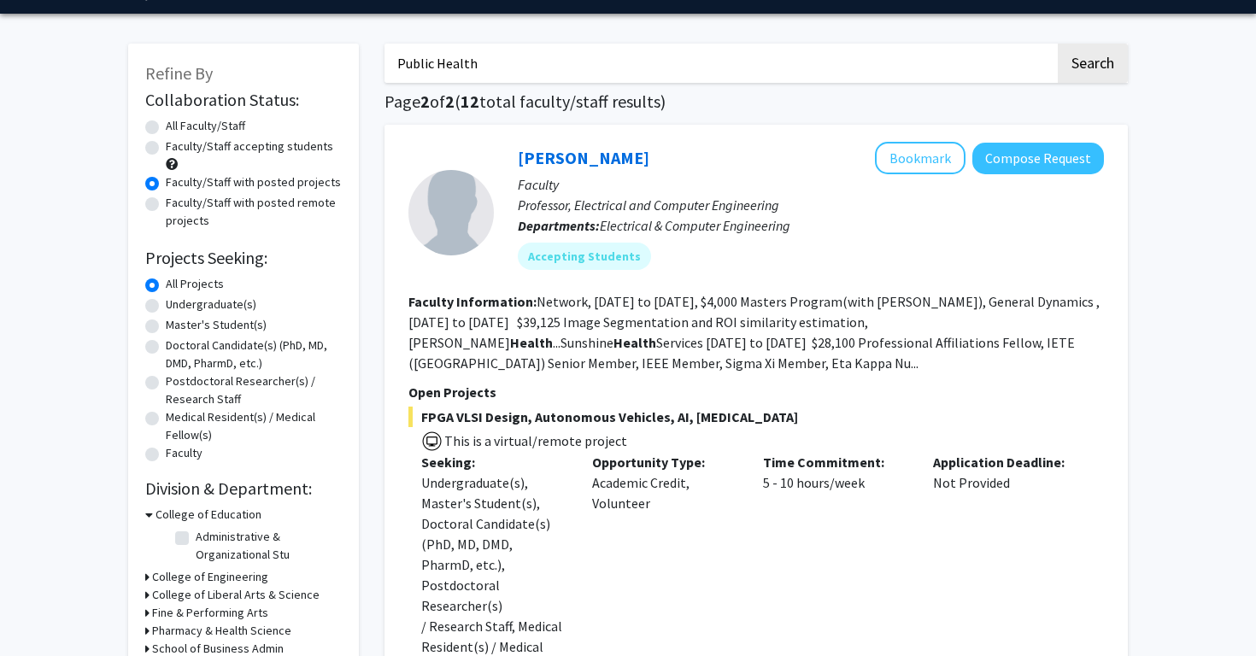
click at [601, 333] on fg-read-more "Network, [DATE] to [DATE], $4,000 Masters Program(with [PERSON_NAME]), General …" at bounding box center [753, 332] width 691 height 79
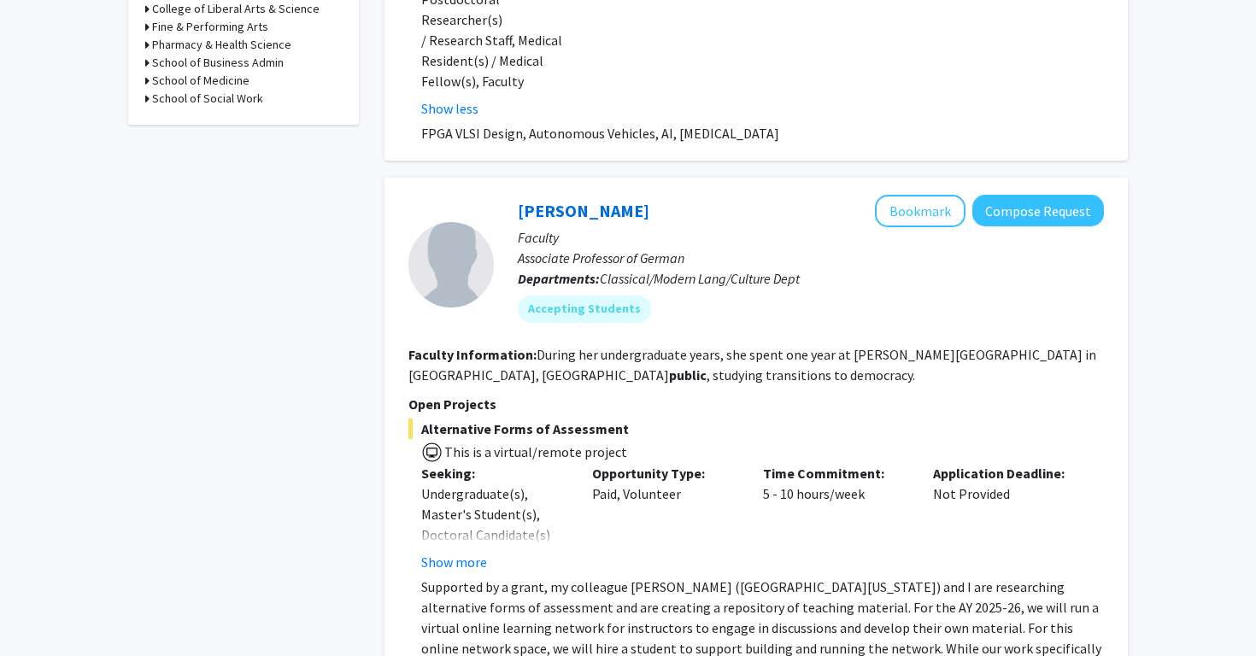
scroll to position [677, 0]
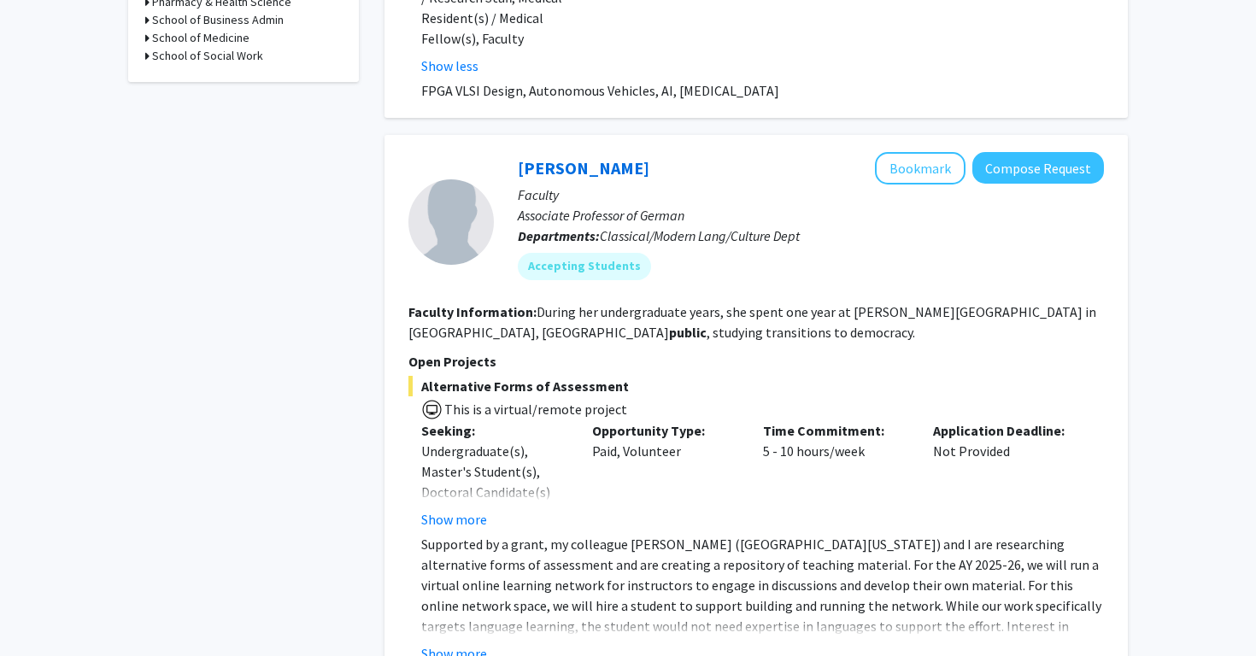
click at [619, 303] on fg-read-more "During her undergraduate years, she spent one year at [PERSON_NAME][GEOGRAPHIC_…" at bounding box center [752, 322] width 688 height 38
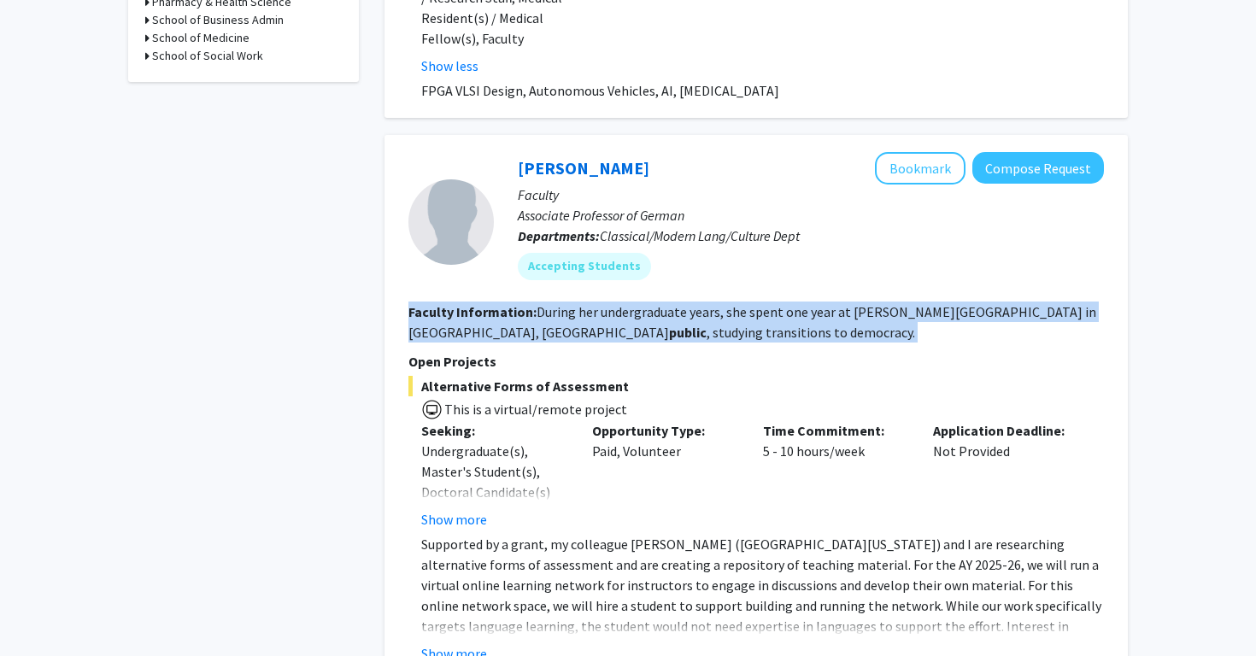
click at [619, 303] on fg-read-more "During her undergraduate years, she spent one year at [PERSON_NAME][GEOGRAPHIC_…" at bounding box center [752, 322] width 688 height 38
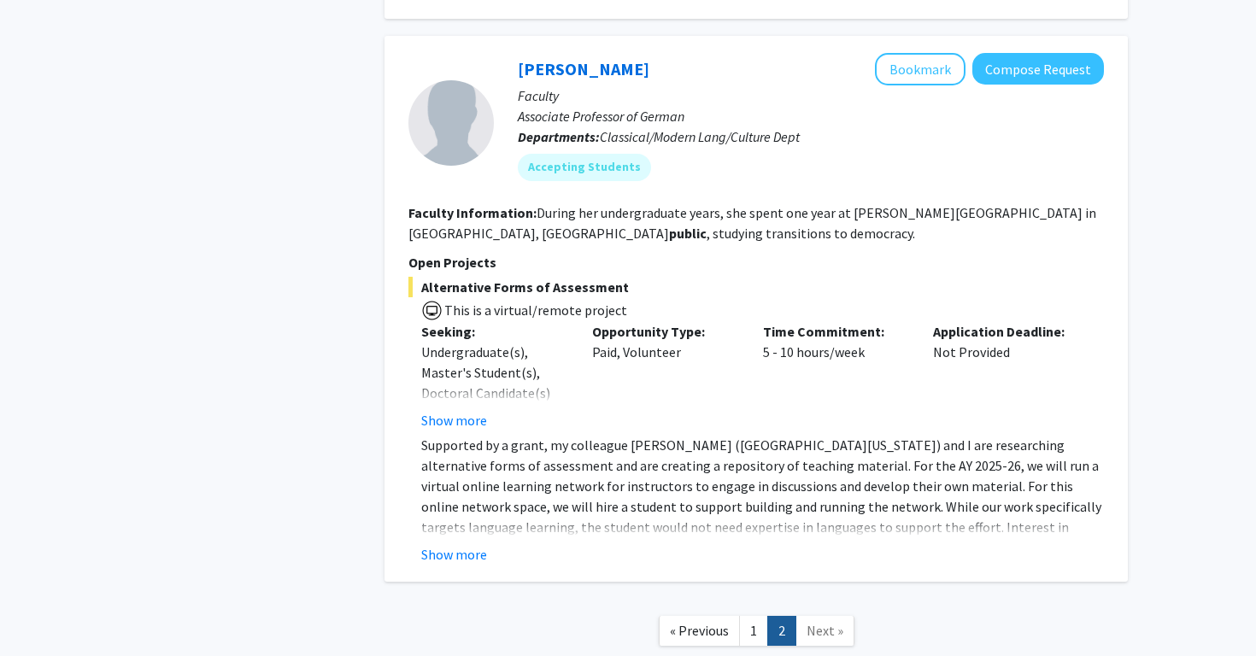
scroll to position [777, 0]
click at [474, 542] on button "Show more" at bounding box center [454, 552] width 66 height 21
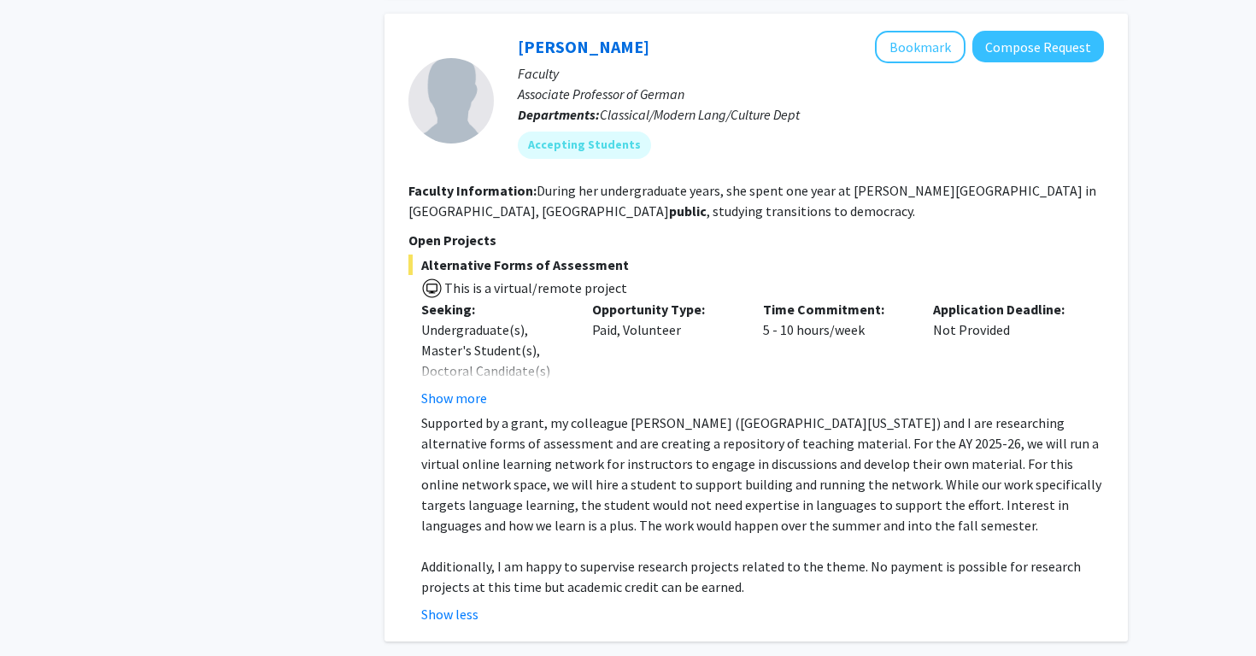
scroll to position [800, 0]
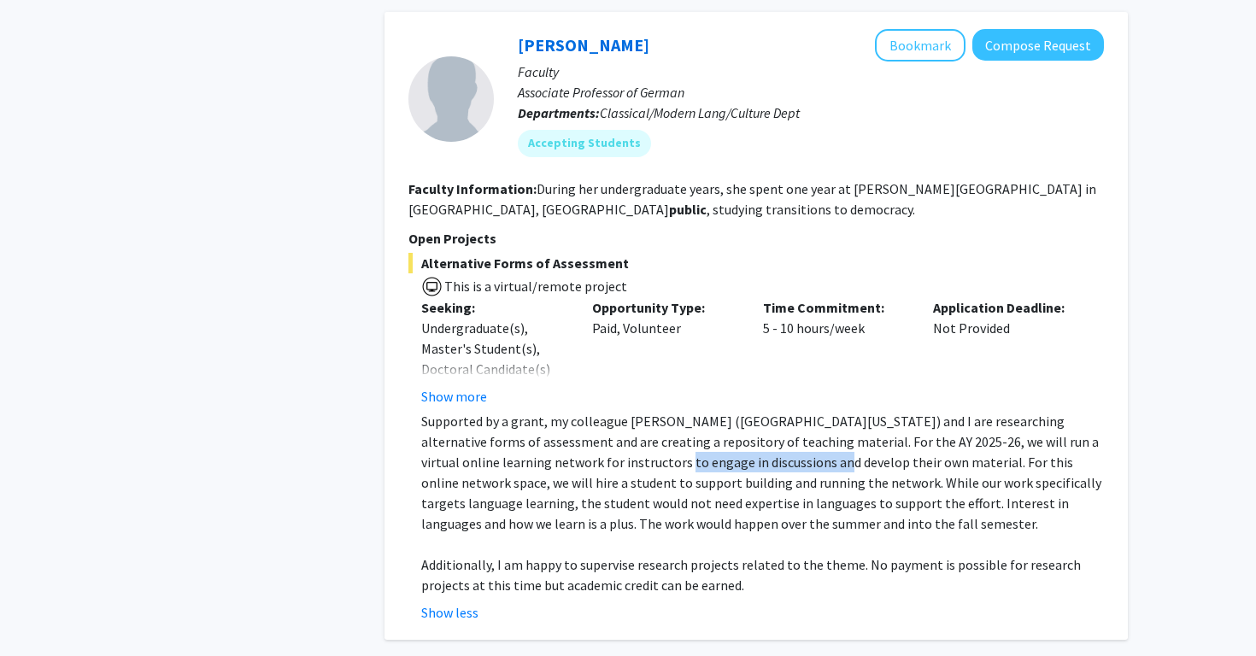
drag, startPoint x: 554, startPoint y: 442, endPoint x: 705, endPoint y: 441, distance: 150.4
click at [707, 443] on p "Supported by a grant, my colleague [PERSON_NAME] ([GEOGRAPHIC_DATA][US_STATE]) …" at bounding box center [762, 472] width 683 height 123
click at [705, 441] on p "Supported by a grant, my colleague [PERSON_NAME] ([GEOGRAPHIC_DATA][US_STATE]) …" at bounding box center [762, 472] width 683 height 123
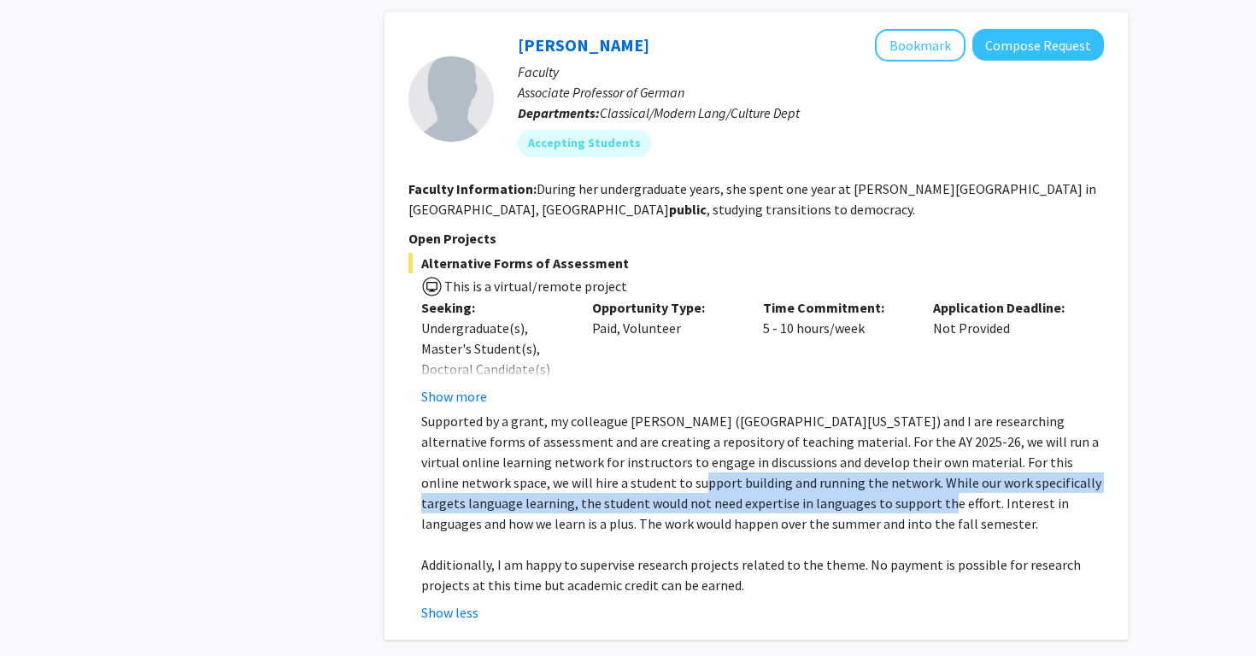
drag, startPoint x: 529, startPoint y: 467, endPoint x: 765, endPoint y: 477, distance: 236.8
click at [765, 477] on p "Supported by a grant, my colleague [PERSON_NAME] ([GEOGRAPHIC_DATA][US_STATE]) …" at bounding box center [762, 472] width 683 height 123
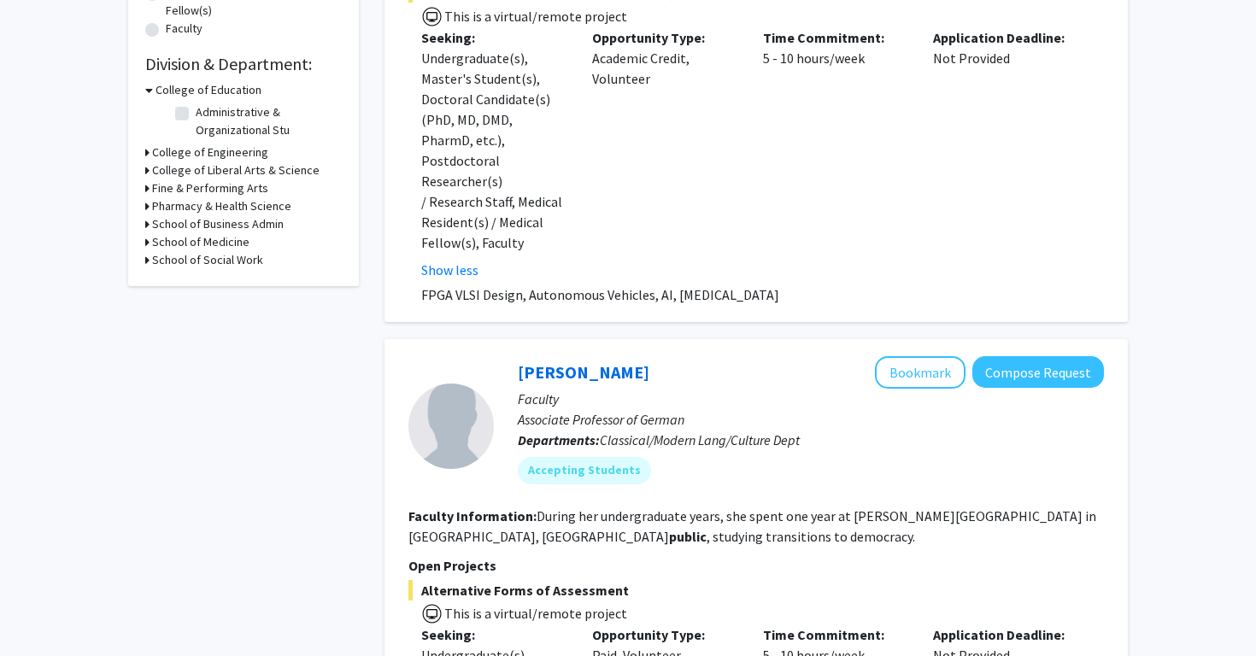
scroll to position [952, 0]
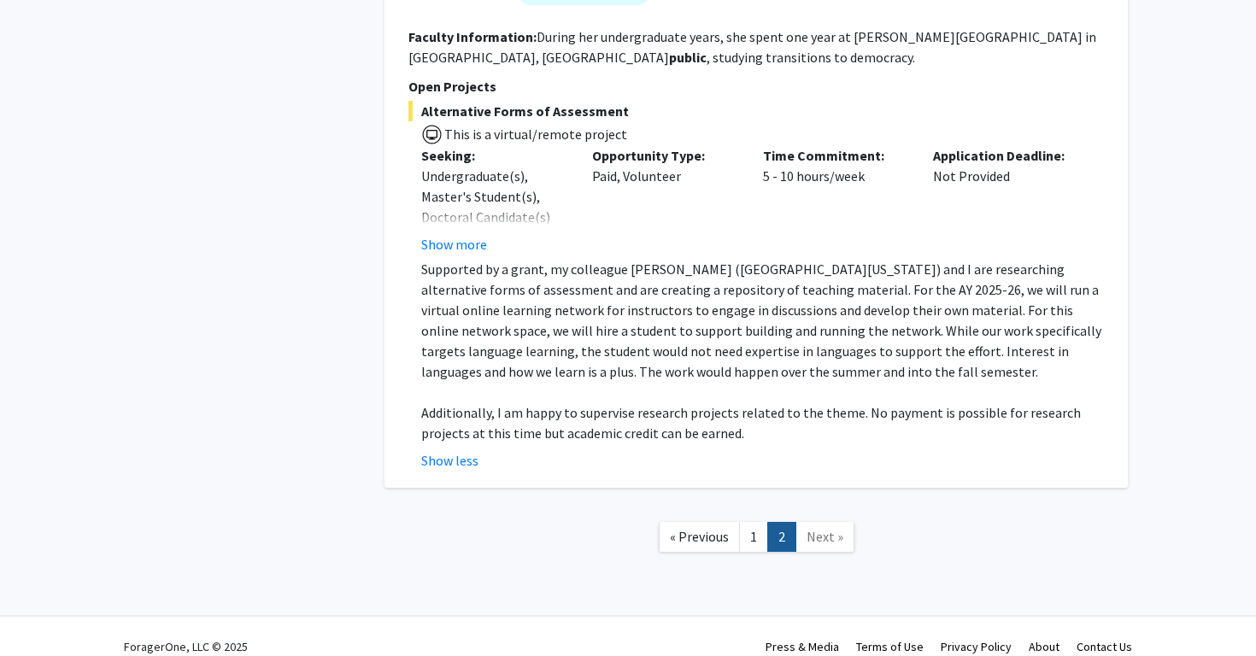
click at [816, 528] on span "Next »" at bounding box center [824, 536] width 37 height 17
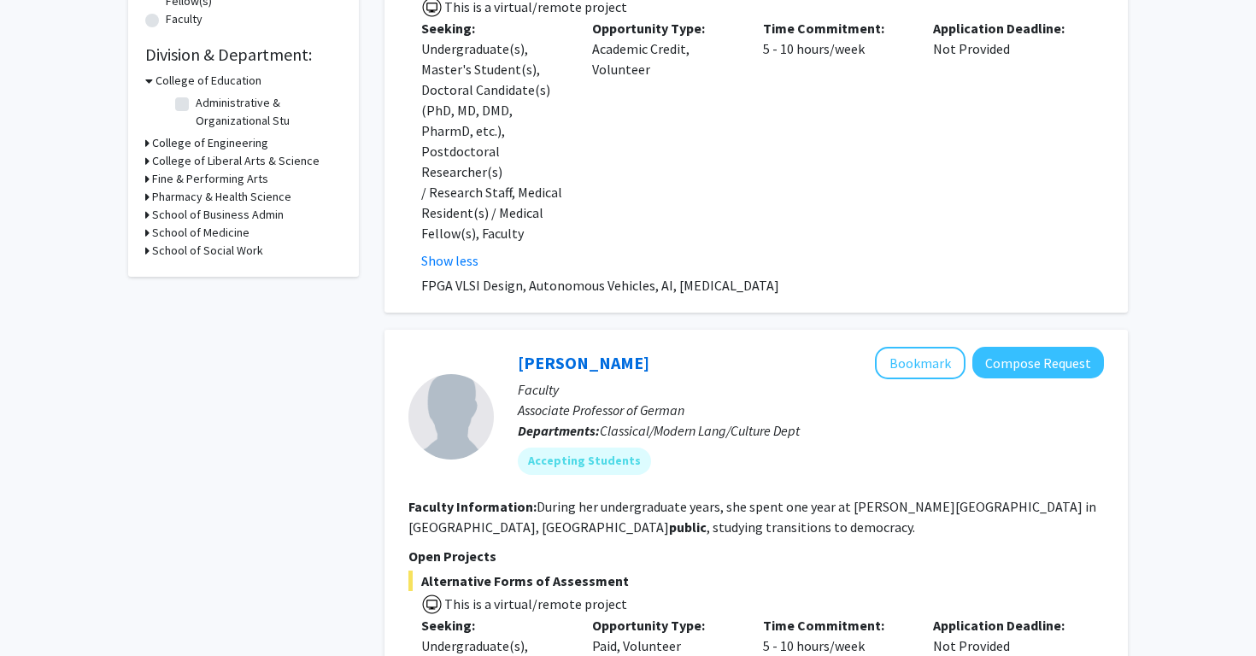
scroll to position [0, 0]
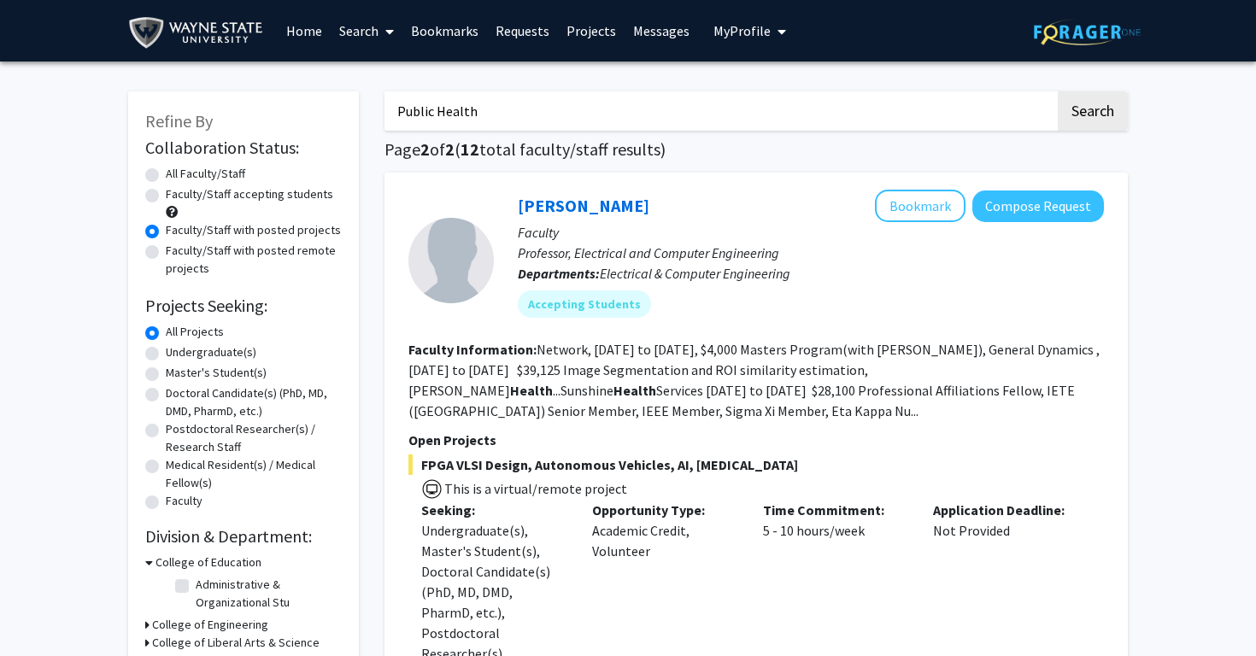
click at [534, 105] on input "Public Health" at bounding box center [719, 110] width 671 height 39
type input "medicine"
click at [1058, 91] on button "Search" at bounding box center [1093, 110] width 70 height 39
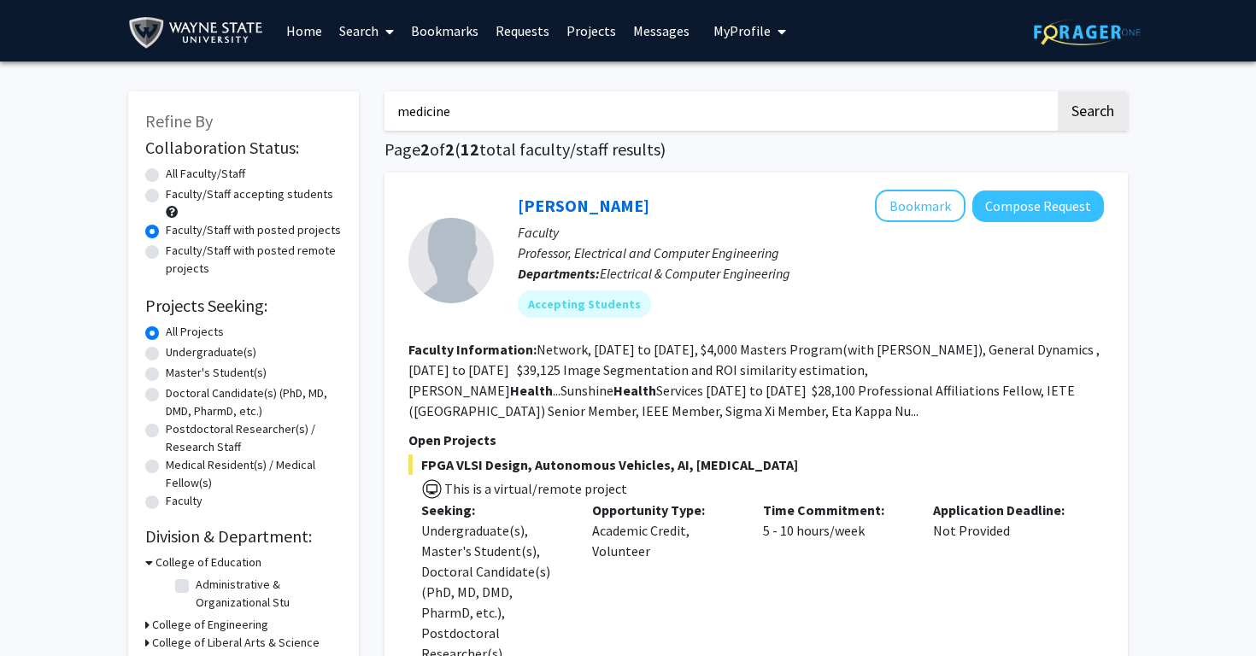
radio input "true"
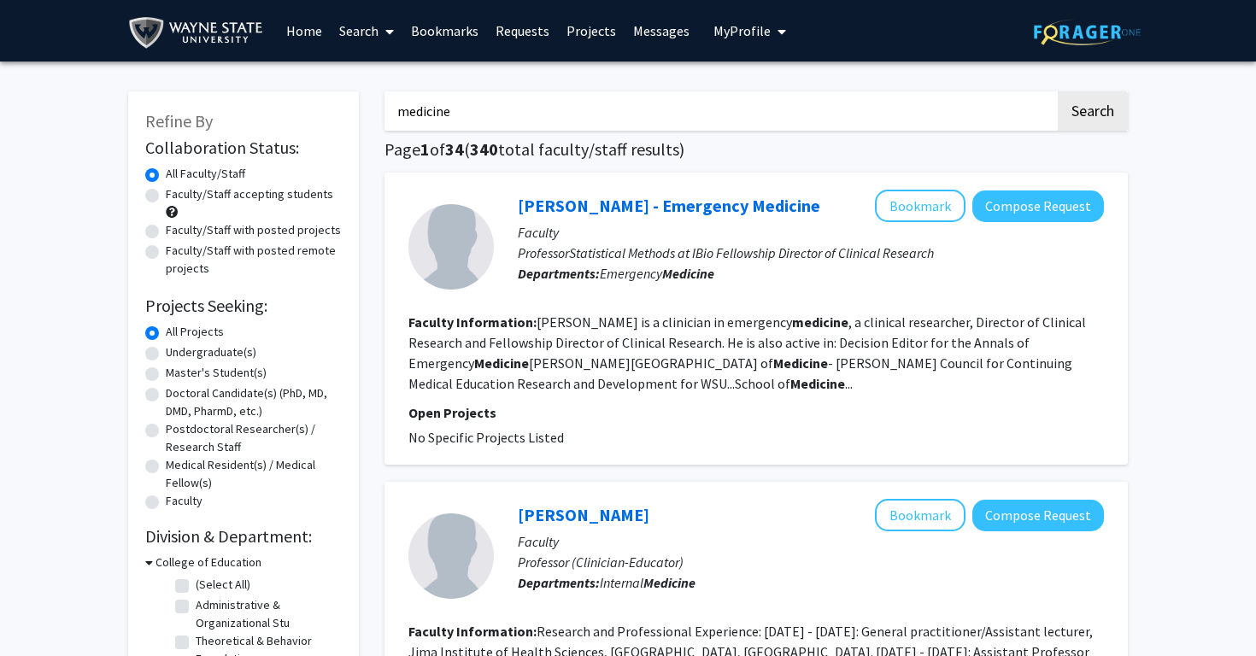
click at [166, 227] on label "Faculty/Staff with posted projects" at bounding box center [253, 230] width 175 height 18
click at [166, 227] on input "Faculty/Staff with posted projects" at bounding box center [171, 226] width 11 height 11
radio input "true"
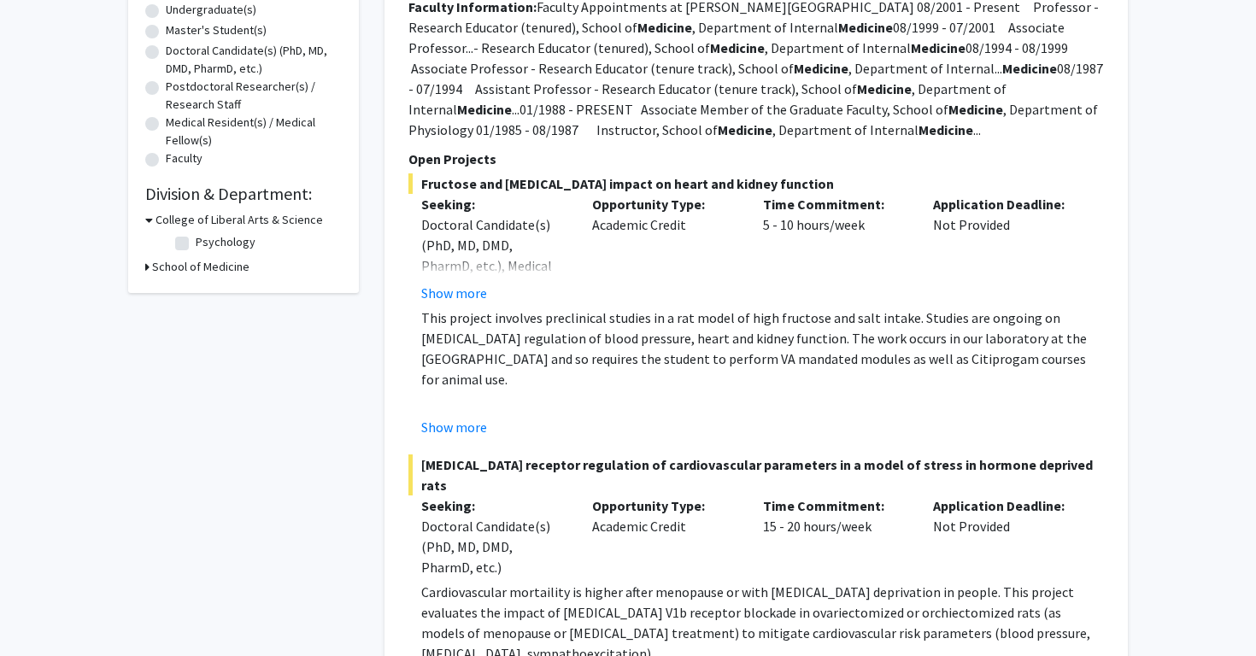
scroll to position [346, 0]
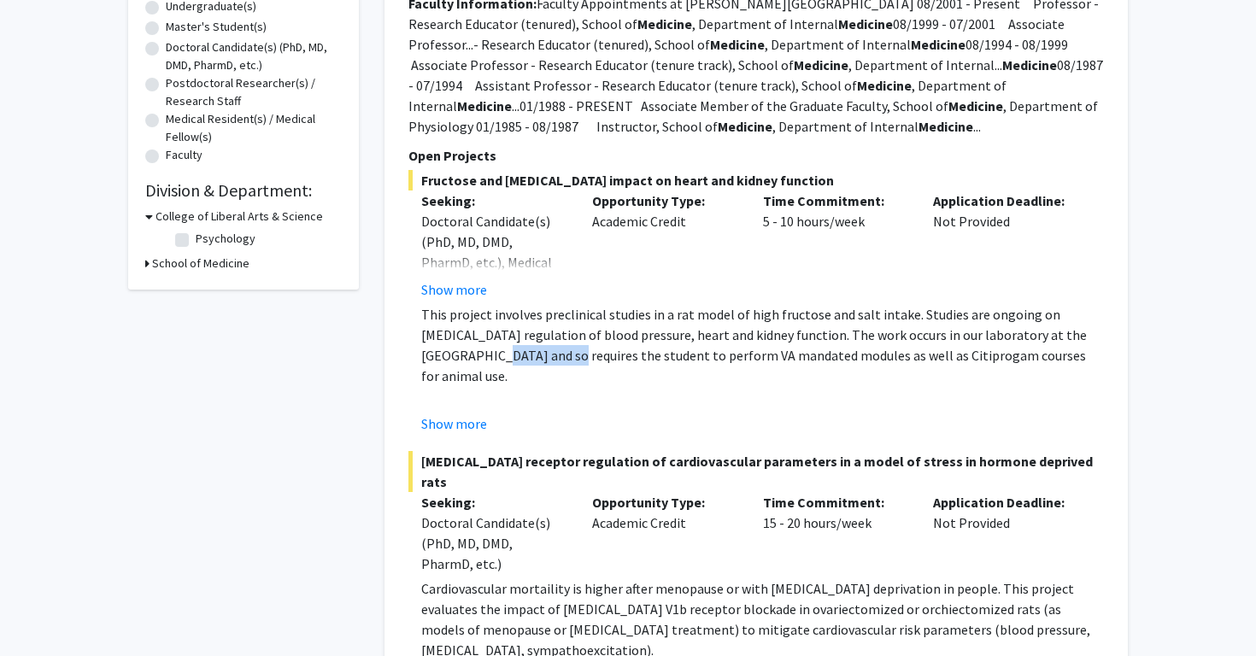
drag, startPoint x: 459, startPoint y: 355, endPoint x: 524, endPoint y: 350, distance: 65.1
click at [525, 351] on p "This project involves preclinical studies in a rat model of high fructose and s…" at bounding box center [762, 345] width 683 height 82
click at [524, 350] on p "This project involves preclinical studies in a rat model of high fructose and s…" at bounding box center [762, 345] width 683 height 82
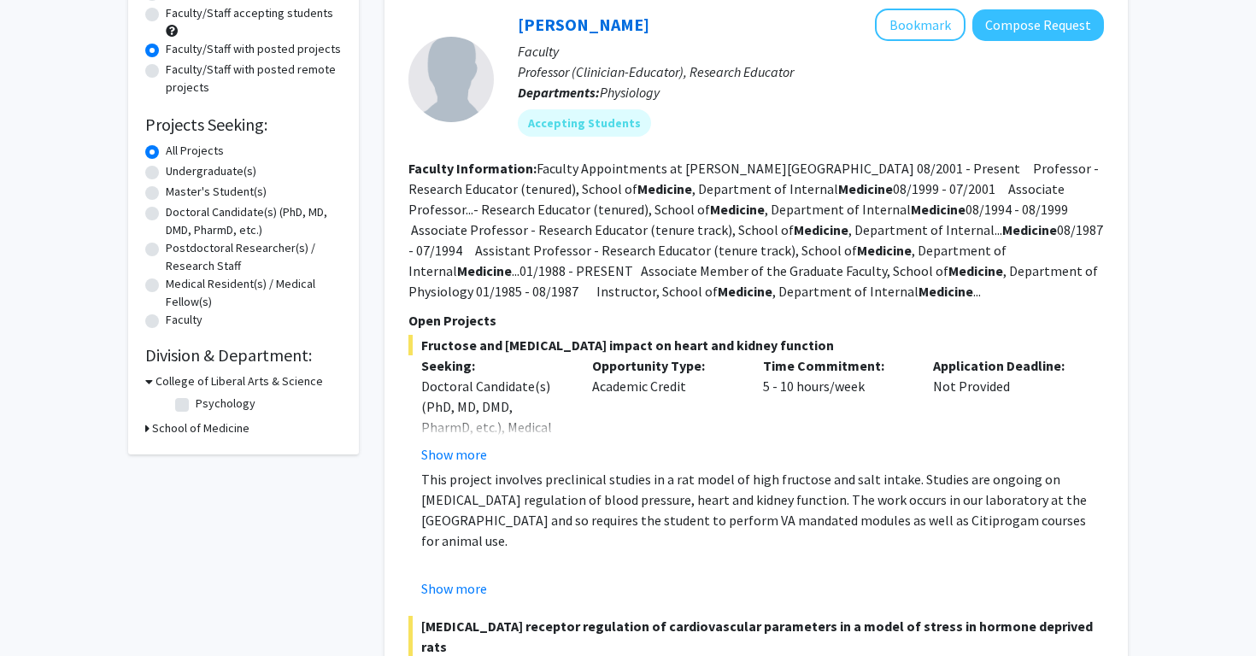
scroll to position [0, 0]
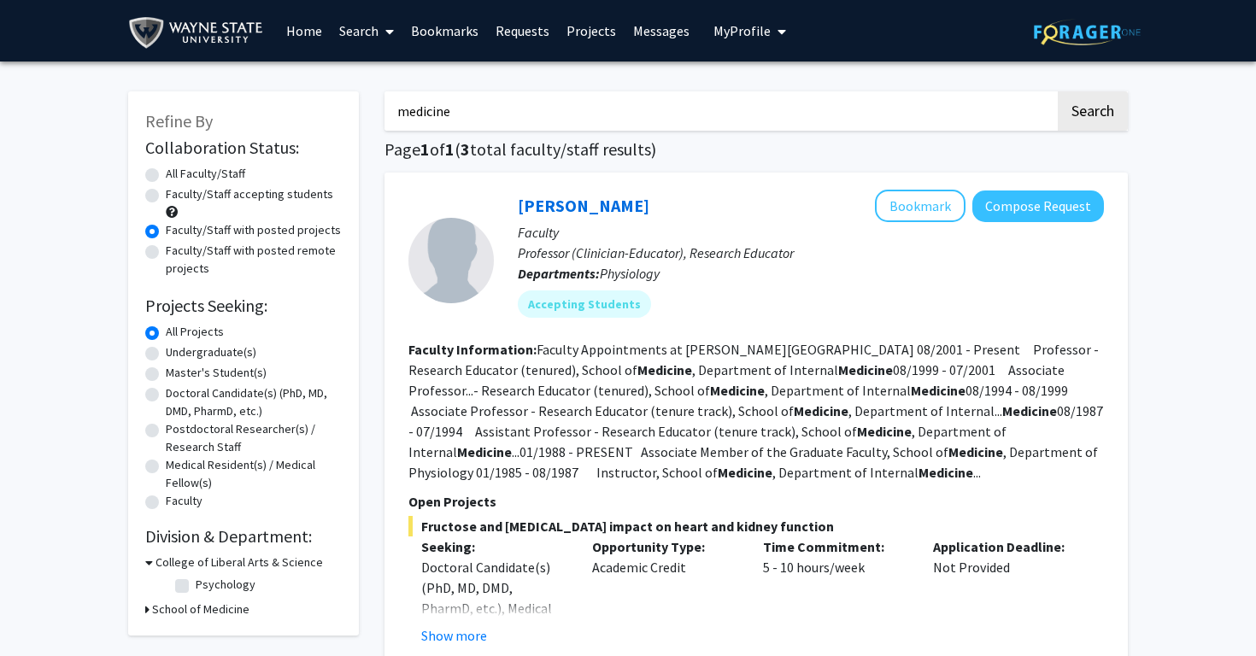
click at [578, 117] on input "medicine" at bounding box center [719, 110] width 671 height 39
type input "T"
type input "Skin, dermatology"
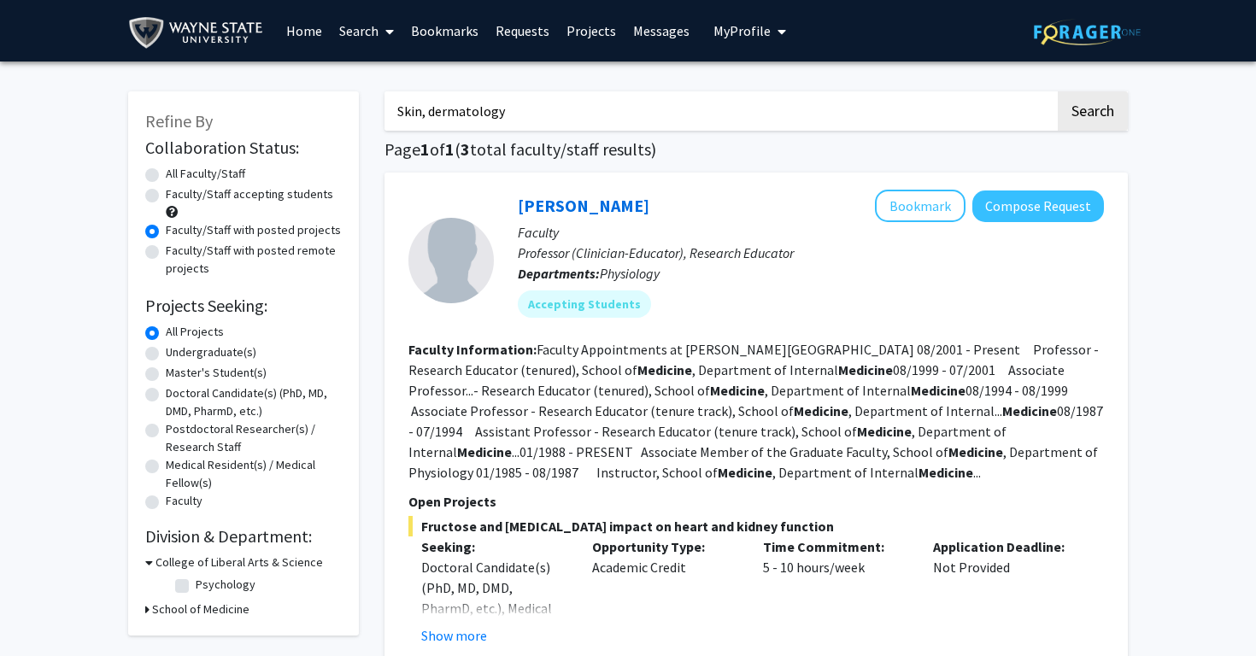
click at [1058, 91] on button "Search" at bounding box center [1093, 110] width 70 height 39
radio input "true"
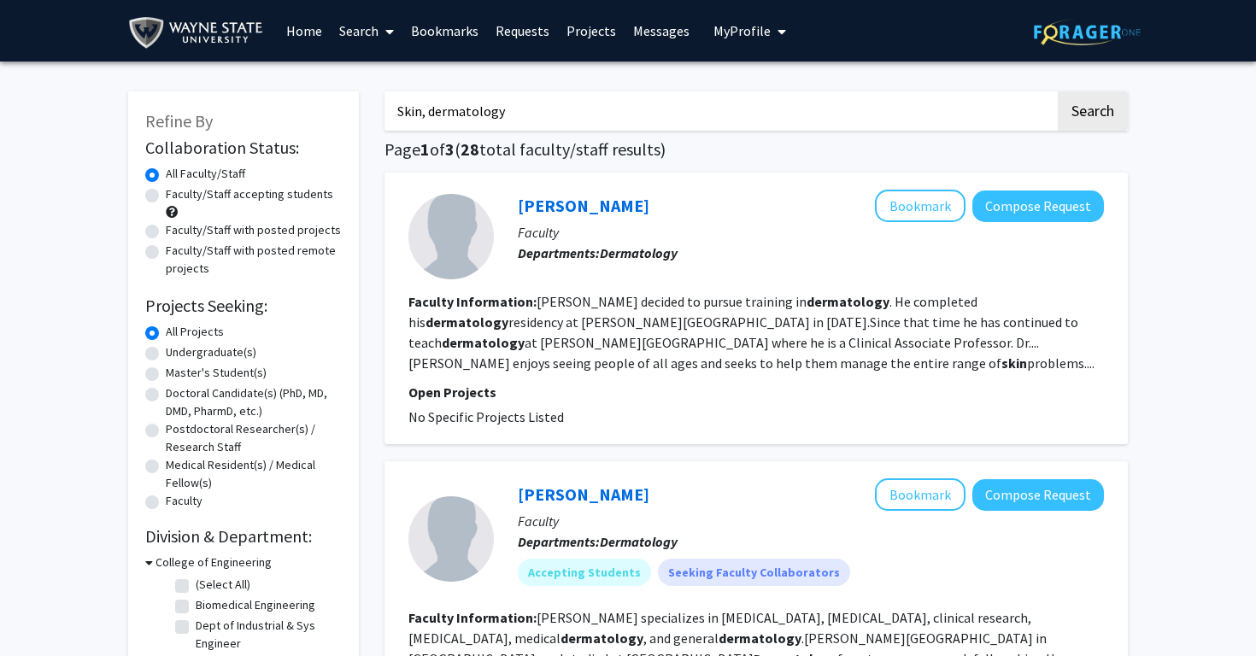
click at [166, 226] on label "Faculty/Staff with posted projects" at bounding box center [253, 230] width 175 height 18
click at [166, 226] on input "Faculty/Staff with posted projects" at bounding box center [171, 226] width 11 height 11
radio input "true"
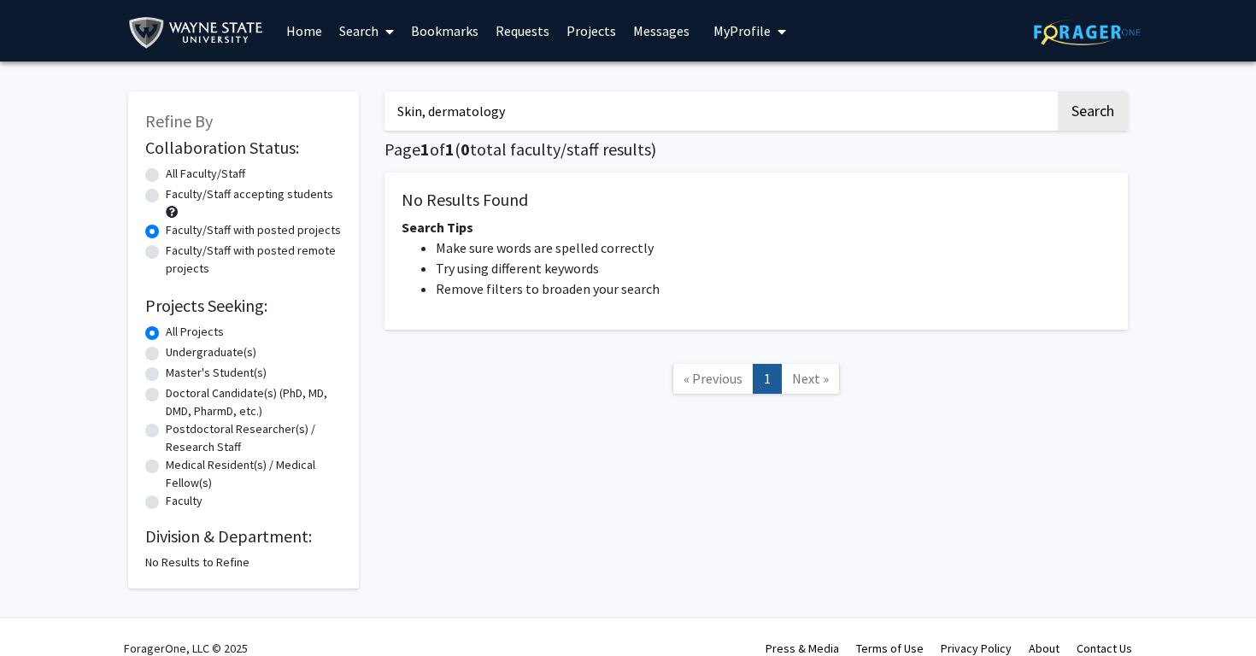
click at [508, 115] on input "Skin, dermatology" at bounding box center [719, 110] width 671 height 39
type input "[MEDICAL_DATA]"
click at [1058, 91] on button "Search" at bounding box center [1093, 110] width 70 height 39
radio input "true"
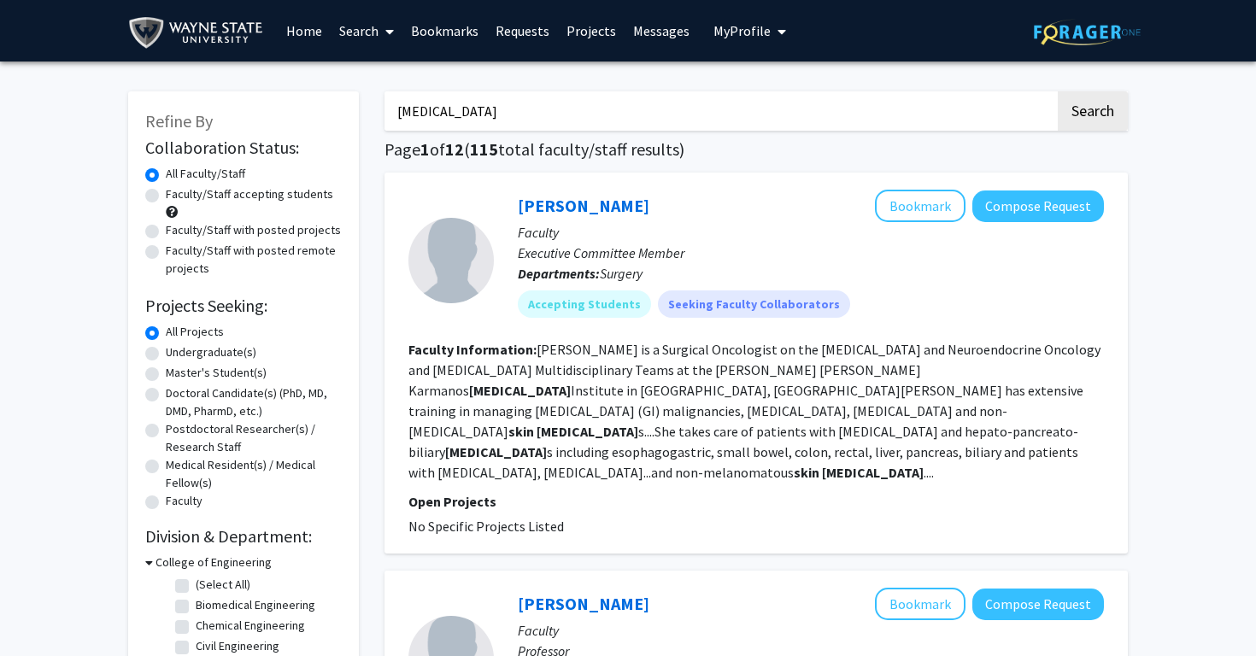
click at [166, 228] on label "Faculty/Staff with posted projects" at bounding box center [253, 230] width 175 height 18
click at [166, 228] on input "Faculty/Staff with posted projects" at bounding box center [171, 226] width 11 height 11
radio input "true"
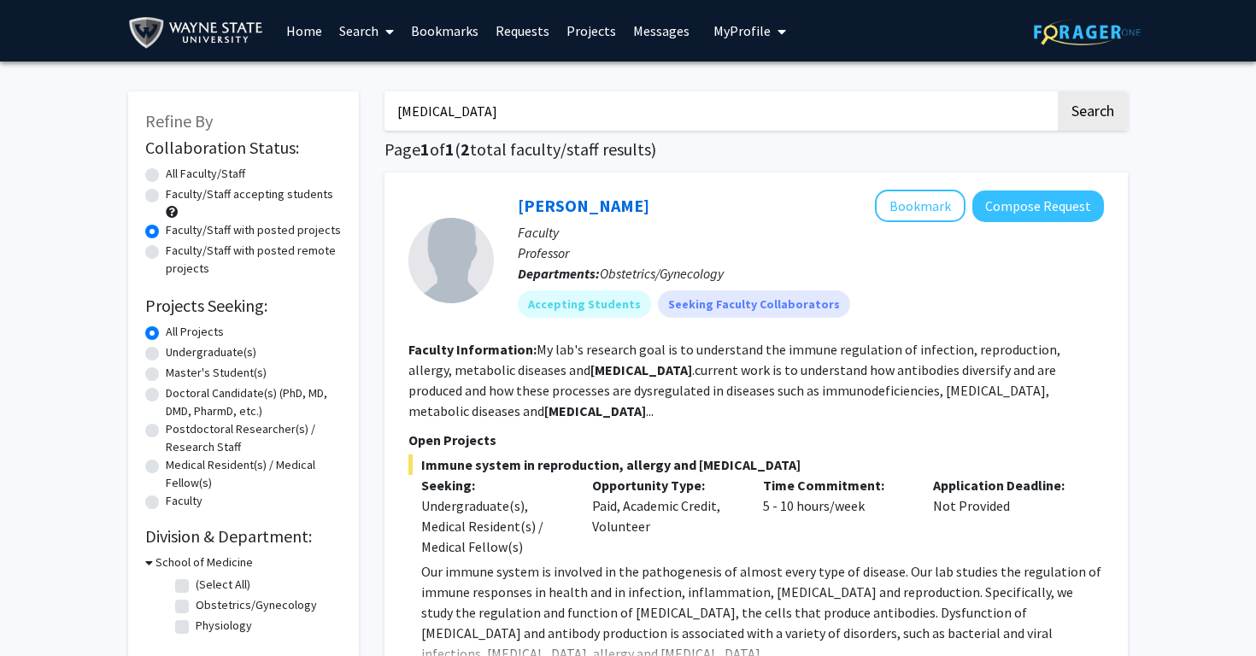
click at [486, 117] on input "[MEDICAL_DATA]" at bounding box center [719, 110] width 671 height 39
click at [166, 355] on label "Undergraduate(s)" at bounding box center [211, 352] width 91 height 18
click at [166, 355] on input "Undergraduate(s)" at bounding box center [171, 348] width 11 height 11
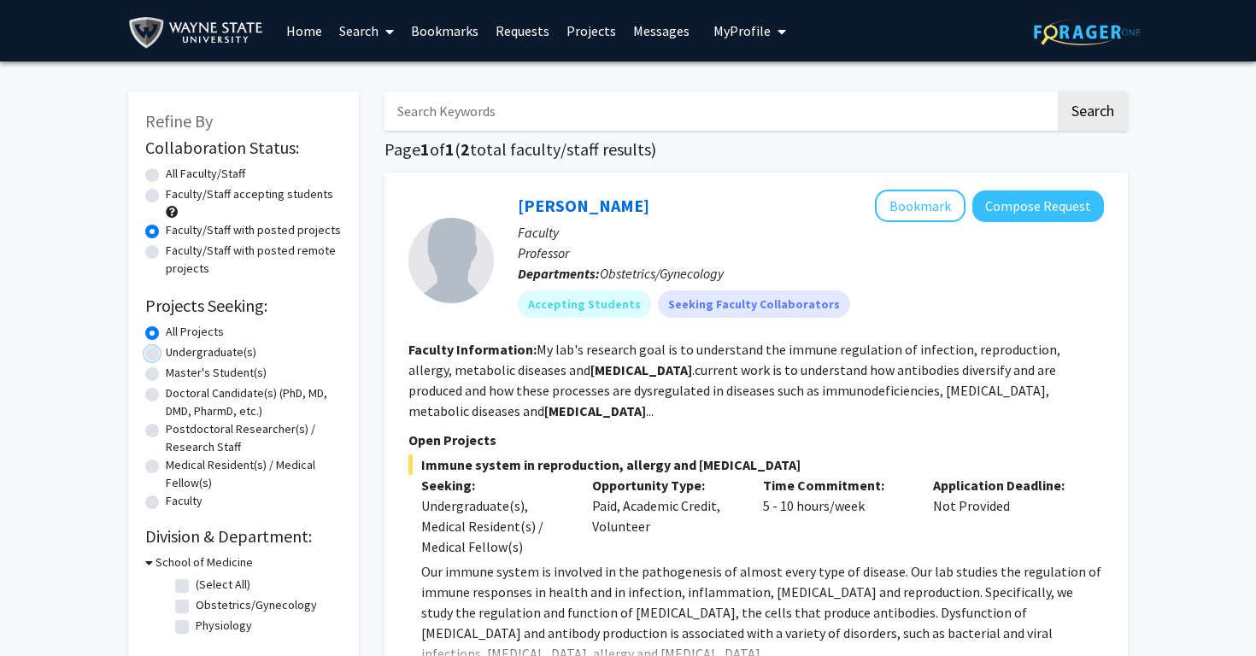
radio input "true"
click at [527, 106] on input "Search Keywords" at bounding box center [719, 110] width 671 height 39
type input "biology"
click at [1058, 91] on button "Search" at bounding box center [1093, 110] width 70 height 39
radio input "true"
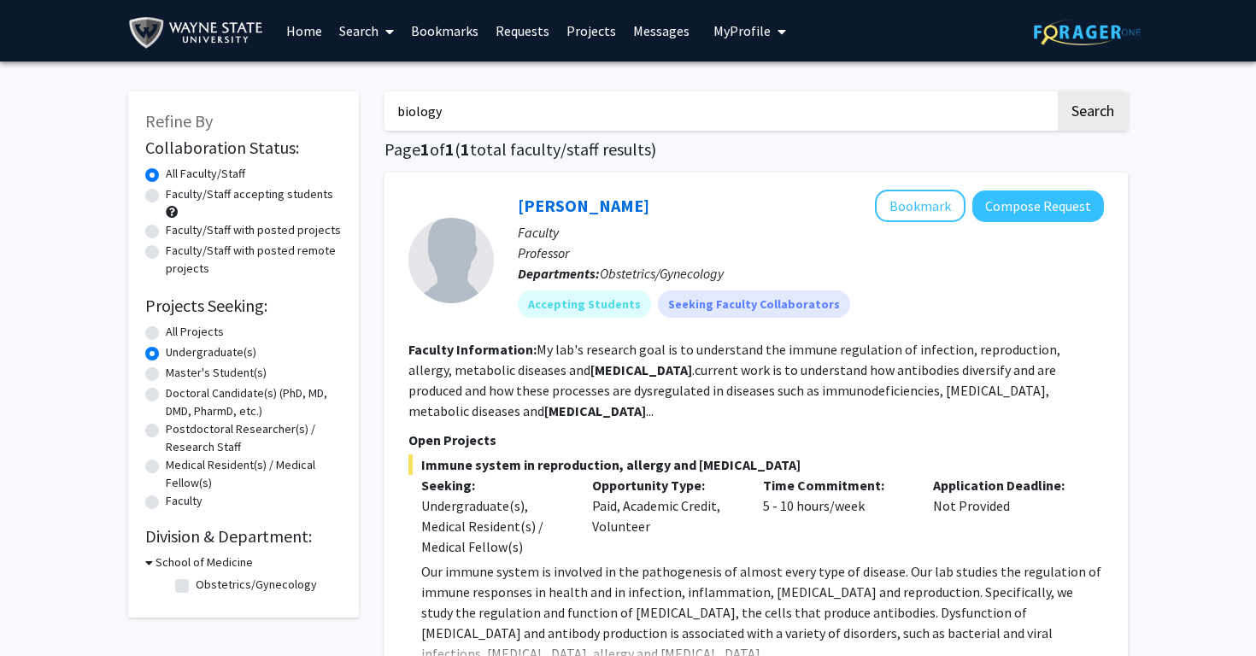
radio input "true"
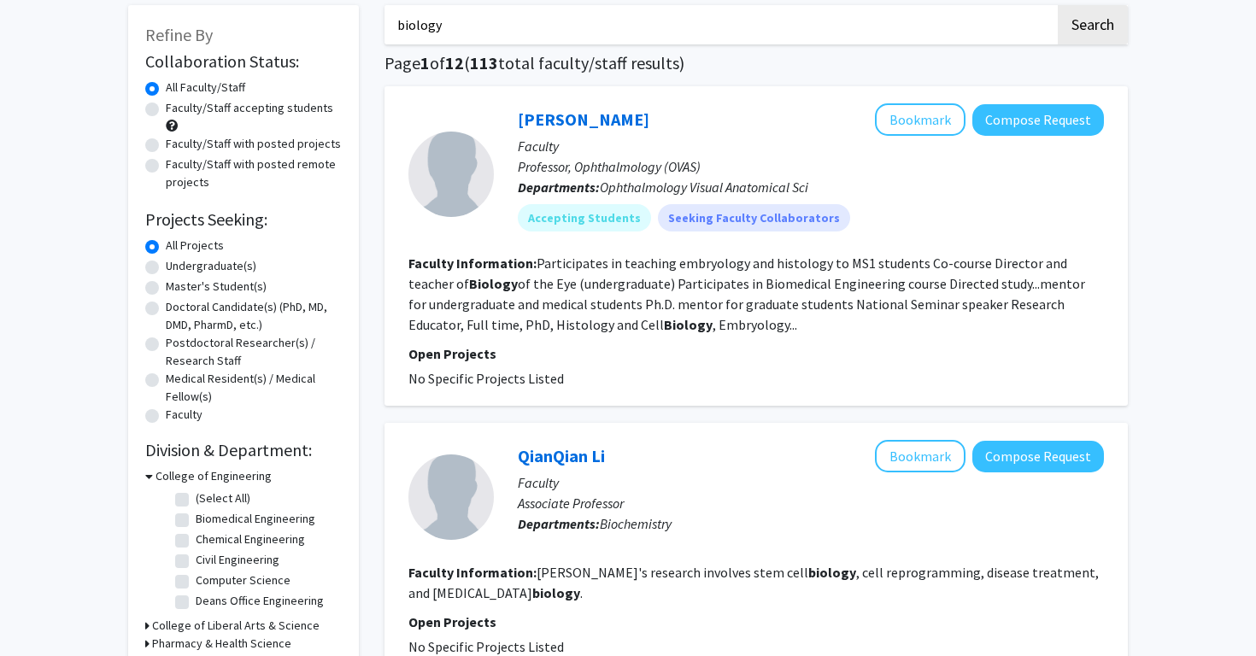
scroll to position [78, 0]
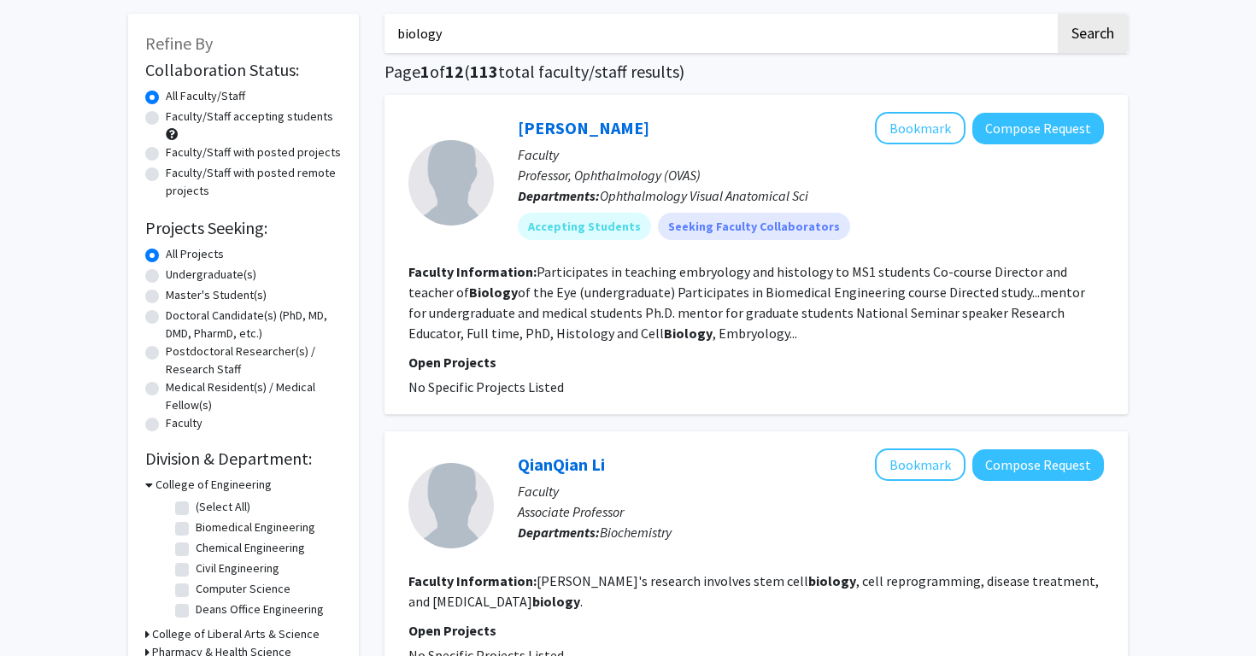
click at [166, 147] on label "Faculty/Staff with posted projects" at bounding box center [253, 153] width 175 height 18
click at [166, 147] on input "Faculty/Staff with posted projects" at bounding box center [171, 149] width 11 height 11
radio input "true"
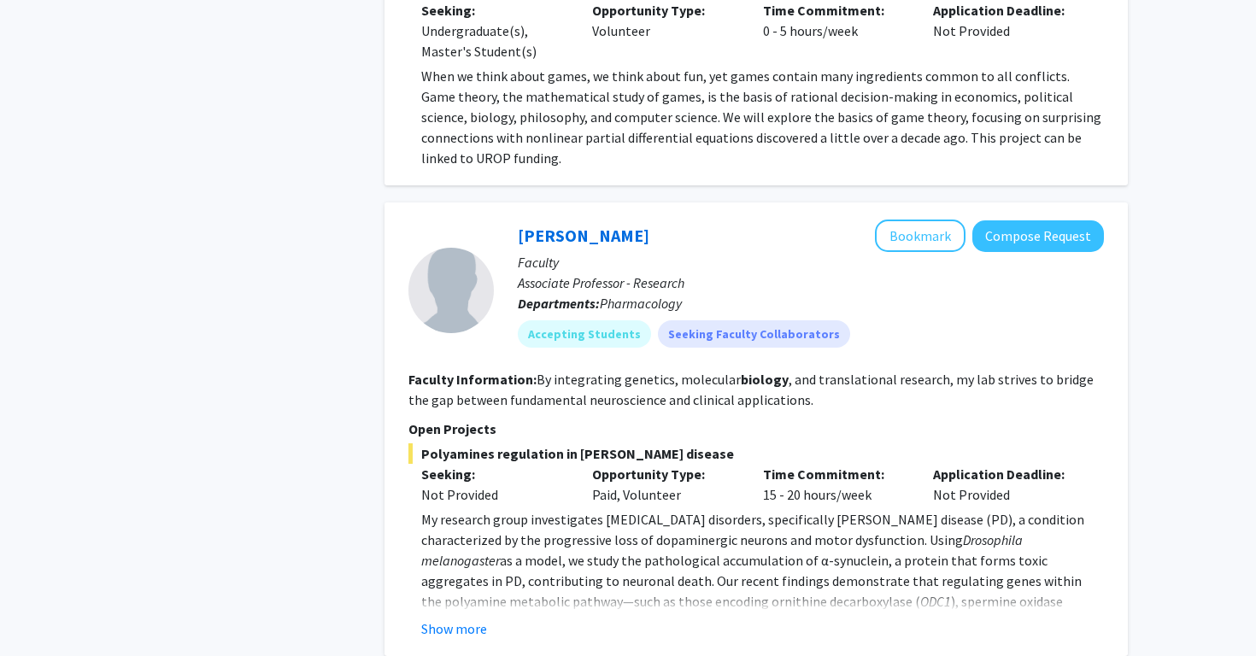
scroll to position [673, 0]
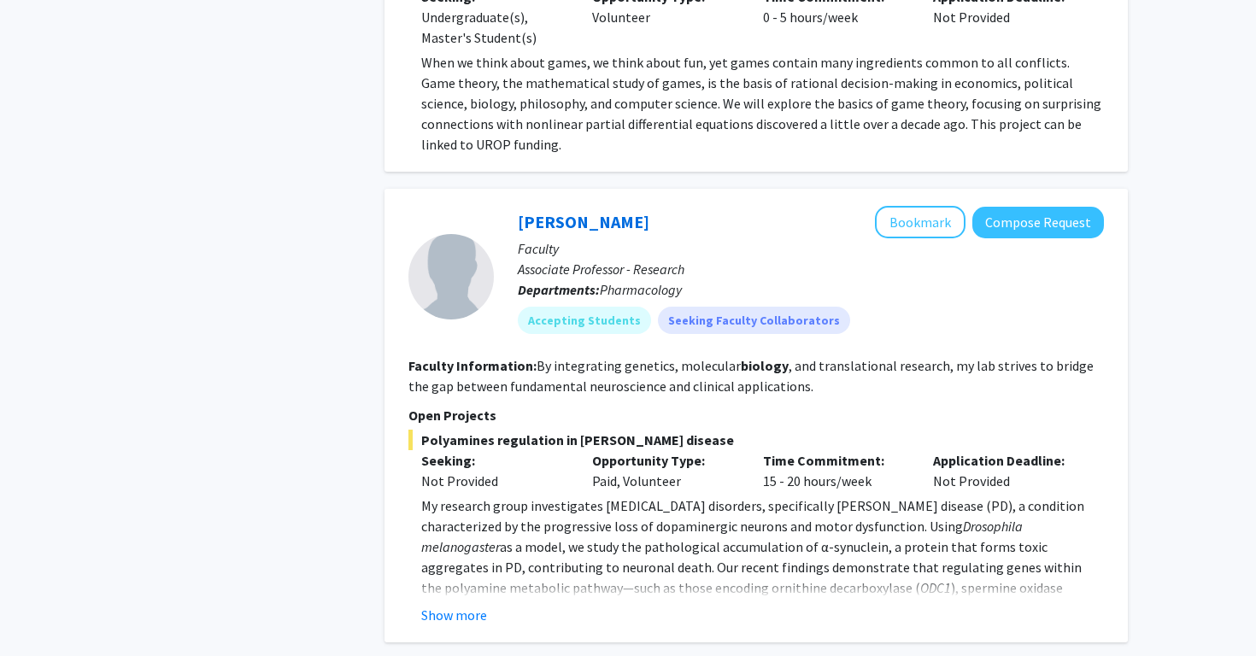
click at [554, 357] on fg-read-more "By integrating genetics, molecular biology , and translational research, my lab…" at bounding box center [750, 376] width 685 height 38
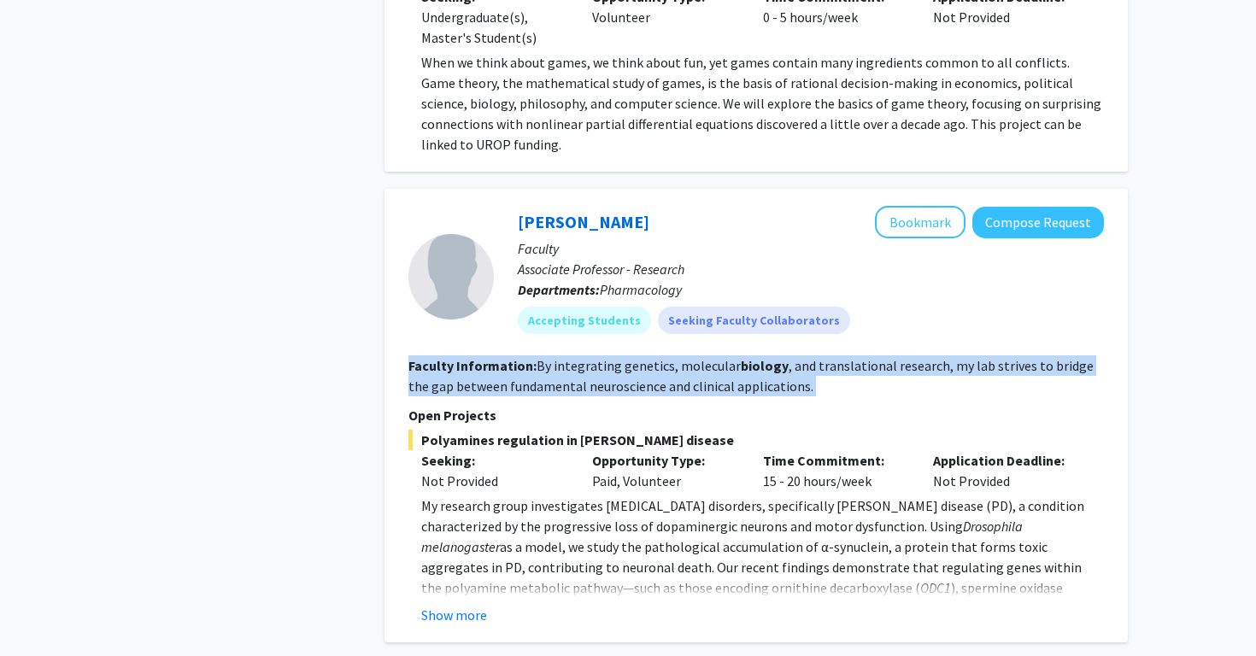
click at [531, 450] on p "Seeking:" at bounding box center [493, 460] width 145 height 21
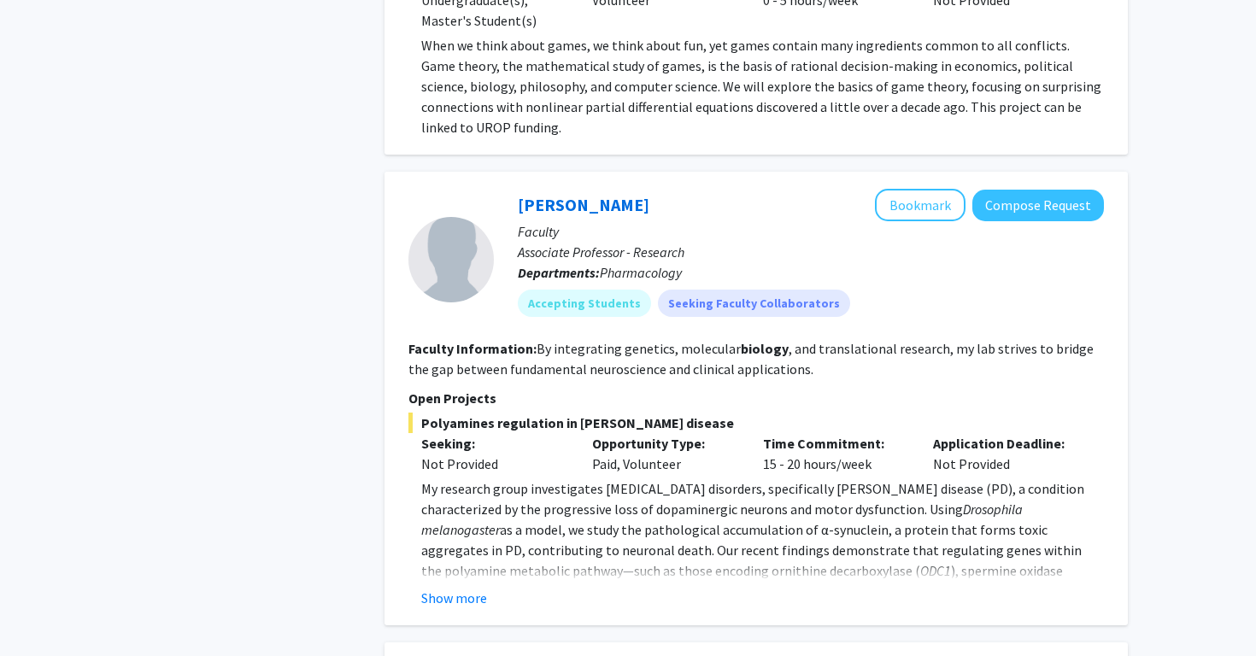
scroll to position [696, 0]
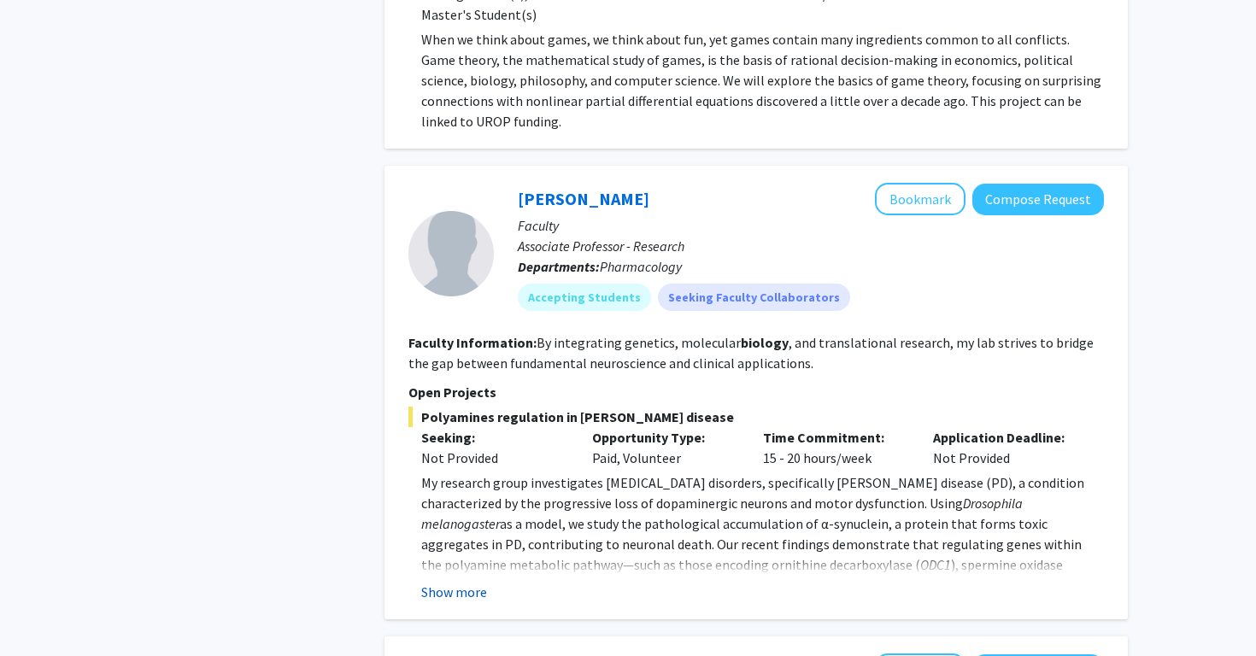
click at [463, 582] on button "Show more" at bounding box center [454, 592] width 66 height 21
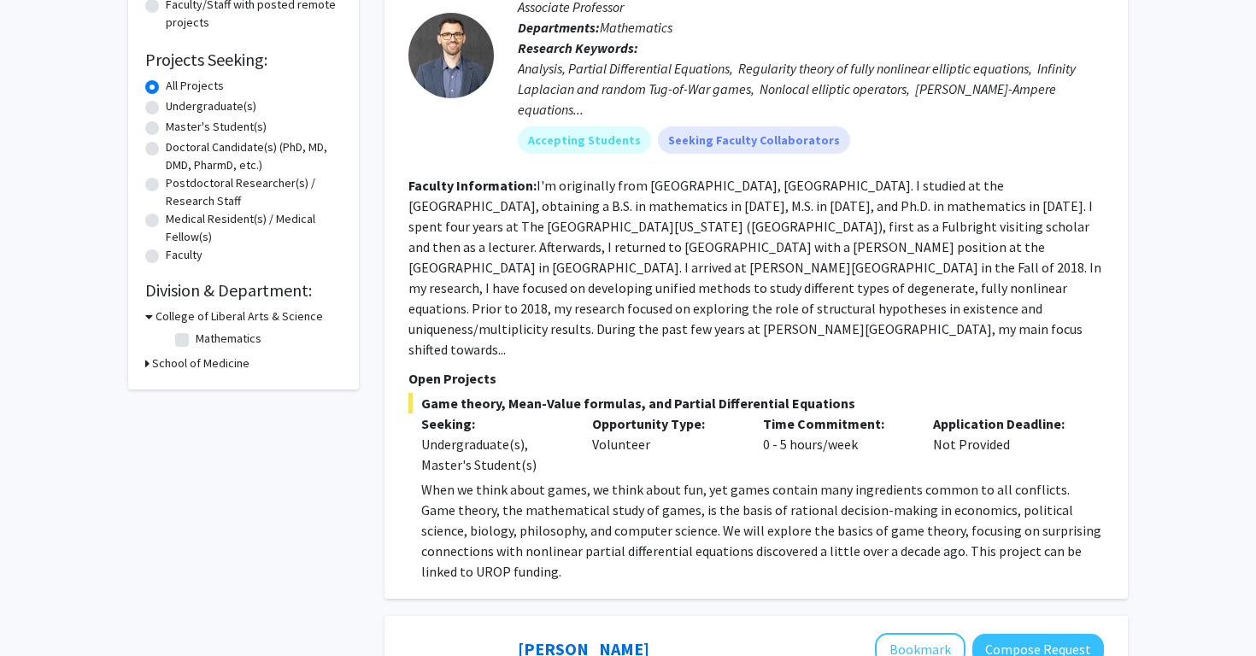
scroll to position [0, 0]
